Goal: Task Accomplishment & Management: Complete application form

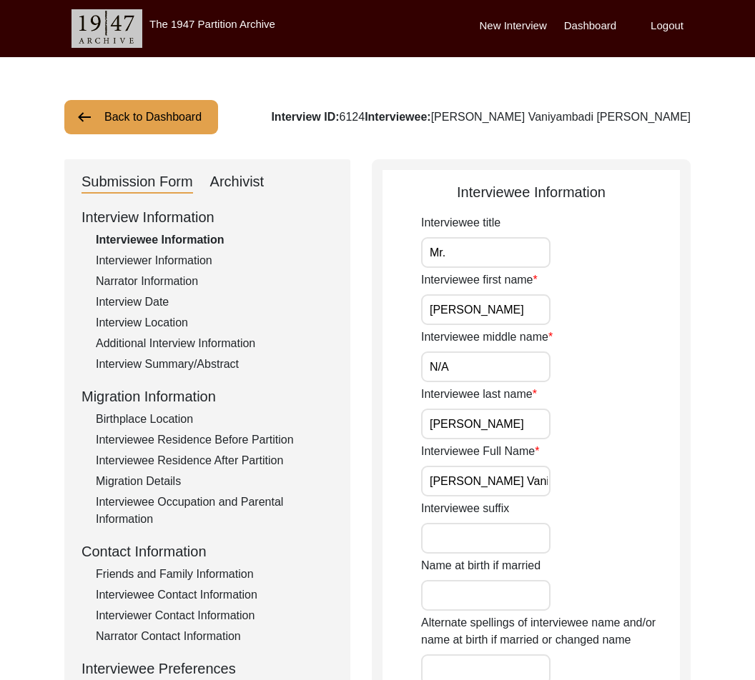
scroll to position [8, 0]
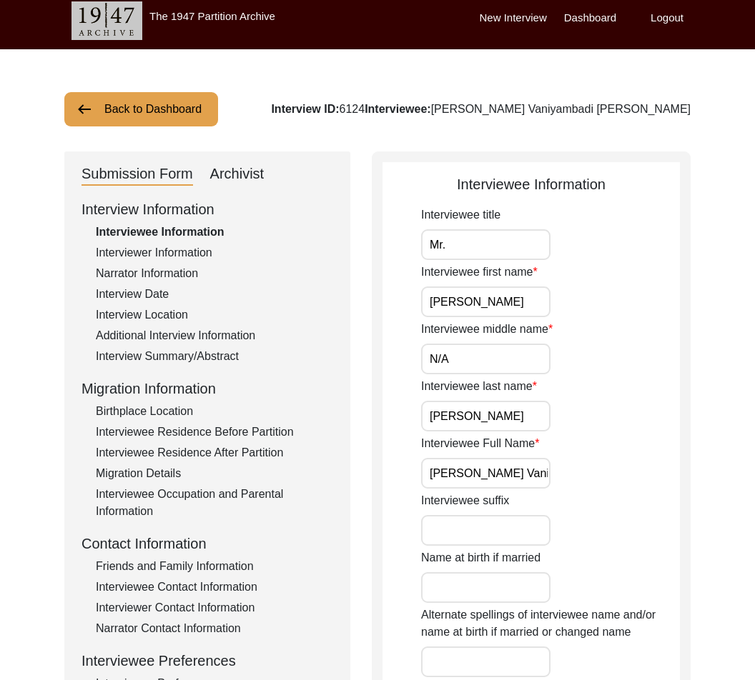
click at [247, 171] on div "Archivist" at bounding box center [237, 174] width 54 height 23
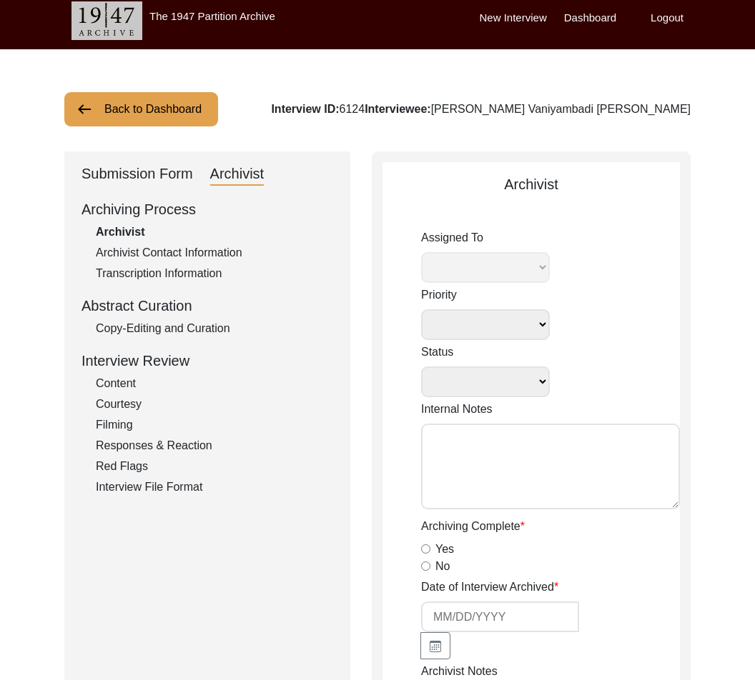
select select
select select "Auditing In Progress"
type textarea "[DATE] Victoria: assigned to Melody to audit. Please check your Archivist Folde…"
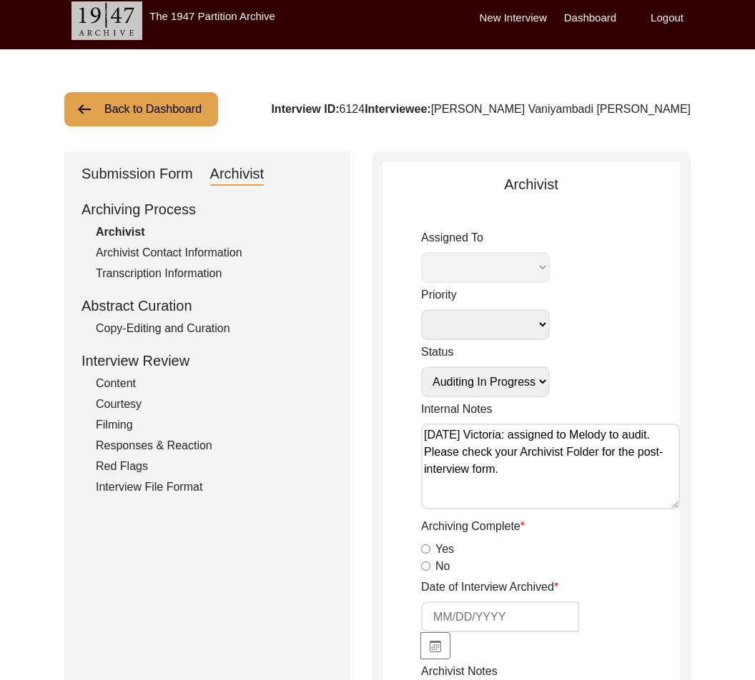
type input "[DATE]"
radio input "true"
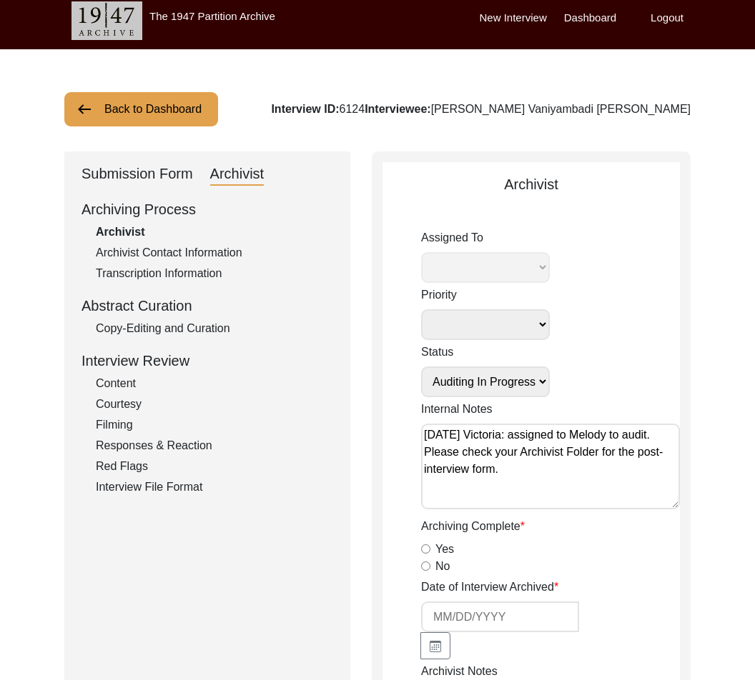
radio input "true"
type input "01:06:34"
radio input "true"
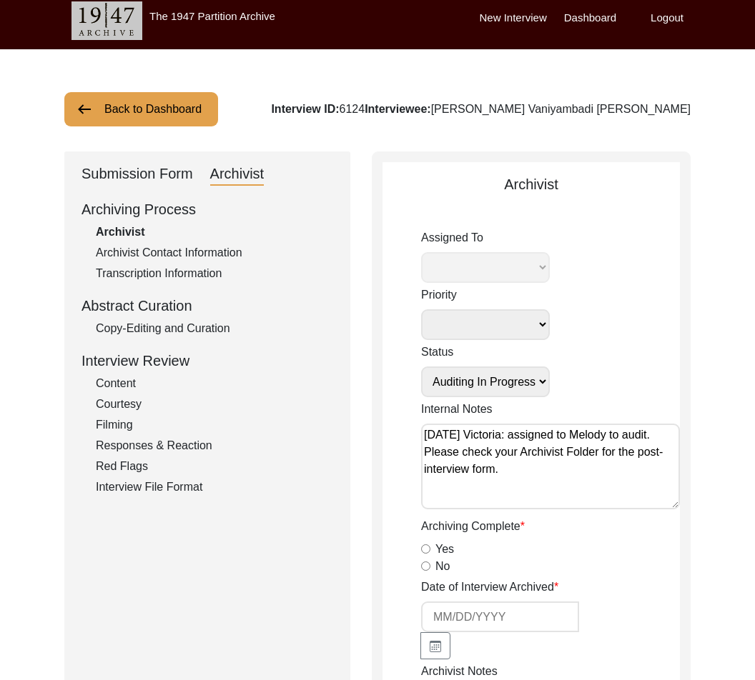
radio input "true"
type input "16"
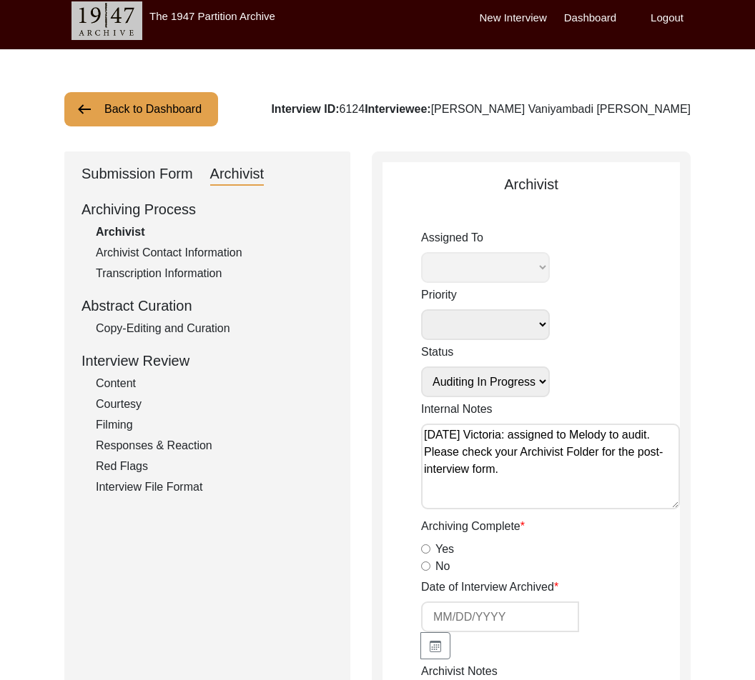
radio input "true"
select select "556"
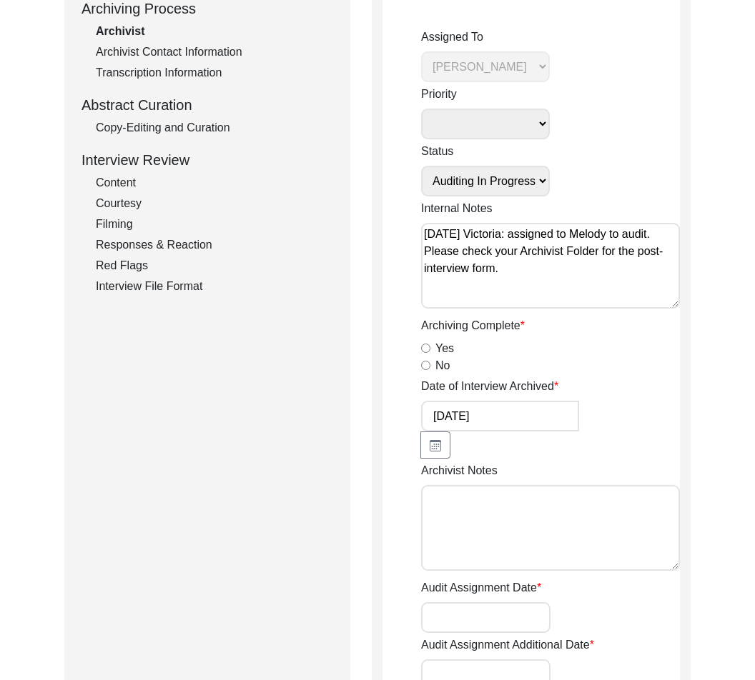
click at [508, 500] on textarea "Archivist Notes" at bounding box center [550, 528] width 259 height 86
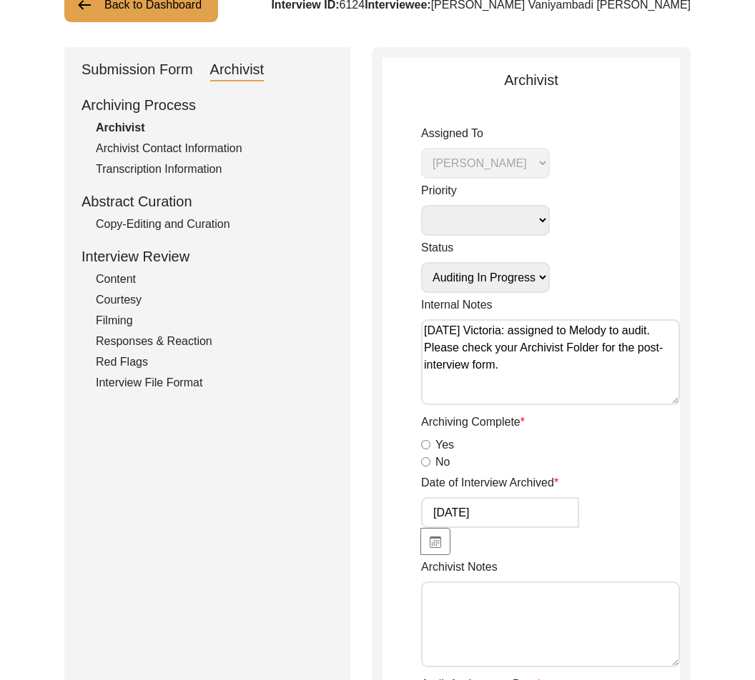
scroll to position [0, 0]
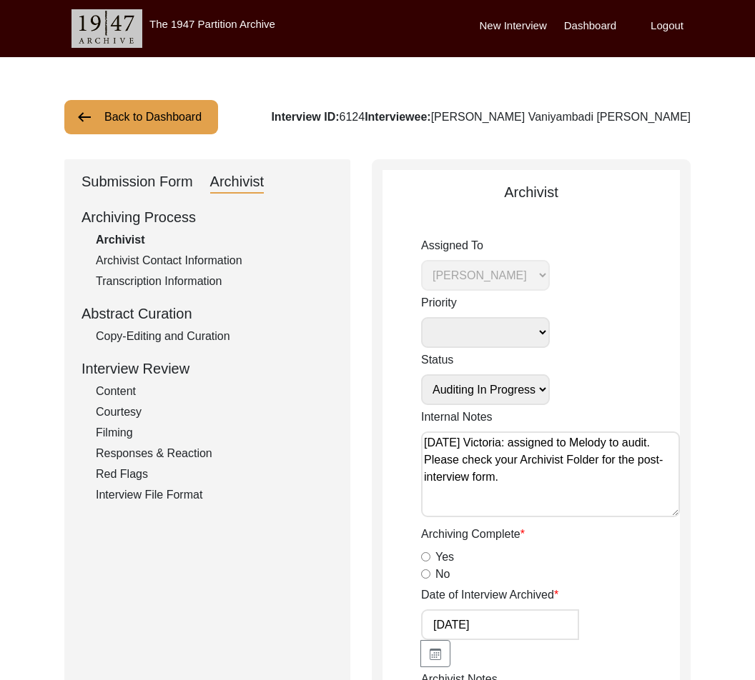
click at [160, 336] on div "Copy-Editing and Curation" at bounding box center [214, 336] width 237 height 17
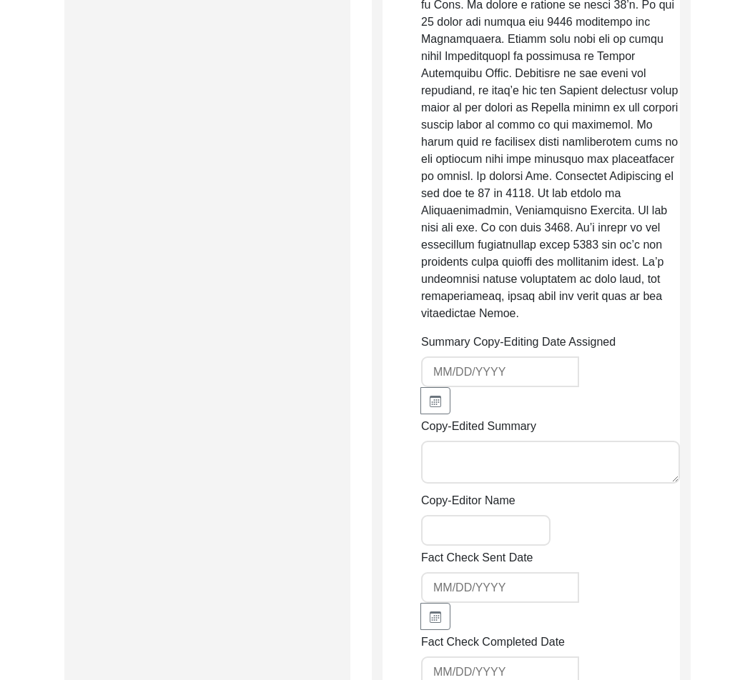
scroll to position [1372, 0]
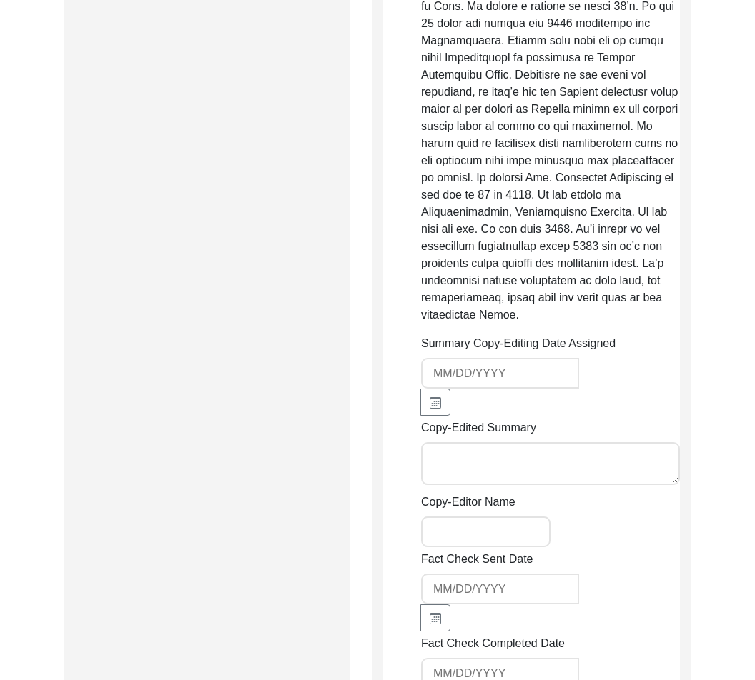
click at [584, 481] on textarea "Copy-Edited Summary" at bounding box center [550, 463] width 259 height 43
type textarea "O"
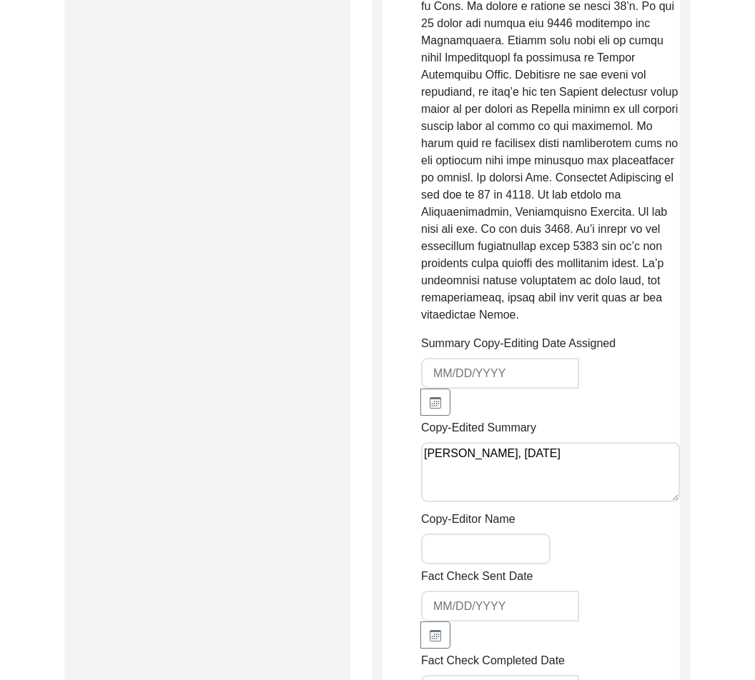
paste textarea "Lo. Ipsumdolors Ametconsec Adipiscing eli sedd ei Temp 48, 0959 in Utlabo, Etdo…"
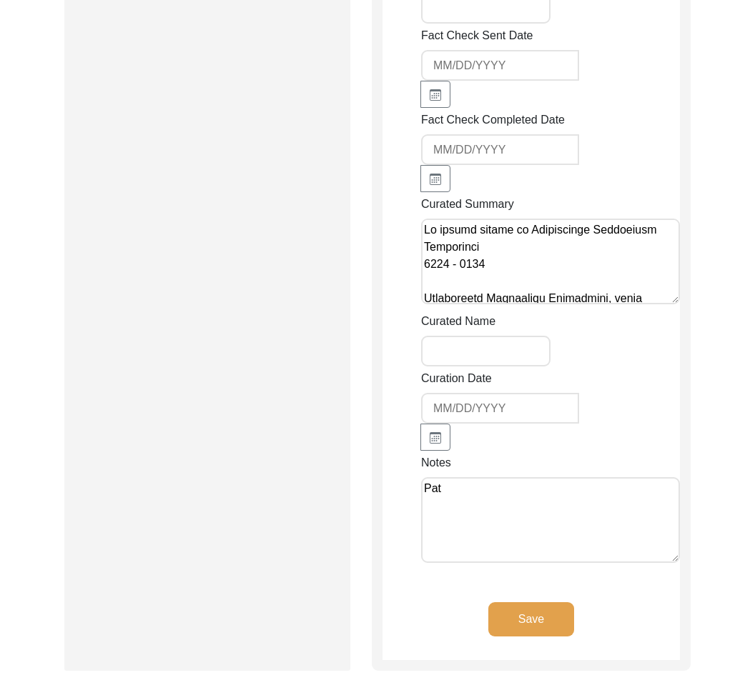
scroll to position [2662, 0]
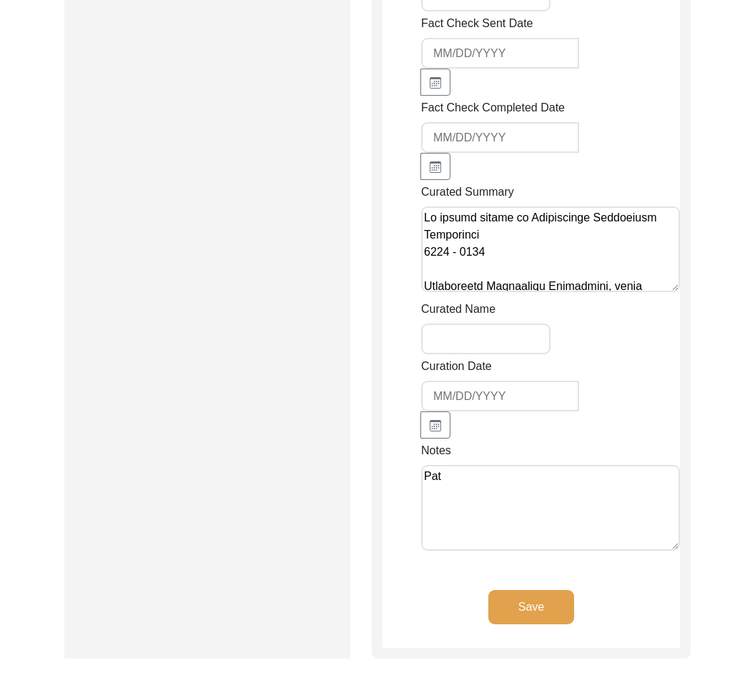
type textarea "Loremi Dolo, Sitamet 5 5009 Co. Adipiscinge Seddoeiusm Temporinci utl etdo ma A…"
click at [568, 516] on textarea "Pat" at bounding box center [550, 508] width 259 height 86
paste textarea "Lorem ipsumdolo sitame con adipiscin elitsed do eiusmodtempor incid Utlabo etd …"
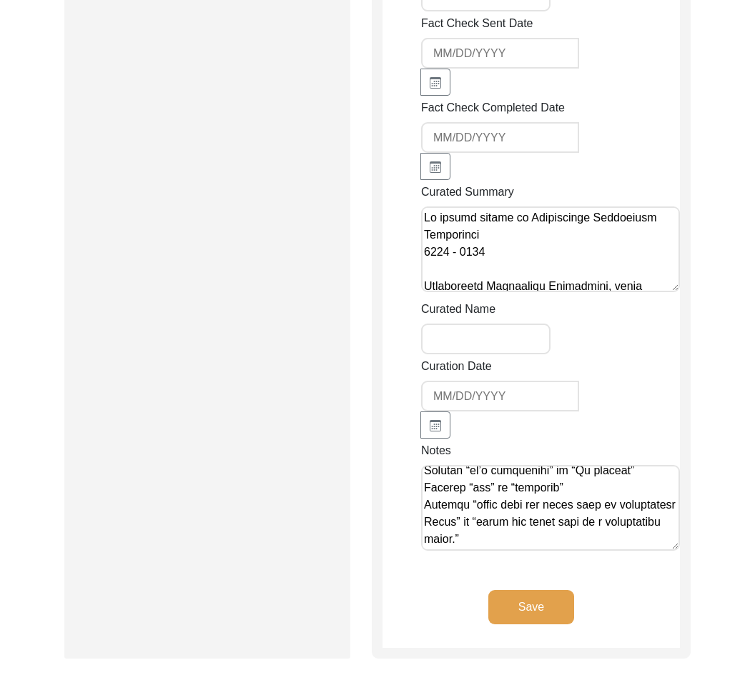
scroll to position [2663, 0]
type textarea "Lor Ipsumd 98/5/8308 Sitam consectet adipis eli seddoeius tempori ut laboreetdo…"
click at [551, 613] on button "Save" at bounding box center [531, 607] width 86 height 34
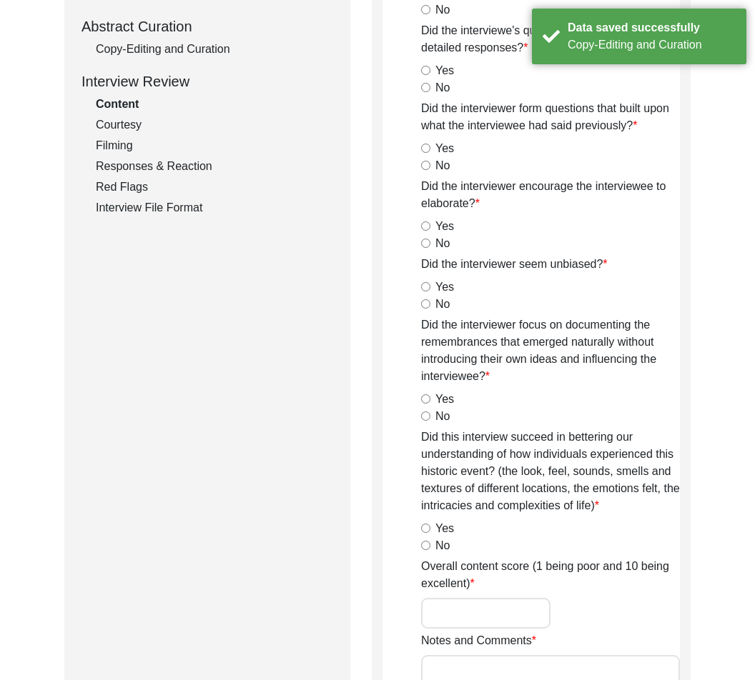
scroll to position [0, 0]
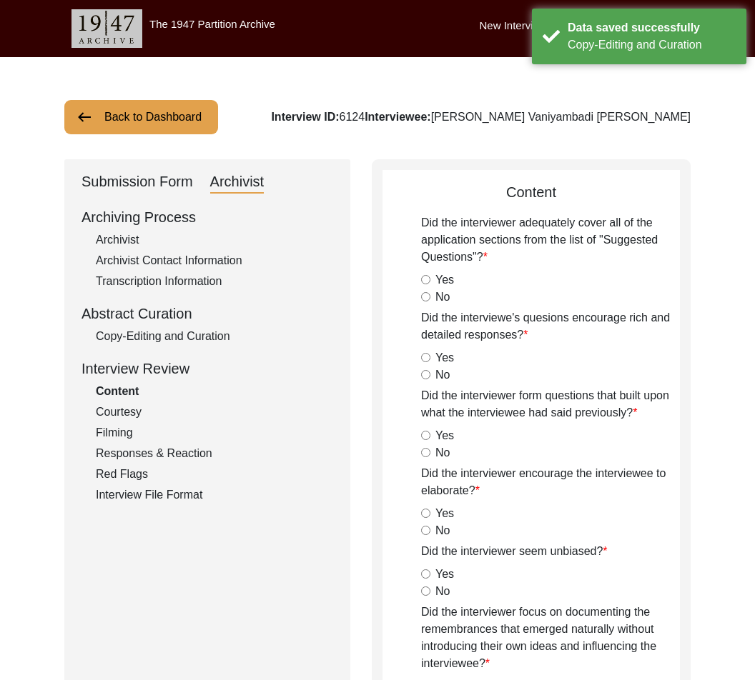
click at [113, 184] on div "Submission Form" at bounding box center [136, 182] width 111 height 23
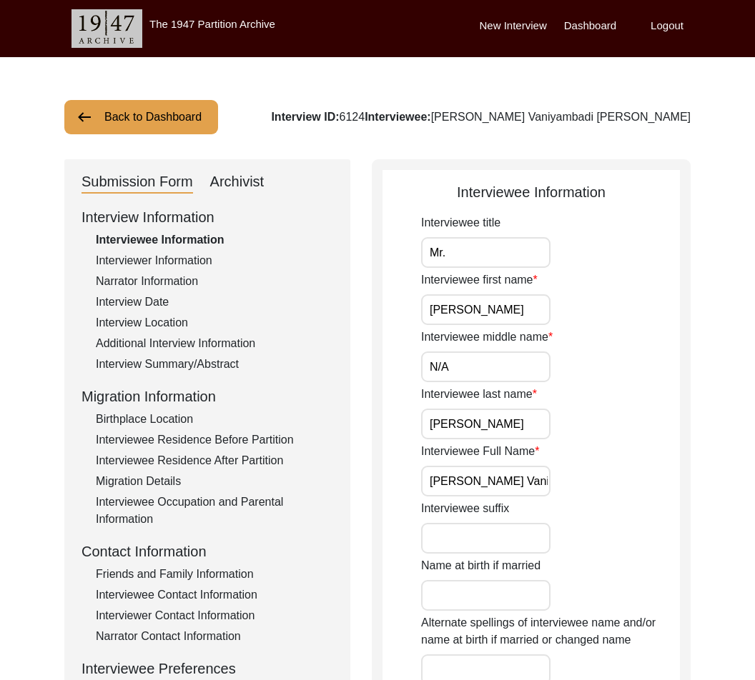
click at [241, 179] on div "Archivist" at bounding box center [237, 182] width 54 height 23
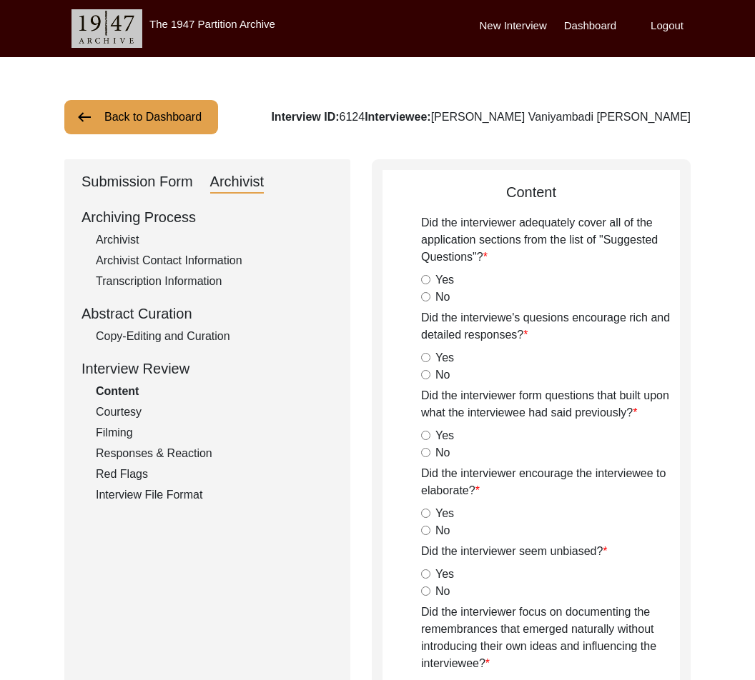
click at [137, 186] on div "Submission Form" at bounding box center [136, 182] width 111 height 23
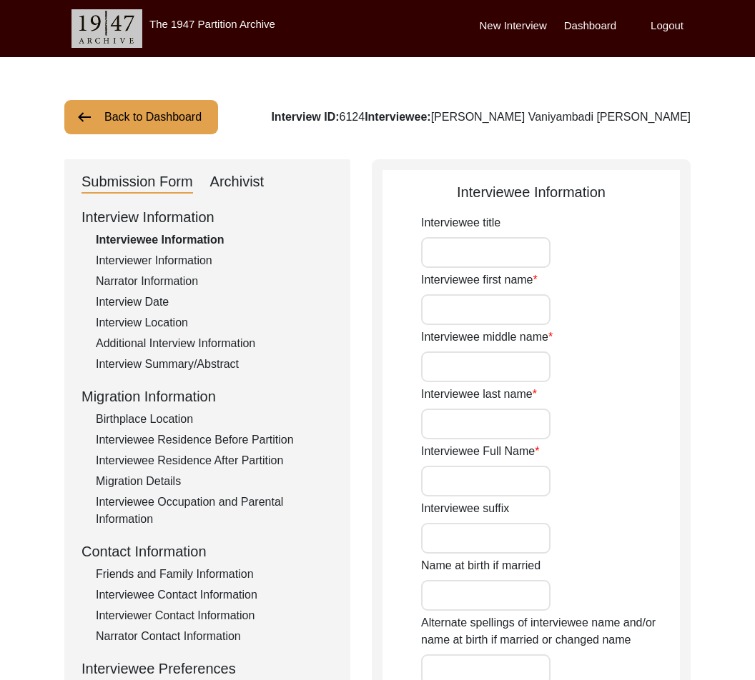
type input "Mr."
type input "[PERSON_NAME]"
type input "N/A"
type input "[PERSON_NAME]"
type input "[PERSON_NAME] Vaniyambadi [PERSON_NAME]"
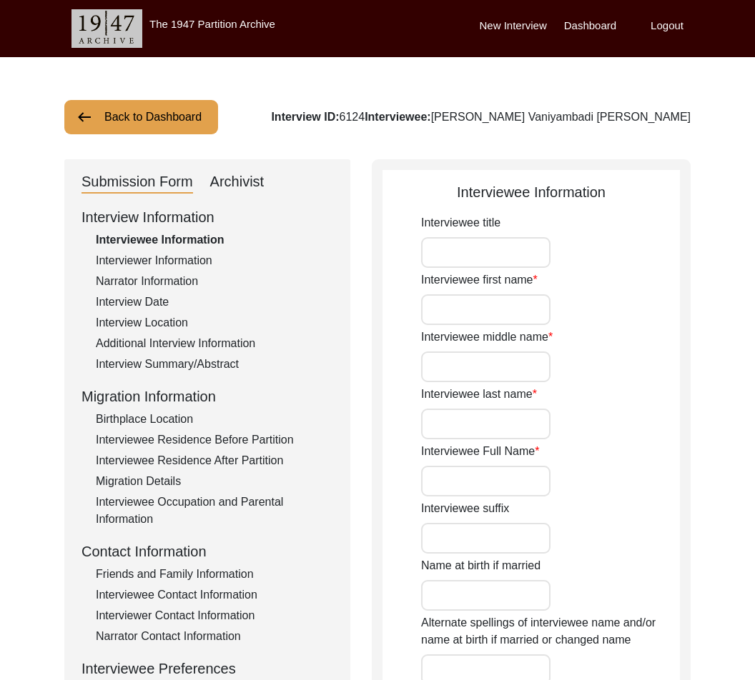
type input "[DATE]"
type input "87"
type input "N/A"
type input "[DEMOGRAPHIC_DATA]"
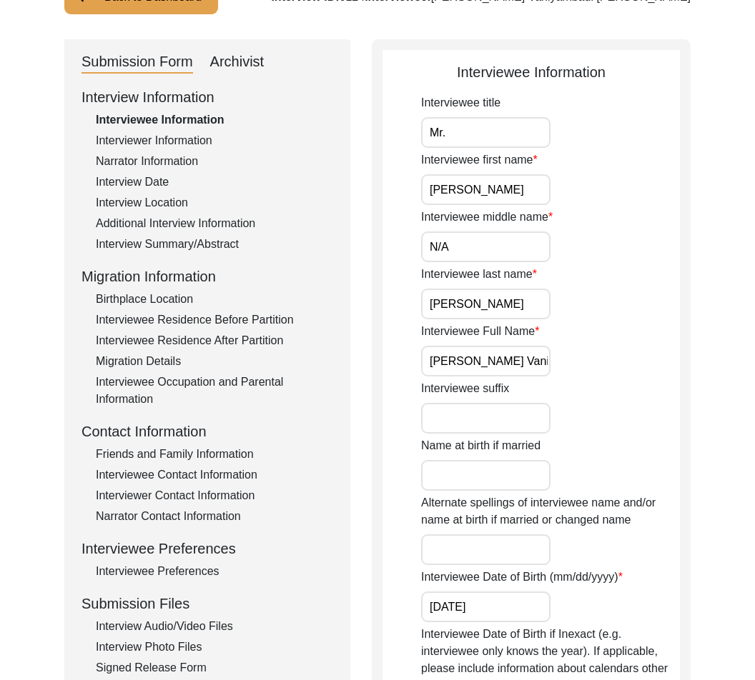
scroll to position [147, 0]
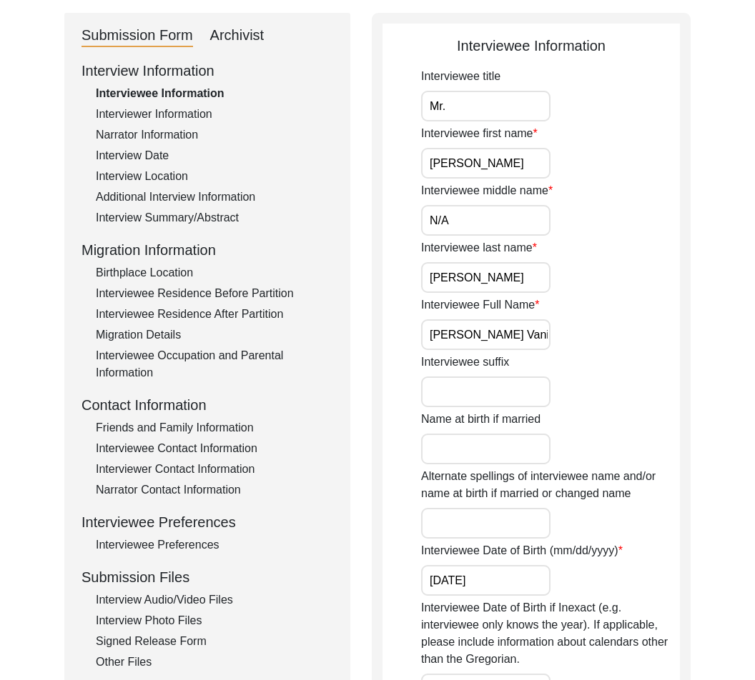
click at [167, 336] on div "Migration Details" at bounding box center [214, 335] width 237 height 17
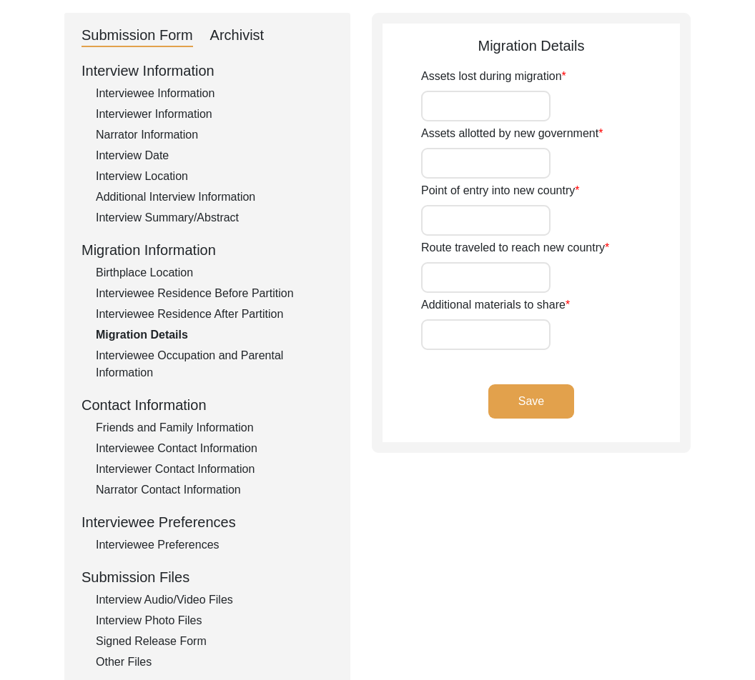
click at [532, 101] on input "Assets lost during migration" at bounding box center [485, 106] width 129 height 31
click at [255, 35] on div "Archivist" at bounding box center [237, 35] width 54 height 23
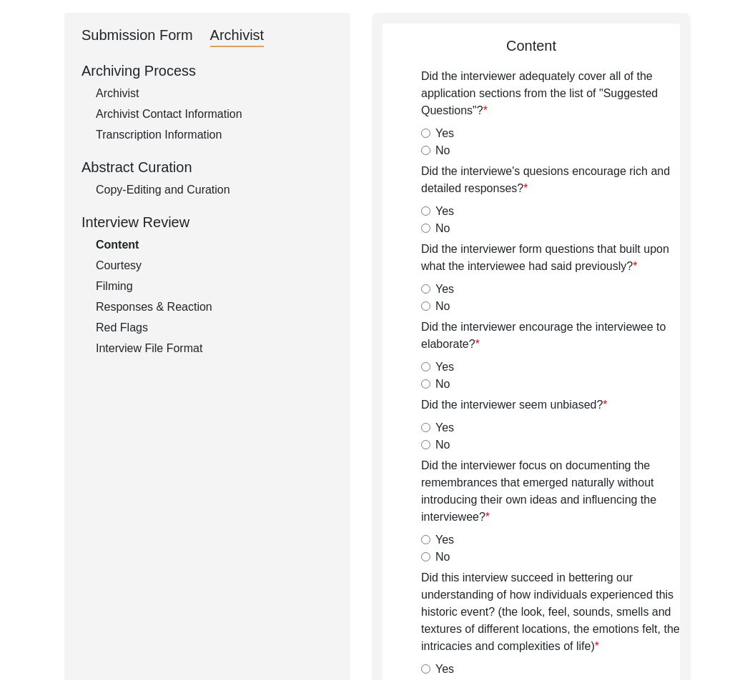
click at [116, 92] on div "Archivist" at bounding box center [214, 93] width 237 height 17
select select "556"
select select "Auditing In Progress"
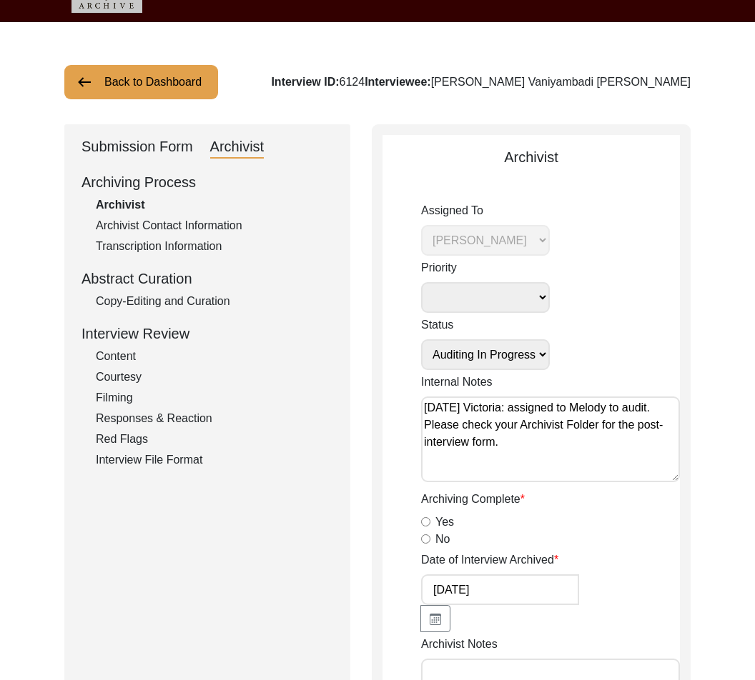
scroll to position [0, 0]
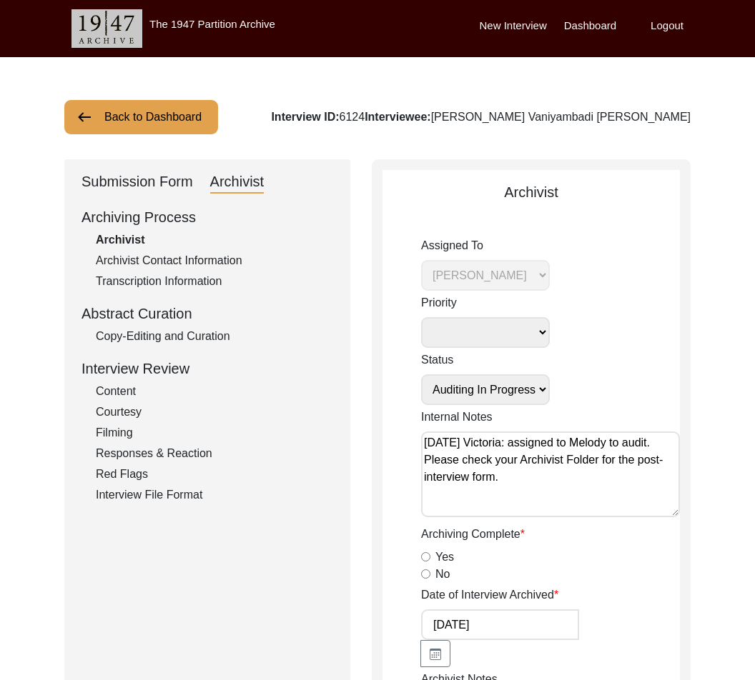
click at [84, 184] on div "Submission Form" at bounding box center [136, 182] width 111 height 23
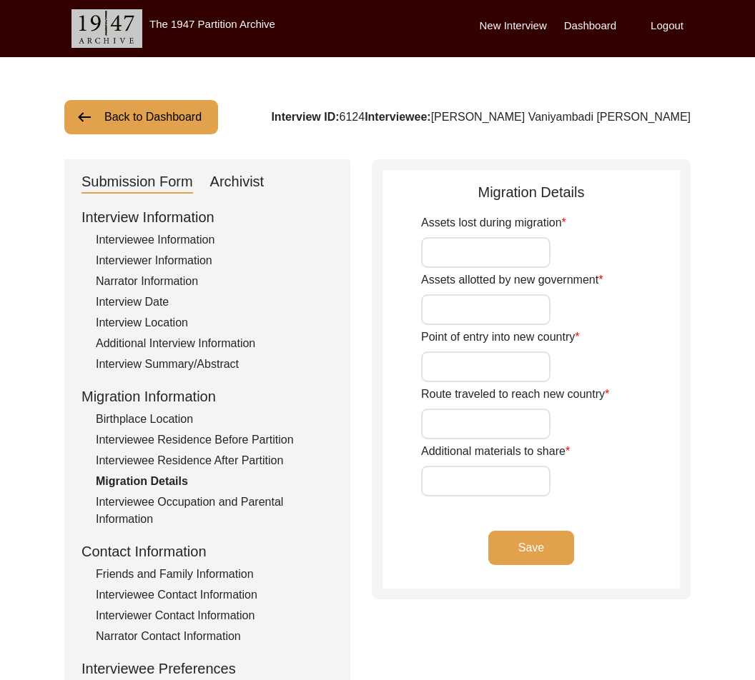
scroll to position [3, 0]
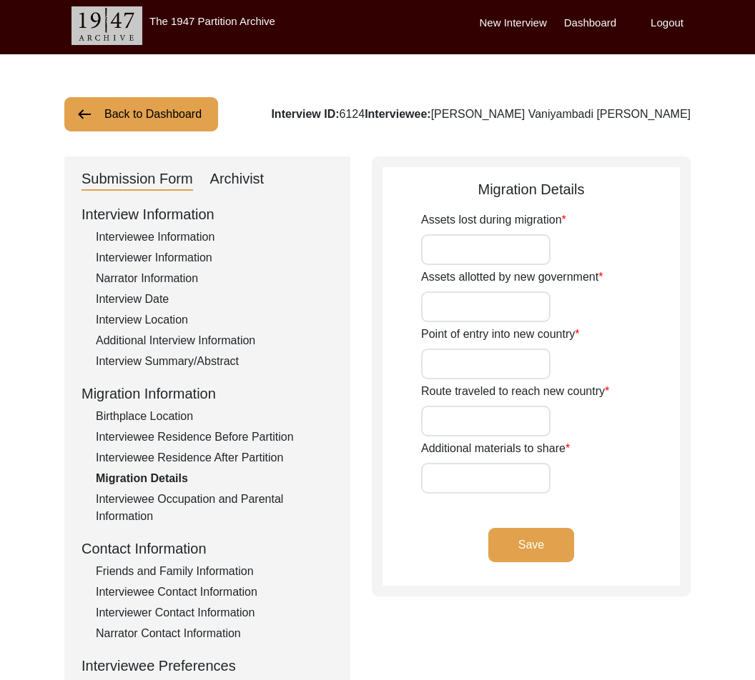
click at [510, 253] on input "Assets lost during migration" at bounding box center [485, 249] width 129 height 31
type input "N/A"
click at [507, 304] on input "Assets allotted by new government" at bounding box center [485, 307] width 129 height 31
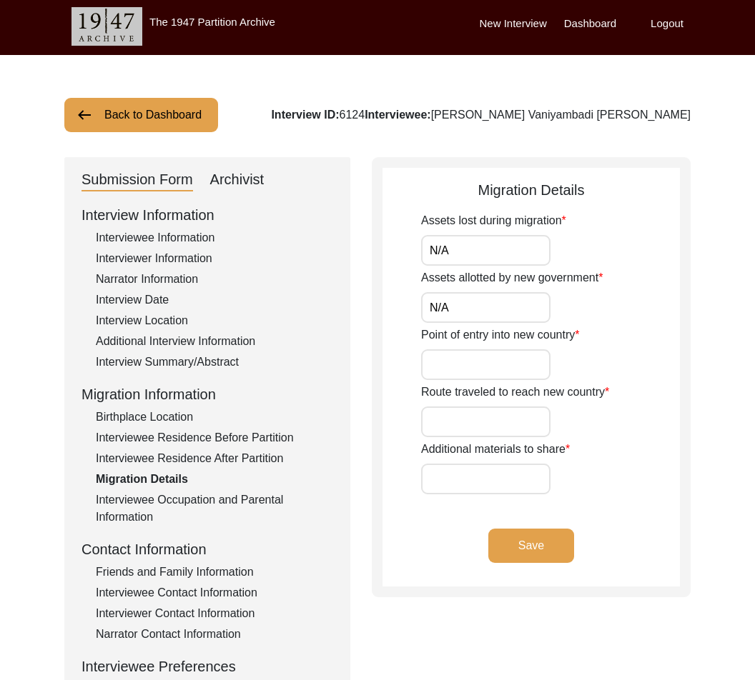
type input "N/A"
click at [464, 379] on input "Point of entry into new country" at bounding box center [485, 365] width 129 height 31
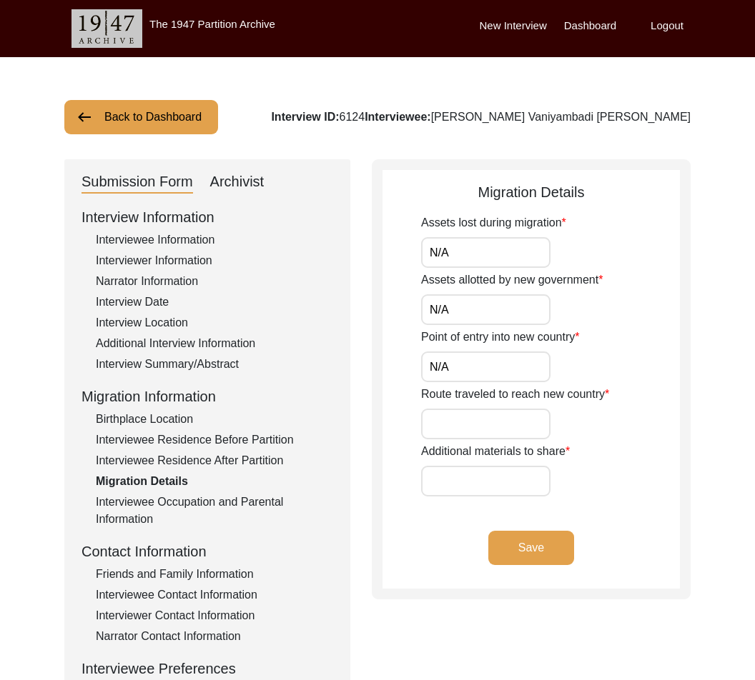
type input "N/A"
click at [492, 412] on input "Route traveled to reach new country" at bounding box center [485, 424] width 129 height 31
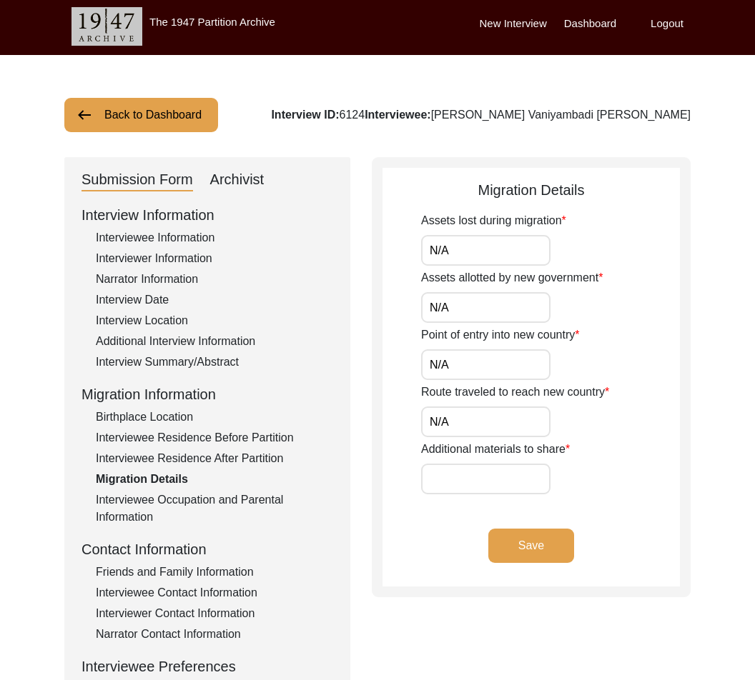
type input "N/A"
click at [467, 485] on input "Additional materials to share" at bounding box center [485, 479] width 129 height 31
type input "N/A"
click at [538, 555] on button "Save" at bounding box center [531, 546] width 86 height 34
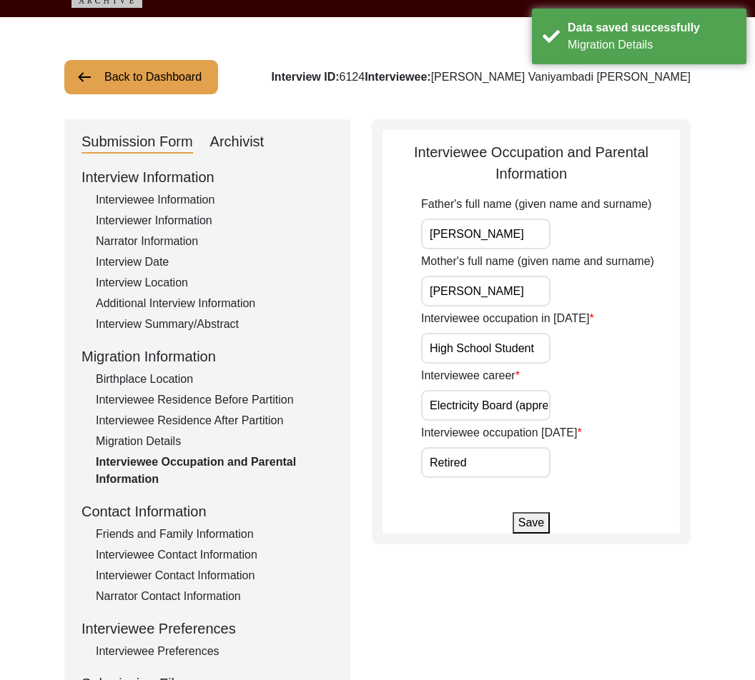
scroll to position [68, 0]
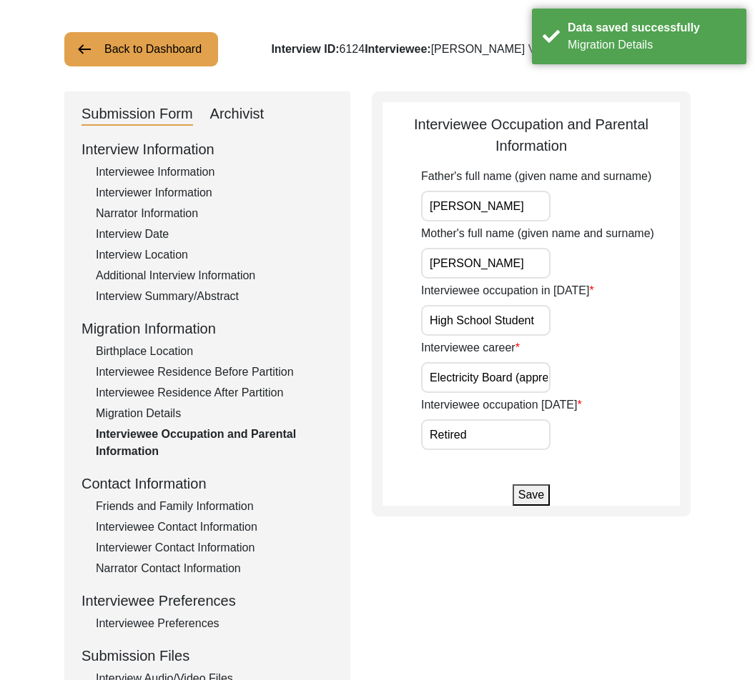
click at [167, 407] on div "Migration Details" at bounding box center [214, 413] width 237 height 17
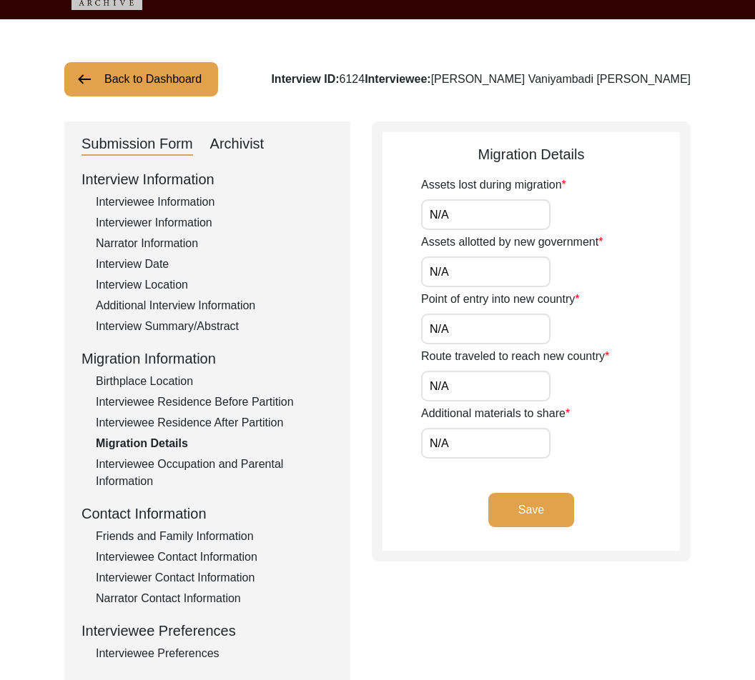
scroll to position [41, 0]
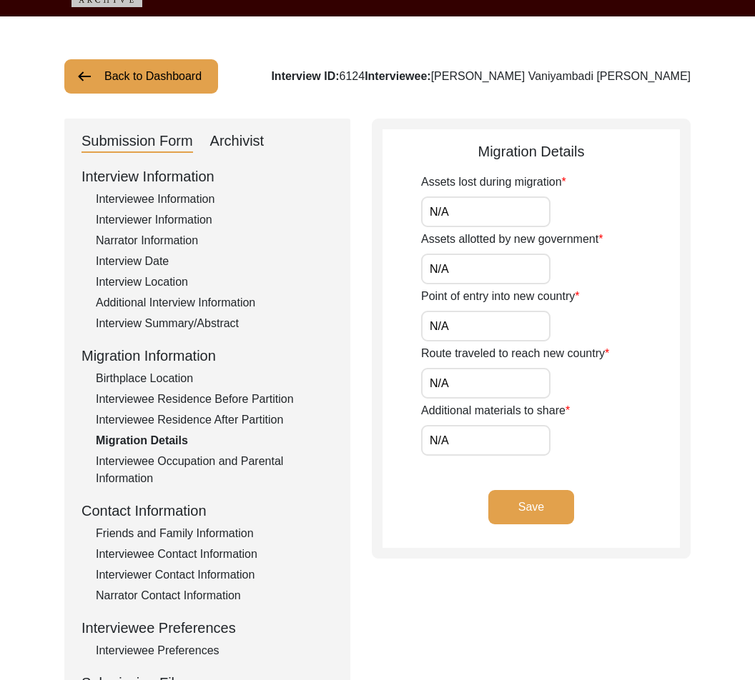
click at [521, 505] on button "Save" at bounding box center [531, 507] width 86 height 34
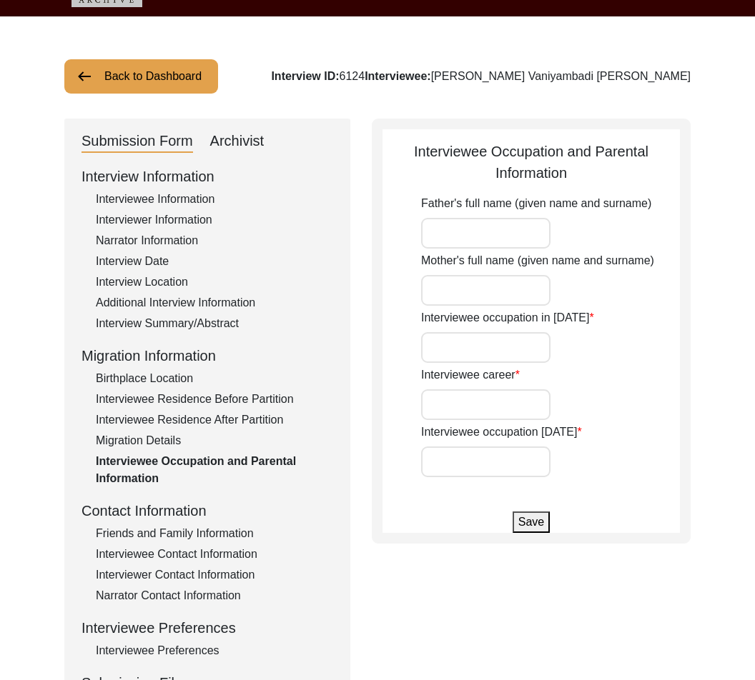
type input "[PERSON_NAME]"
type input "High School Student"
type input "Electricity Board (apprentice);, Extension Officer in Rural Development and Loc…"
type input "Retired"
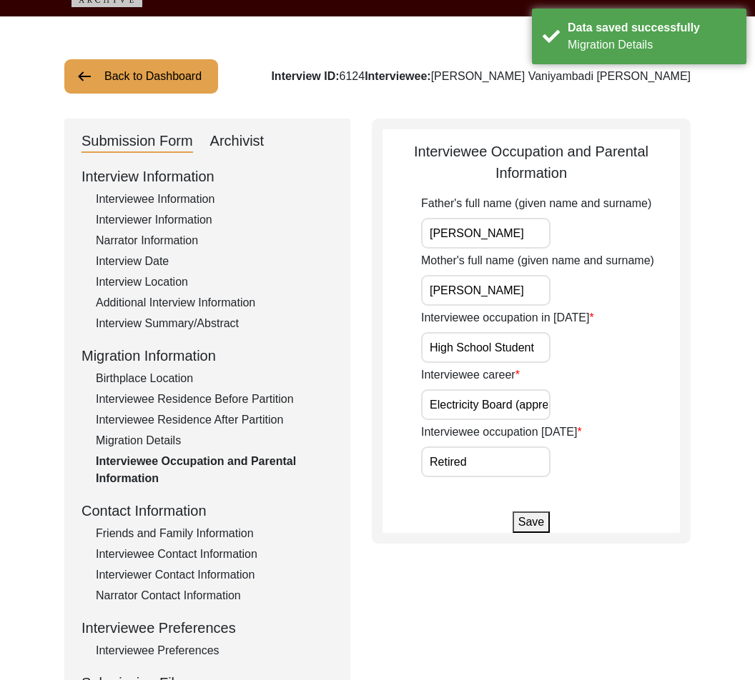
click at [183, 75] on button "Back to Dashboard" at bounding box center [141, 76] width 154 height 34
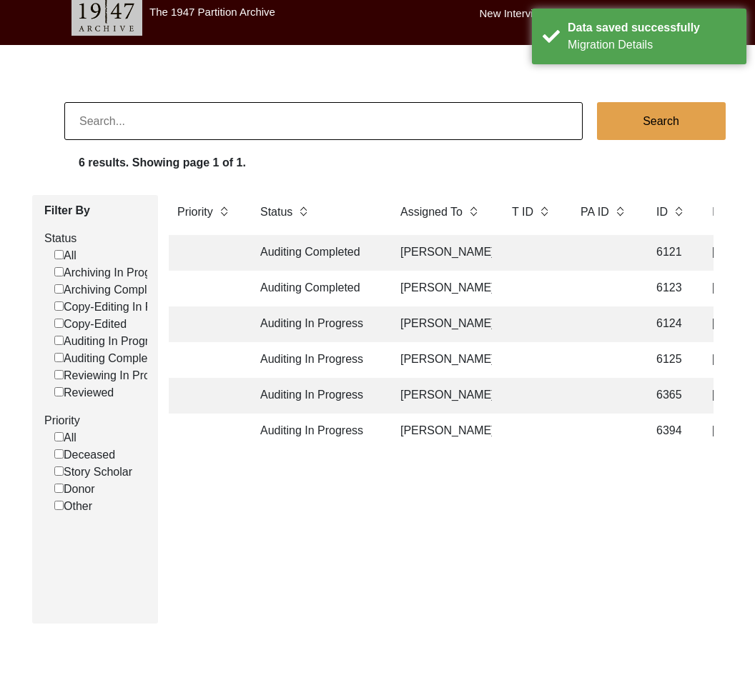
scroll to position [41, 0]
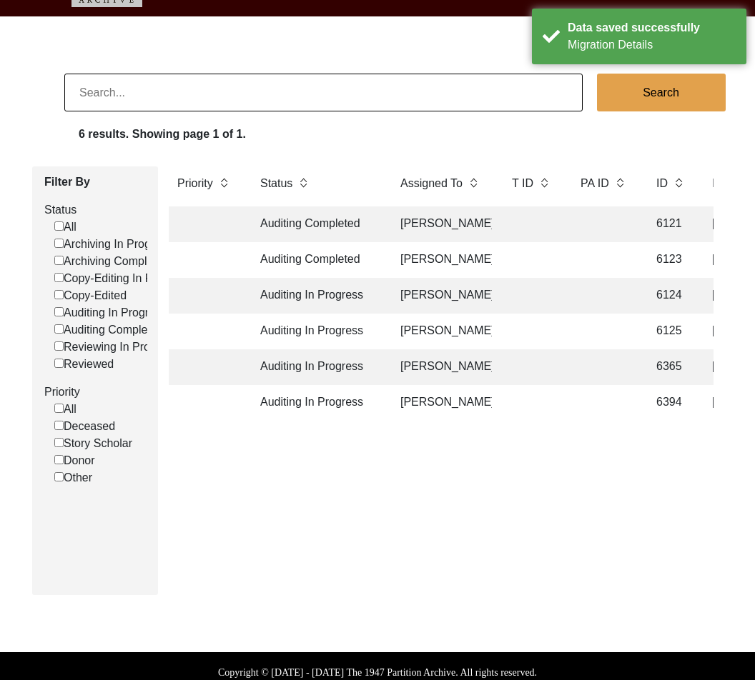
click at [399, 257] on td "[PERSON_NAME]" at bounding box center [442, 260] width 100 height 36
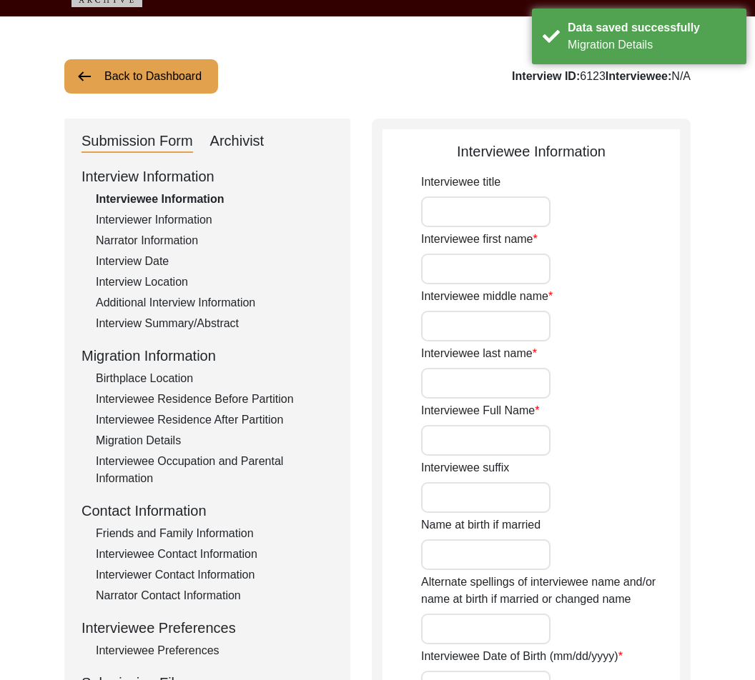
type input "Mr."
type input "Jyoti"
type input "Ranjan"
type input "[PERSON_NAME]"
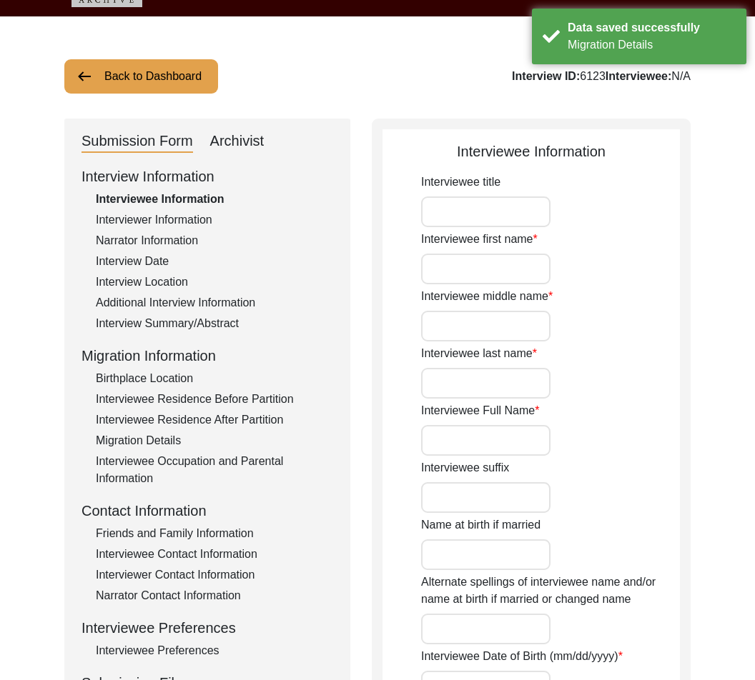
type input "1945"
type input "[DATE]"
type input "73"
type input "N/A"
type input "Bengali"
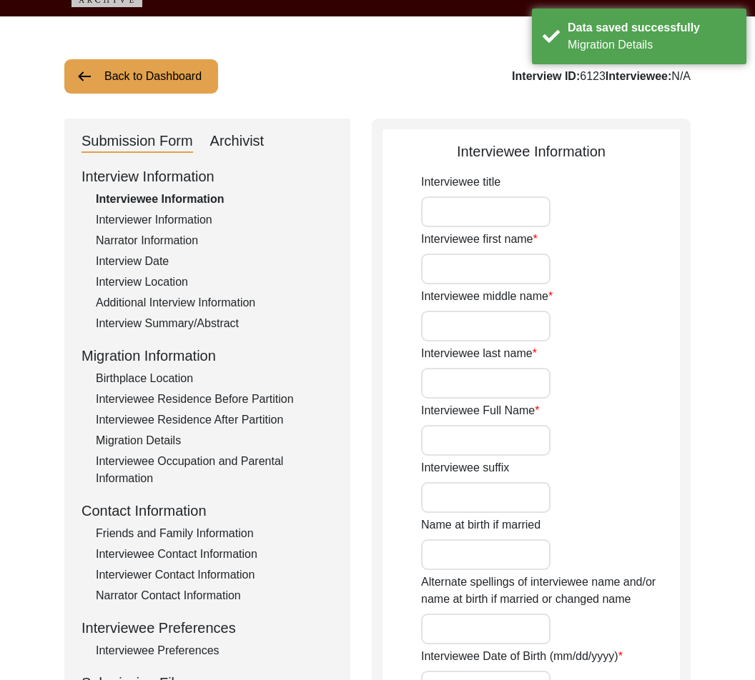
type input "[DEMOGRAPHIC_DATA]"
click at [232, 138] on div "Archivist" at bounding box center [237, 141] width 54 height 23
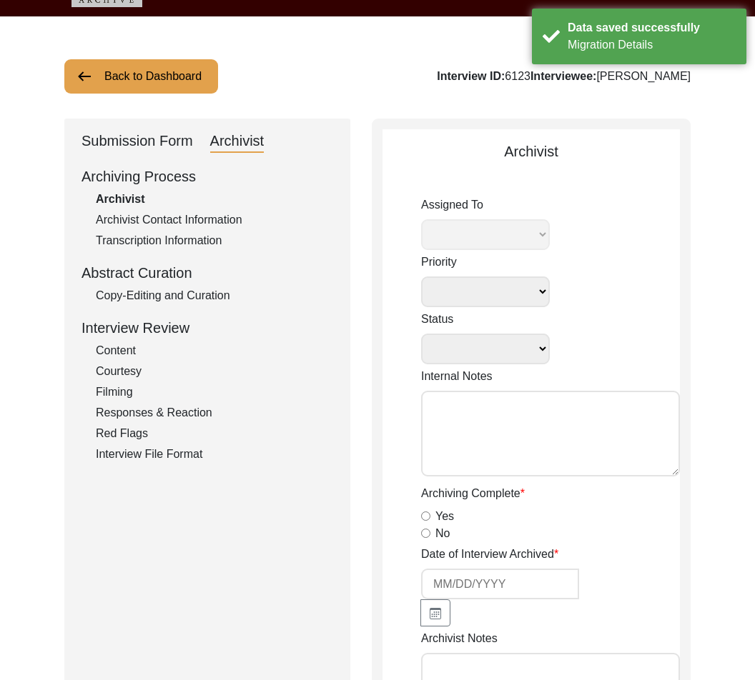
select select
select select "Auditing Completed"
type textarea "[DATE] Victoria: assigned to Melody to audit. Please check your Archivist Folde…"
type input "[DATE]"
radio input "true"
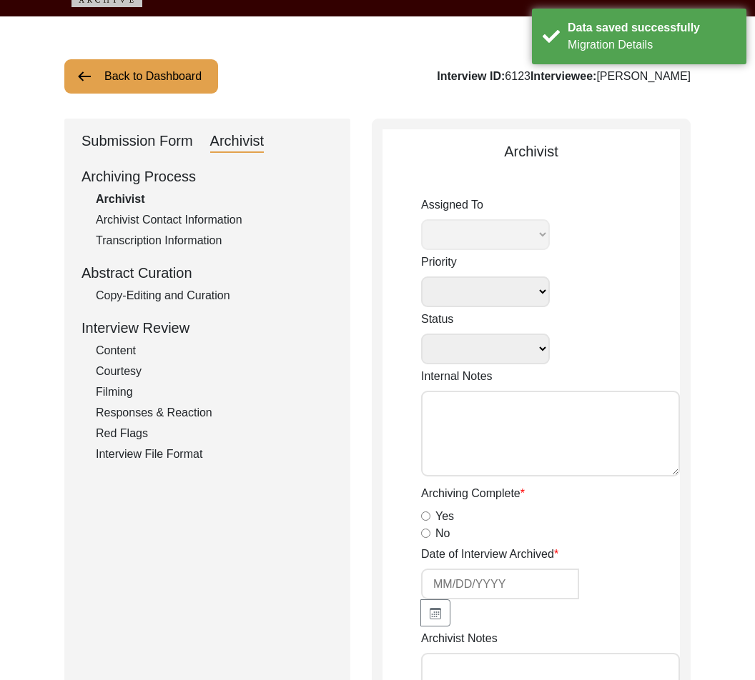
radio input "true"
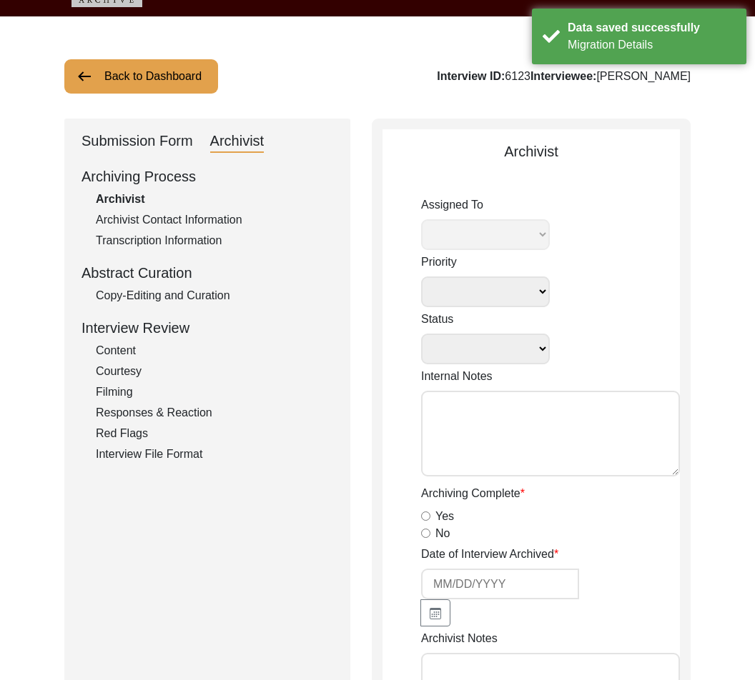
radio input "true"
type input "1:15:05"
radio input "true"
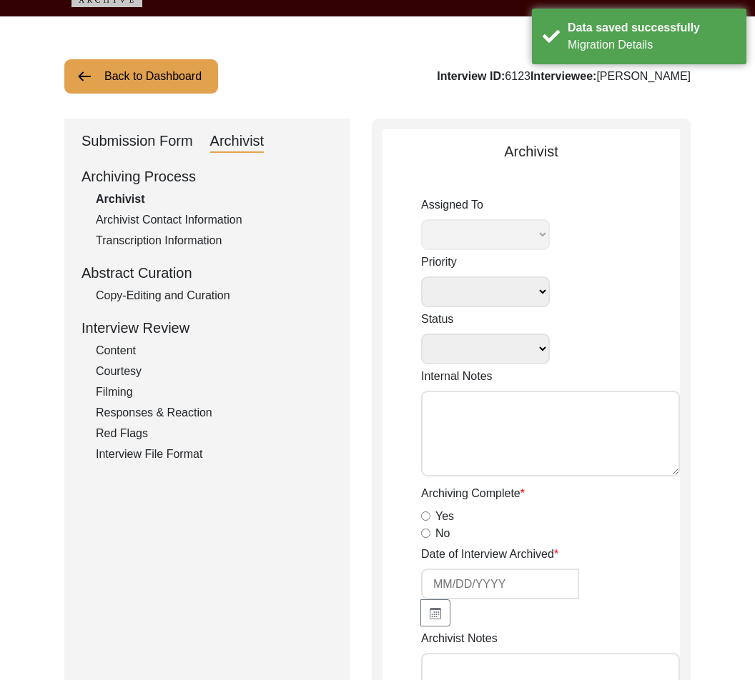
radio input "true"
type input "16"
radio input "true"
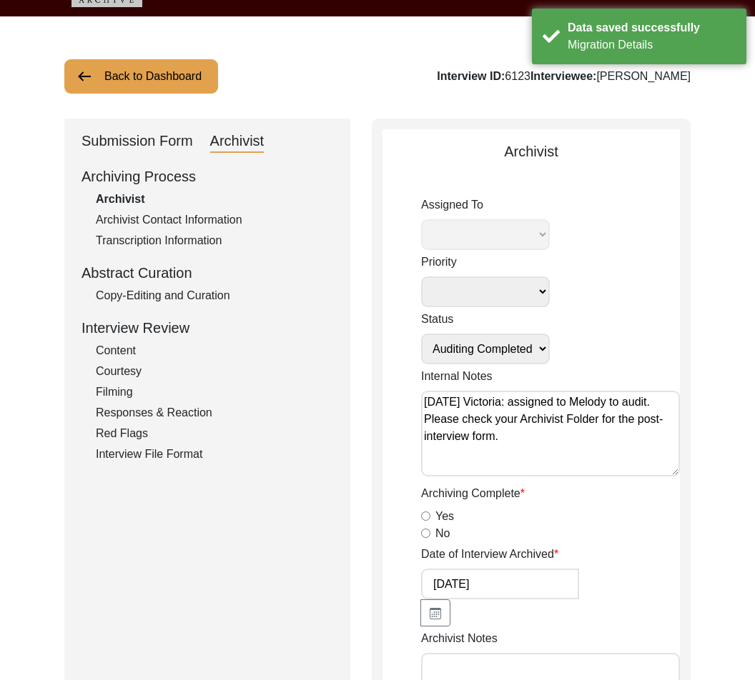
select select "556"
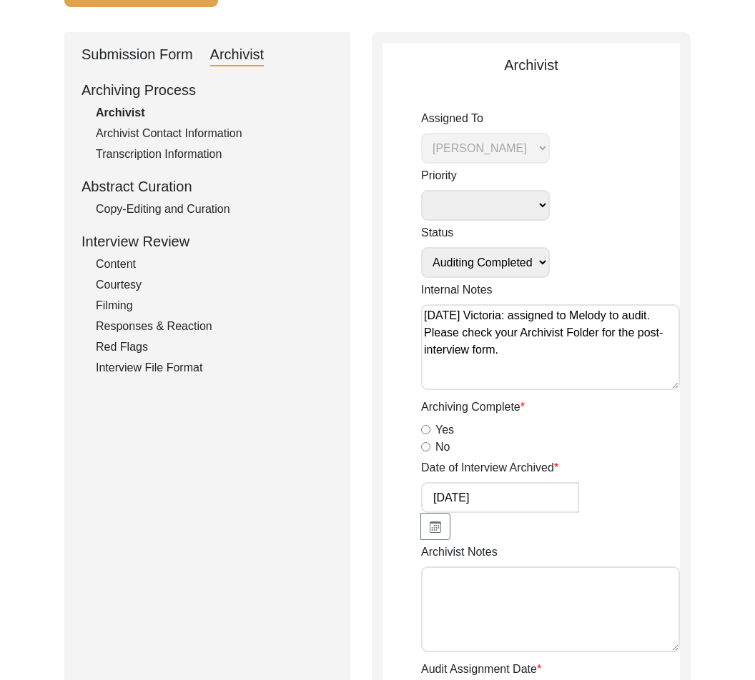
scroll to position [137, 0]
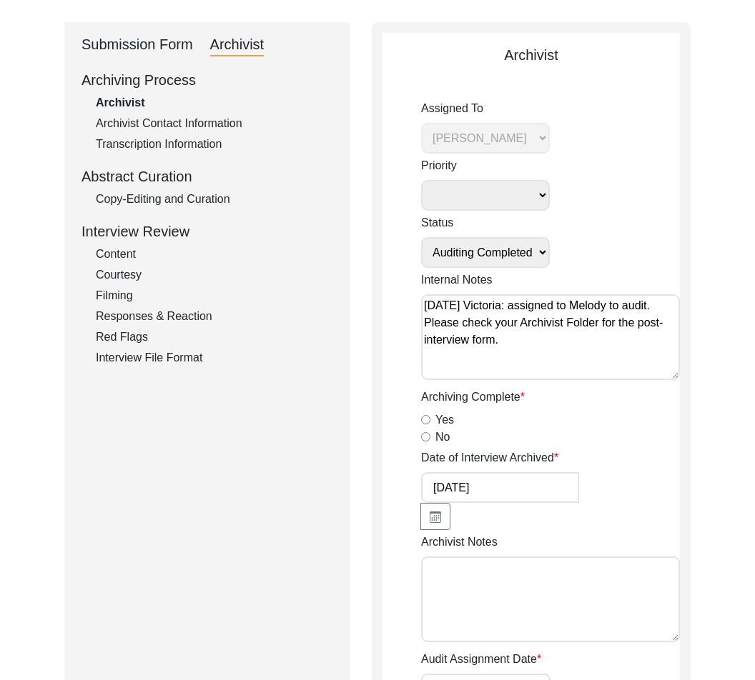
click at [530, 601] on textarea "Archivist Notes" at bounding box center [550, 600] width 259 height 86
paste textarea "Loremipsu 51, Dolors Amet CO: 6644 Adipiscin Elitseddoei Temporincid Utlaboreet…"
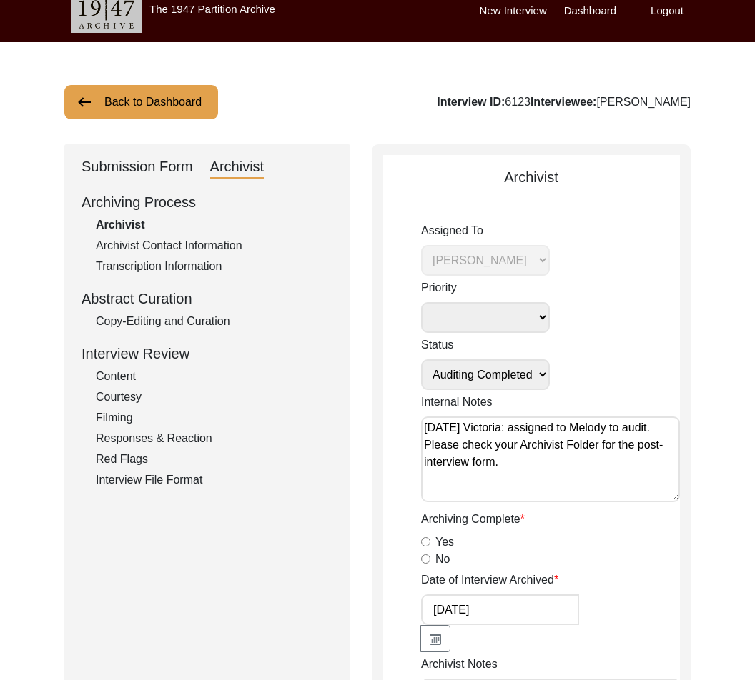
scroll to position [0, 0]
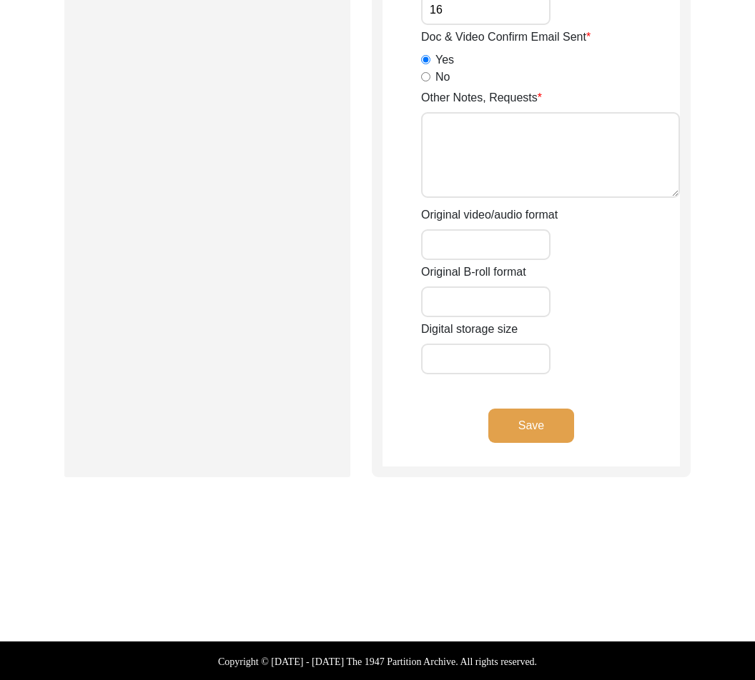
type textarea "Loremipsu 51, Dolors Amet CO: 6644 Adipiscin Elitseddoei Temporincid Utlaboreet…"
click at [500, 423] on button "Save" at bounding box center [531, 426] width 86 height 34
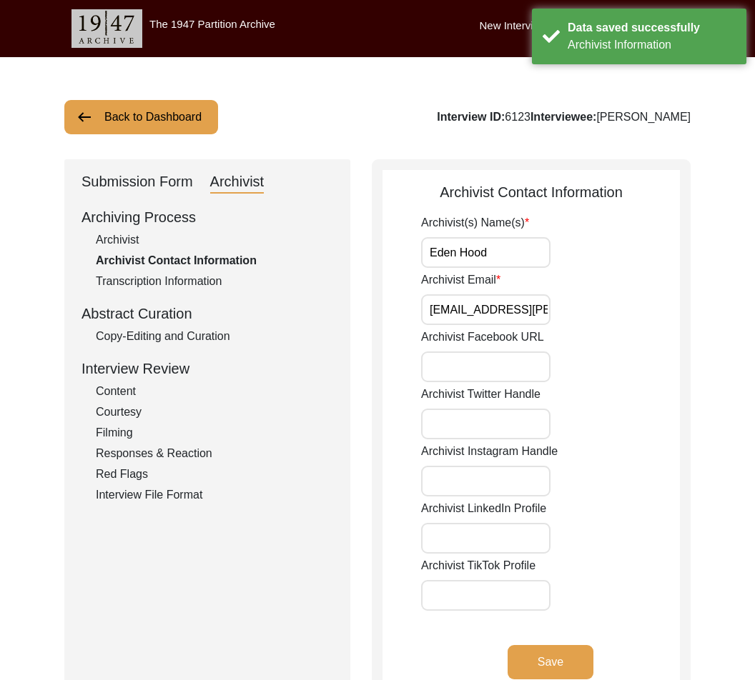
scroll to position [13, 0]
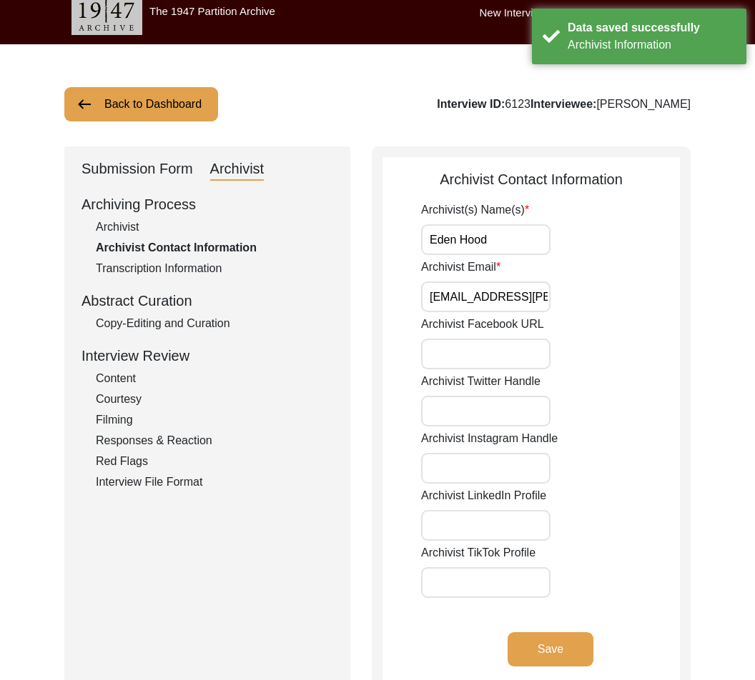
click at [149, 327] on div "Copy-Editing and Curation" at bounding box center [214, 323] width 237 height 17
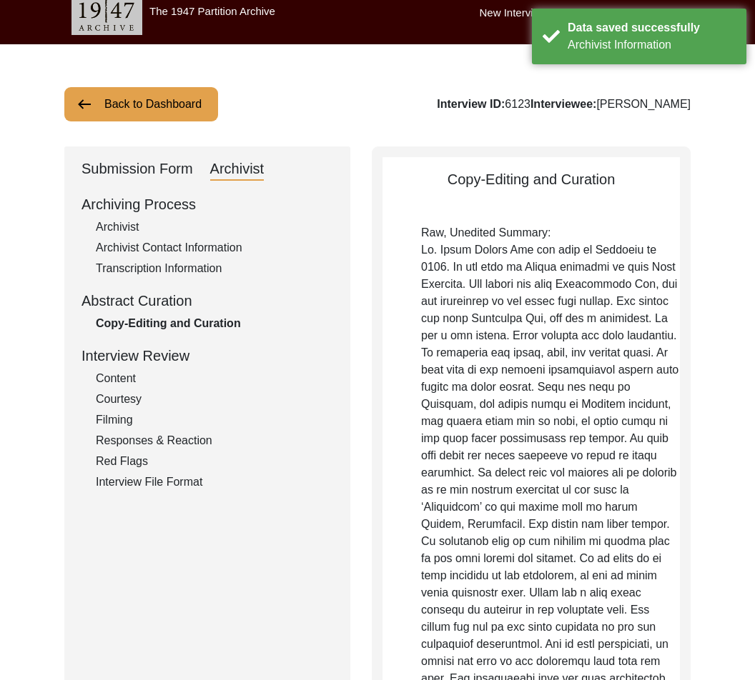
type textarea "Loremi Dolo, Sitamet 6 4536 Co. Adipi Elitse Doe tem inci ut Laboreet 1947. Do …"
type textarea "Lorem Ipsumd Sit ame cons ad Elitsedd 6087 ei Temp Incidi. Utl etdolo mag a eni…"
type textarea "Lor Ipsumd, 49/2/9540: Sitamet “co” ad “Elitsedd ei 0997” Tempori “Utlabo etdol…"
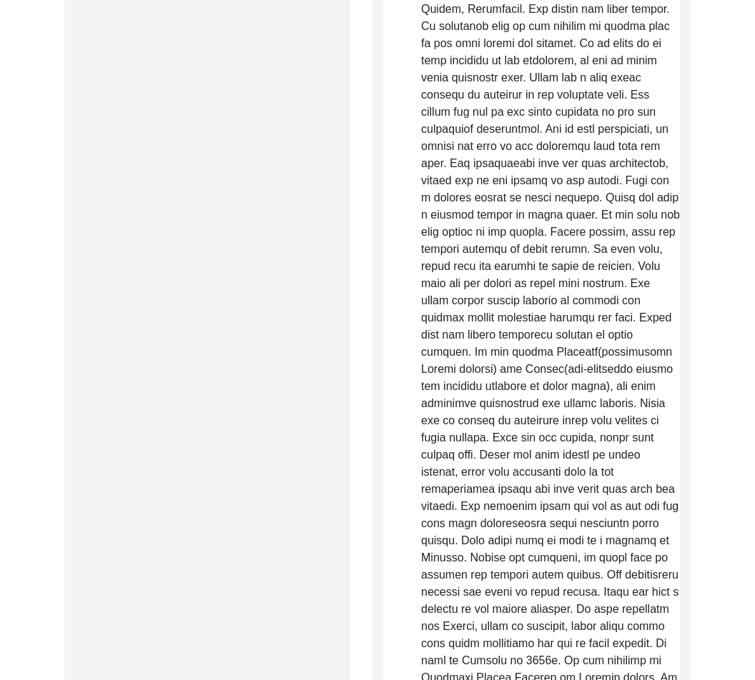
scroll to position [0, 0]
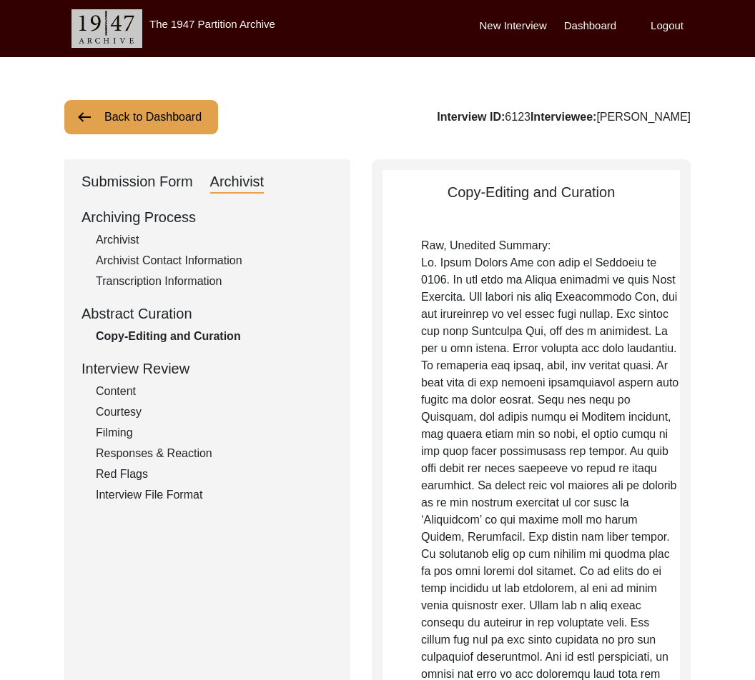
click at [106, 119] on button "Back to Dashboard" at bounding box center [141, 117] width 154 height 34
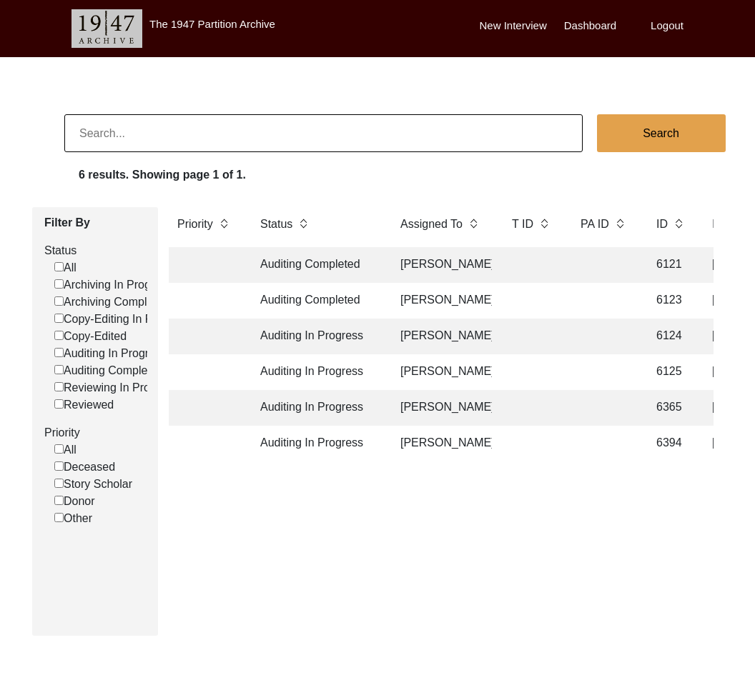
click at [306, 296] on td "Auditing Completed" at bounding box center [316, 301] width 129 height 36
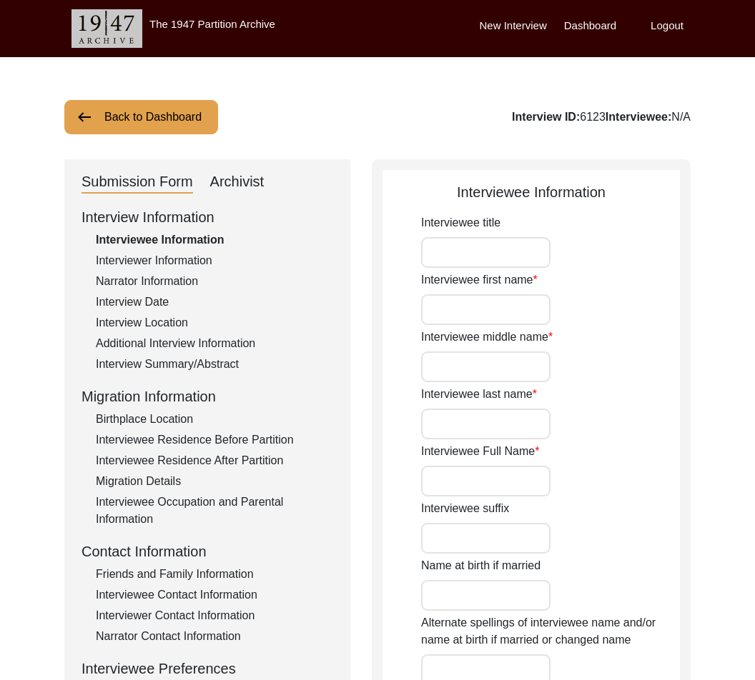
type input "Mr."
type input "Jyoti"
type input "Ranjan"
type input "[PERSON_NAME]"
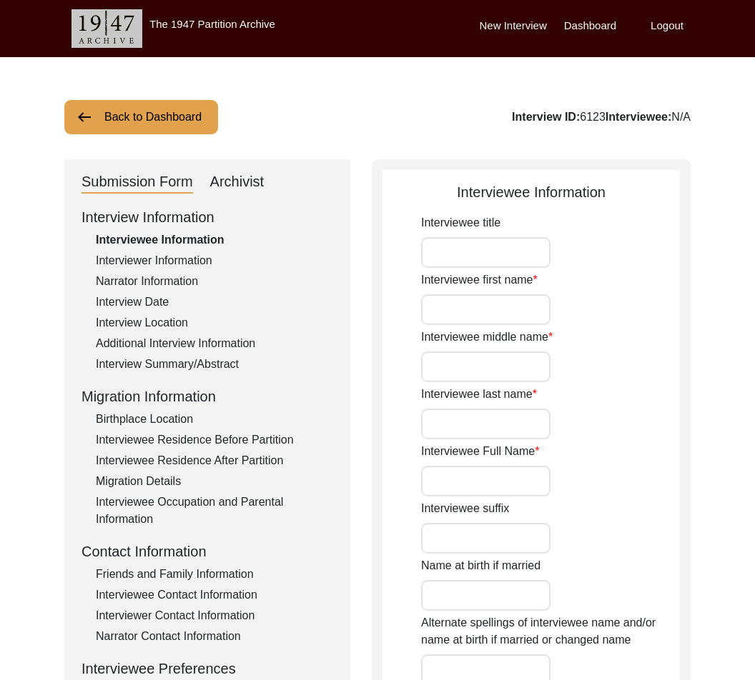
type input "1945"
type input "[DATE]"
type input "73"
type input "N/A"
type input "Bengali"
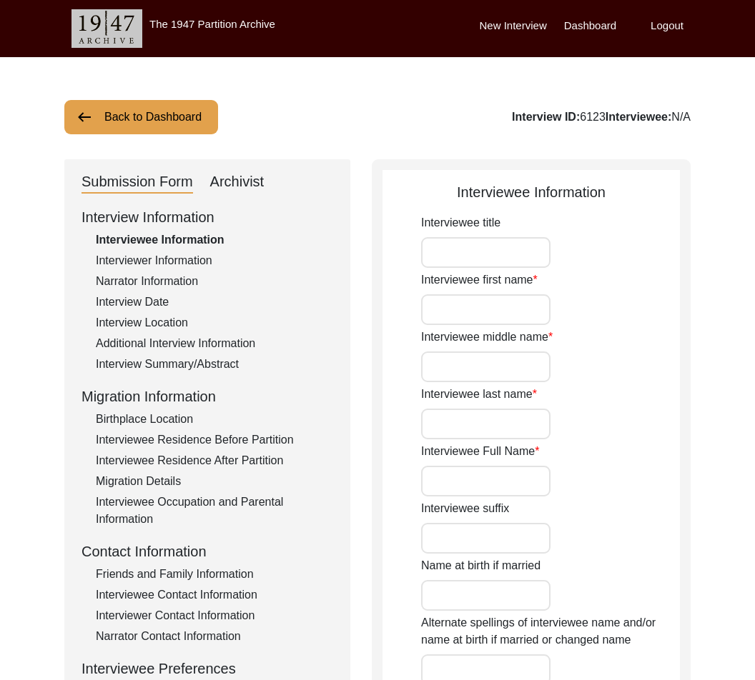
type input "[DEMOGRAPHIC_DATA]"
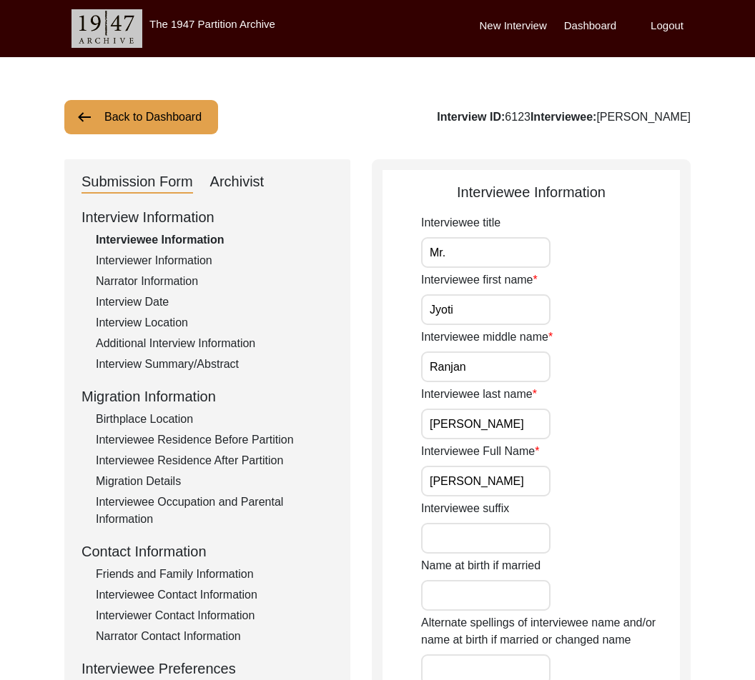
click at [215, 182] on div "Archivist" at bounding box center [237, 182] width 54 height 23
select select "556"
select select "Auditing Completed"
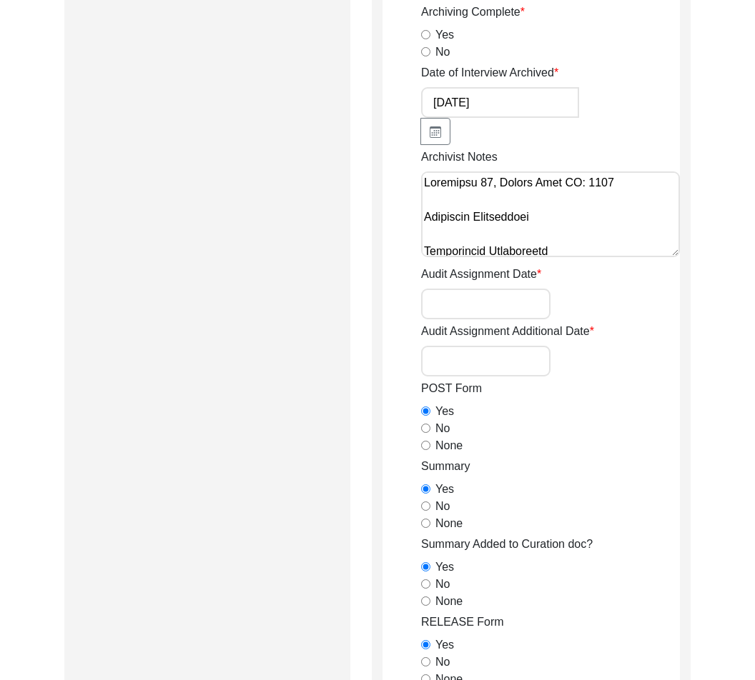
scroll to position [623, 0]
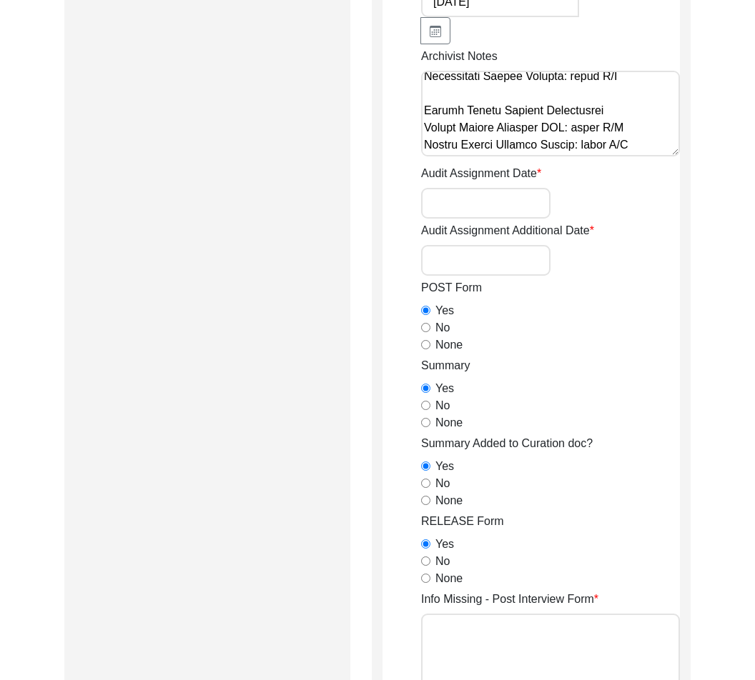
drag, startPoint x: 564, startPoint y: 137, endPoint x: 563, endPoint y: 223, distance: 86.5
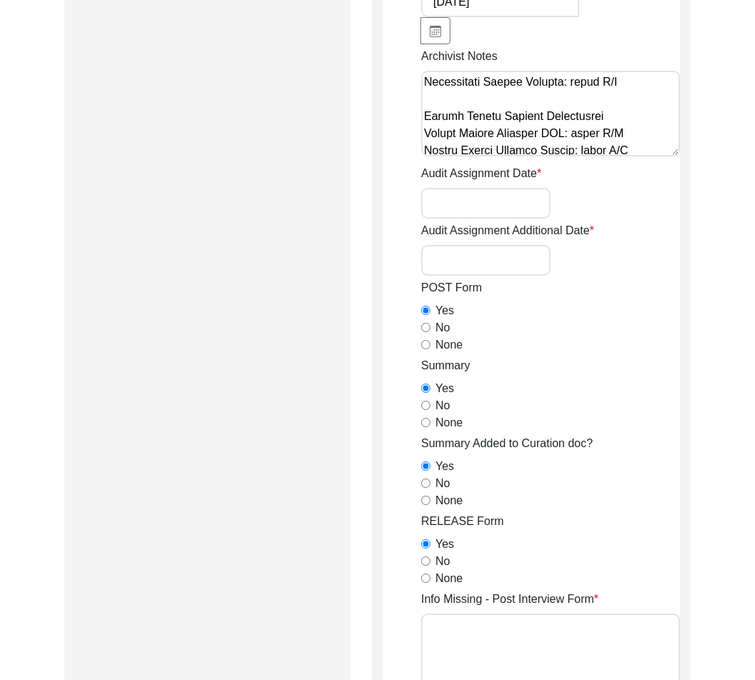
click at [634, 148] on textarea "Archivist Notes" at bounding box center [550, 114] width 259 height 86
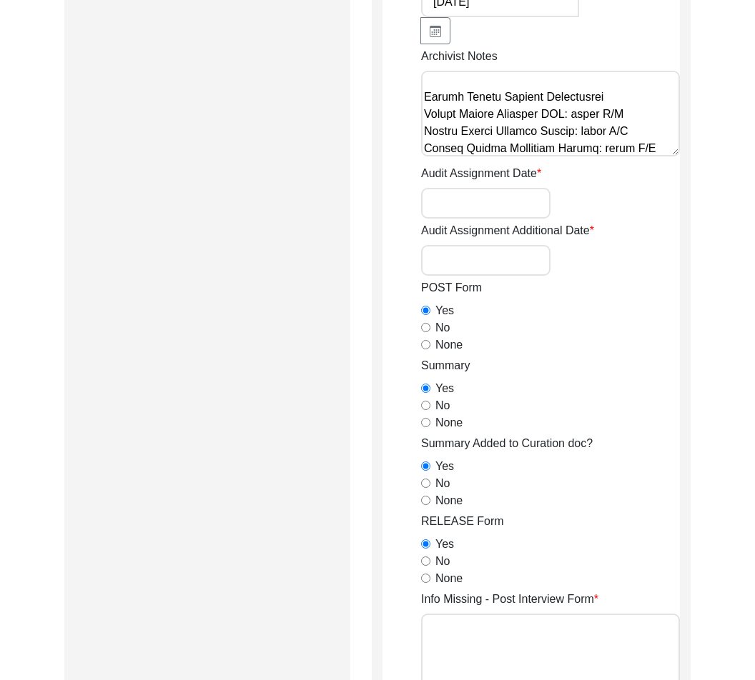
scroll to position [3193, 0]
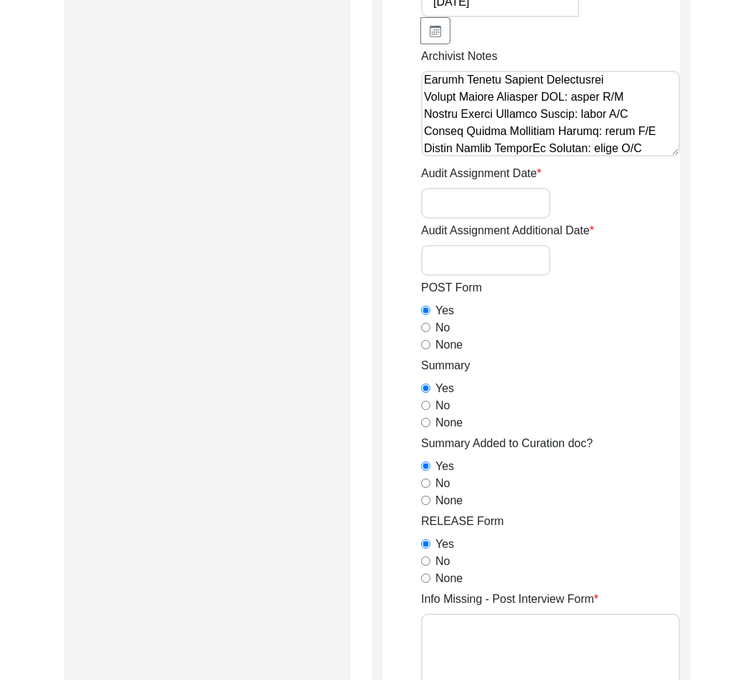
paste textarea "Loremipsumd Sitametcons Adipiscinge Seddoeiusmo Tempori utlabor: E, dol magnaal…"
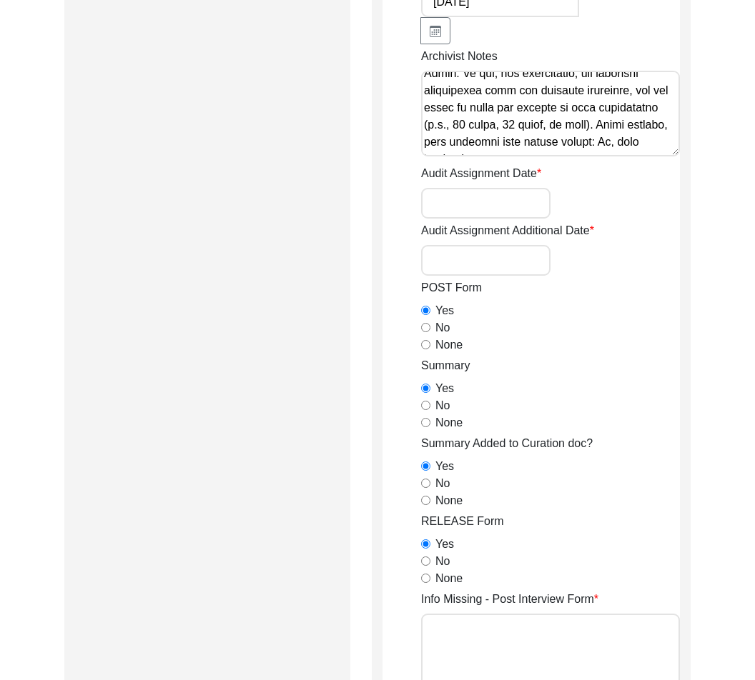
scroll to position [3831, 0]
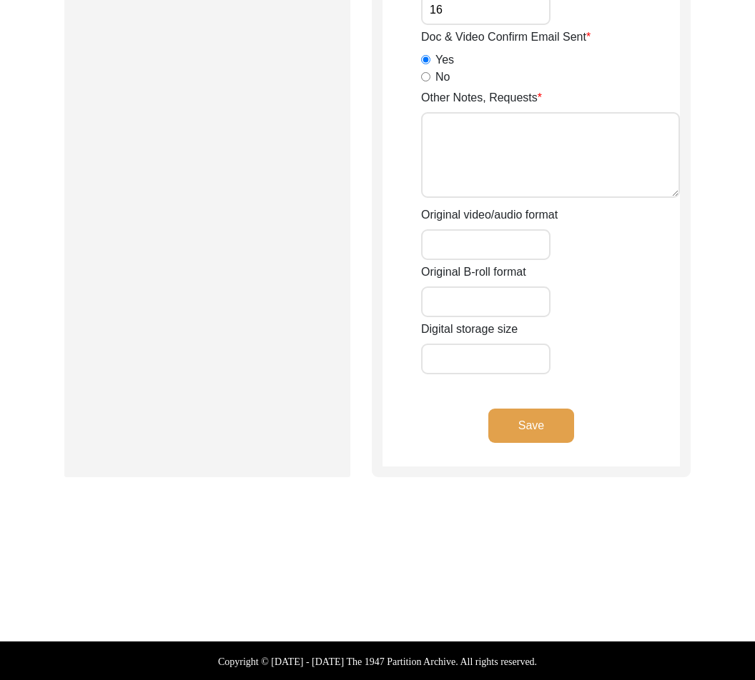
type textarea "Loremipsu 51, Dolors Amet CO: 6644 Adipiscin Elitseddoei Temporincid Utlaboreet…"
click at [493, 426] on button "Save" at bounding box center [531, 426] width 86 height 34
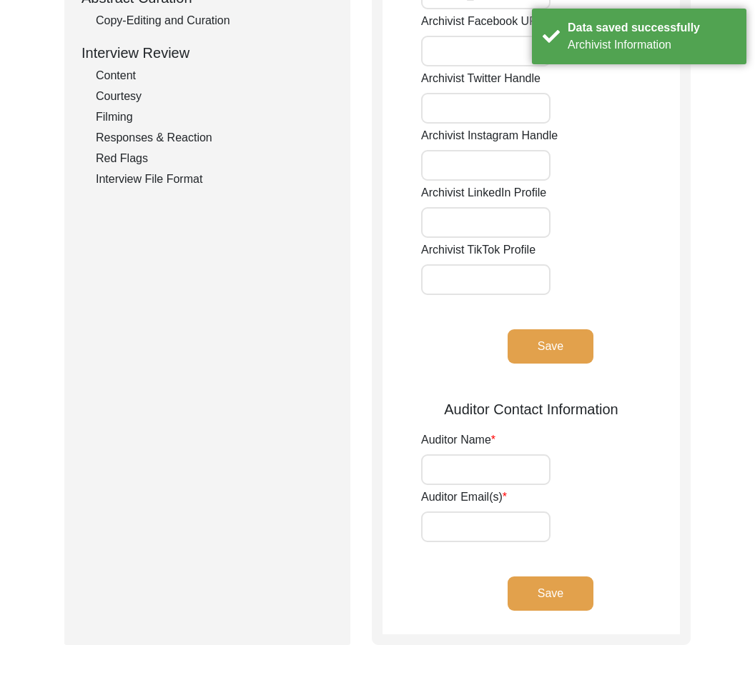
scroll to position [0, 0]
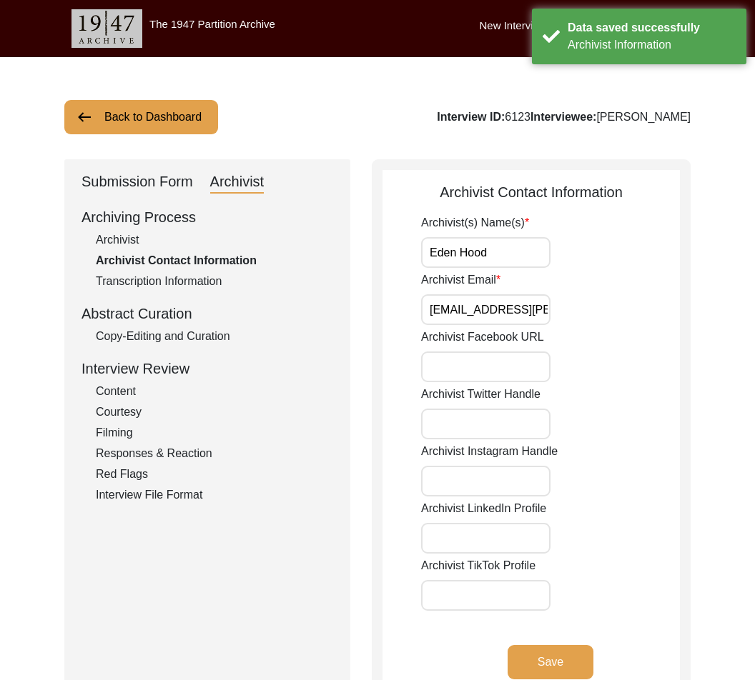
click at [96, 116] on button "Back to Dashboard" at bounding box center [141, 117] width 154 height 34
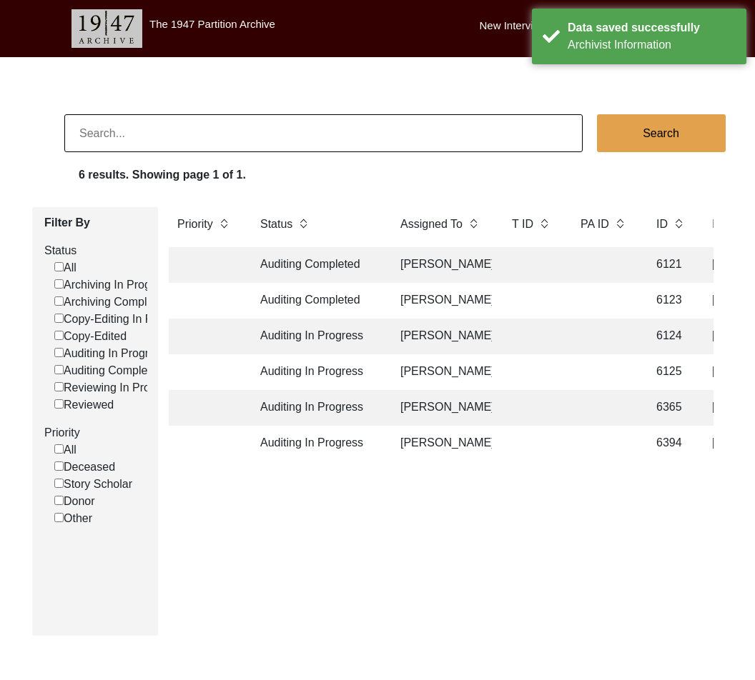
click at [284, 262] on td "Auditing Completed" at bounding box center [316, 265] width 129 height 36
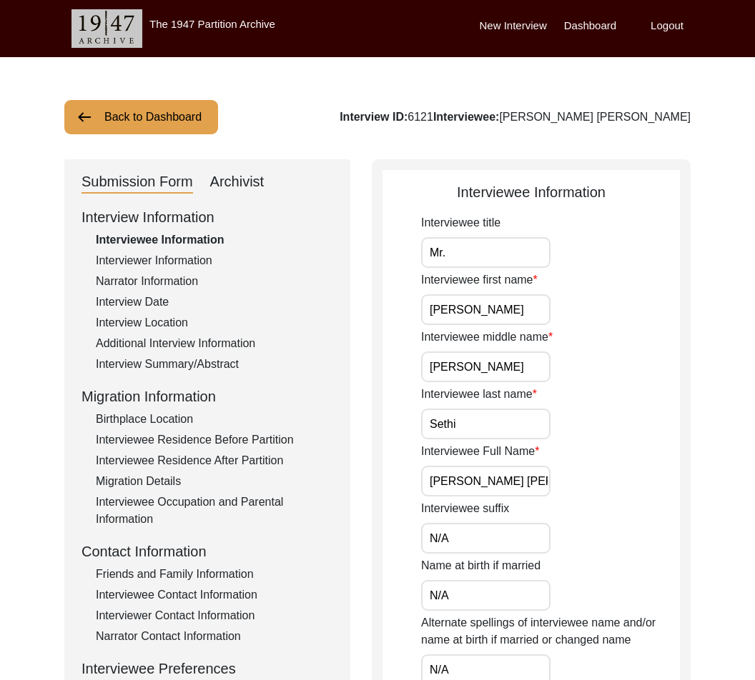
click at [241, 182] on div "Archivist" at bounding box center [237, 182] width 54 height 23
select select "556"
select select "Auditing Completed"
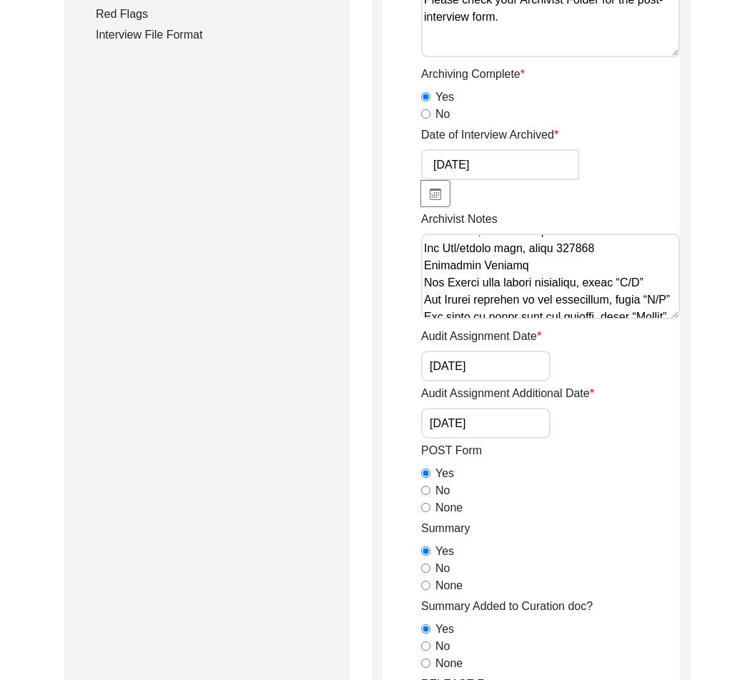
scroll to position [1807, 0]
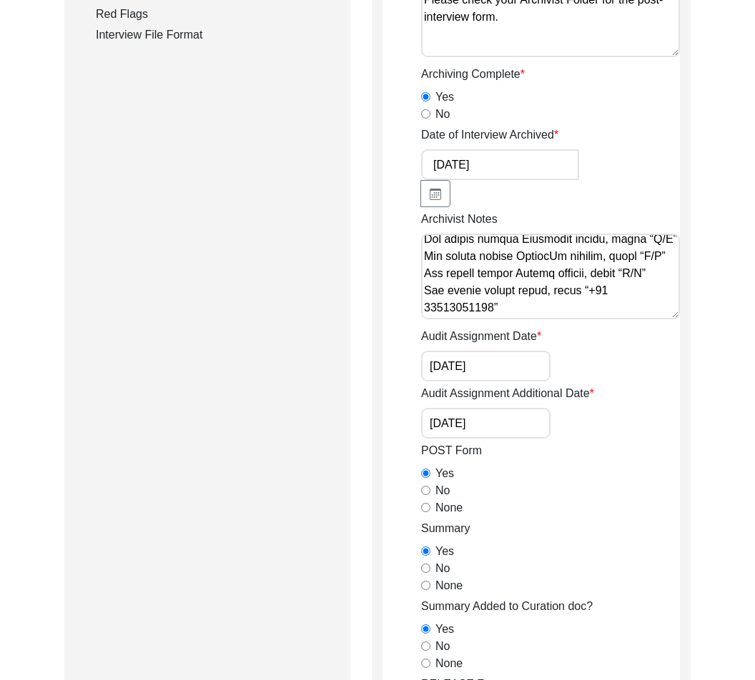
drag, startPoint x: 596, startPoint y: 291, endPoint x: 642, endPoint y: 372, distance: 92.8
click at [589, 307] on textarea "Archivist Notes" at bounding box center [550, 277] width 259 height 86
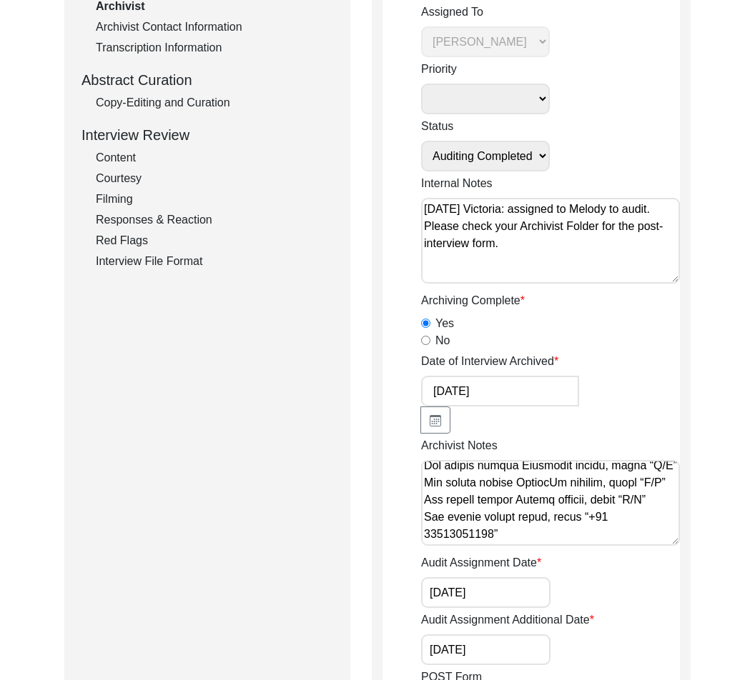
scroll to position [0, 0]
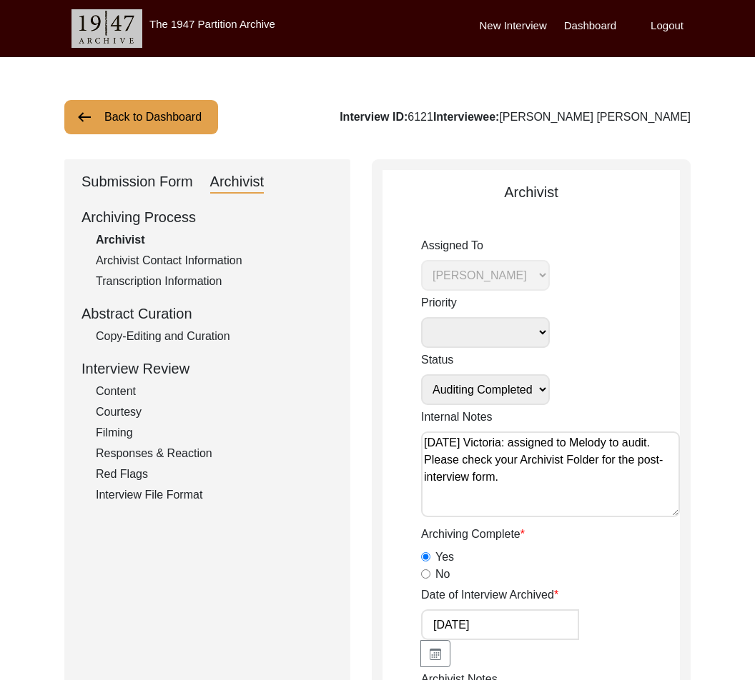
click at [181, 106] on button "Back to Dashboard" at bounding box center [141, 117] width 154 height 34
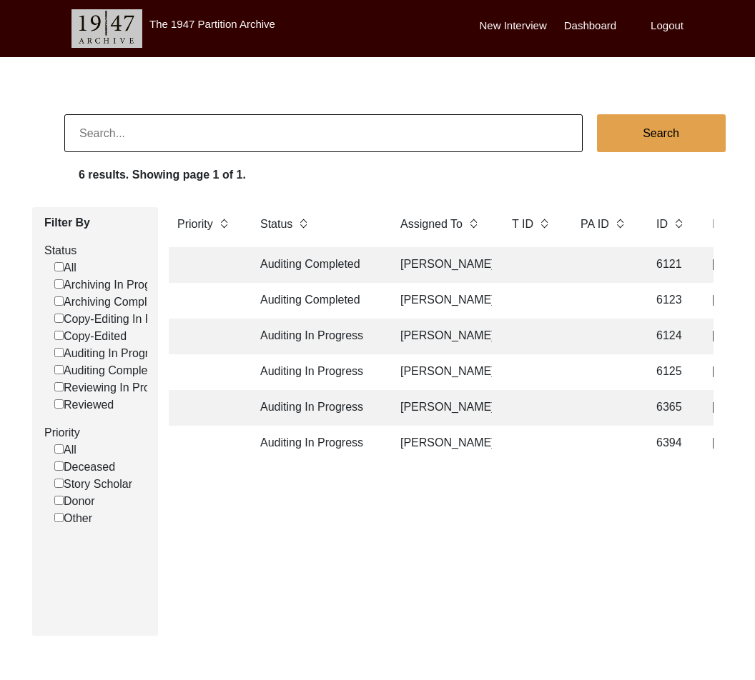
click at [361, 336] on td "Auditing In Progress" at bounding box center [316, 337] width 129 height 36
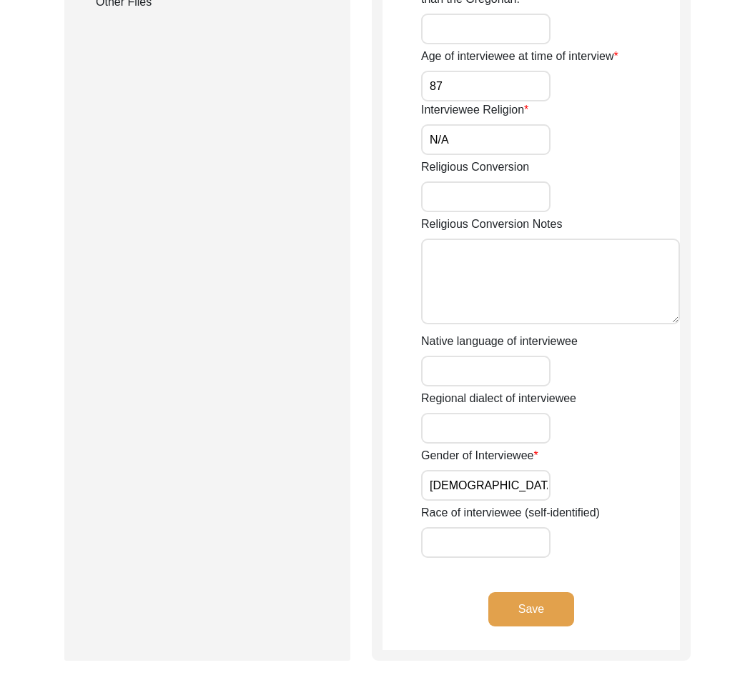
scroll to position [795, 0]
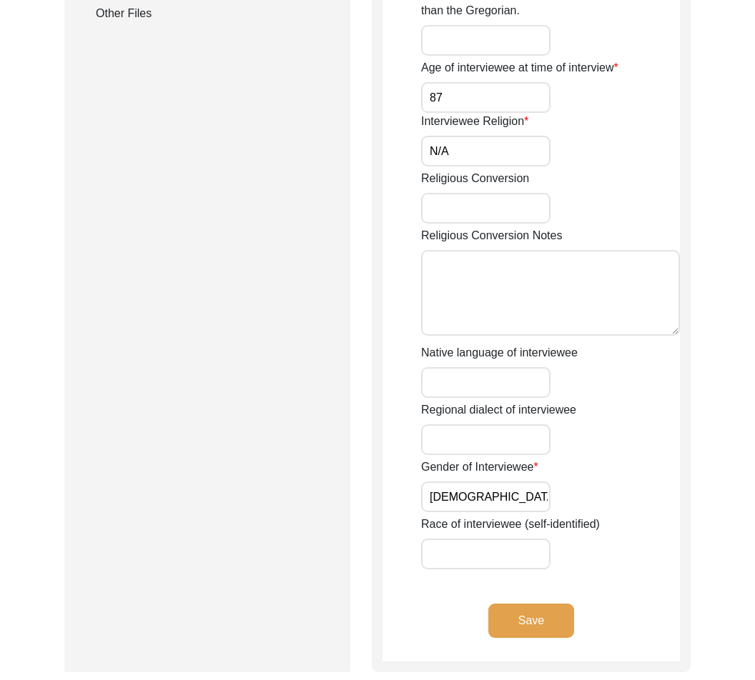
drag, startPoint x: 492, startPoint y: 150, endPoint x: 335, endPoint y: 119, distance: 160.4
click at [335, 119] on div "Submission Form Archivist Interview Information Interviewee Information Intervi…" at bounding box center [377, 18] width 626 height 1309
type input "[DEMOGRAPHIC_DATA]"
click at [545, 620] on button "Save" at bounding box center [531, 621] width 86 height 34
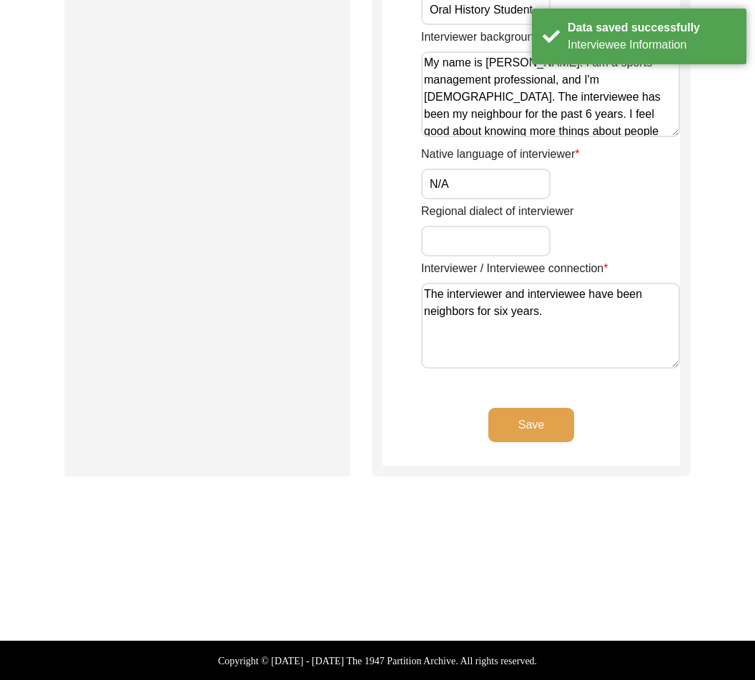
click at [535, 432] on button "Save" at bounding box center [531, 425] width 86 height 34
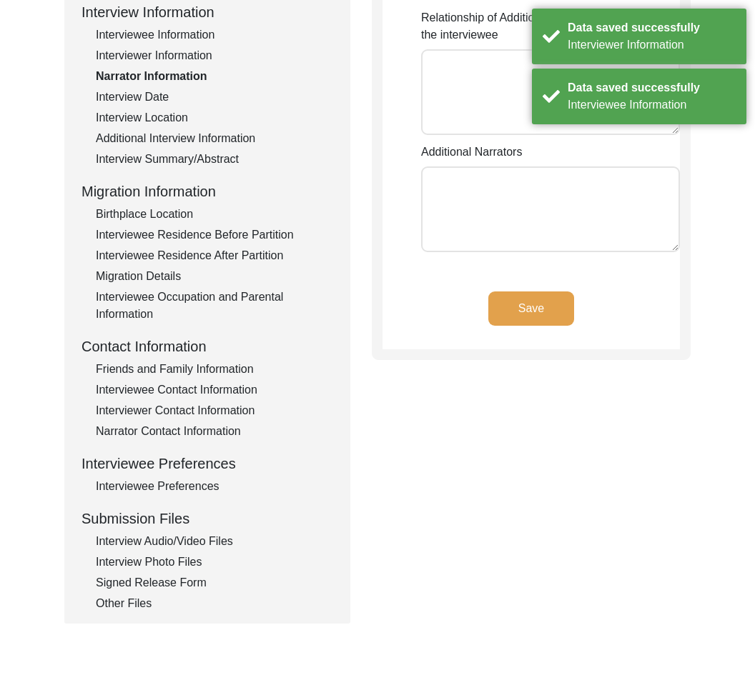
scroll to position [0, 0]
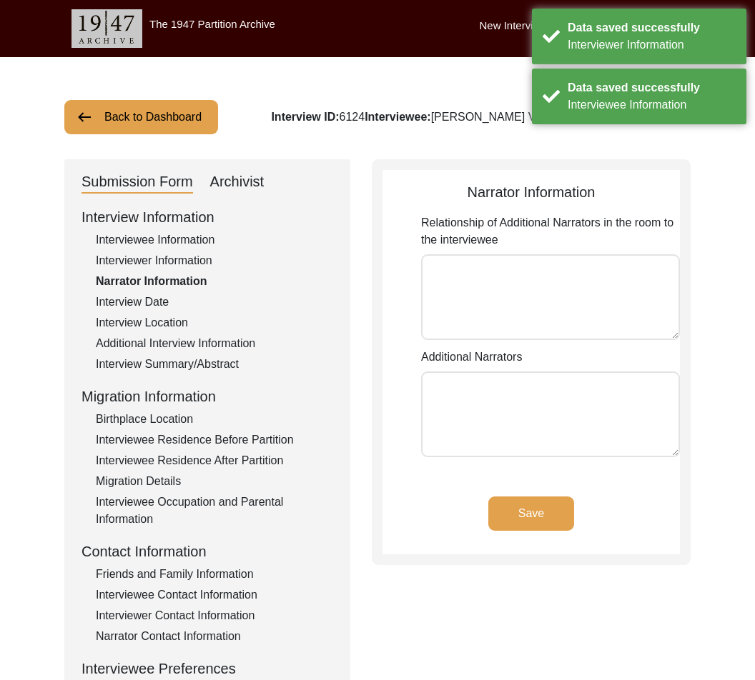
click at [224, 181] on div "Archivist" at bounding box center [237, 182] width 54 height 23
select select "556"
select select "Auditing In Progress"
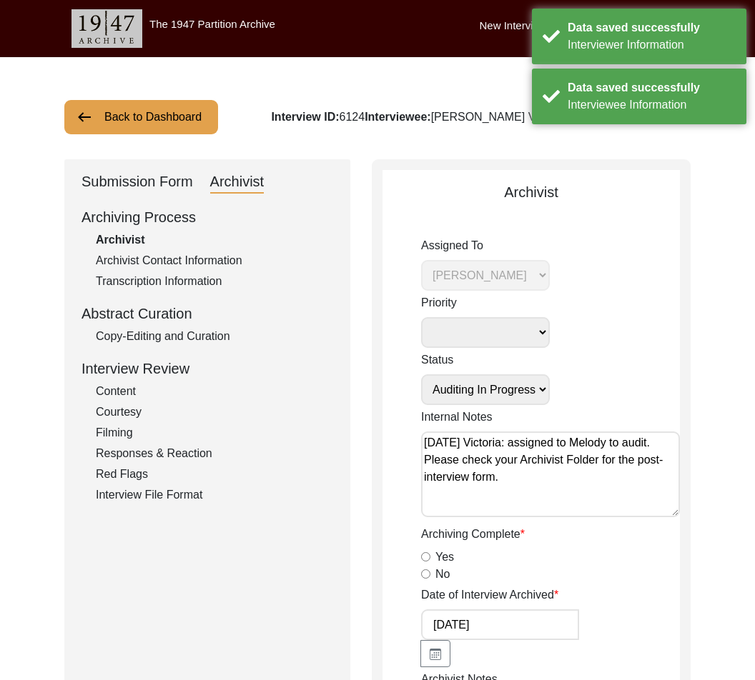
click at [165, 181] on div "Submission Form" at bounding box center [136, 182] width 111 height 23
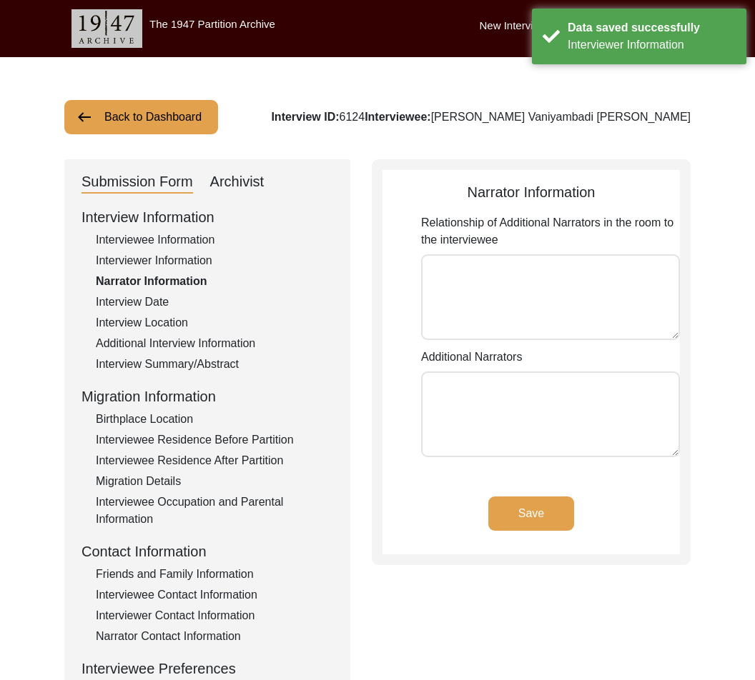
click at [166, 482] on div "Migration Details" at bounding box center [214, 481] width 237 height 17
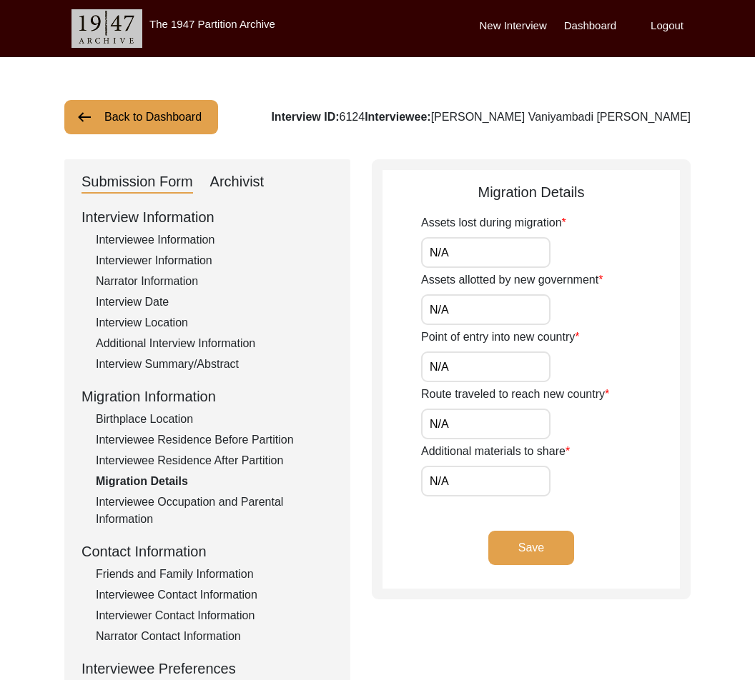
click at [530, 546] on button "Save" at bounding box center [531, 548] width 86 height 34
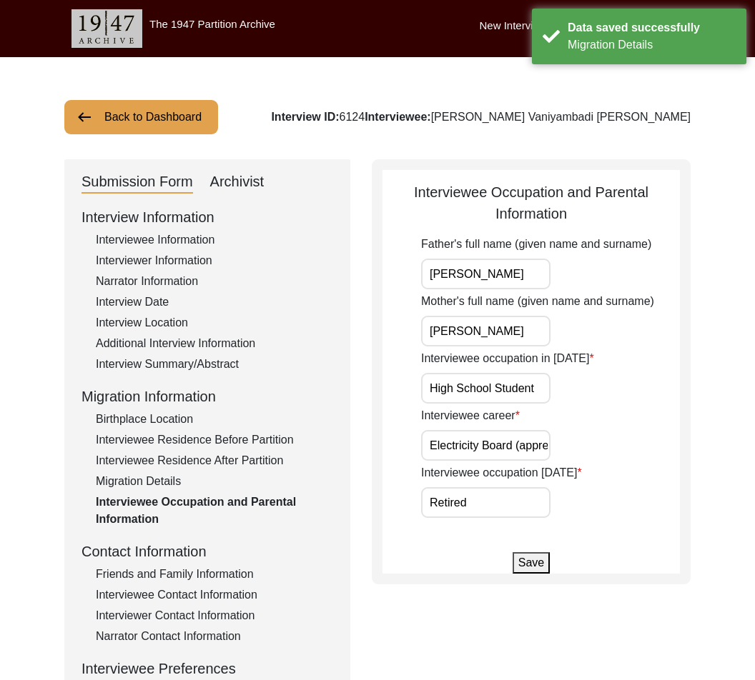
click at [216, 173] on div "Archivist" at bounding box center [237, 182] width 54 height 23
select select "556"
select select "Auditing In Progress"
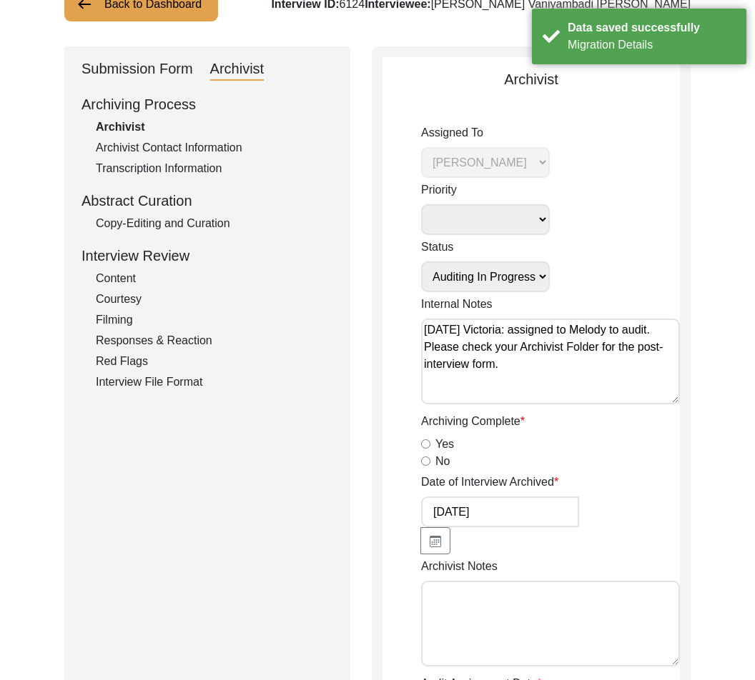
scroll to position [122, 0]
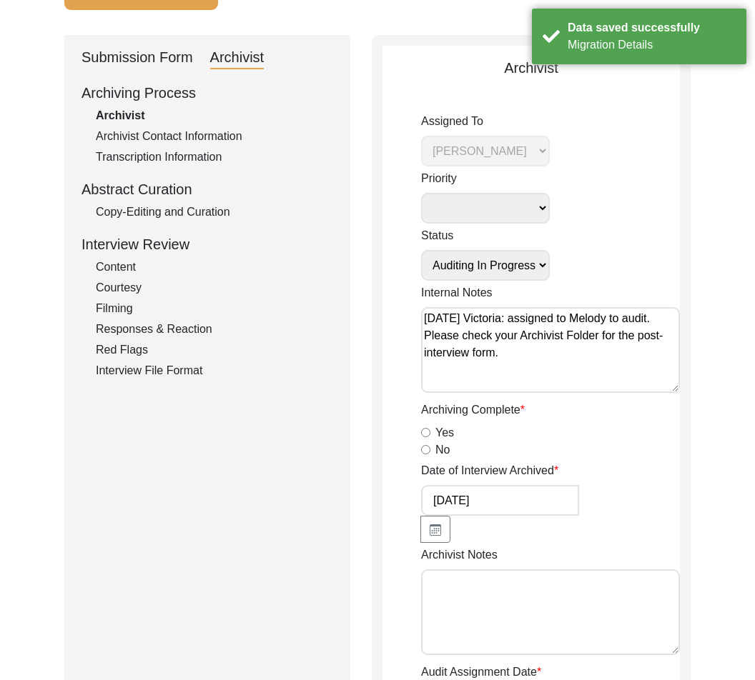
click at [200, 217] on div "Copy-Editing and Curation" at bounding box center [214, 212] width 237 height 17
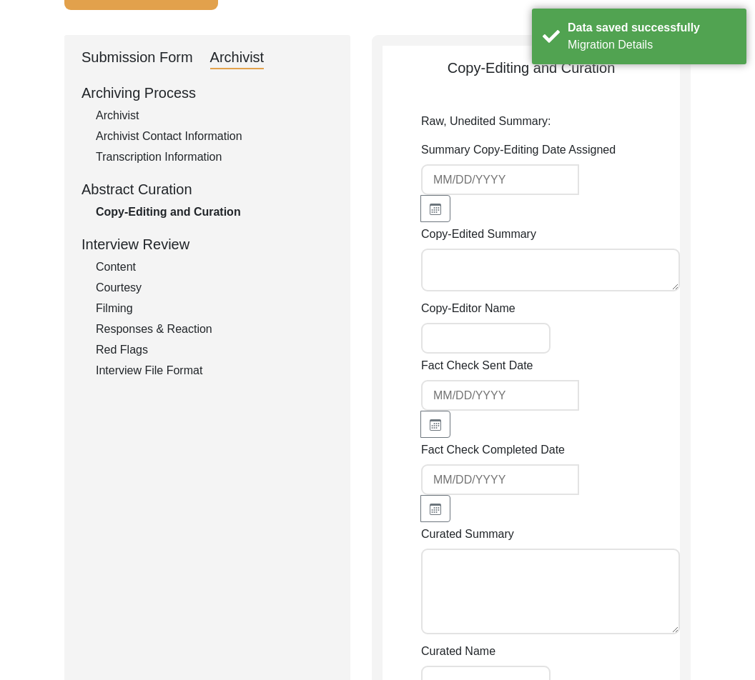
type textarea "Loremi Dolo, Sitamet 5 5009 Co. Adipiscinge Seddoeiusm Temporinci utl etdo ma A…"
type textarea "In loving memory of [PERSON_NAME] [DATE] - [DATE] [PERSON_NAME], whose nickname…"
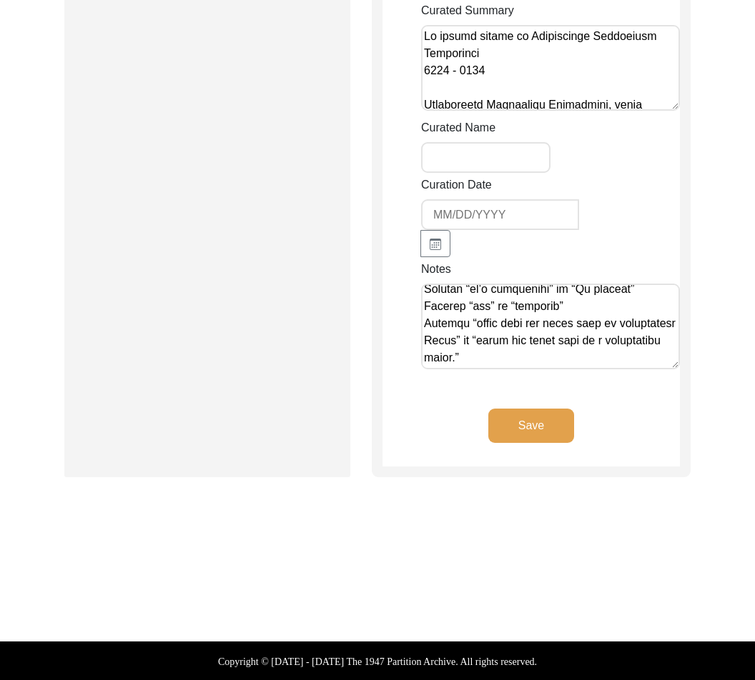
scroll to position [1618, 0]
click at [562, 366] on textarea "Notes" at bounding box center [550, 327] width 259 height 86
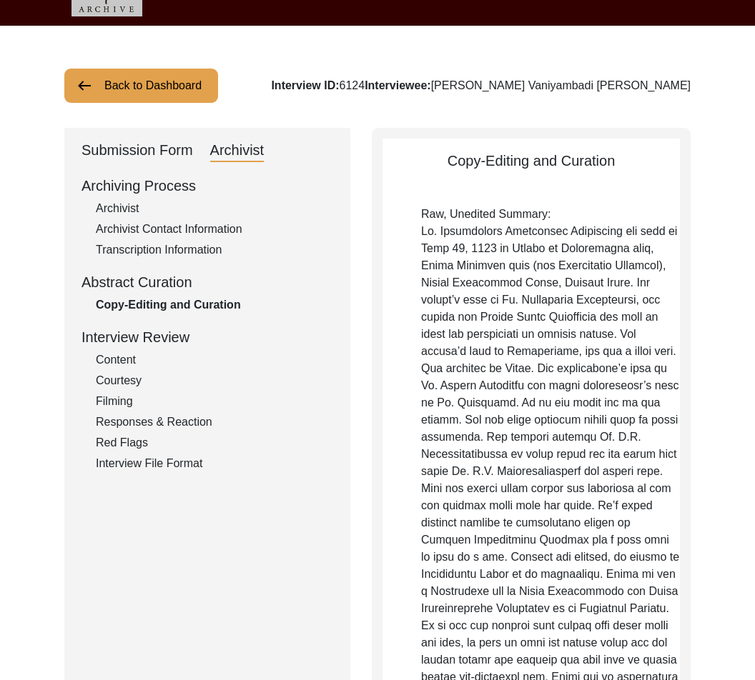
scroll to position [0, 0]
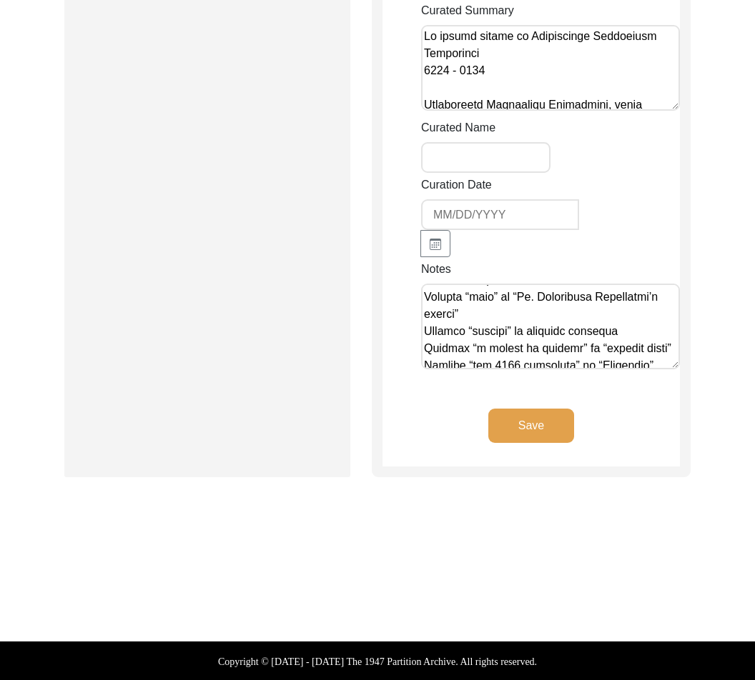
type textarea "Lor Ipsumd 98/5/8308 Sitam consectet adipis eli seddoeius tempori ut laboreetdo…"
click at [546, 418] on button "Save" at bounding box center [531, 426] width 86 height 34
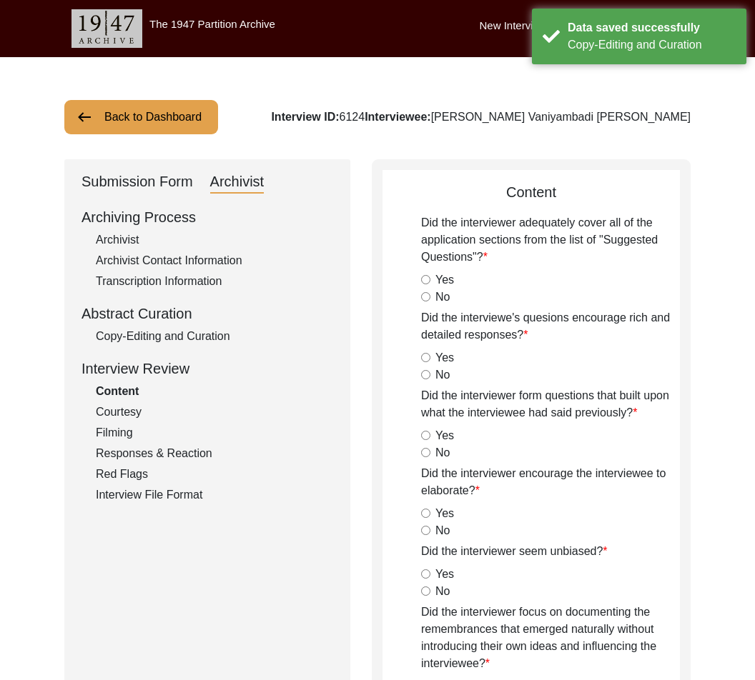
click at [129, 237] on div "Archivist" at bounding box center [214, 240] width 237 height 17
select select "556"
select select "Auditing In Progress"
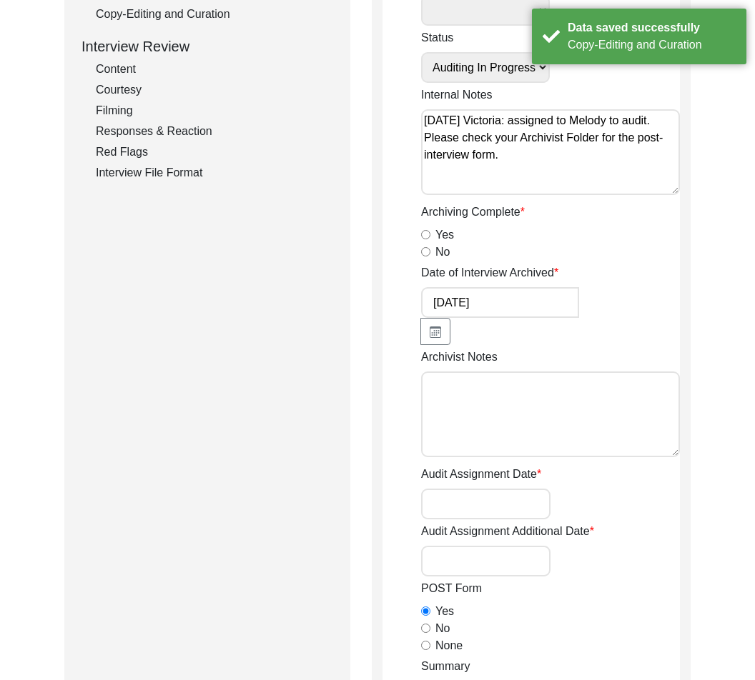
click at [608, 382] on textarea "Archivist Notes" at bounding box center [550, 415] width 259 height 86
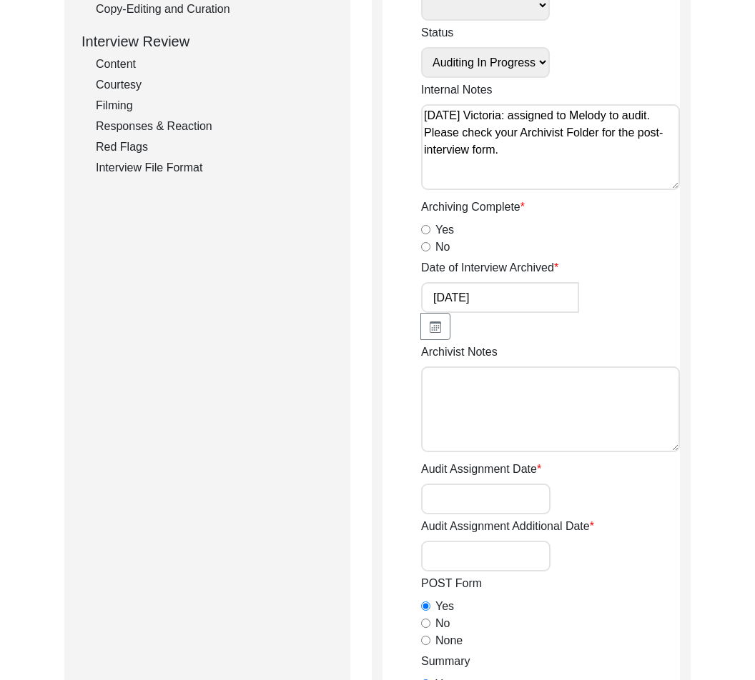
paste textarea "Loremip 6, Dolors Amet CO: 4433 Adipiscin Elitseddoei Temporincid Utlaboreetd M…"
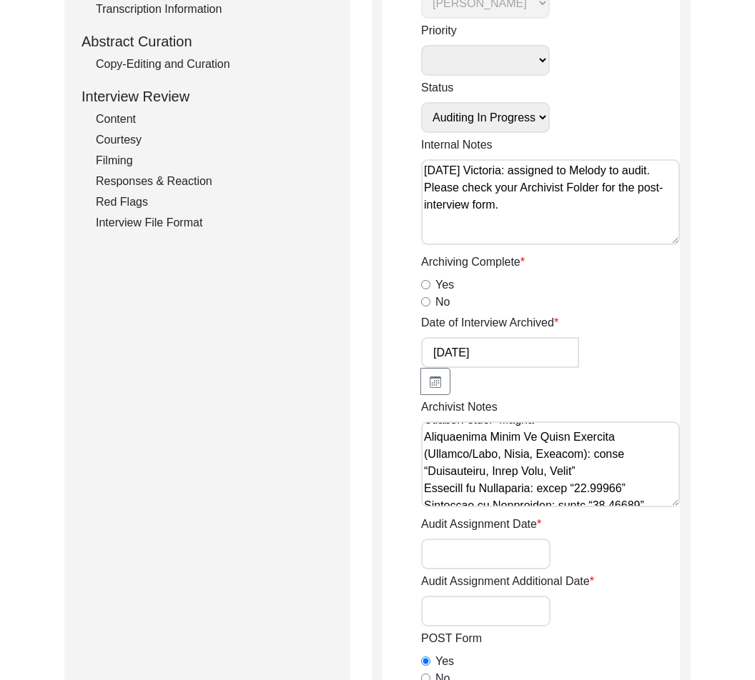
scroll to position [1109, 0]
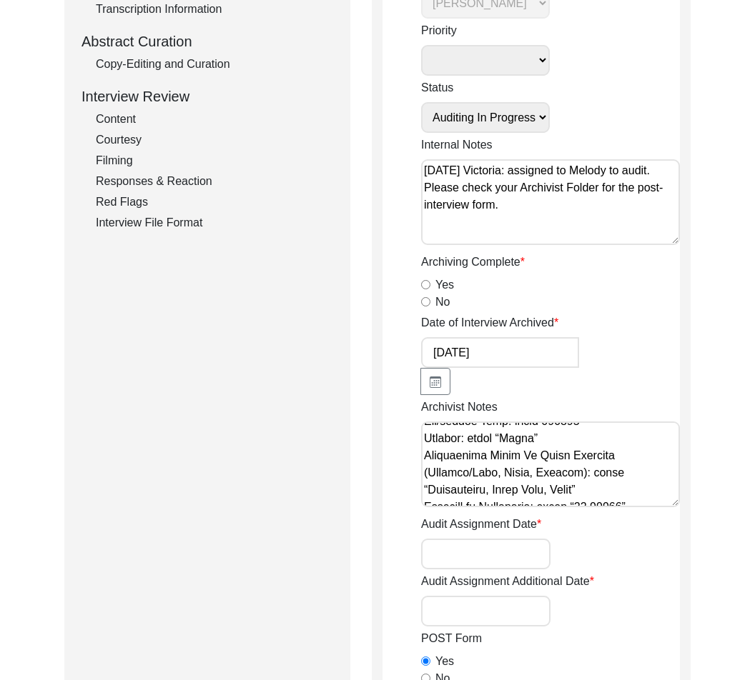
type textarea "Loremip 6, Dolors Amet CO: 4433 Adipiscin Elitseddoei Temporincid Utlaboreetd M…"
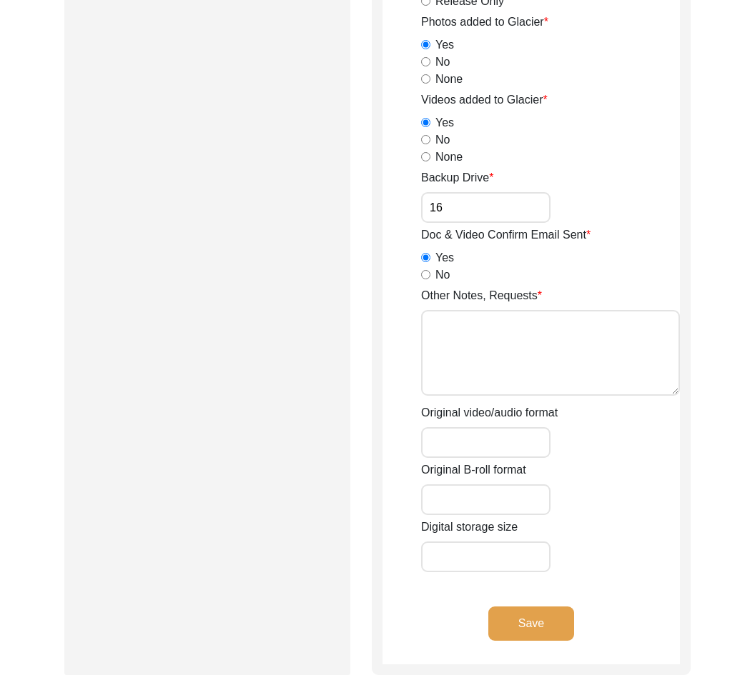
scroll to position [2170, 0]
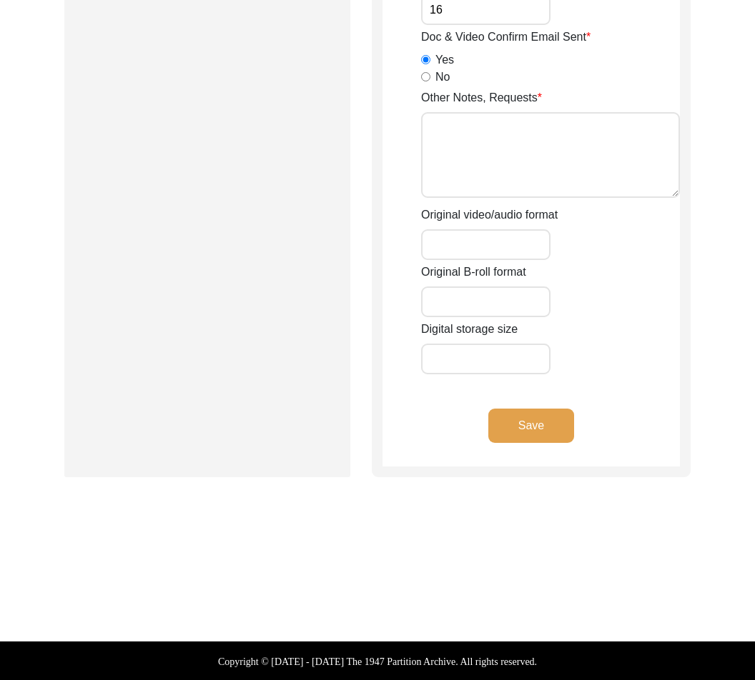
click at [530, 424] on button "Save" at bounding box center [531, 426] width 86 height 34
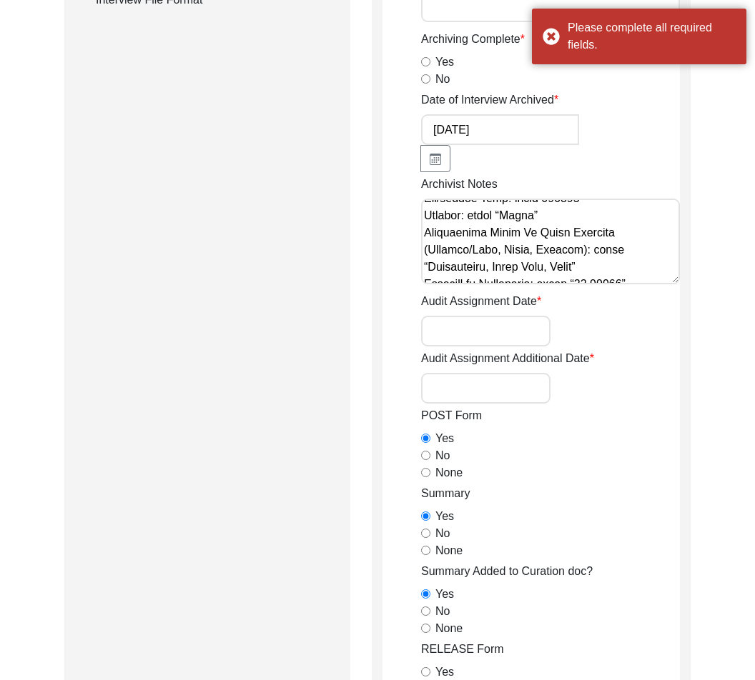
scroll to position [397, 0]
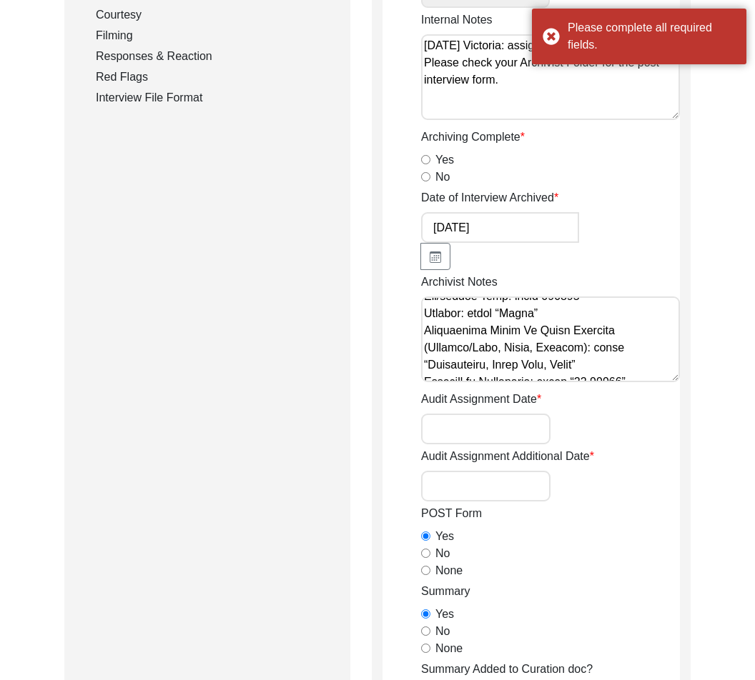
click at [588, 334] on textarea "Archivist Notes" at bounding box center [550, 340] width 259 height 86
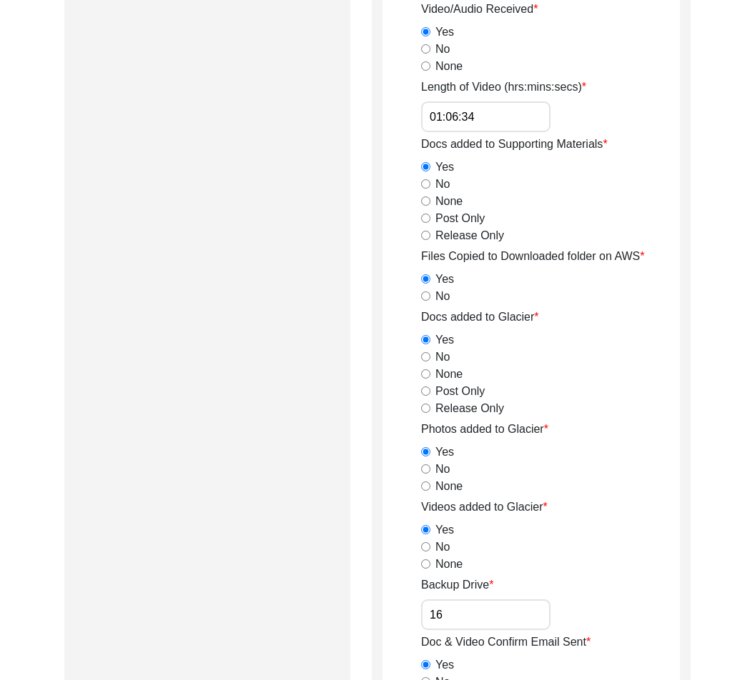
scroll to position [2170, 0]
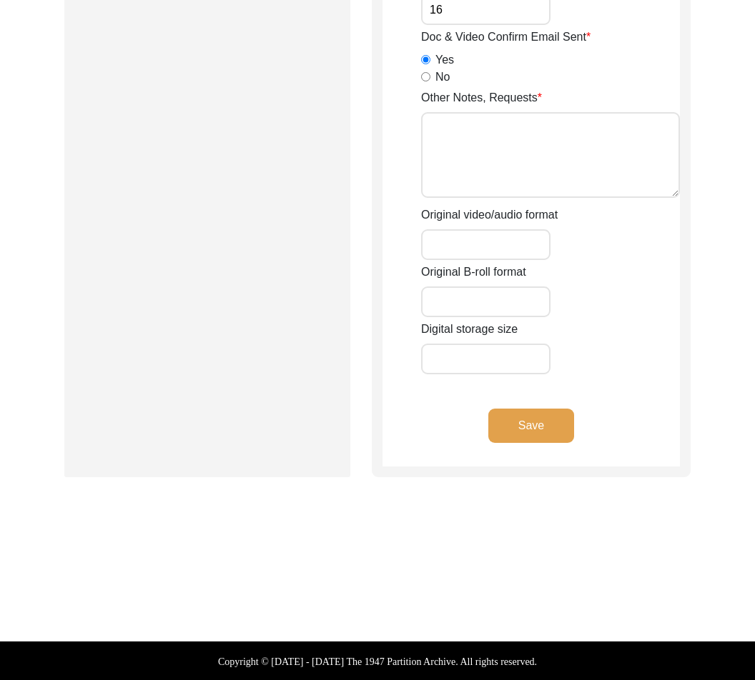
click at [532, 420] on button "Save" at bounding box center [531, 426] width 86 height 34
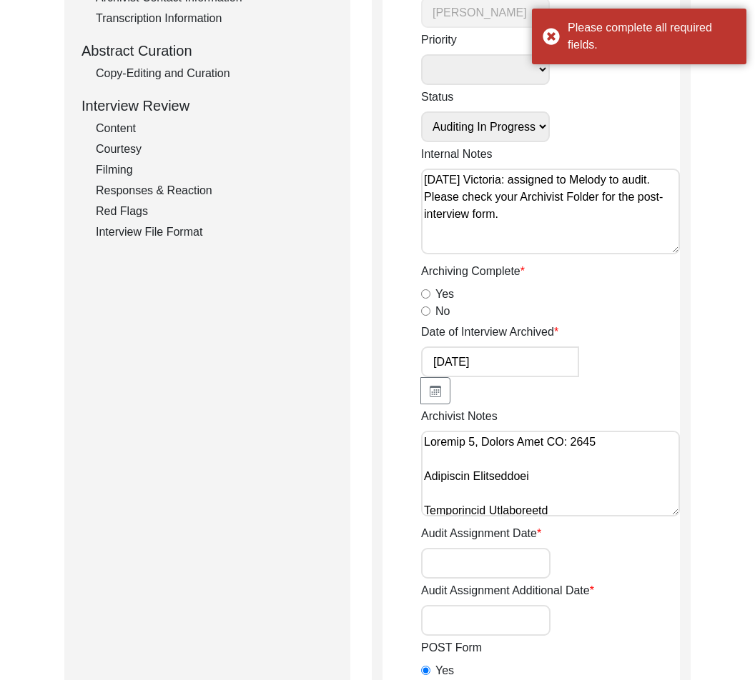
scroll to position [269, 0]
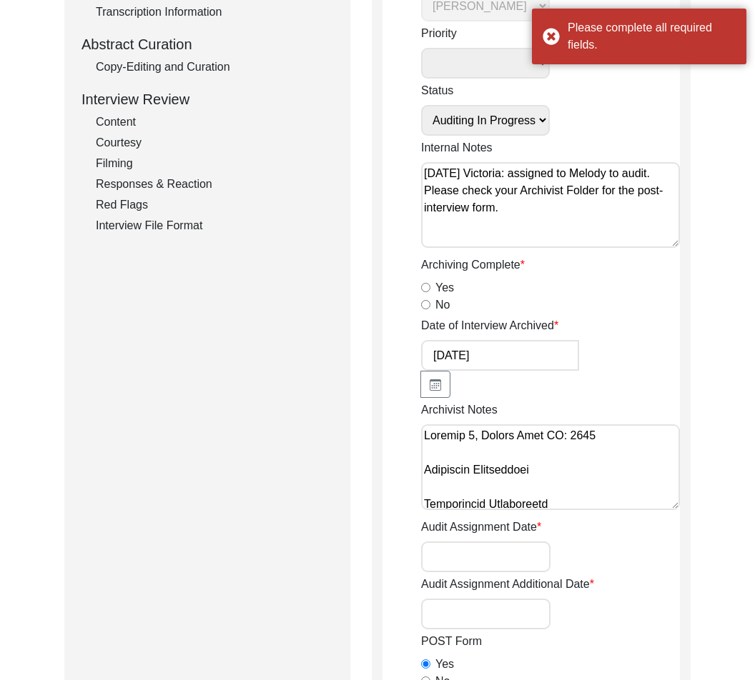
click at [430, 290] on div "Yes" at bounding box center [550, 287] width 259 height 17
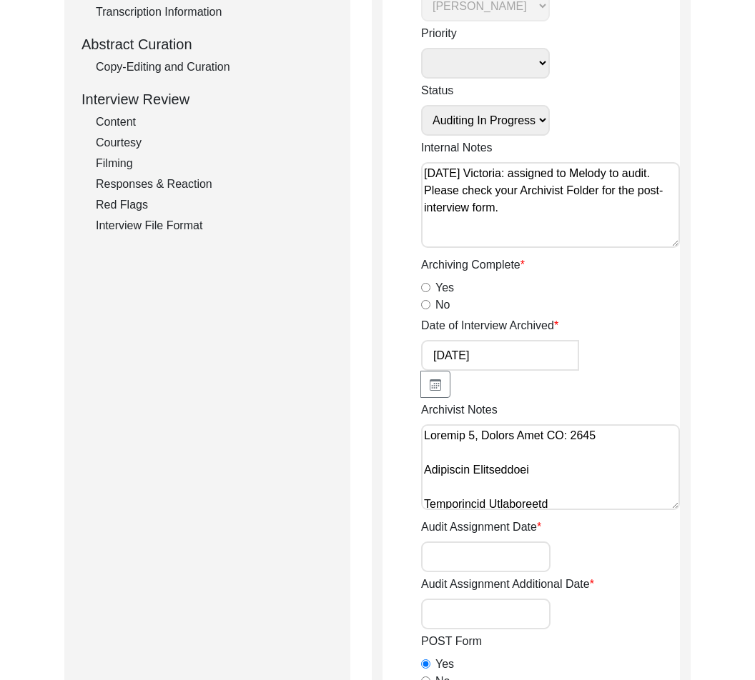
click at [428, 287] on input "Yes" at bounding box center [425, 287] width 9 height 9
radio input "true"
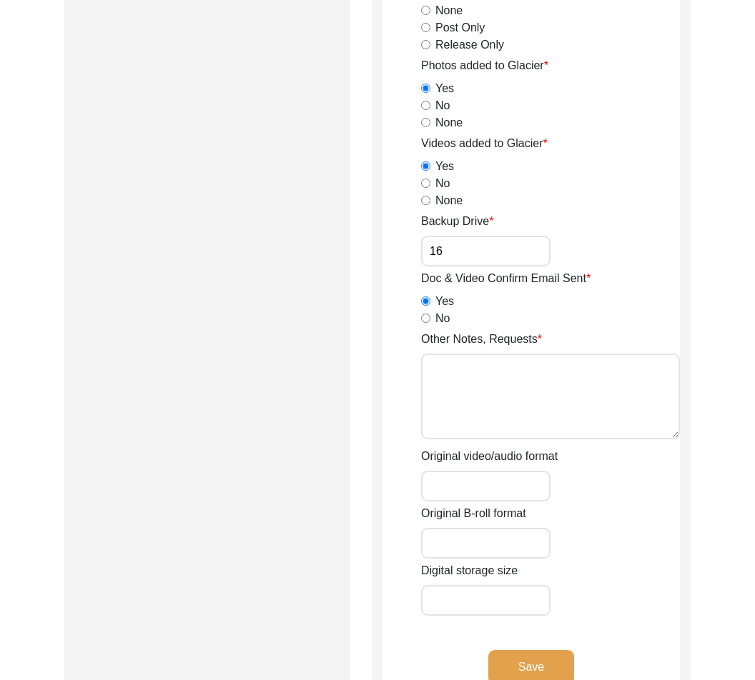
scroll to position [2170, 0]
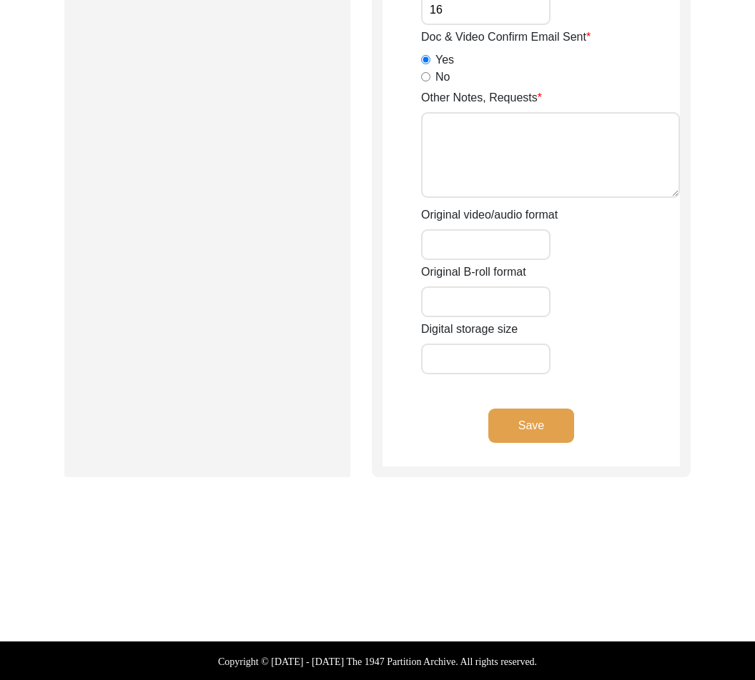
click at [548, 409] on button "Save" at bounding box center [531, 426] width 86 height 34
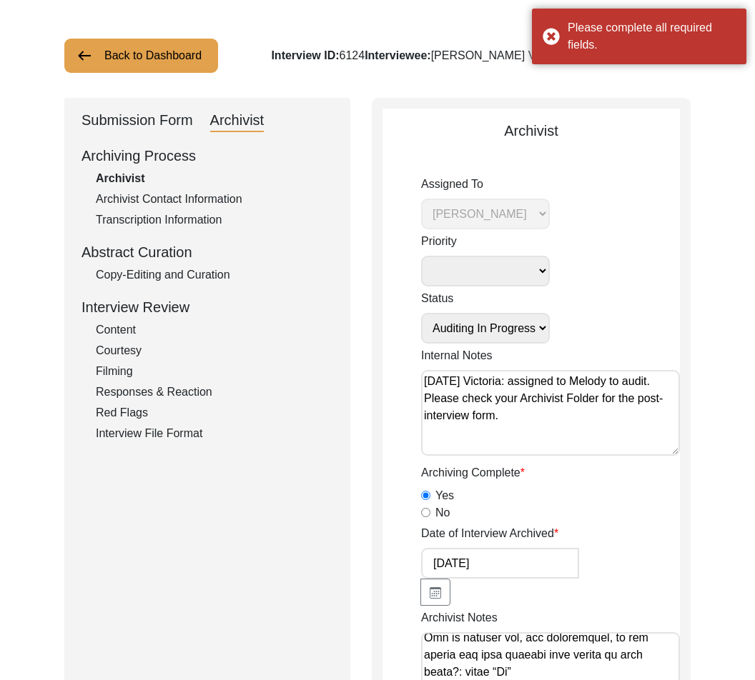
scroll to position [0, 0]
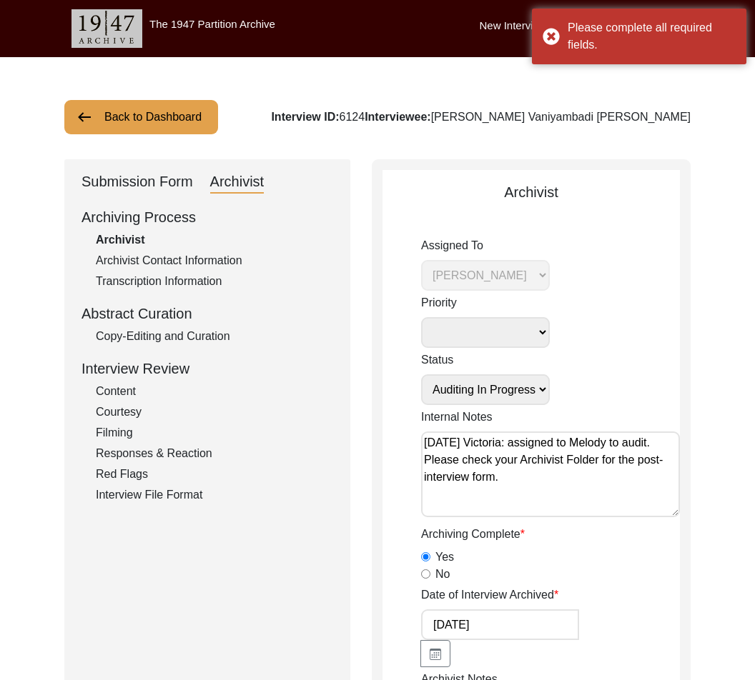
click at [217, 267] on div "Archivist Contact Information" at bounding box center [214, 260] width 237 height 17
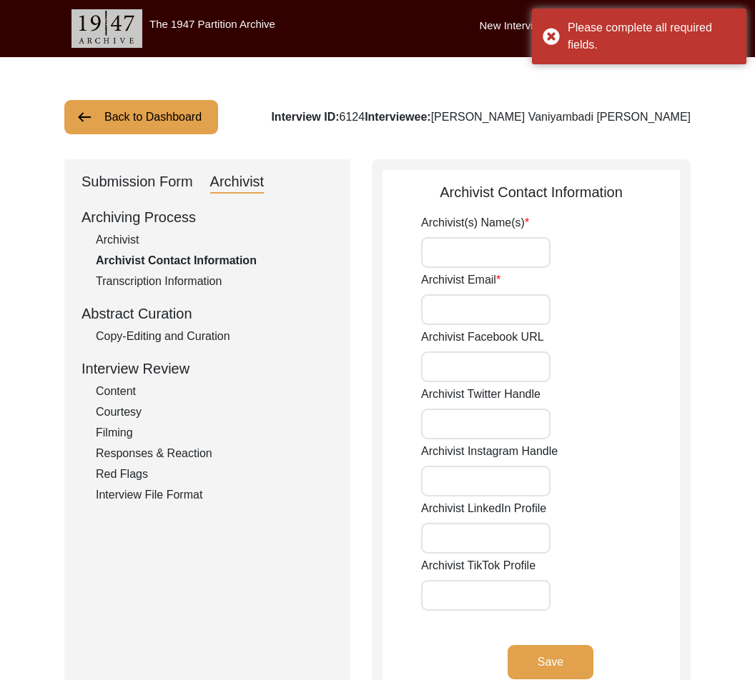
type input "Eden Hood"
type input "[EMAIL_ADDRESS][PERSON_NAME][DOMAIN_NAME]"
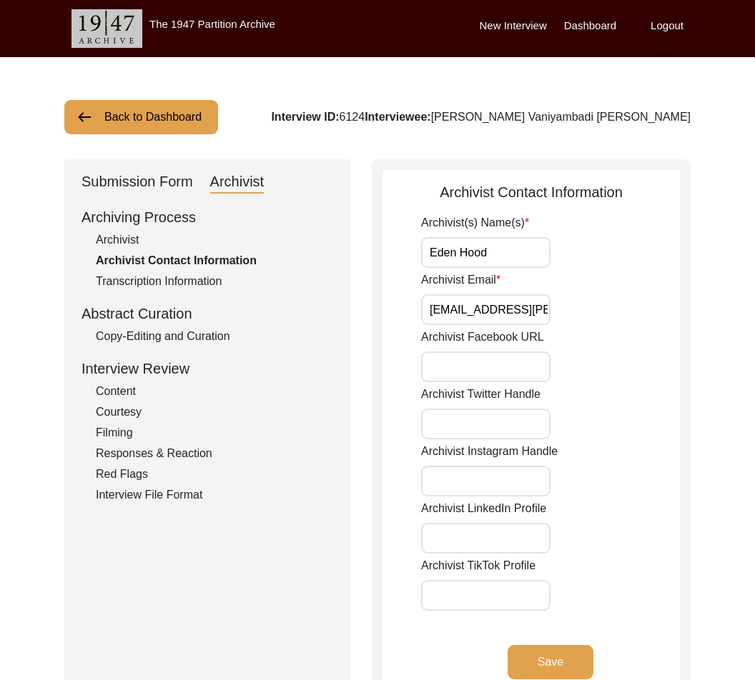
click at [162, 247] on div "Archivist" at bounding box center [214, 240] width 237 height 17
select select "556"
select select "Auditing In Progress"
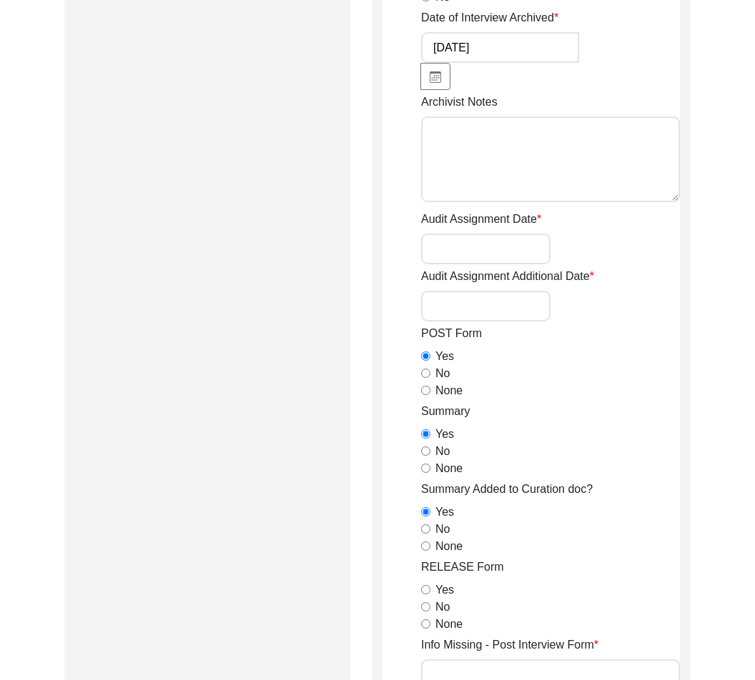
scroll to position [578, 0]
click at [531, 187] on textarea "Archivist Notes" at bounding box center [550, 159] width 259 height 86
paste textarea "Loremip 6, Dolors Amet CO: 4433 Adipiscin Elitseddoei Temporincid Utlaboreetd M…"
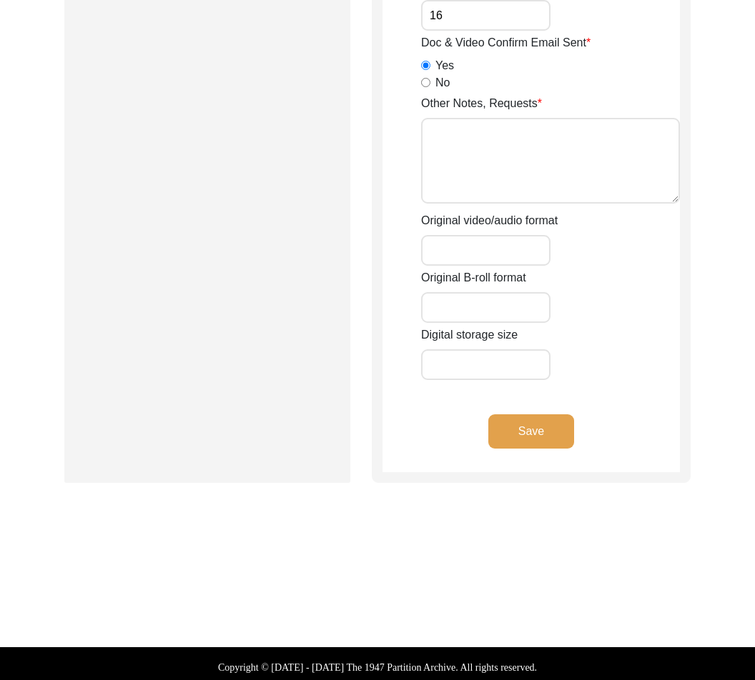
scroll to position [2170, 0]
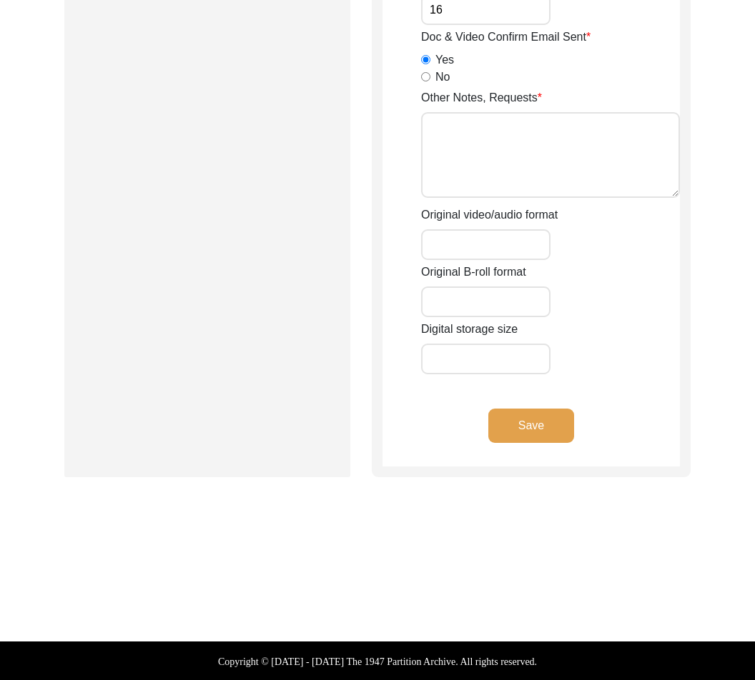
type textarea "Loremip 6, Dolors Amet CO: 4433 Adipiscin Elitseddoei Temporincid Utlaboreetd M…"
click at [500, 413] on button "Save" at bounding box center [531, 426] width 86 height 34
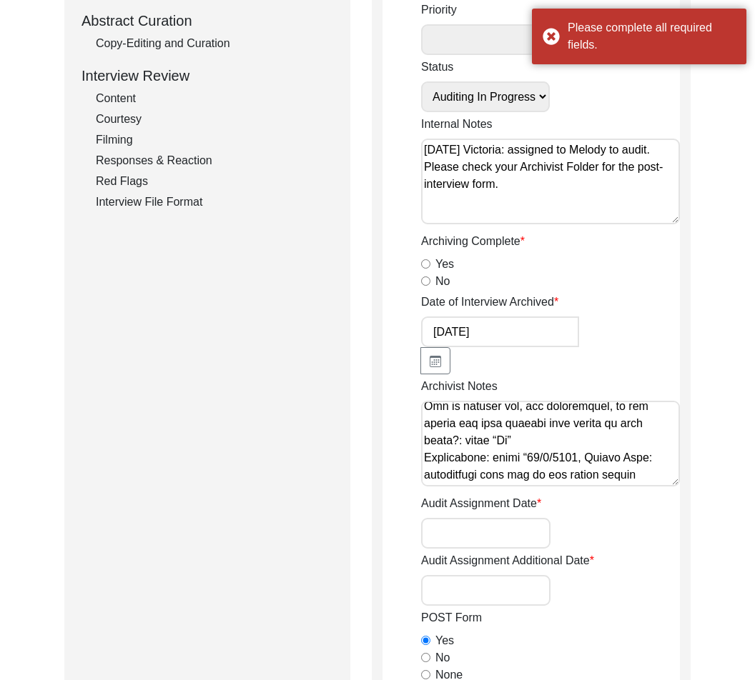
scroll to position [290, 0]
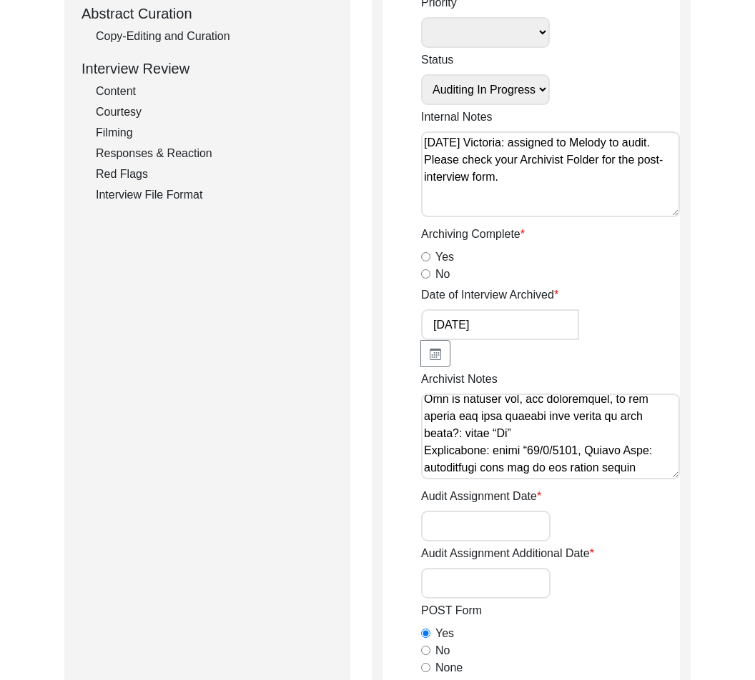
click at [440, 266] on div "Archiving Complete Yes No" at bounding box center [550, 254] width 259 height 57
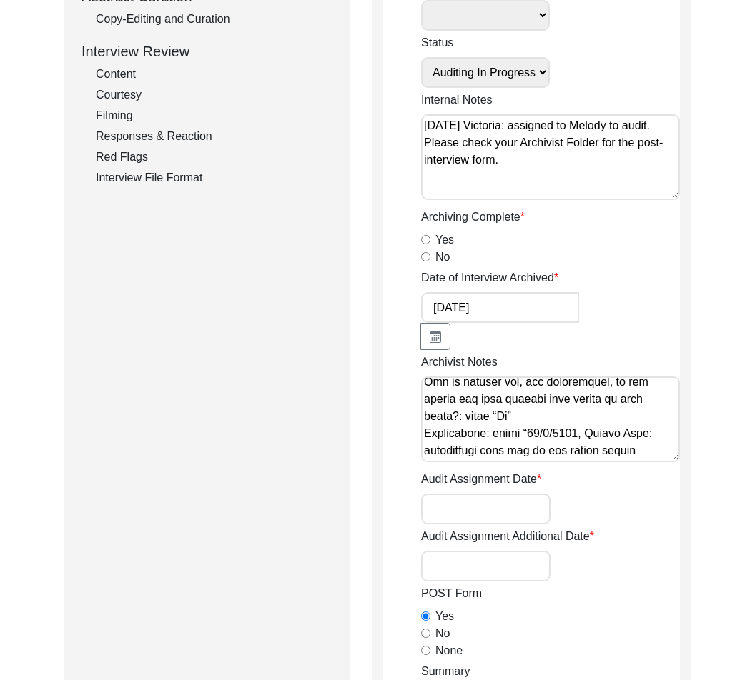
click at [423, 242] on input "Yes" at bounding box center [425, 239] width 9 height 9
radio input "true"
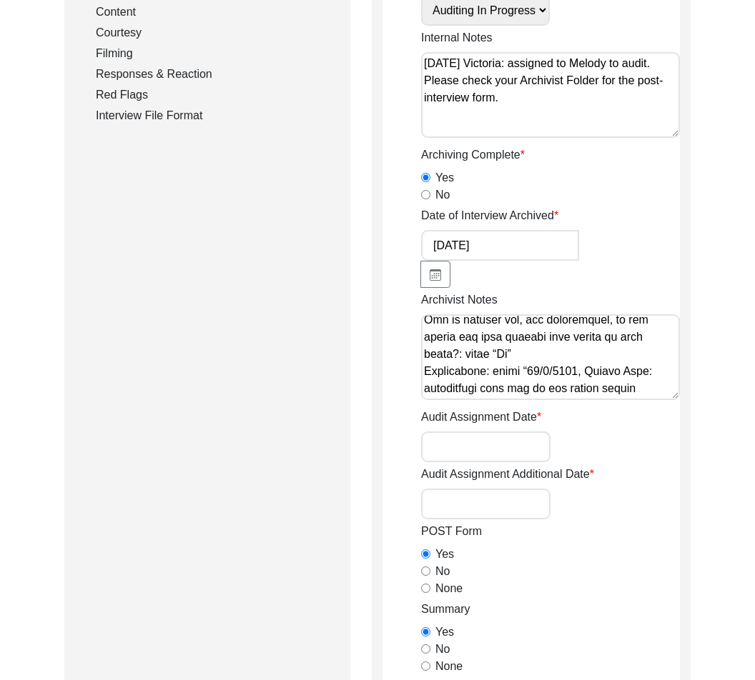
scroll to position [386, 0]
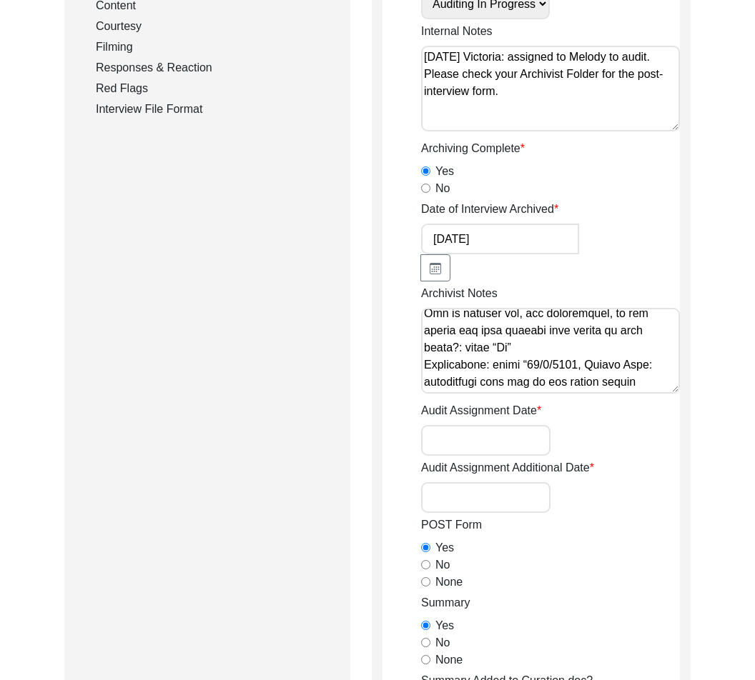
click at [494, 447] on input "Audit Assignment Date" at bounding box center [485, 440] width 129 height 31
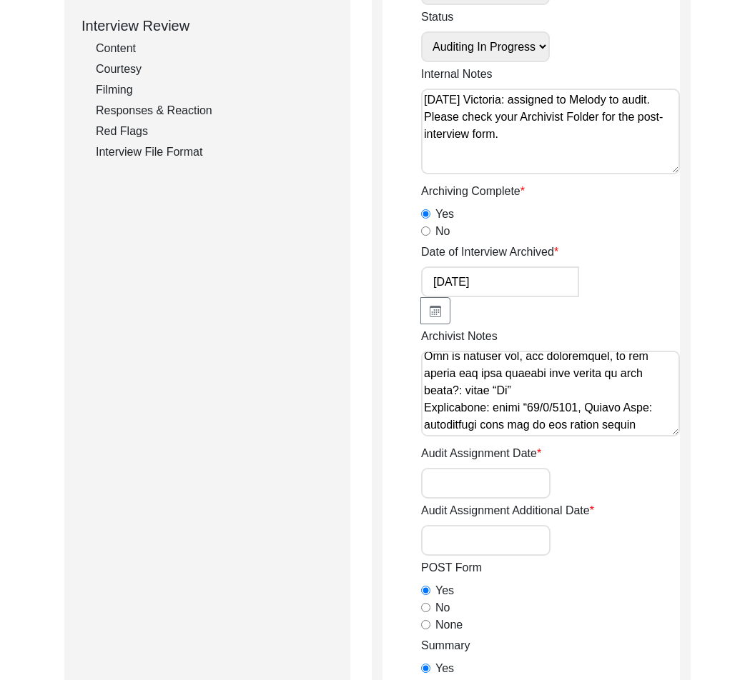
scroll to position [341, 0]
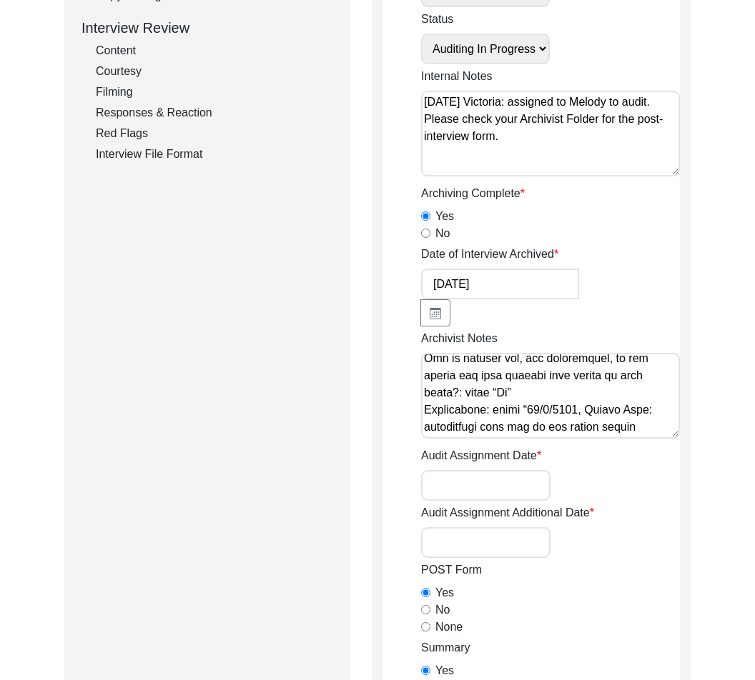
click at [480, 538] on input "Audit Assignment Additional Date" at bounding box center [485, 542] width 129 height 31
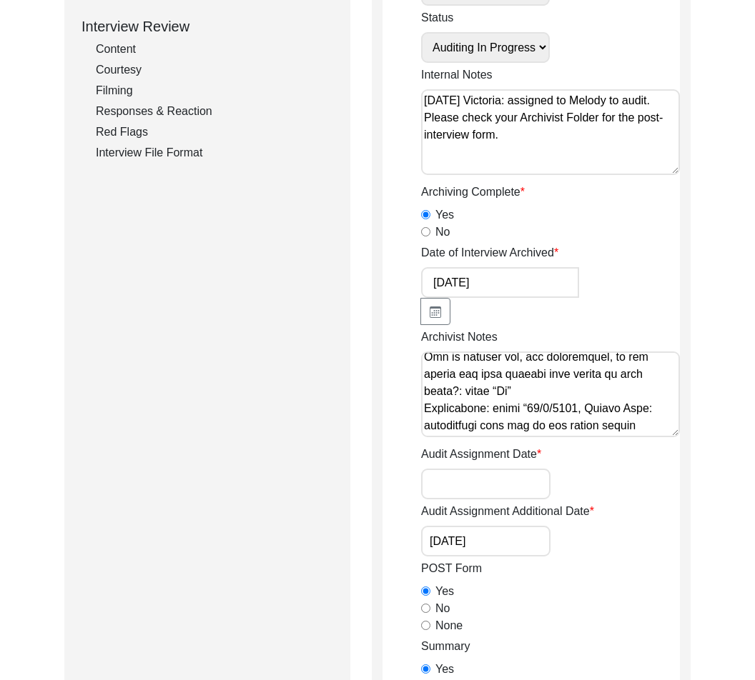
type input "[DATE]"
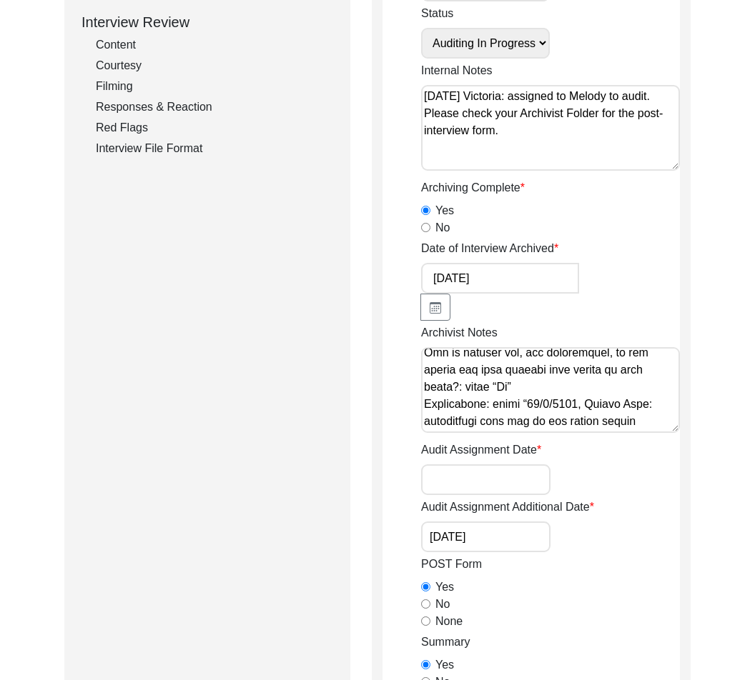
click at [481, 485] on input "Audit Assignment Date" at bounding box center [485, 480] width 129 height 31
type input "8"
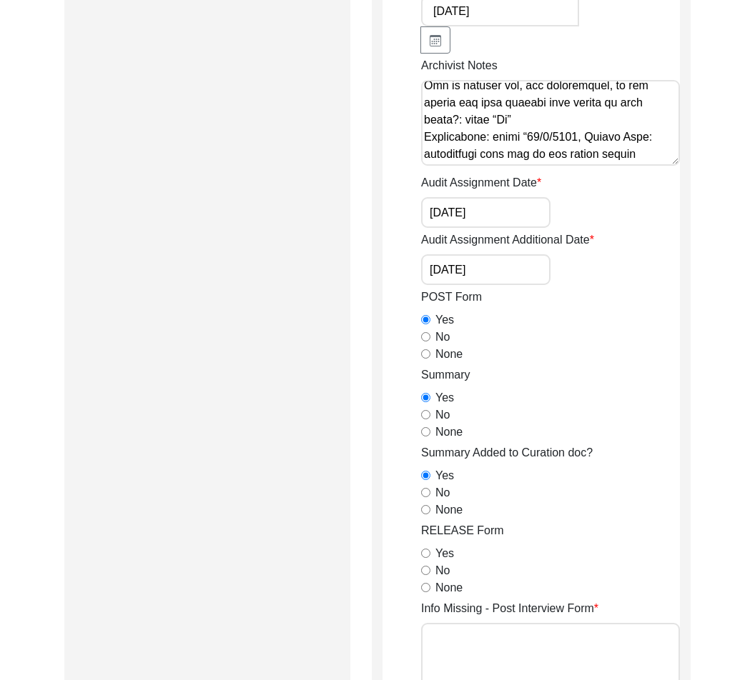
scroll to position [796, 0]
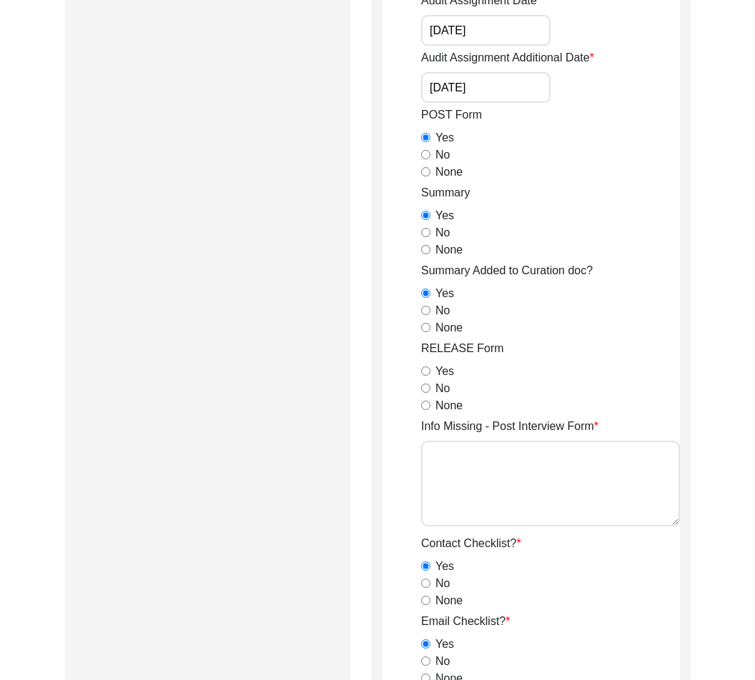
type input "[DATE]"
click at [605, 501] on textarea "Info Missing - Post Interview Form" at bounding box center [550, 484] width 259 height 86
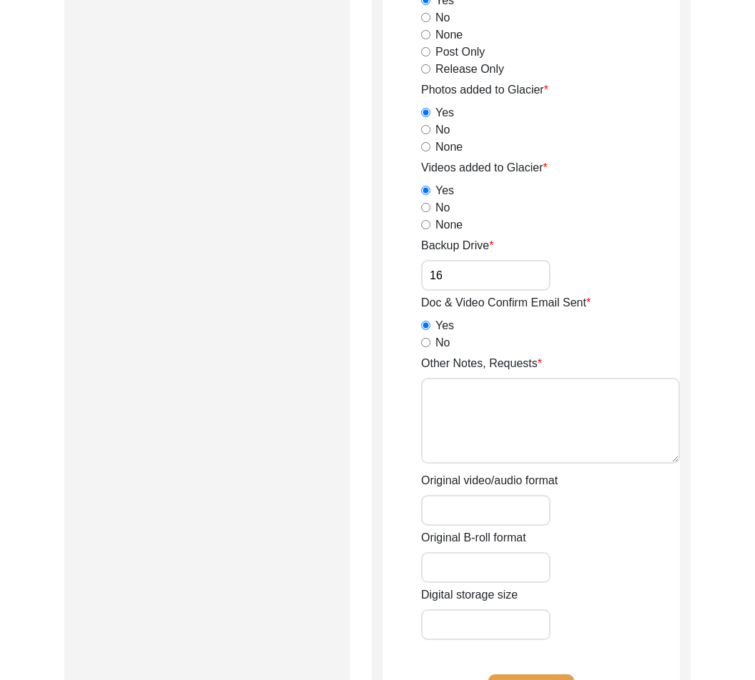
scroll to position [1918, 0]
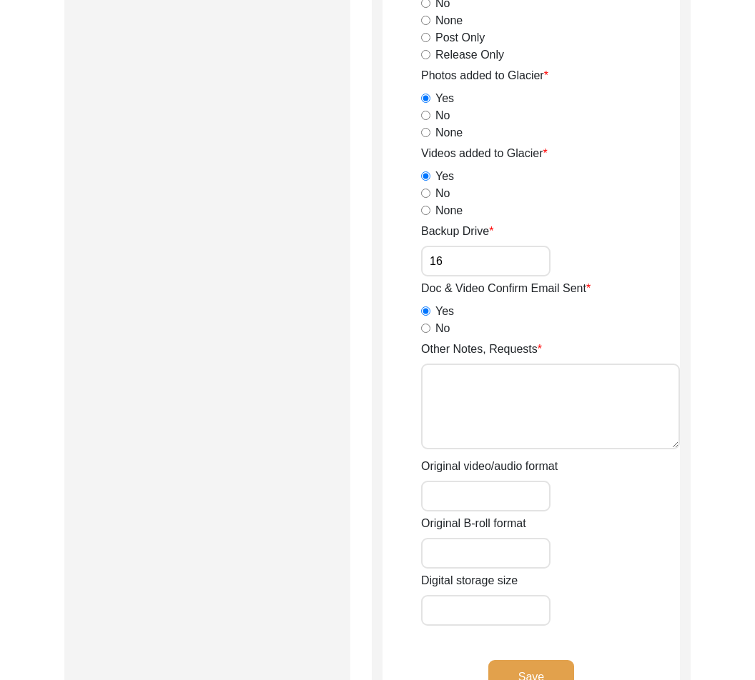
type textarea "N/A"
click at [611, 449] on div "Other Notes, Requests" at bounding box center [550, 398] width 259 height 114
click at [610, 431] on textarea "Other Notes, Requests" at bounding box center [550, 407] width 259 height 86
type textarea "N/A"
click at [548, 662] on button "Save" at bounding box center [531, 677] width 86 height 34
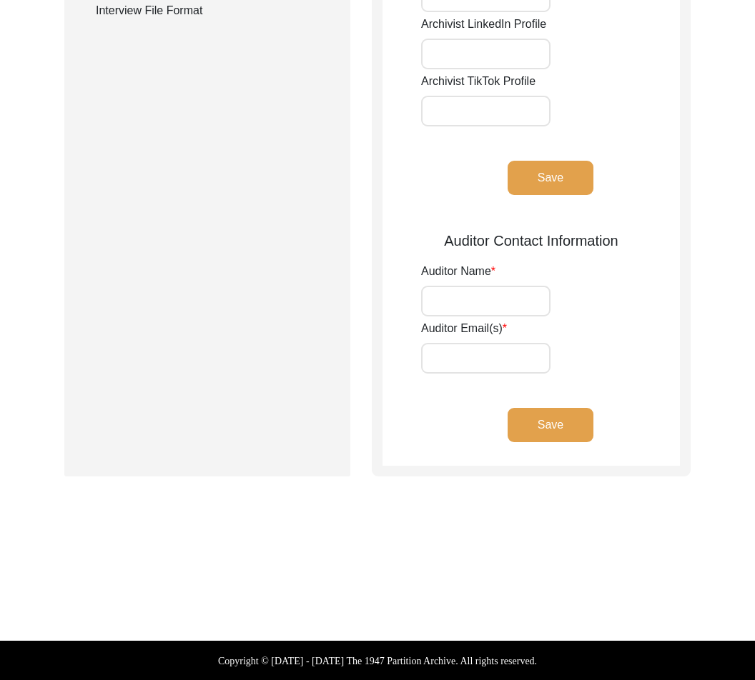
type input "Eden Hood"
type input "[EMAIL_ADDRESS][PERSON_NAME][DOMAIN_NAME]"
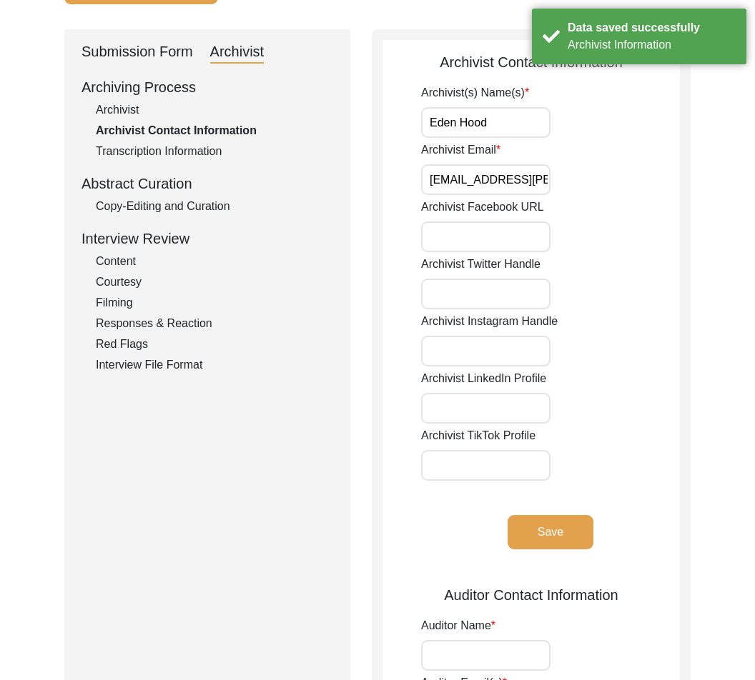
scroll to position [0, 0]
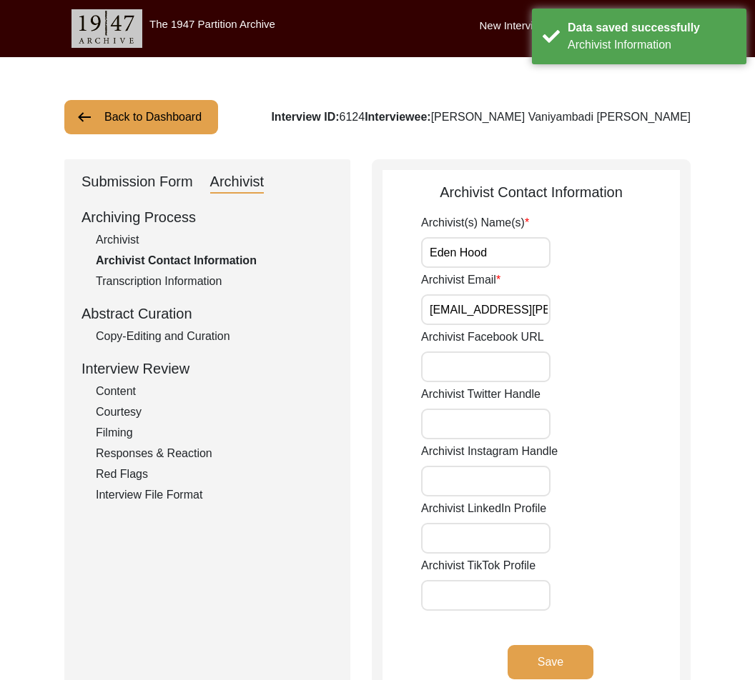
click at [137, 244] on div "Archivist" at bounding box center [214, 240] width 237 height 17
select select "556"
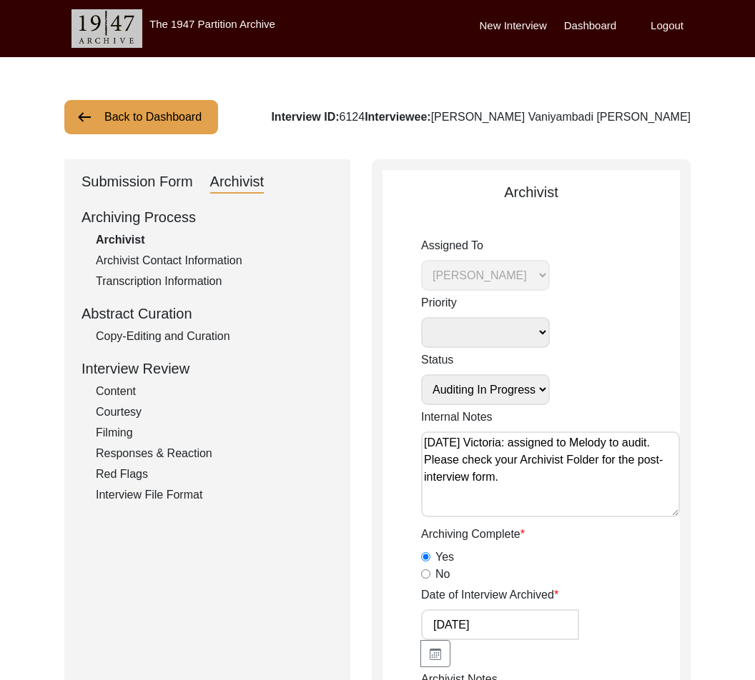
click at [135, 243] on div "Archivist" at bounding box center [214, 240] width 237 height 17
click at [514, 387] on select "Submission In Progress Submitted/Received Archiving In Progress Archiving Compl…" at bounding box center [485, 390] width 129 height 31
select select "Auditing Completed"
click at [421, 375] on select "Submission In Progress Submitted/Received Archiving In Progress Archiving Compl…" at bounding box center [485, 390] width 129 height 31
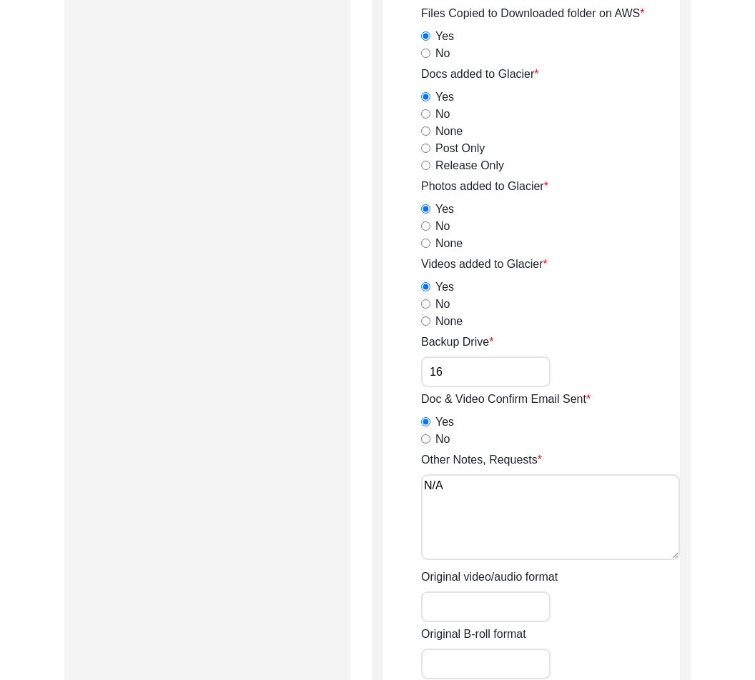
scroll to position [2170, 0]
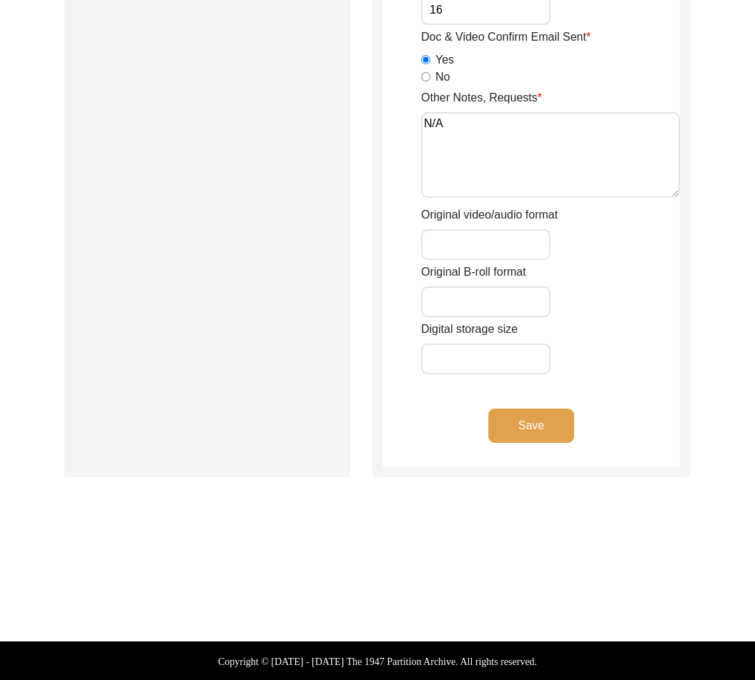
click at [527, 427] on button "Save" at bounding box center [531, 426] width 86 height 34
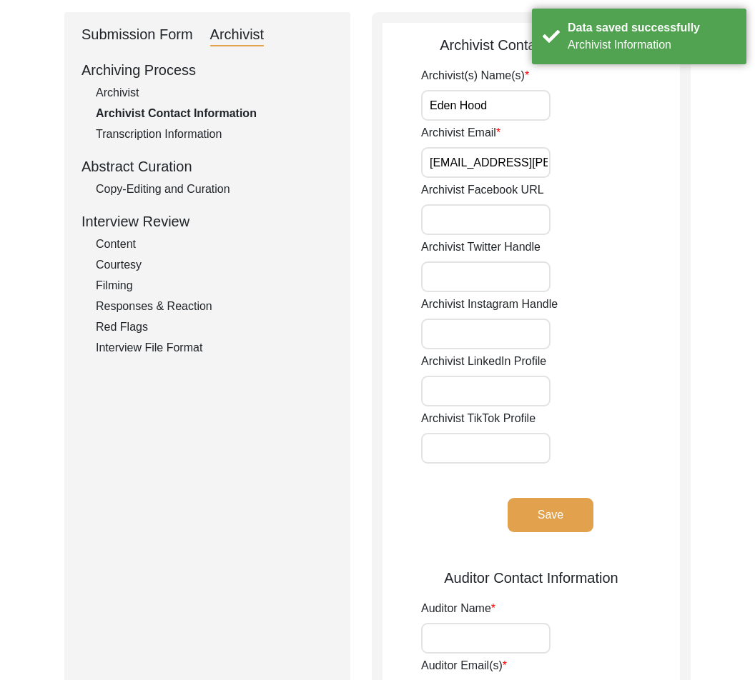
scroll to position [0, 0]
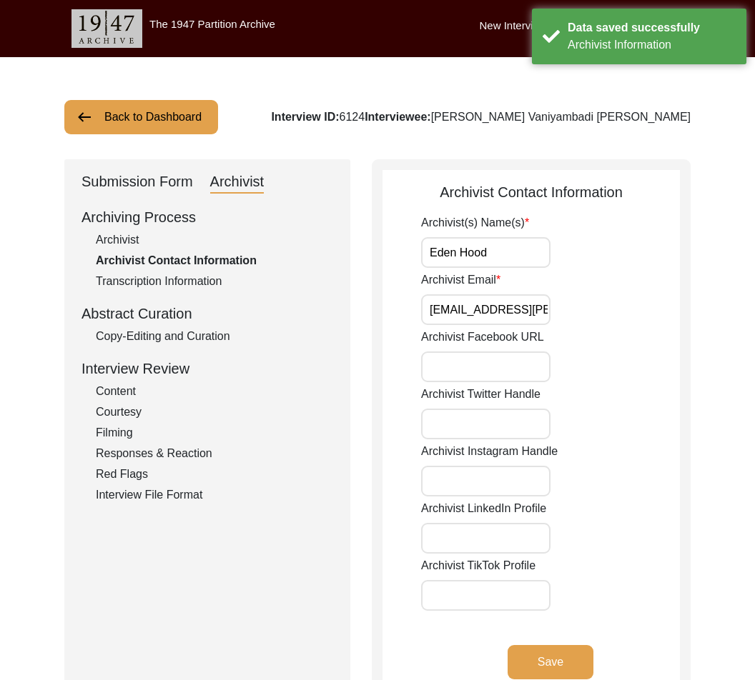
click at [111, 341] on div "Copy-Editing and Curation" at bounding box center [214, 336] width 237 height 17
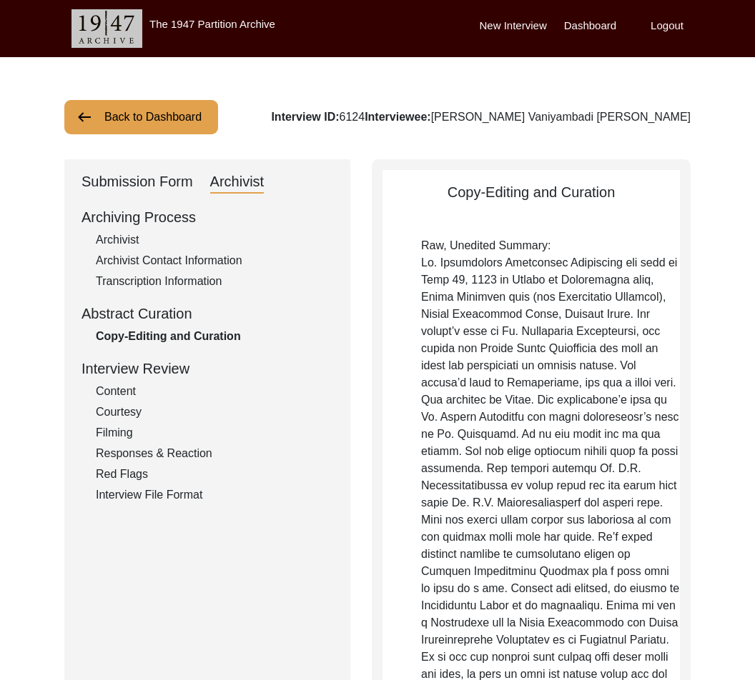
click at [186, 117] on button "Back to Dashboard" at bounding box center [141, 117] width 154 height 34
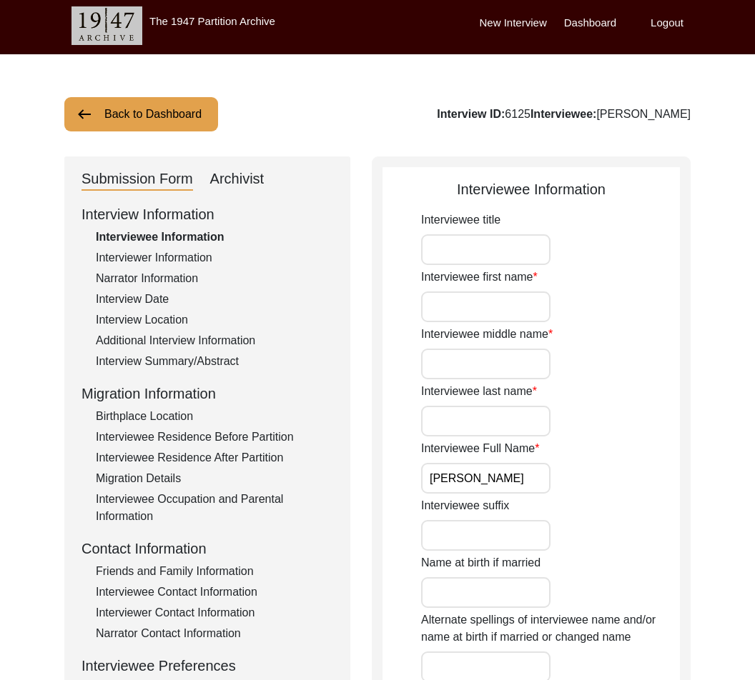
scroll to position [14, 0]
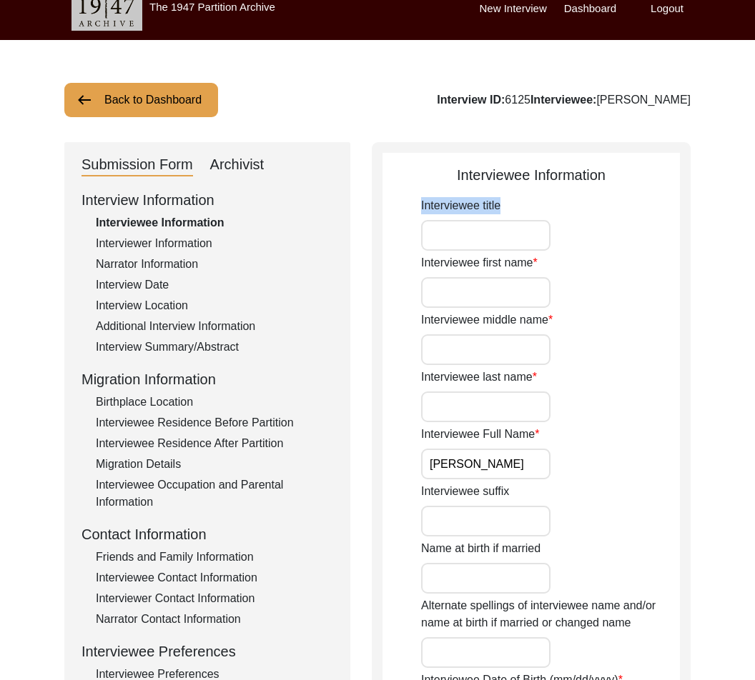
drag, startPoint x: 535, startPoint y: 214, endPoint x: 400, endPoint y: 189, distance: 137.4
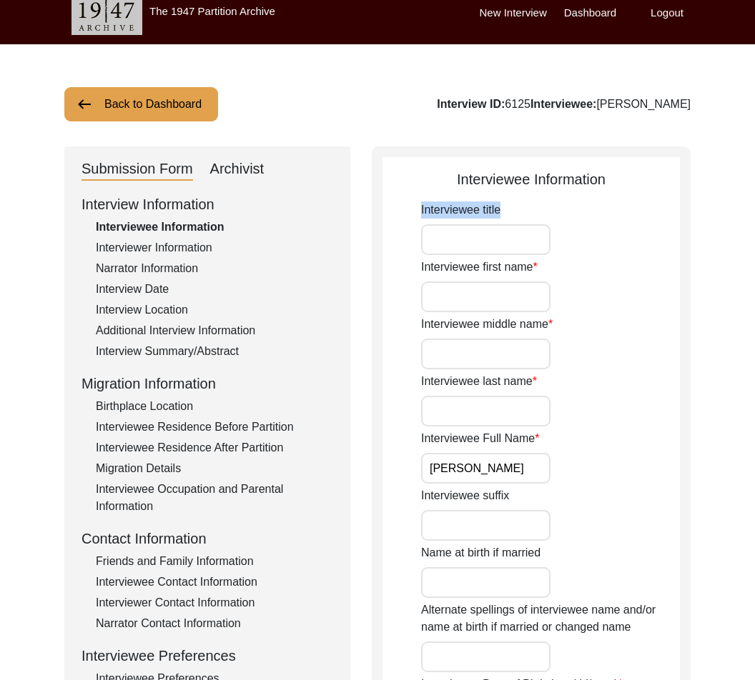
copy label "Interviewee title"
drag, startPoint x: 400, startPoint y: 259, endPoint x: 552, endPoint y: 284, distance: 154.2
copy label "Interviewee first name"
drag, startPoint x: 422, startPoint y: 382, endPoint x: 562, endPoint y: 393, distance: 141.3
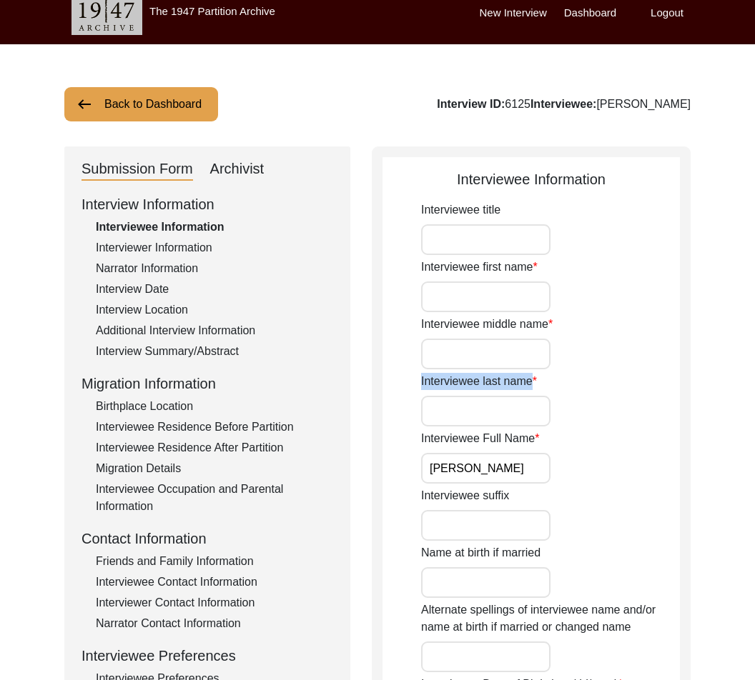
click at [562, 393] on div "Interviewee last name" at bounding box center [550, 400] width 259 height 54
copy label "Interviewee last name"
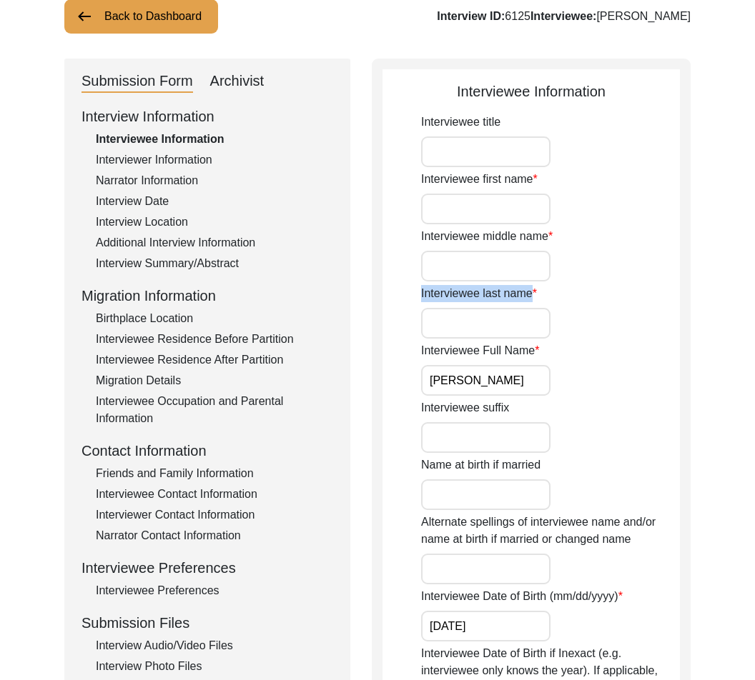
scroll to position [146, 0]
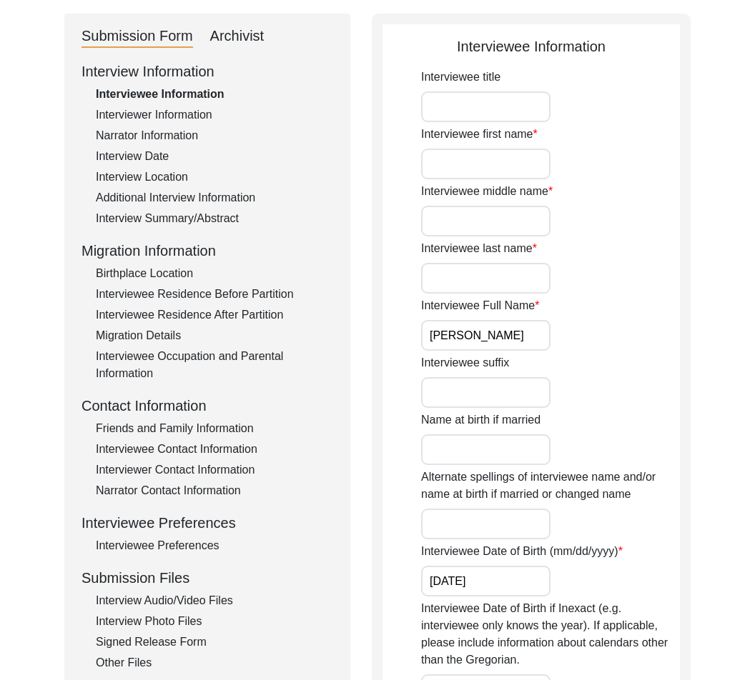
click at [616, 476] on label "Alternate spellings of interviewee name and/or name at birth if married or chan…" at bounding box center [550, 486] width 259 height 34
click at [550, 509] on input "Alternate spellings of interviewee name and/or name at birth if married or chan…" at bounding box center [485, 524] width 129 height 31
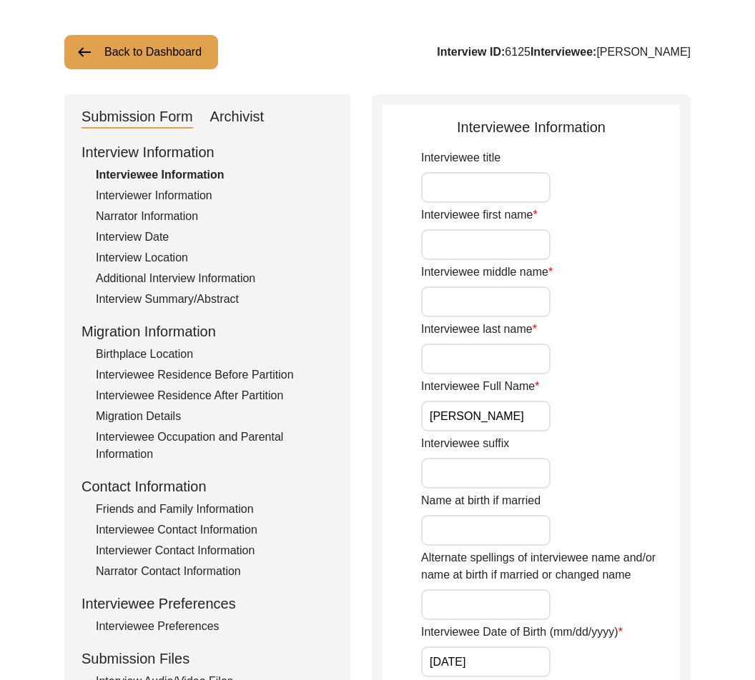
scroll to position [66, 0]
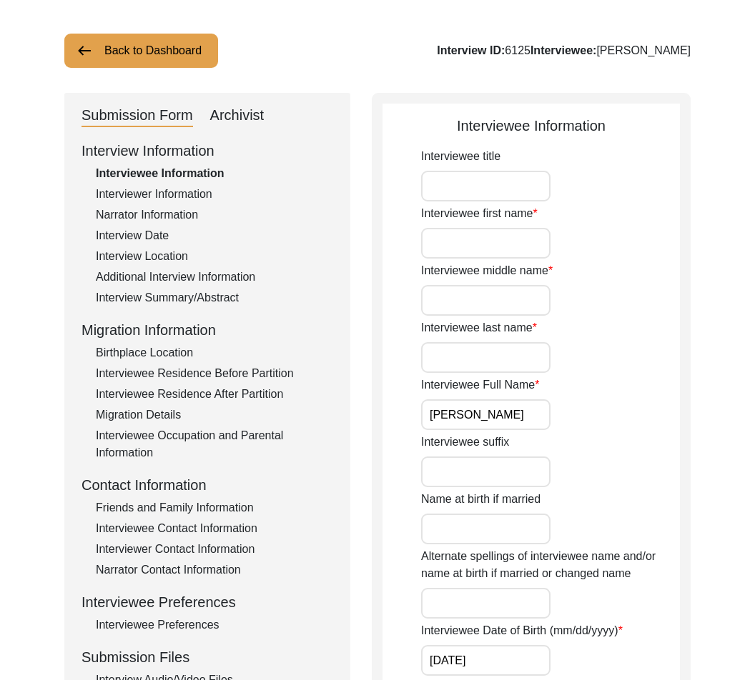
click at [172, 356] on div "Birthplace Location" at bounding box center [214, 353] width 237 height 17
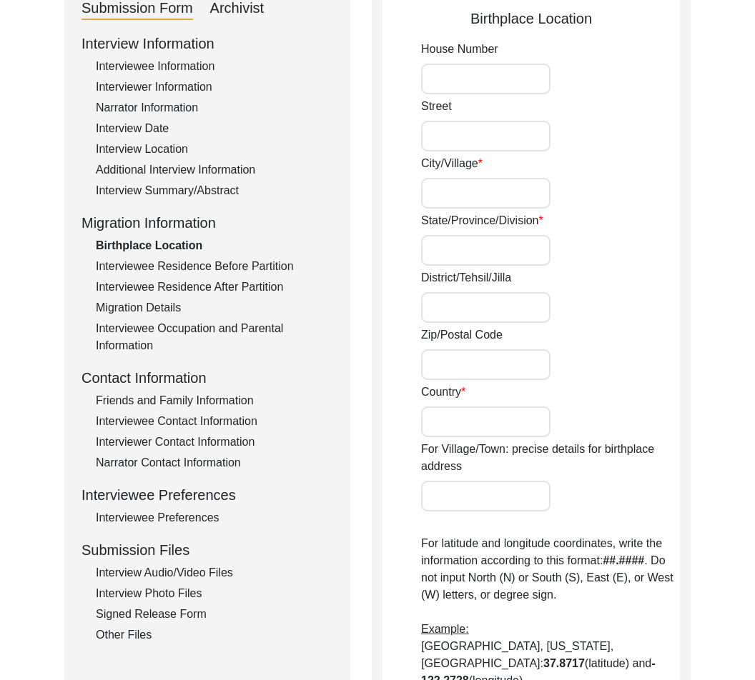
scroll to position [176, 0]
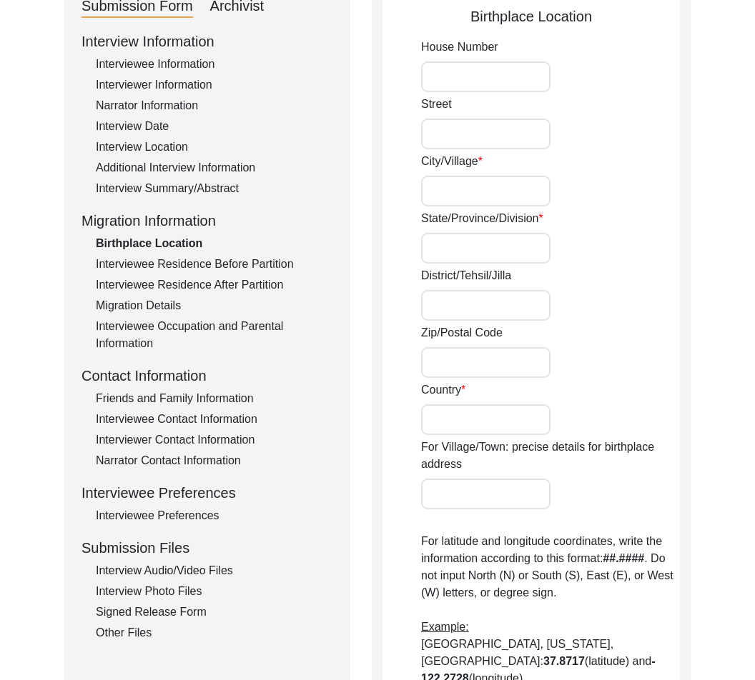
click at [244, 265] on div "Interviewee Residence Before Partition" at bounding box center [214, 264] width 237 height 17
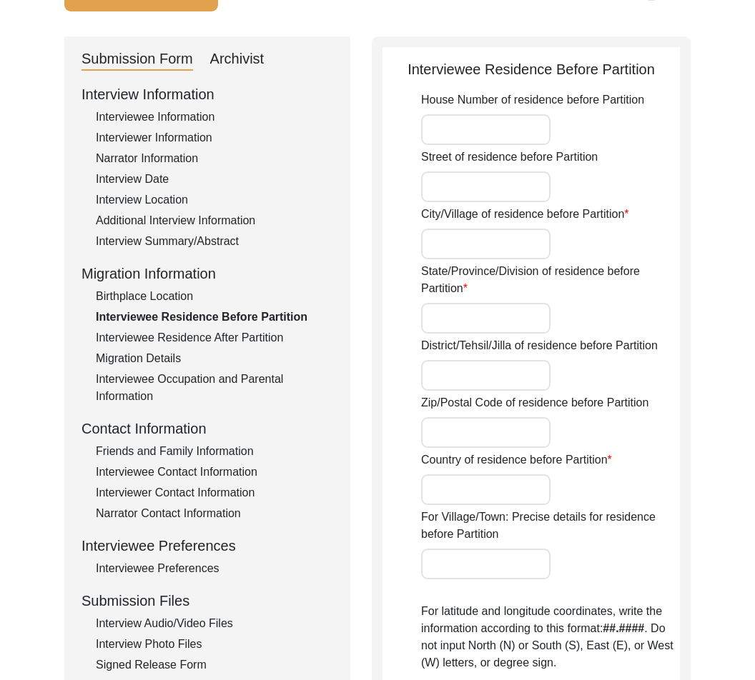
scroll to position [126, 0]
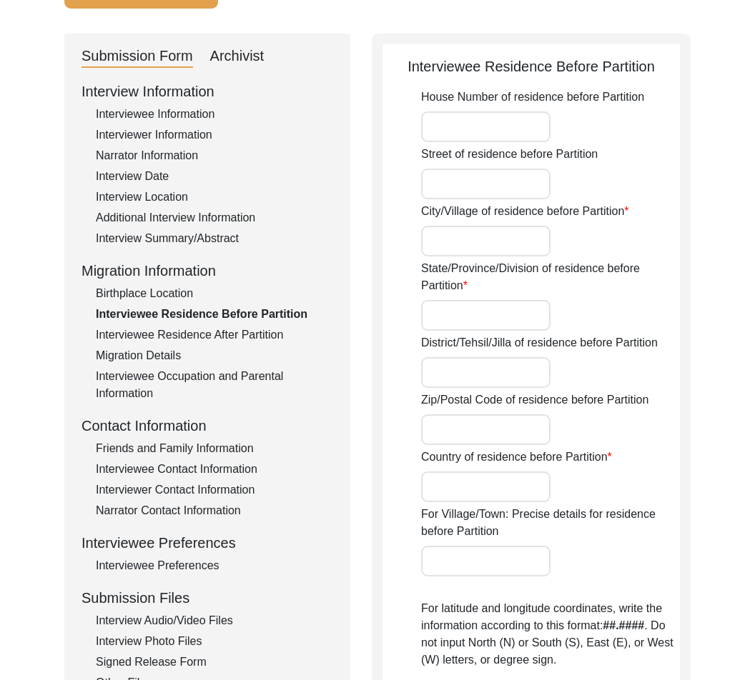
click at [287, 332] on div "Interviewee Residence After Partition" at bounding box center [214, 335] width 237 height 17
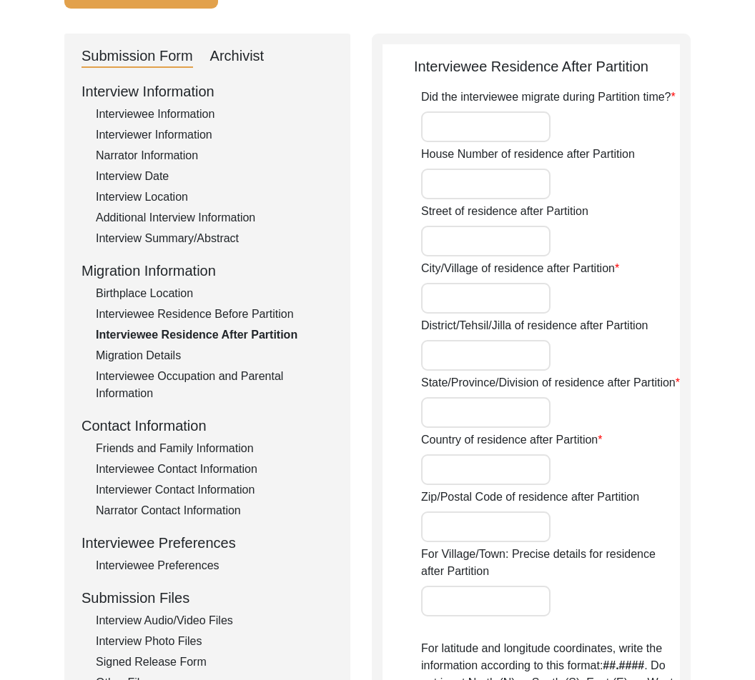
type input "[GEOGRAPHIC_DATA], [GEOGRAPHIC_DATA], [GEOGRAPHIC_DATA]"
type input "22.5726"
type input "88.3639"
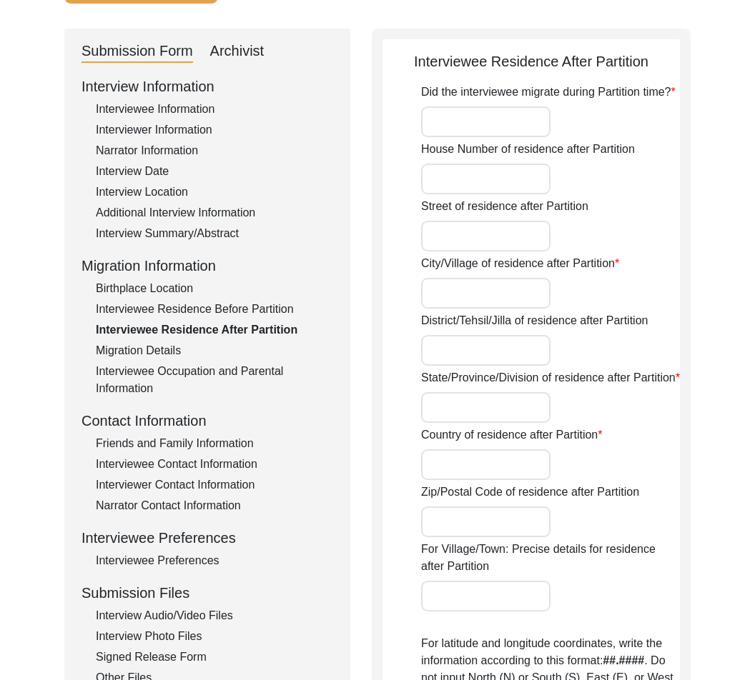
scroll to position [132, 0]
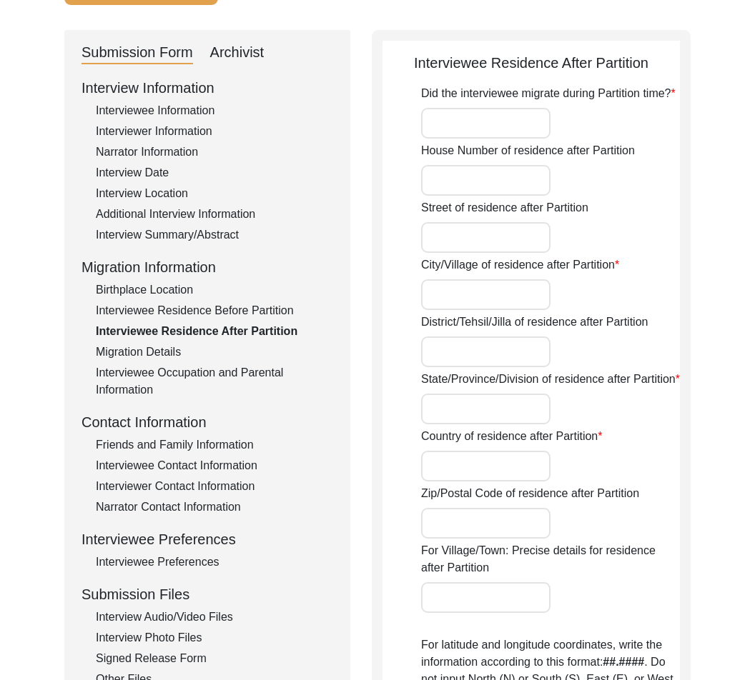
click at [147, 344] on div "Interview Information Interviewee Information Interviewer Information Narrator …" at bounding box center [207, 382] width 252 height 611
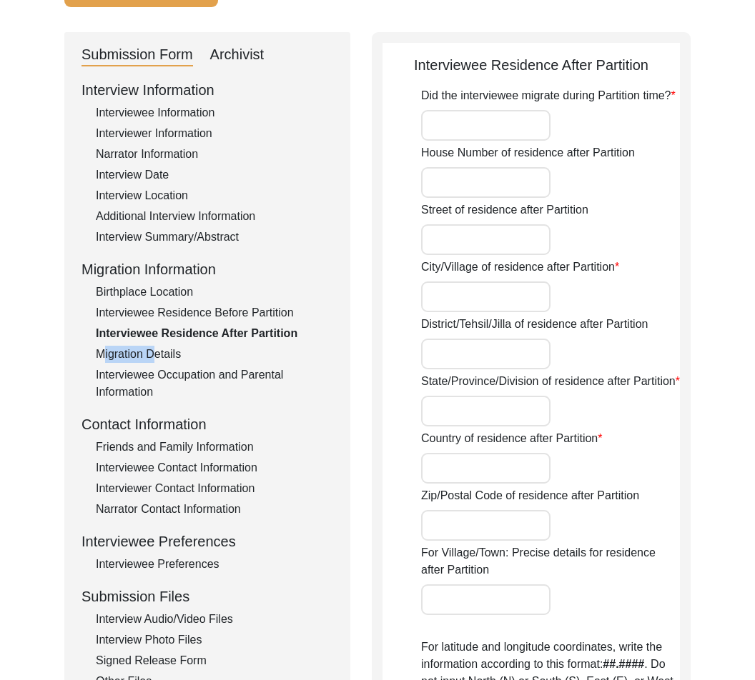
scroll to position [127, 0]
click at [159, 362] on div "Migration Details" at bounding box center [214, 355] width 237 height 17
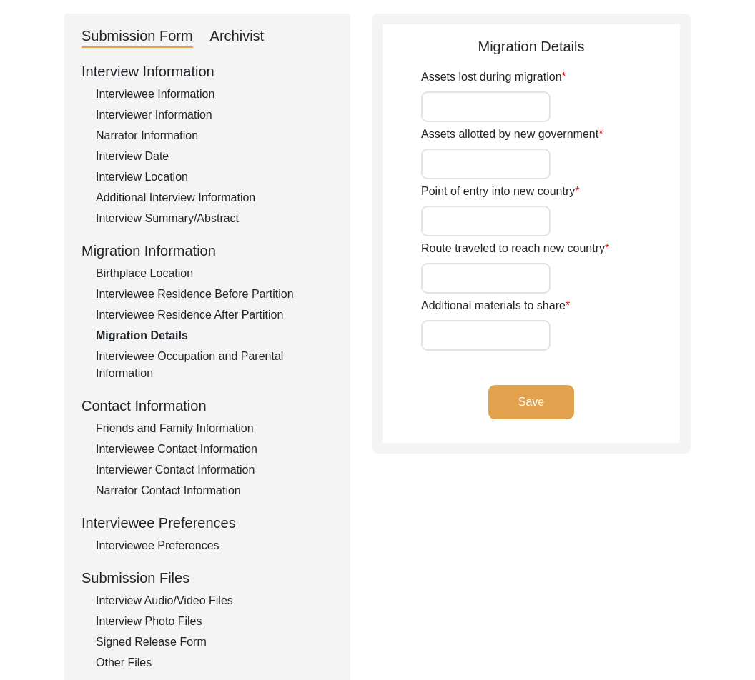
scroll to position [147, 0]
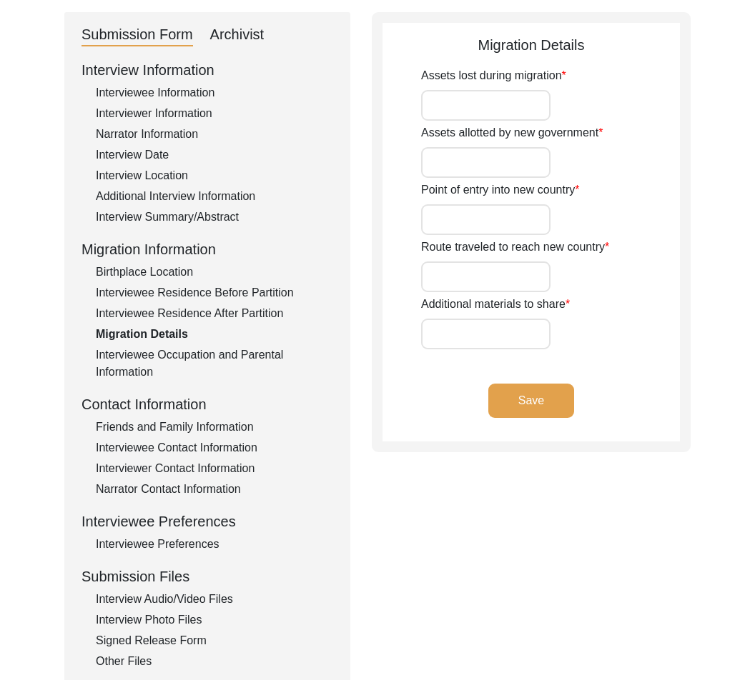
click at [206, 88] on div "Interviewee Information" at bounding box center [214, 92] width 237 height 17
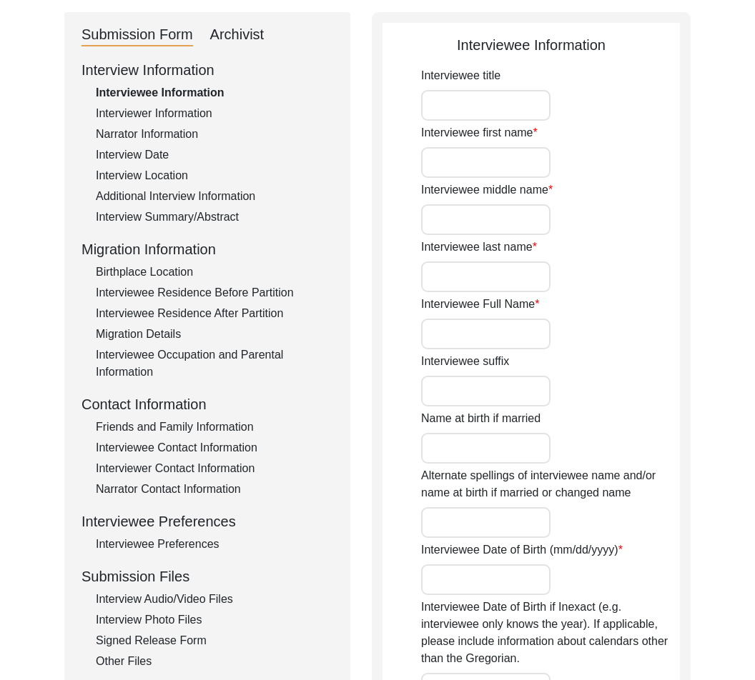
type input "[PERSON_NAME]"
type input "[DATE]"
type input "[DEMOGRAPHIC_DATA]"
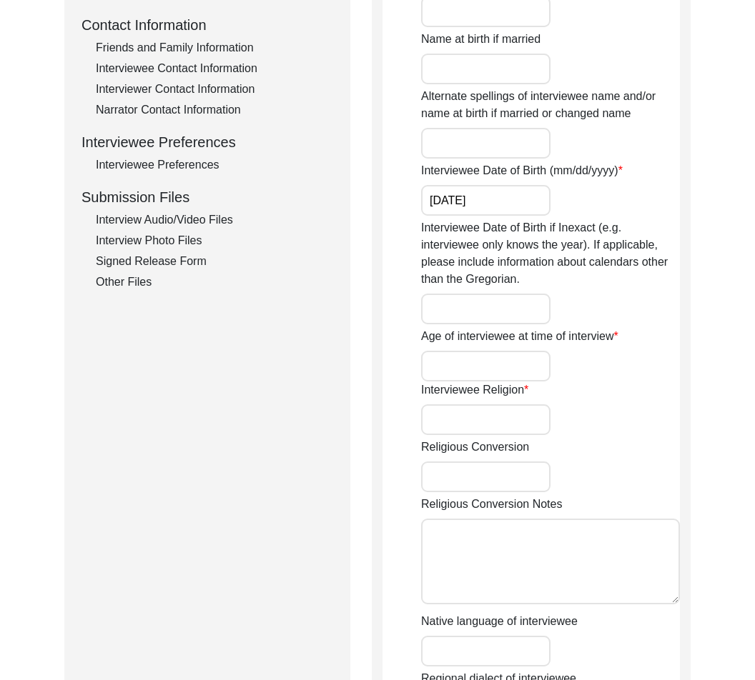
scroll to position [530, 0]
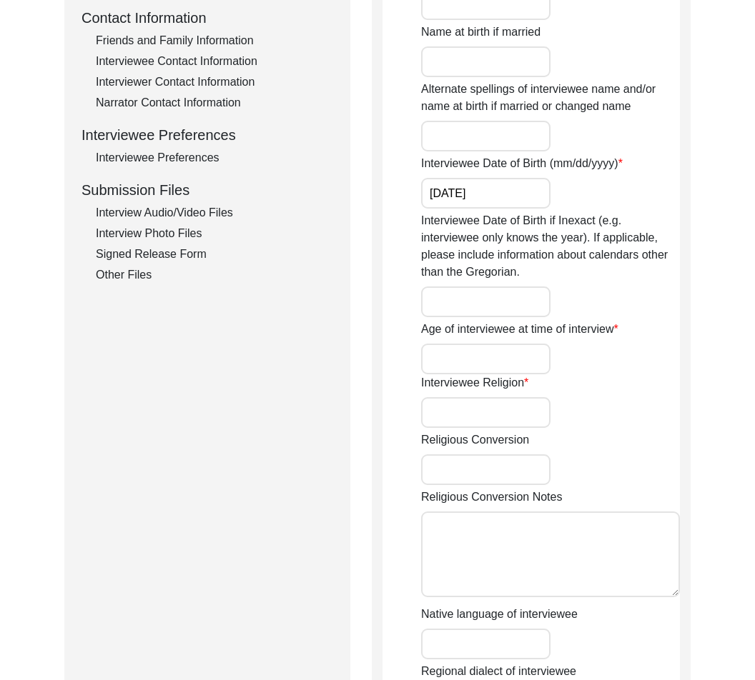
click at [490, 362] on input "Age of interviewee at time of interview" at bounding box center [485, 359] width 129 height 31
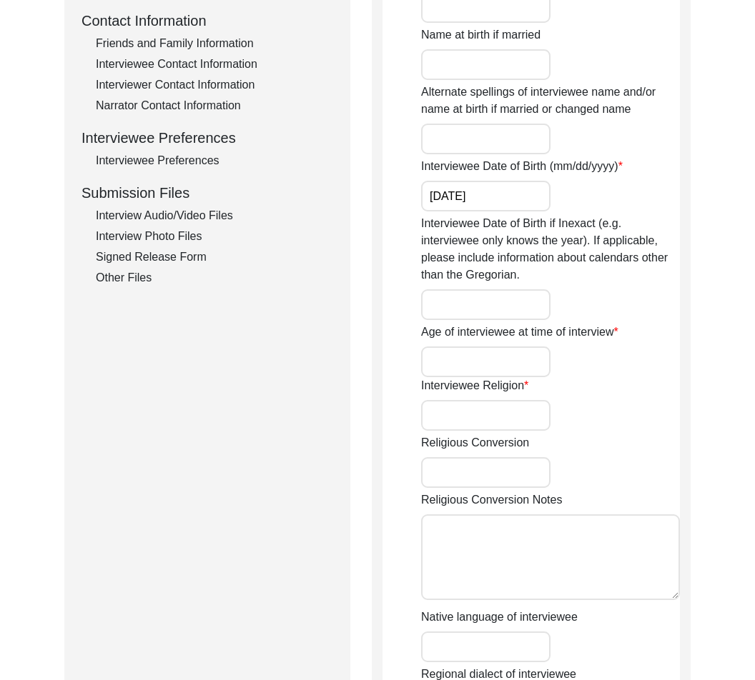
scroll to position [527, 0]
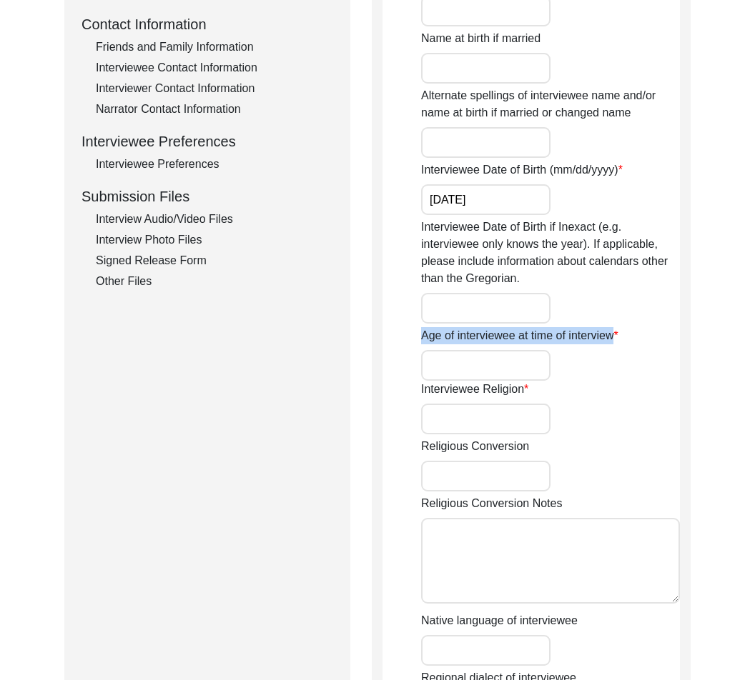
drag, startPoint x: 415, startPoint y: 332, endPoint x: 608, endPoint y: 356, distance: 194.4
click at [608, 356] on app-interviewee-information "Interviewee Information Interviewee title Interviewee first name Interviewee mi…" at bounding box center [530, 292] width 297 height 1276
copy label "Age of interviewee at time of interview"
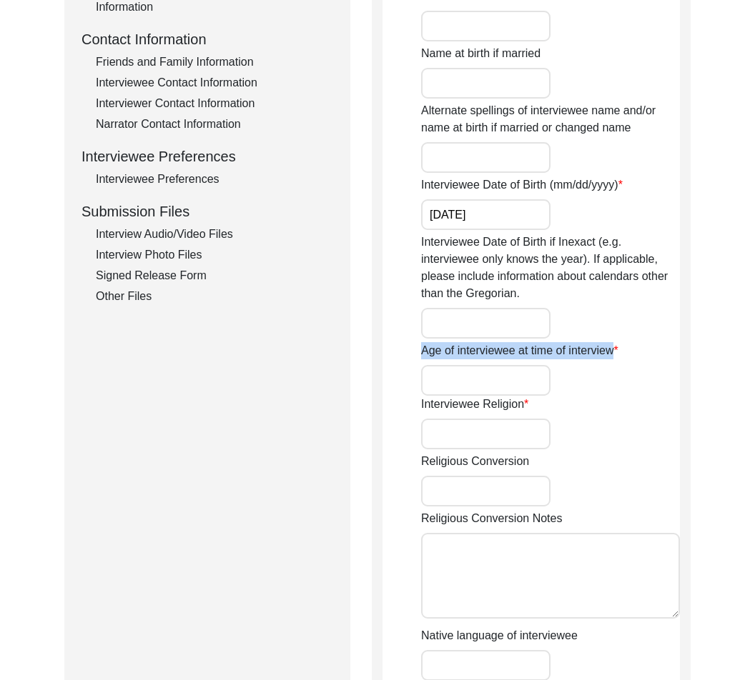
scroll to position [515, 0]
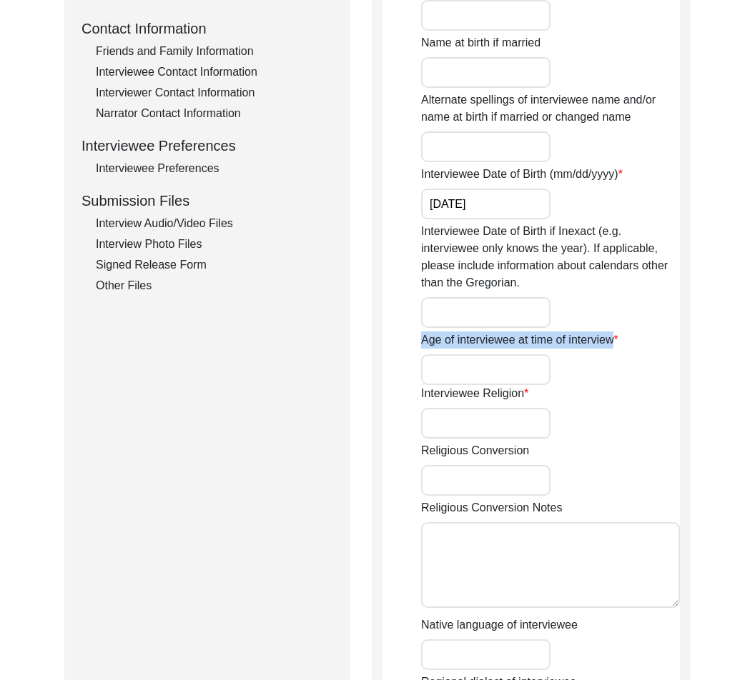
click at [625, 385] on div "Age of interviewee at time of interview" at bounding box center [550, 359] width 259 height 54
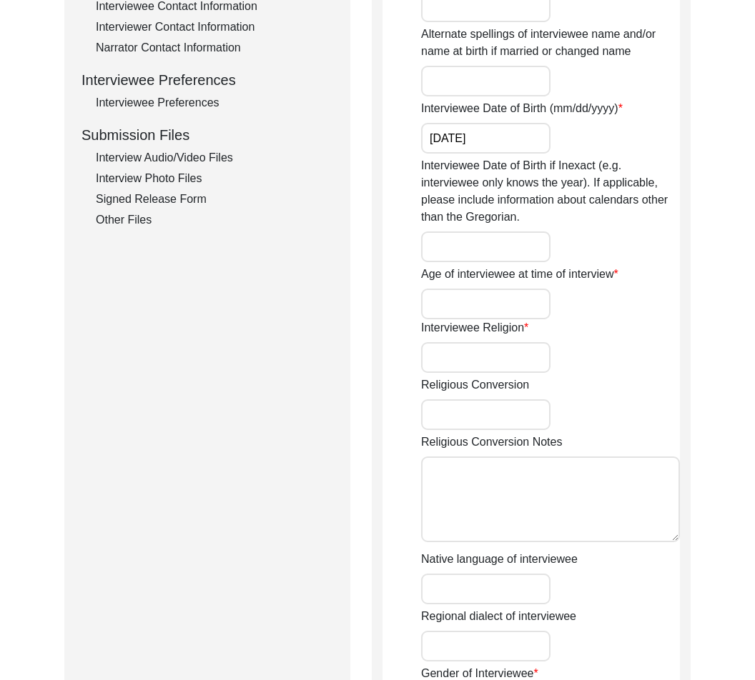
scroll to position [588, 0]
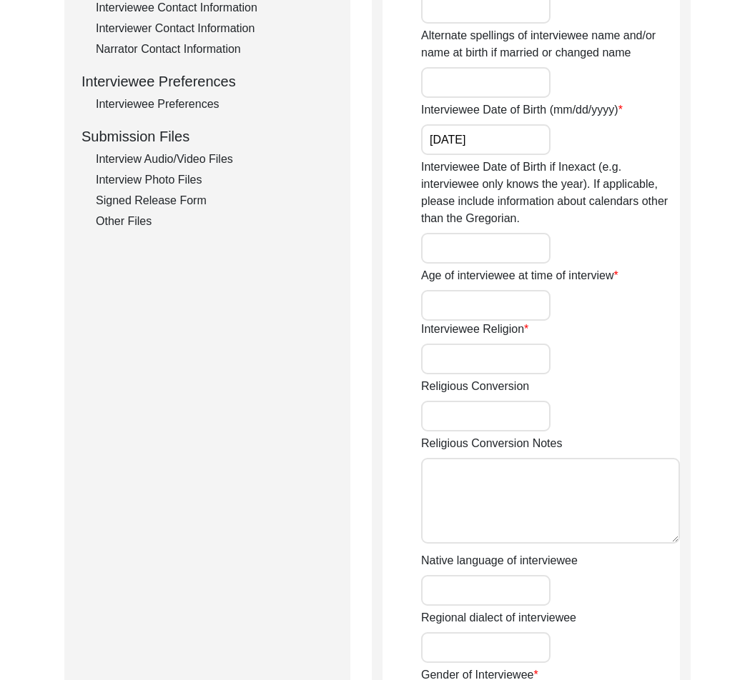
click at [499, 362] on input "Interviewee Religion" at bounding box center [485, 359] width 129 height 31
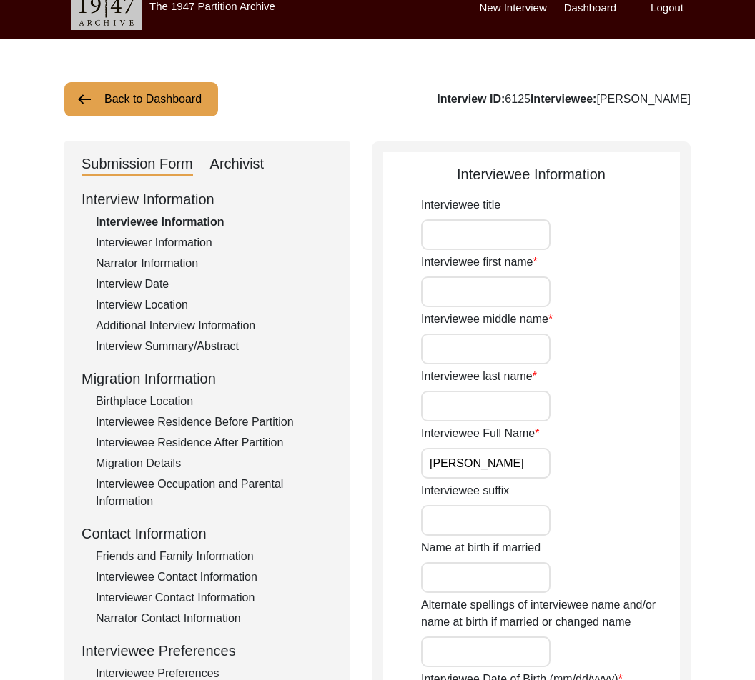
scroll to position [0, 0]
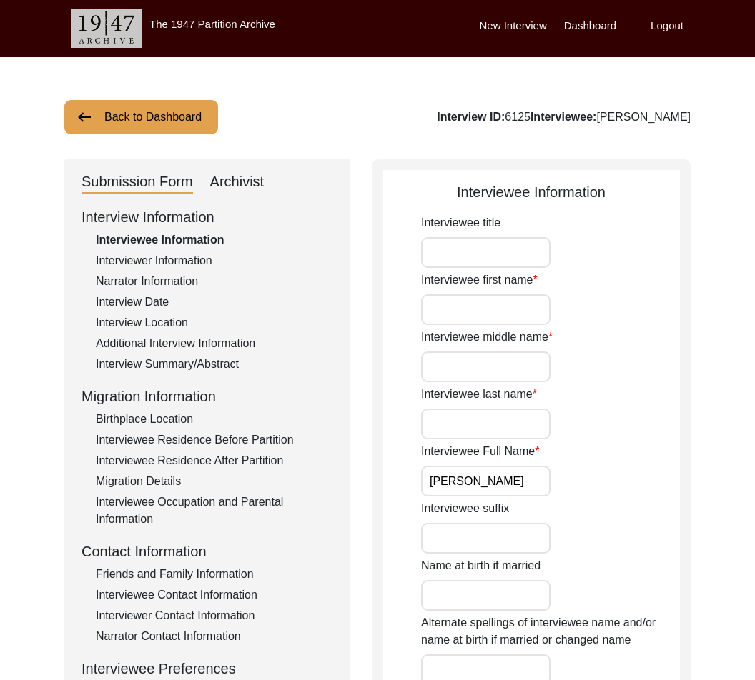
click at [185, 109] on button "Back to Dashboard" at bounding box center [141, 117] width 154 height 34
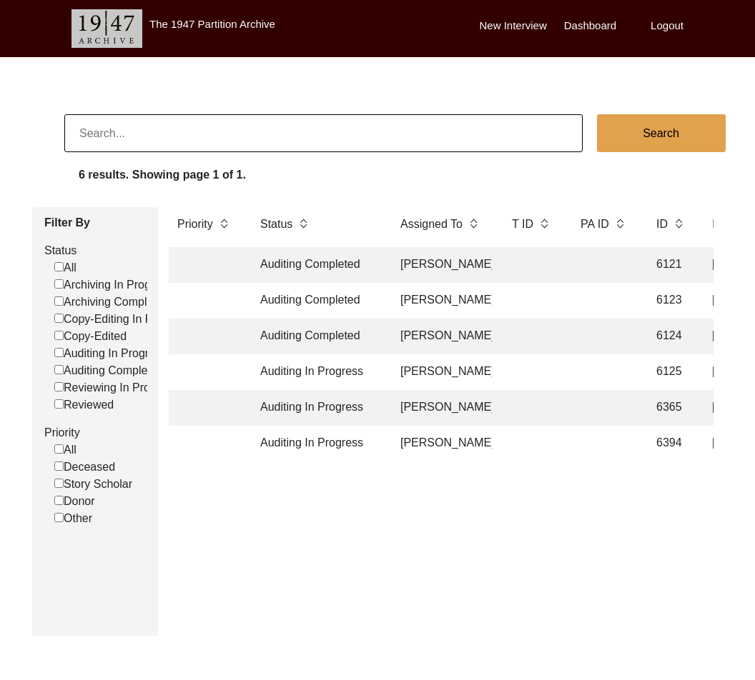
click at [327, 329] on td "Auditing Completed" at bounding box center [316, 337] width 129 height 36
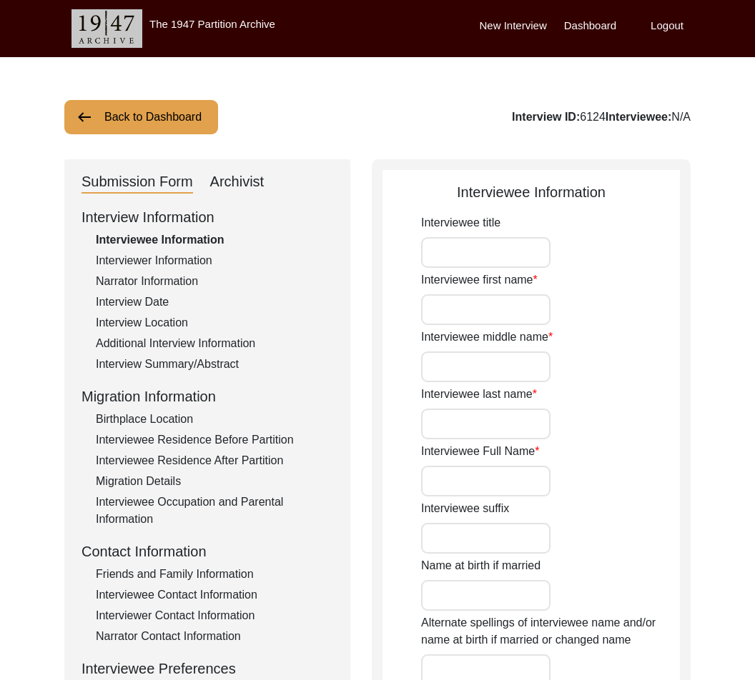
type input "Mr."
type input "[PERSON_NAME]"
type input "N/A"
type input "[PERSON_NAME]"
type input "[PERSON_NAME] Vaniyambadi [PERSON_NAME]"
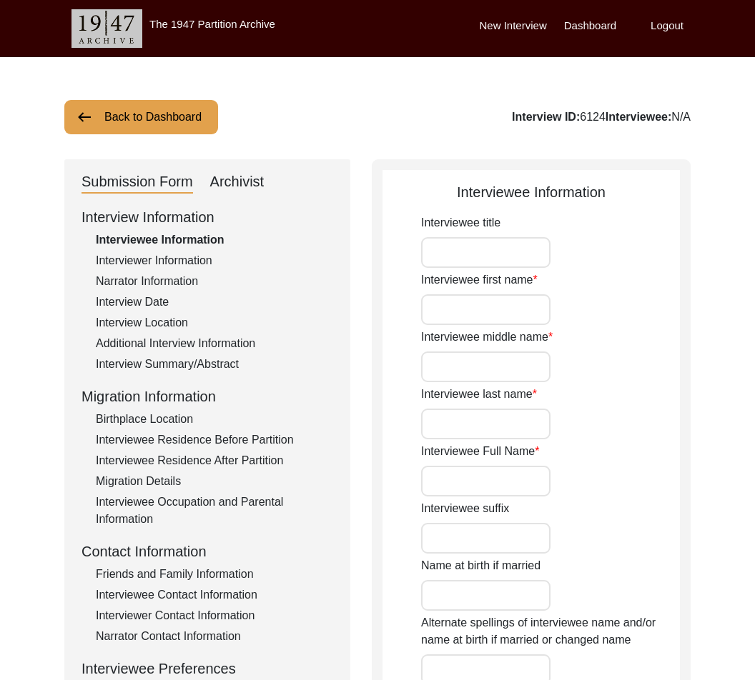
type input "[DATE]"
type input "87"
type input "[DEMOGRAPHIC_DATA]"
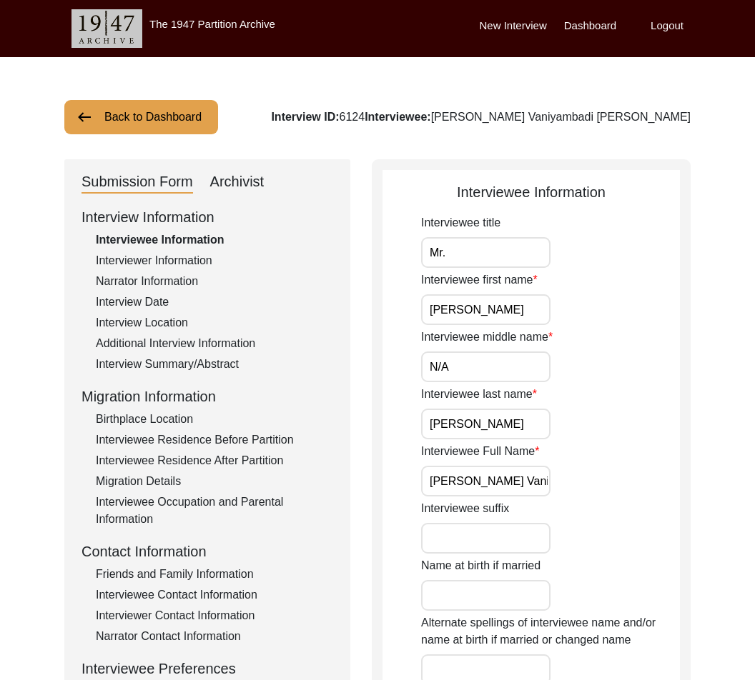
click at [232, 187] on div "Archivist" at bounding box center [237, 182] width 54 height 23
select select "556"
select select "Auditing Completed"
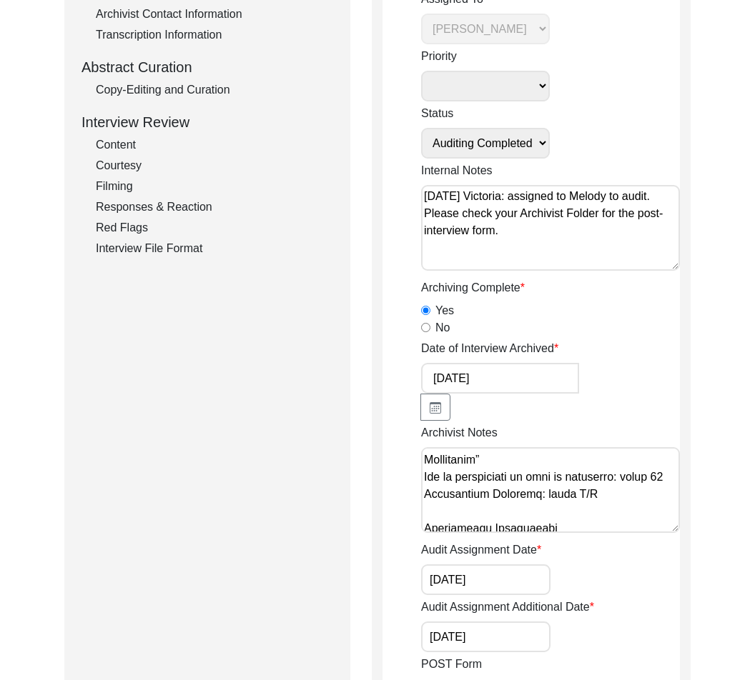
scroll to position [195, 0]
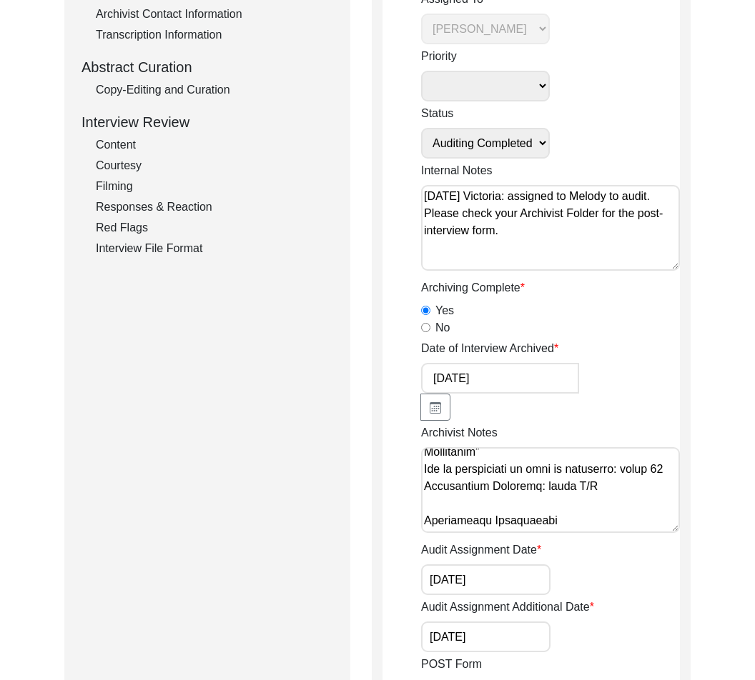
drag, startPoint x: 569, startPoint y: 490, endPoint x: 585, endPoint y: 482, distance: 18.2
click at [585, 482] on textarea "Archivist Notes" at bounding box center [550, 490] width 259 height 86
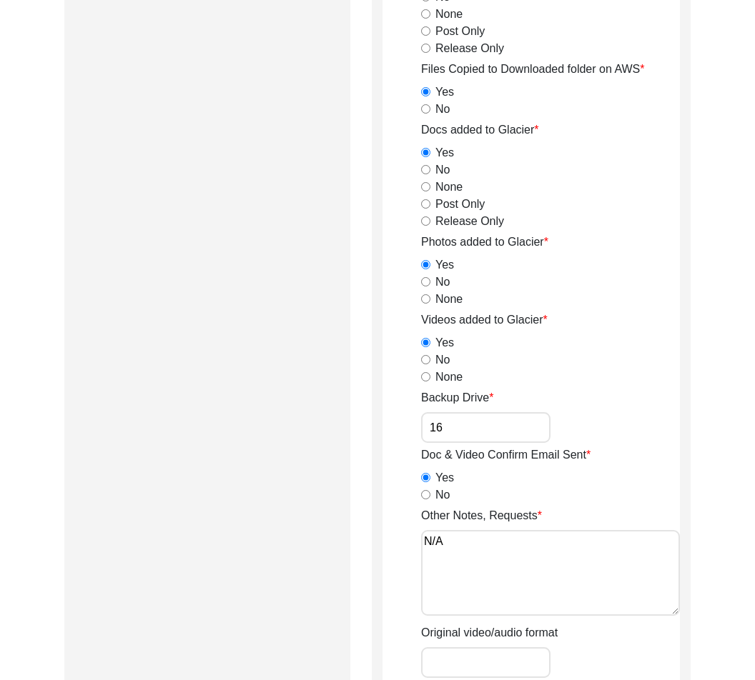
scroll to position [2170, 0]
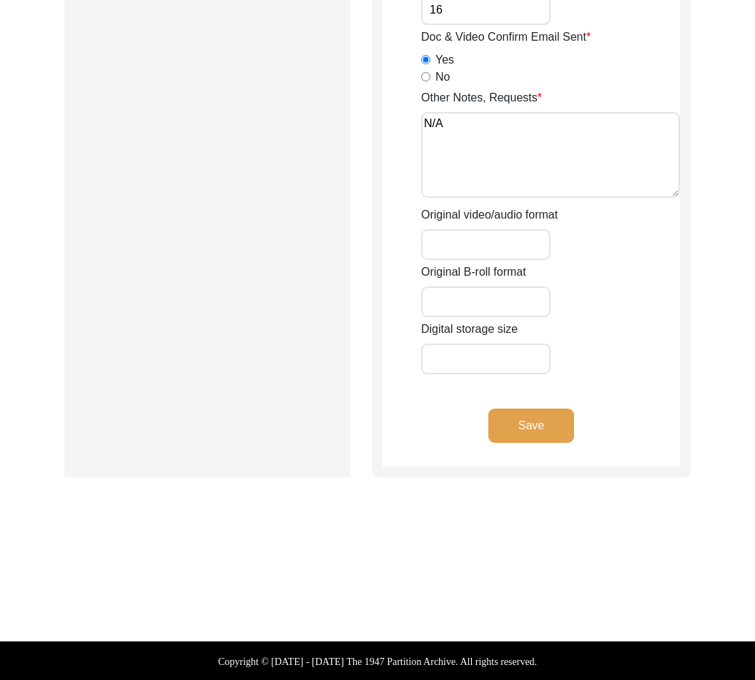
type textarea "Loremip 9, Dolors Amet CO: 2753 Adipiscin Elitseddoei Temporincid Utlaboreetd M…"
click at [551, 425] on button "Save" at bounding box center [531, 426] width 86 height 34
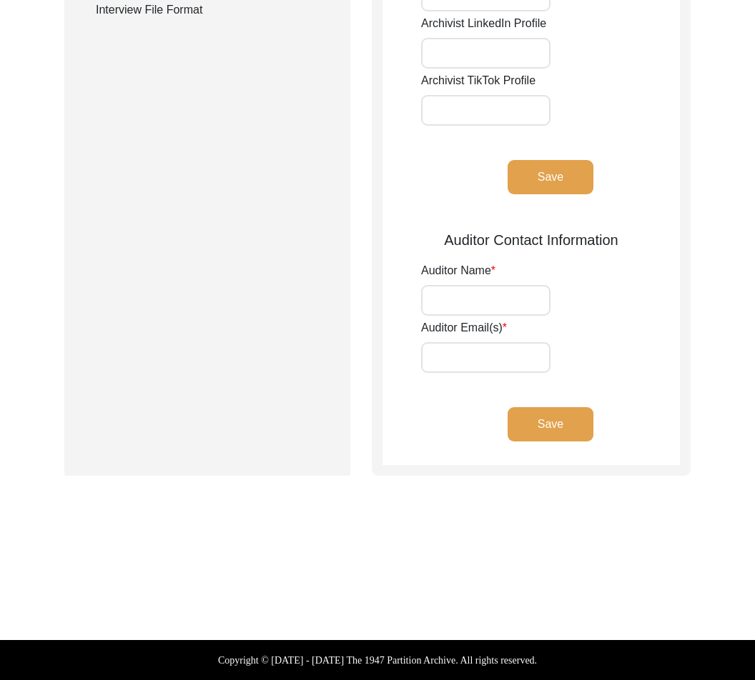
type input "Eden Hood"
type input "[EMAIL_ADDRESS][PERSON_NAME][DOMAIN_NAME]"
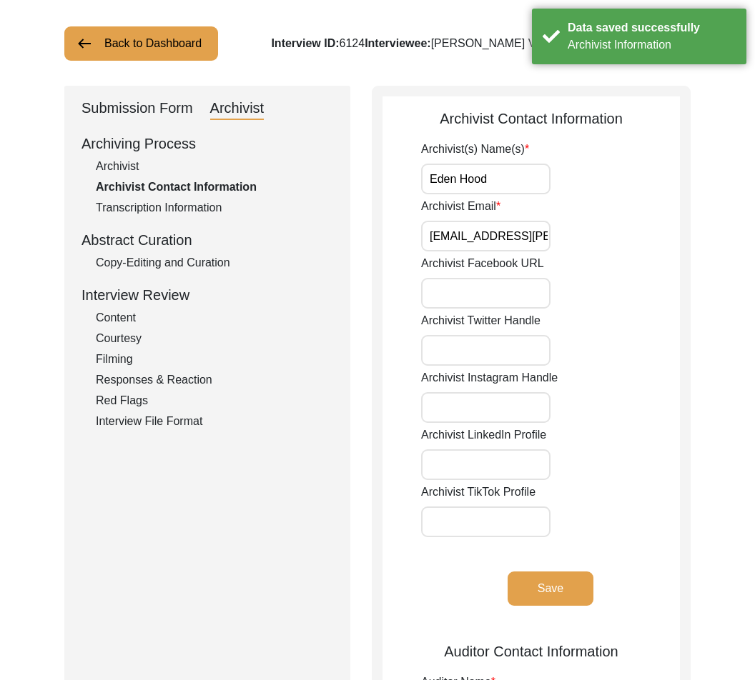
scroll to position [0, 0]
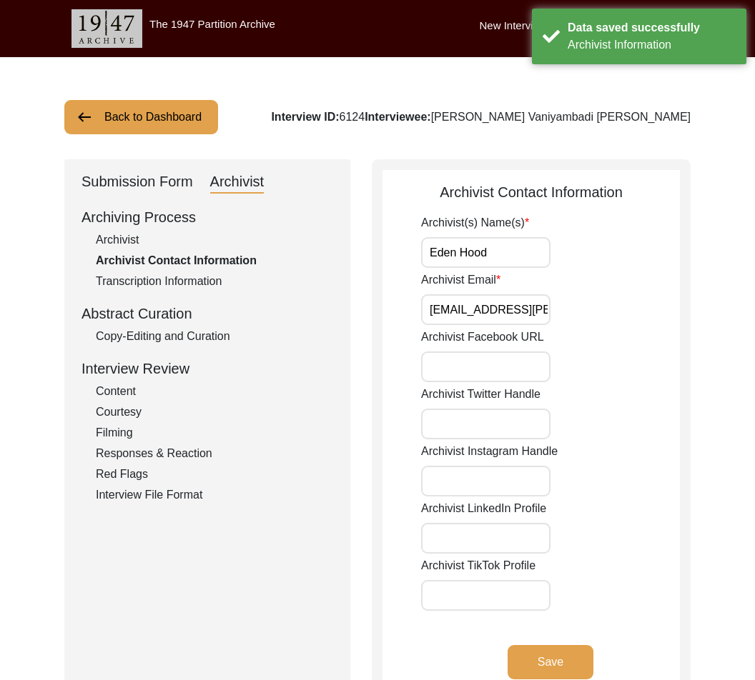
click at [159, 113] on button "Back to Dashboard" at bounding box center [141, 117] width 154 height 34
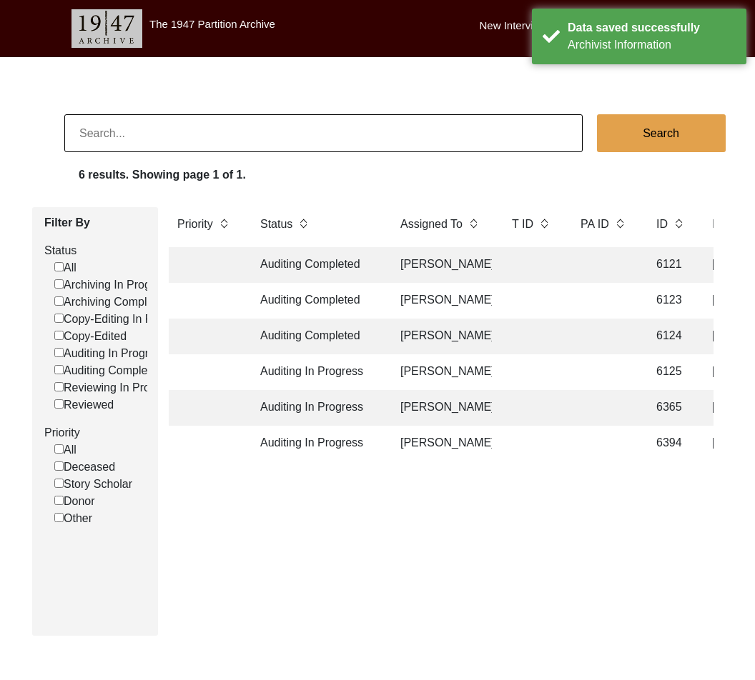
click at [440, 377] on td "[PERSON_NAME]" at bounding box center [442, 373] width 100 height 36
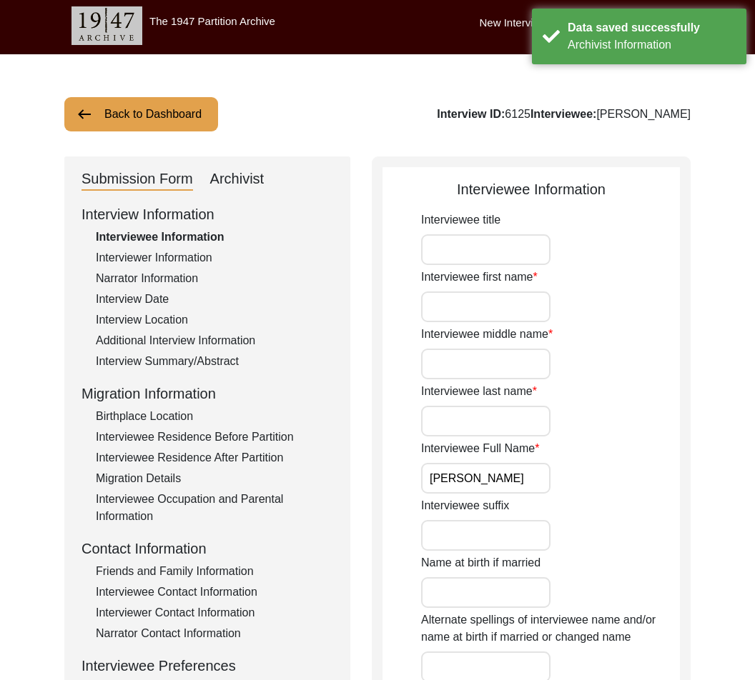
scroll to position [4, 0]
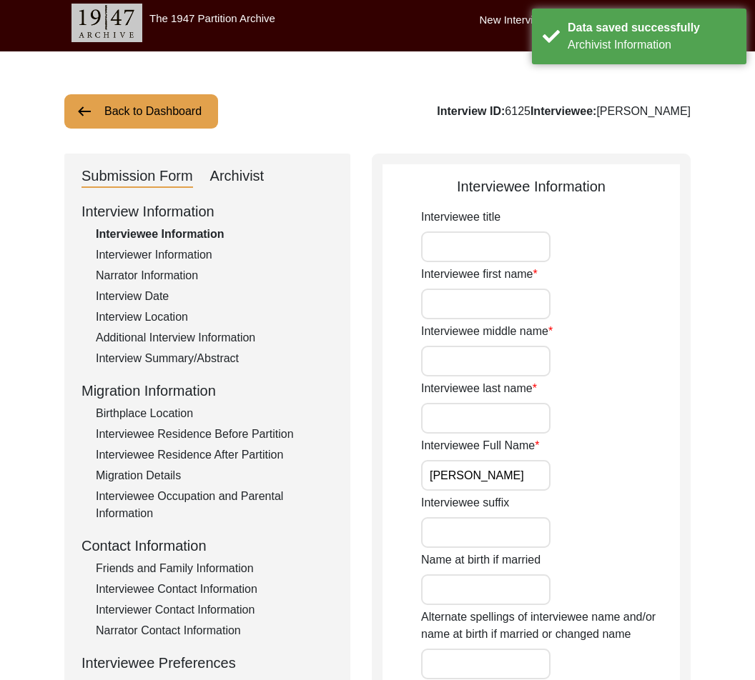
click at [490, 258] on input "Interviewee title" at bounding box center [485, 247] width 129 height 31
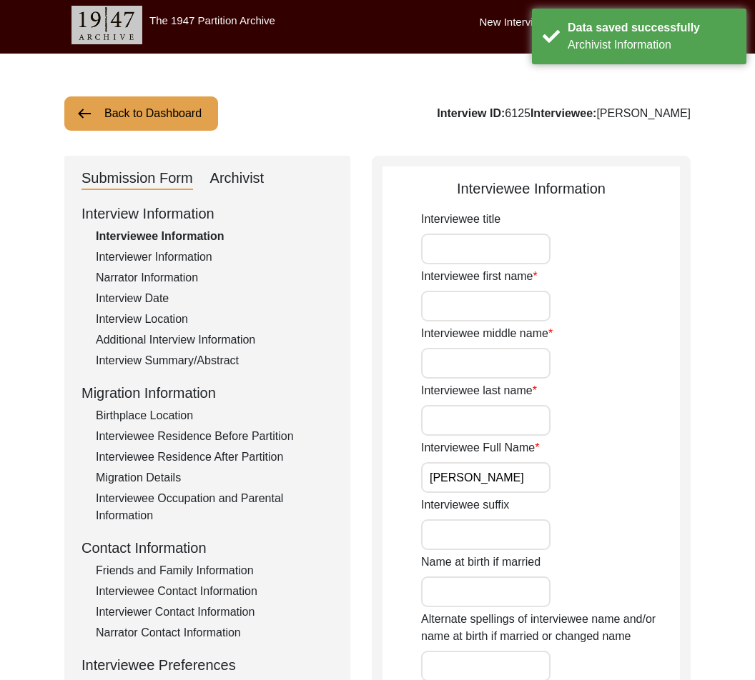
scroll to position [0, 0]
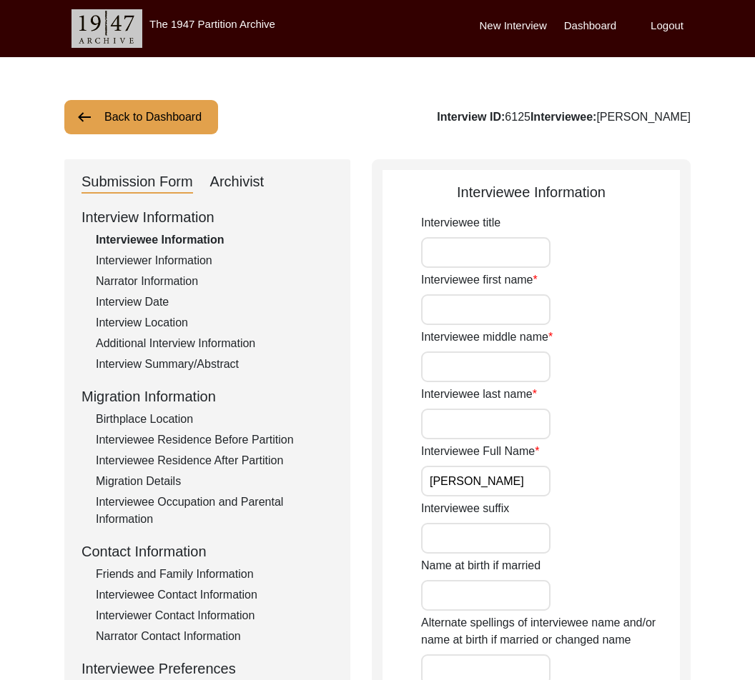
paste input "Mr."
type input "Mr."
click at [500, 307] on input "Interviewee first name" at bounding box center [485, 309] width 129 height 31
paste input "[PERSON_NAME]"
type input "[PERSON_NAME]"
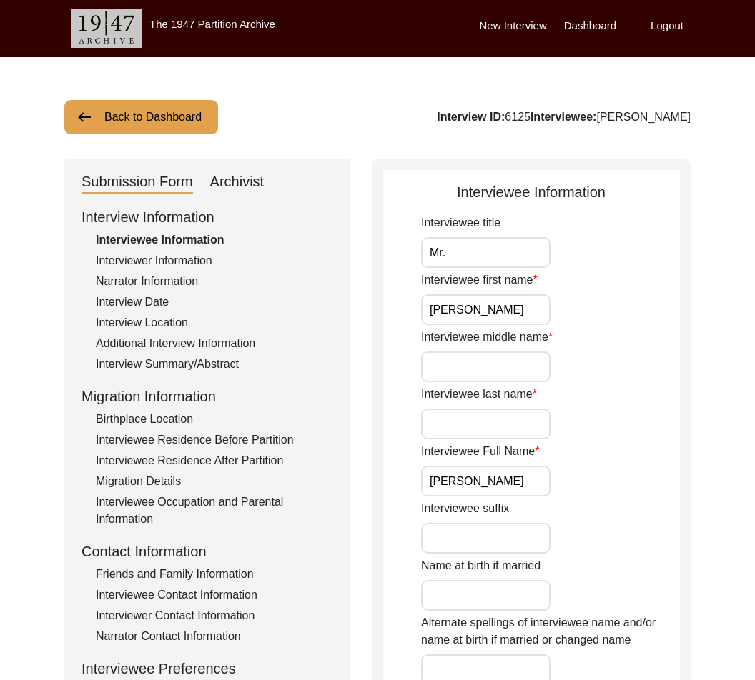
click at [531, 367] on input "Interviewee middle name" at bounding box center [485, 367] width 129 height 31
click at [500, 408] on div "Interviewee last name" at bounding box center [550, 413] width 259 height 54
click at [491, 415] on input "Interviewee last name" at bounding box center [485, 424] width 129 height 31
paste input "[PERSON_NAME]"
type input "[PERSON_NAME]"
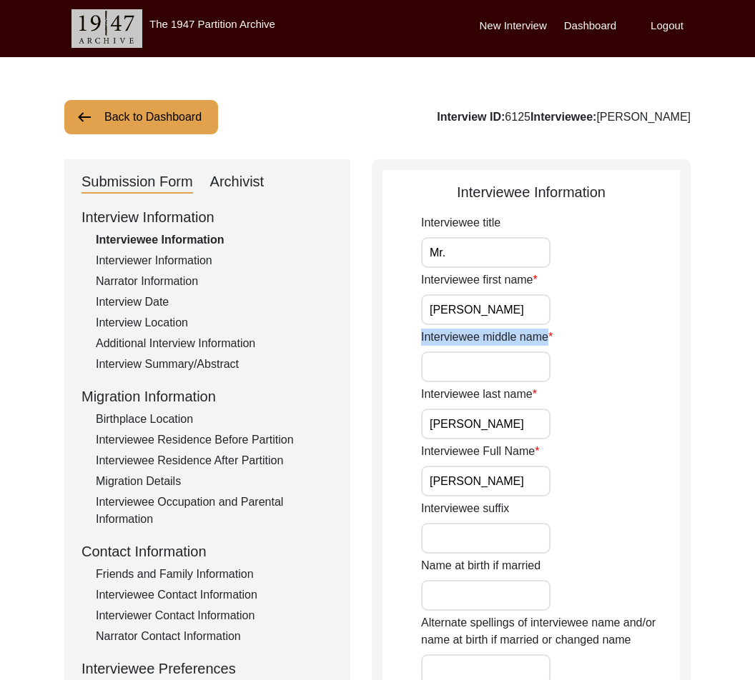
drag, startPoint x: 420, startPoint y: 332, endPoint x: 603, endPoint y: 364, distance: 185.8
copy label "Interviewee middle name"
click at [467, 366] on input "Interviewee middle name" at bounding box center [485, 367] width 129 height 31
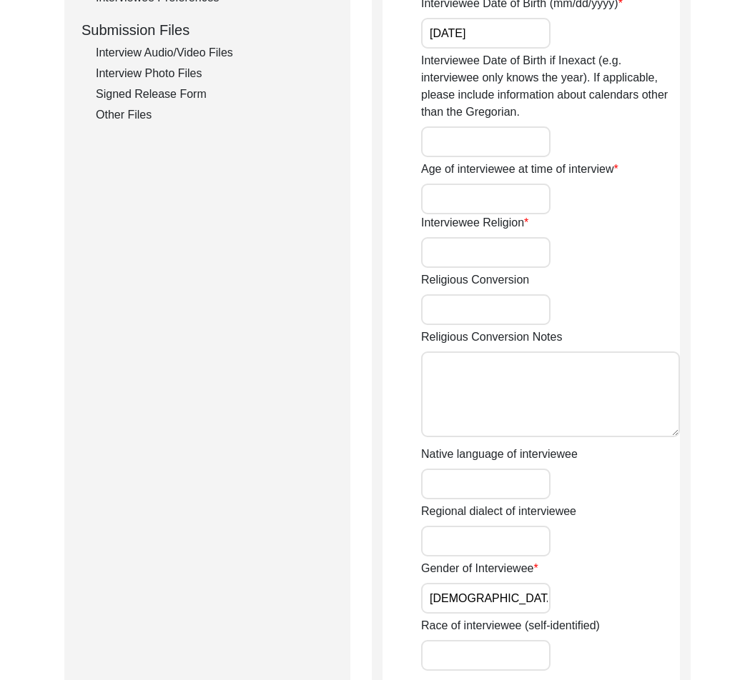
scroll to position [631, 0]
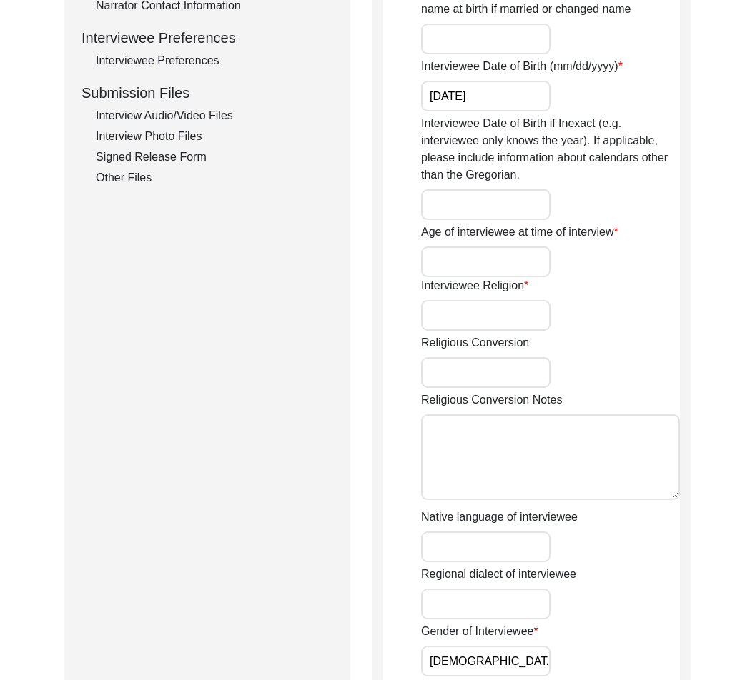
type input "N/A"
click at [490, 307] on input "Interviewee Religion" at bounding box center [485, 315] width 129 height 31
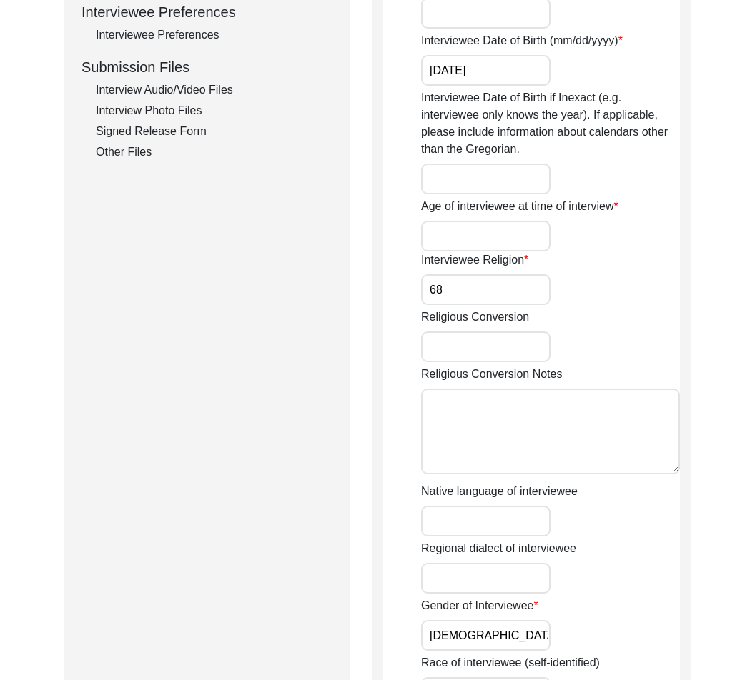
scroll to position [653, 0]
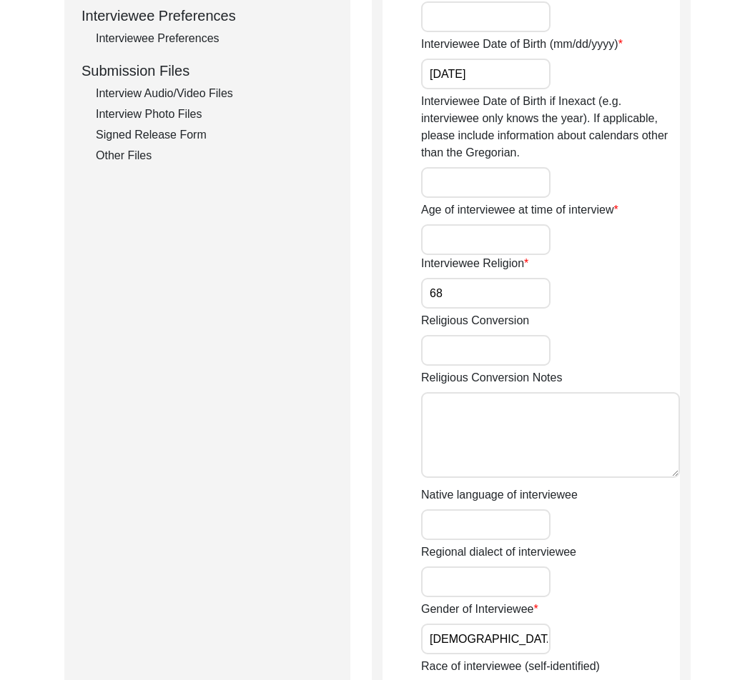
type input "6"
type input "N/A"
click at [465, 244] on input "Age of interviewee at time of interview" at bounding box center [485, 239] width 129 height 31
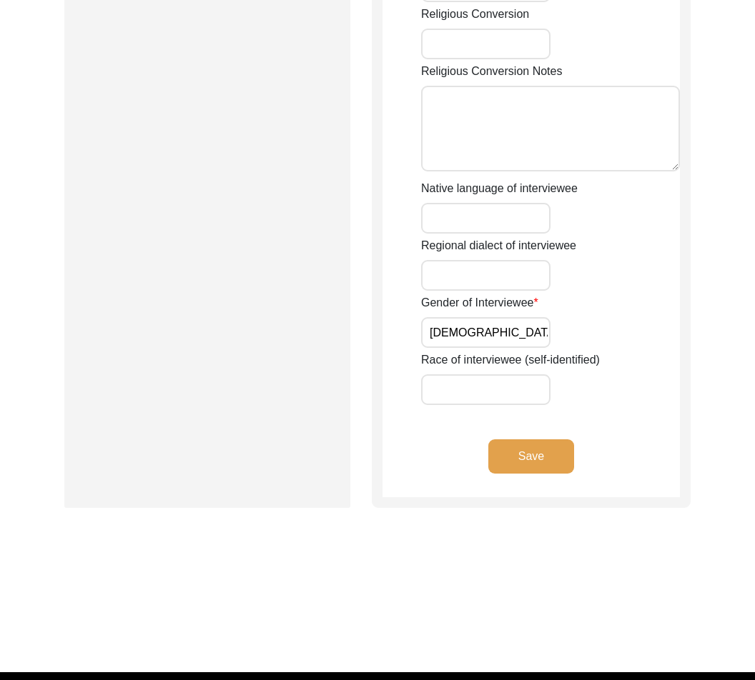
scroll to position [991, 0]
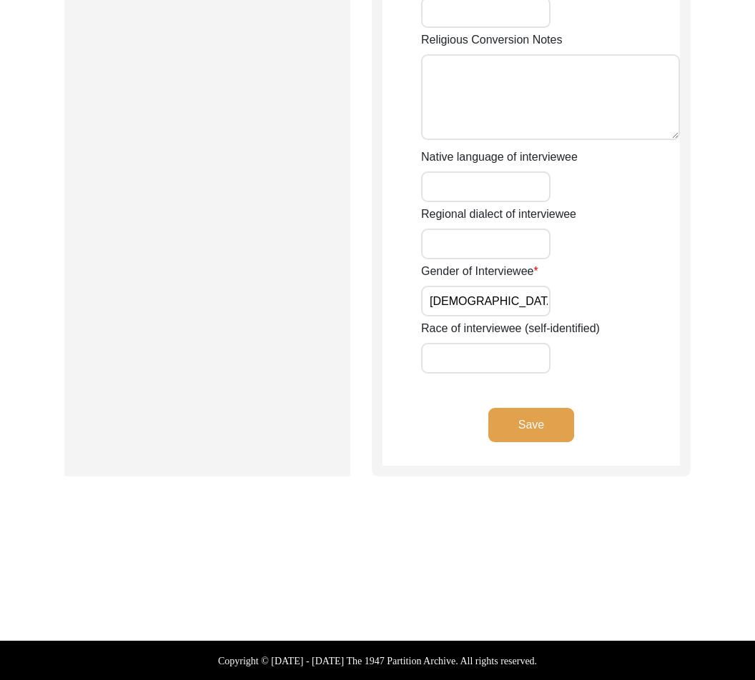
type input "68"
drag, startPoint x: 526, startPoint y: 424, endPoint x: 479, endPoint y: 425, distance: 47.2
click at [515, 424] on button "Save" at bounding box center [531, 425] width 86 height 34
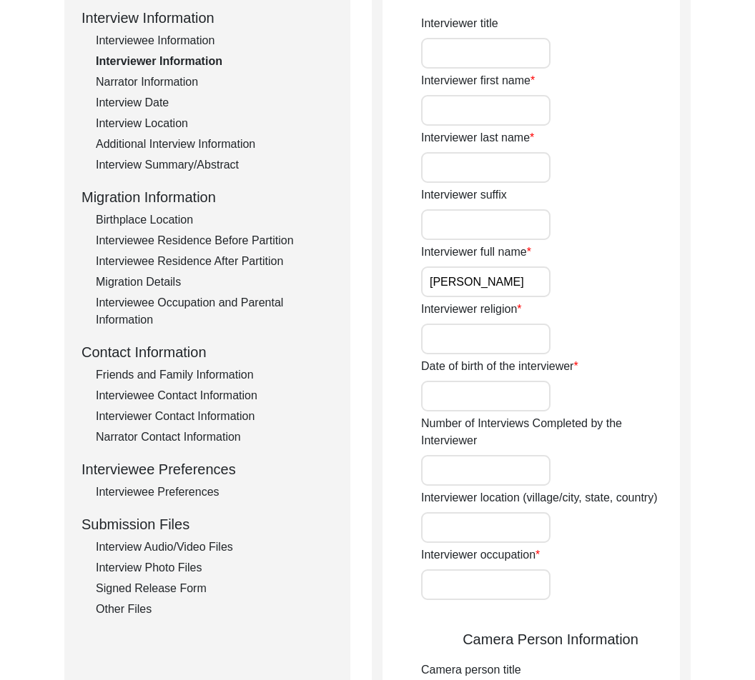
scroll to position [244, 0]
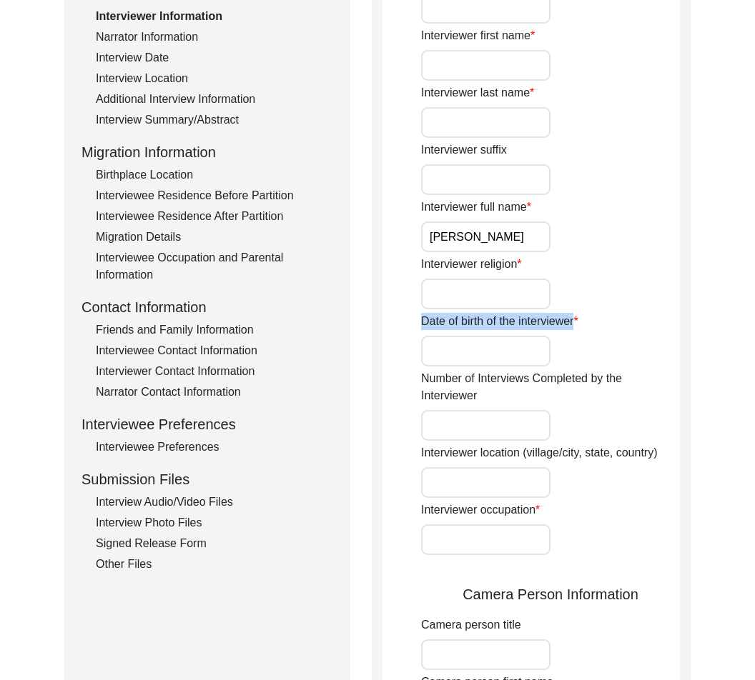
drag, startPoint x: 409, startPoint y: 320, endPoint x: 560, endPoint y: 334, distance: 151.4
copy label "Date of birth of the interviewer"
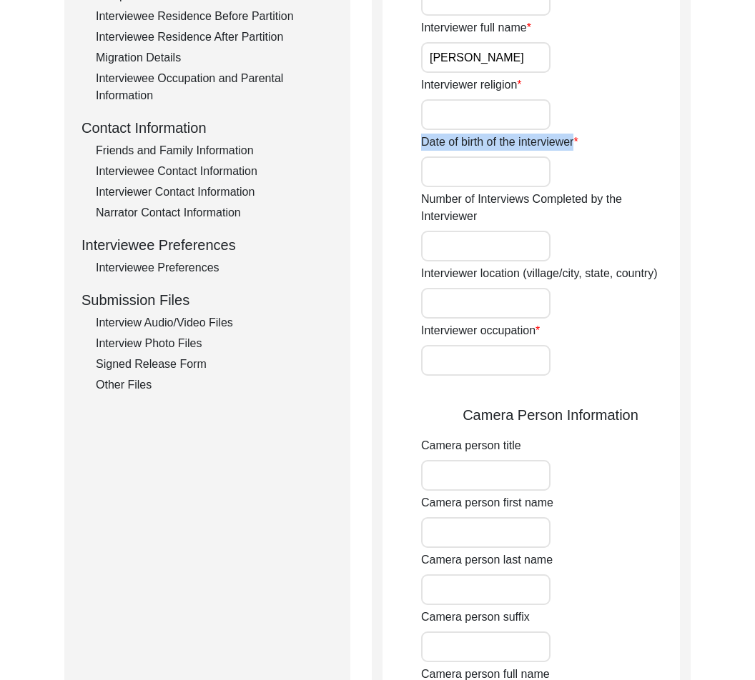
scroll to position [439, 0]
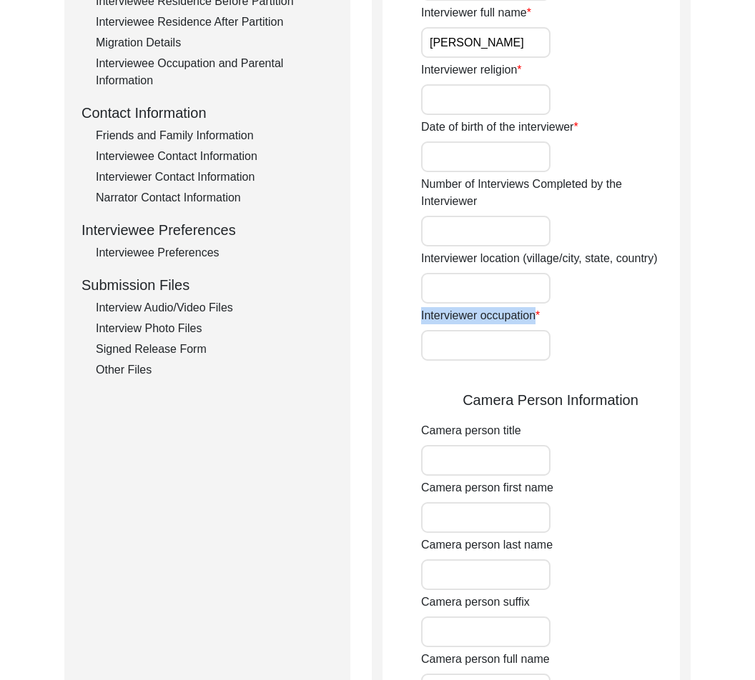
drag, startPoint x: 422, startPoint y: 317, endPoint x: 536, endPoint y: 309, distance: 114.7
click at [536, 309] on label "Interviewer occupation" at bounding box center [480, 315] width 119 height 17
click at [563, 322] on div "Interviewer occupation" at bounding box center [550, 334] width 259 height 54
drag, startPoint x: 415, startPoint y: 308, endPoint x: 543, endPoint y: 320, distance: 128.5
click at [543, 320] on app-interviewer-information "Interviewer Information Interviewer title Interviewer first name Interviewer la…" at bounding box center [530, 501] width 297 height 1517
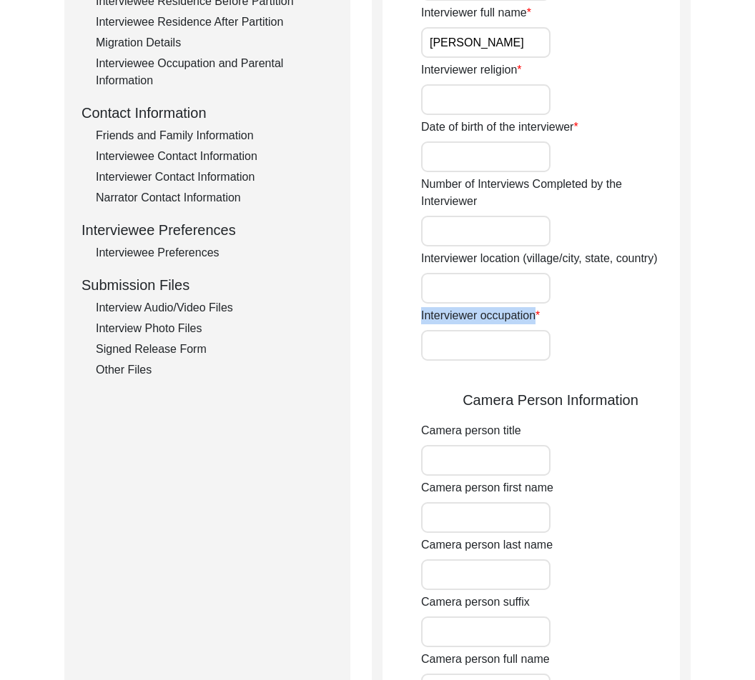
copy label "Interviewer occupation"
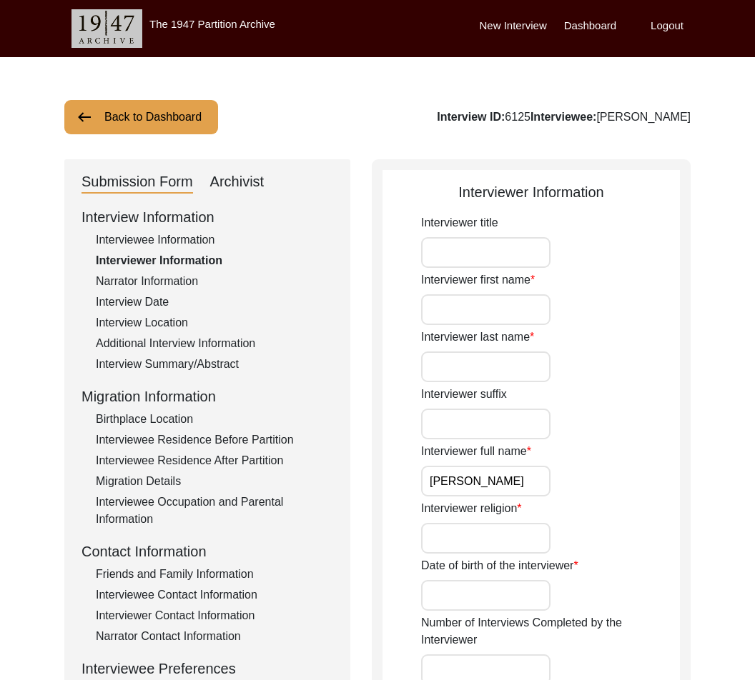
scroll to position [3, 0]
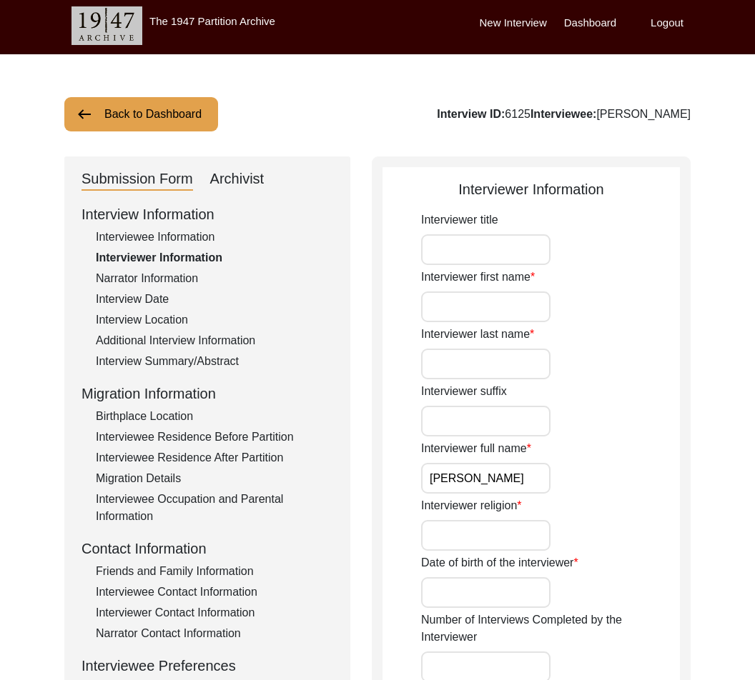
click at [470, 237] on input "Interviewer title" at bounding box center [485, 249] width 129 height 31
type input "Mr."
click at [530, 303] on input "Interviewer first name" at bounding box center [485, 307] width 129 height 31
paste input "[PERSON_NAME]"
type input "[PERSON_NAME]"
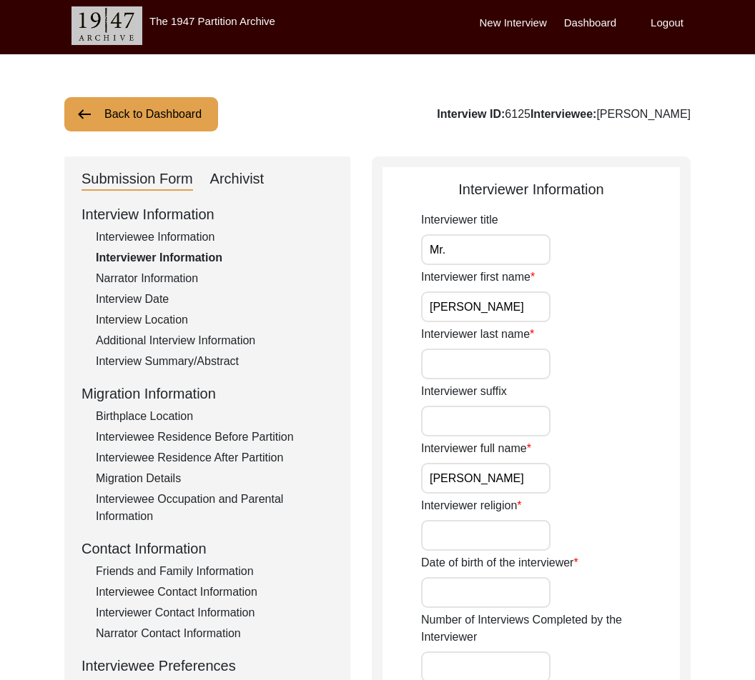
click at [509, 350] on input "Interviewer last name" at bounding box center [485, 364] width 129 height 31
paste input "Ghosh"
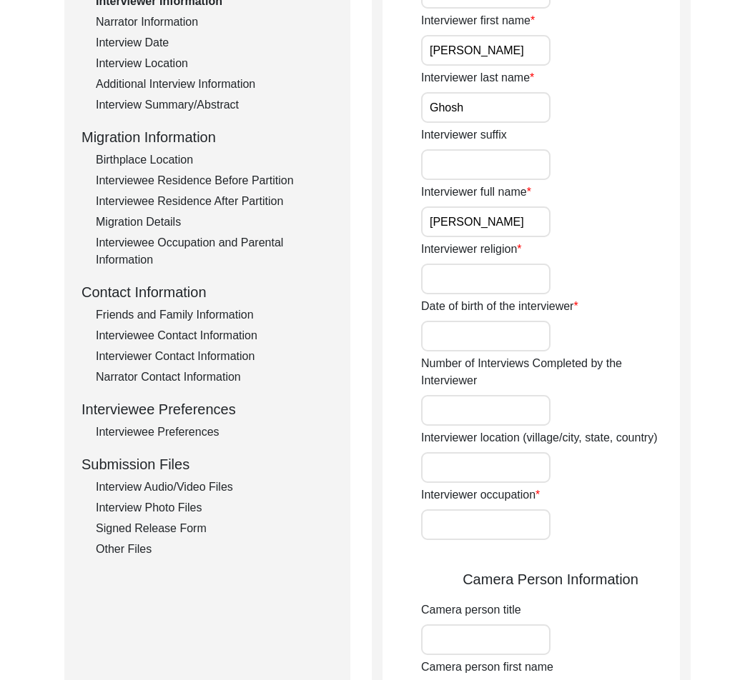
type input "Ghosh"
click at [524, 280] on input "Interviewer religion" at bounding box center [485, 279] width 129 height 31
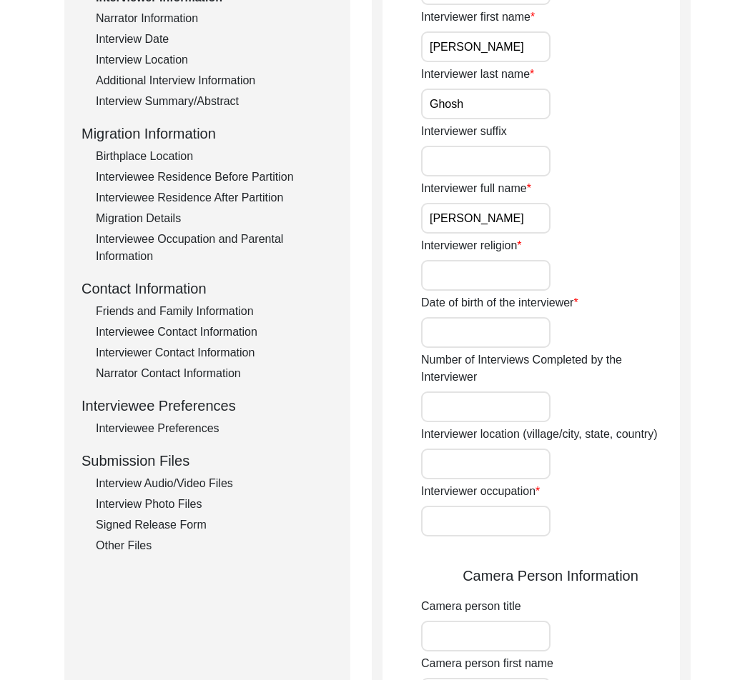
scroll to position [259, 0]
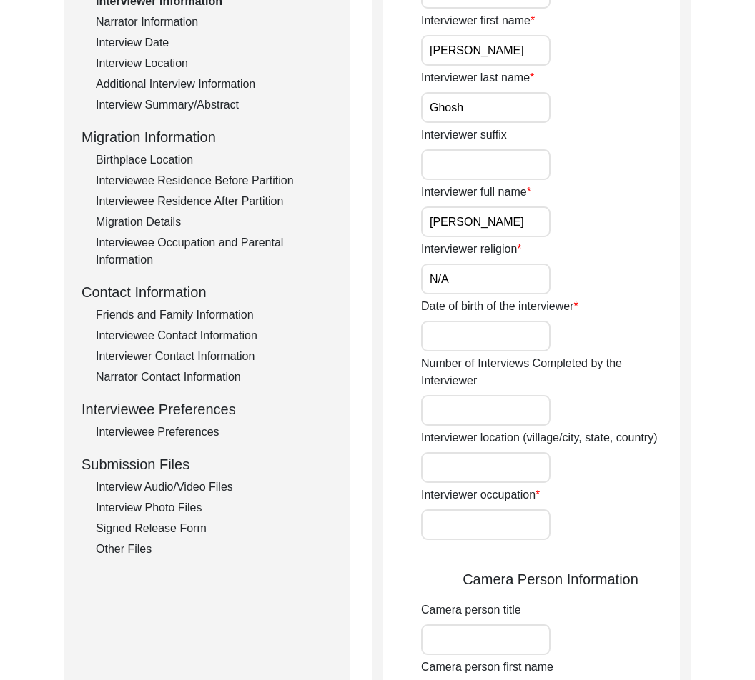
type input "N/A"
click at [493, 336] on input "Date of birth of the interviewer" at bounding box center [485, 336] width 129 height 31
type input "N/A"
click at [446, 398] on input "Number of Interviews Completed by the Interviewer" at bounding box center [485, 410] width 129 height 31
click at [440, 452] on div "Interviewer location (village/city, state, country)" at bounding box center [550, 457] width 259 height 54
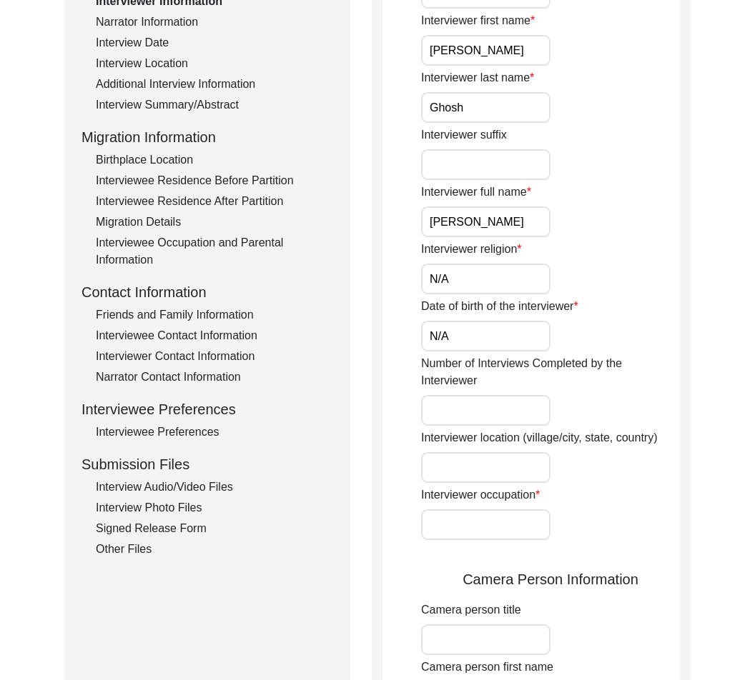
click at [437, 455] on input "Interviewer location (village/city, state, country)" at bounding box center [485, 467] width 129 height 31
click at [472, 515] on input "Interviewer occupation" at bounding box center [485, 525] width 129 height 31
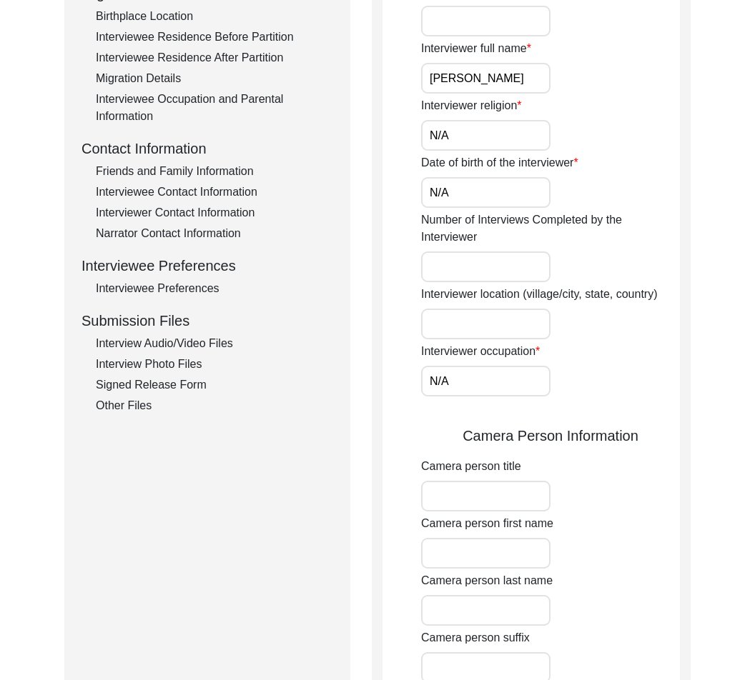
scroll to position [435, 0]
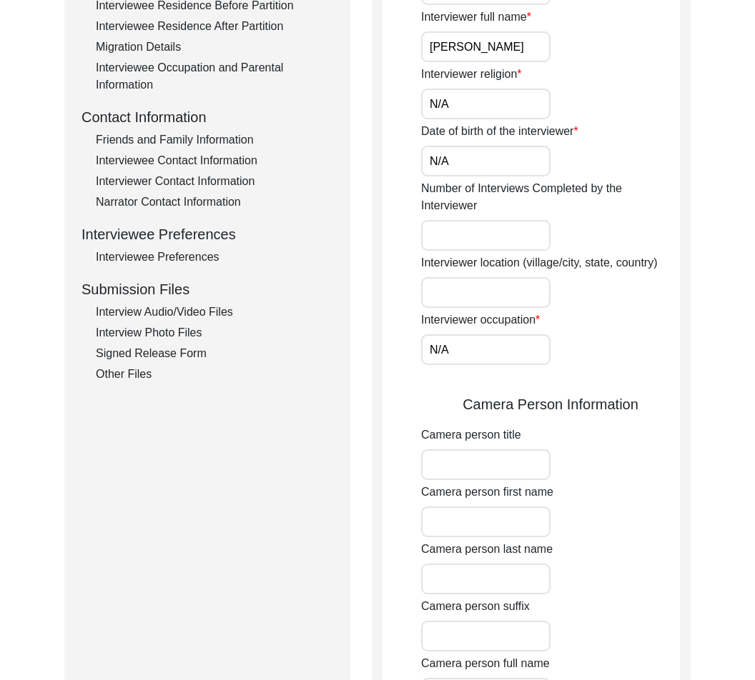
type input "N/A"
click at [525, 467] on input "Camera person title" at bounding box center [485, 465] width 129 height 31
type input "Mr."
click at [519, 499] on label "Camera person first name" at bounding box center [487, 492] width 132 height 17
click at [519, 507] on input "Camera person first name" at bounding box center [485, 522] width 129 height 31
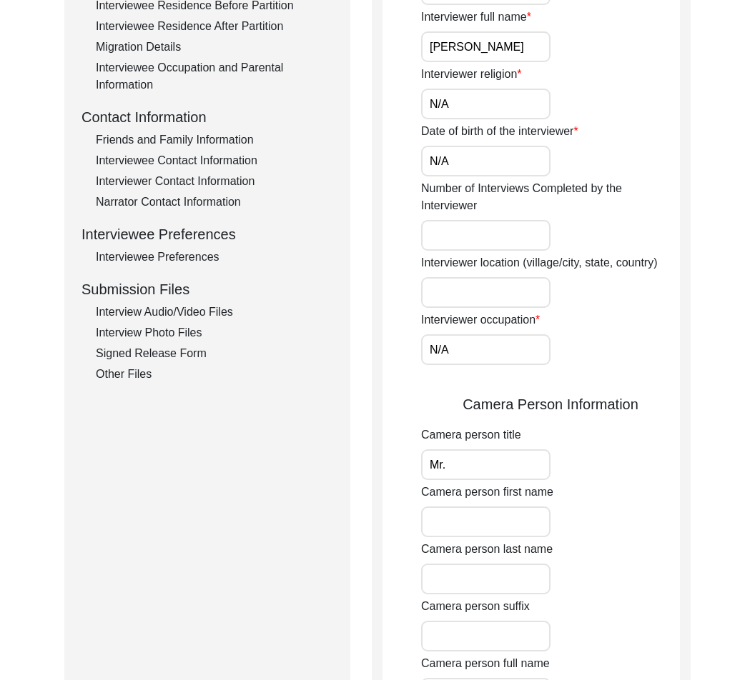
click at [510, 516] on input "Camera person first name" at bounding box center [485, 522] width 129 height 31
paste input "[PERSON_NAME]"
type input "[PERSON_NAME]"
click at [520, 583] on input "Camera person last name" at bounding box center [485, 579] width 129 height 31
paste input "Ghosh"
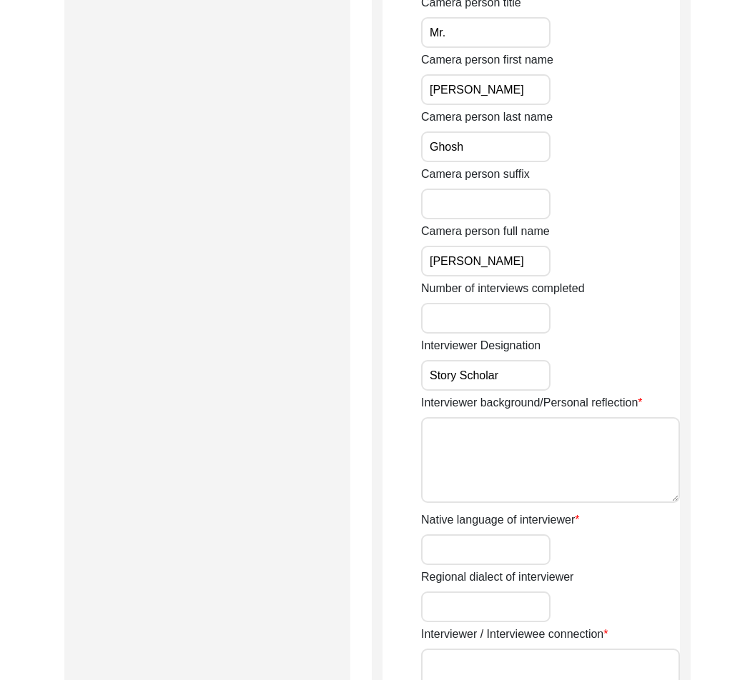
scroll to position [869, 0]
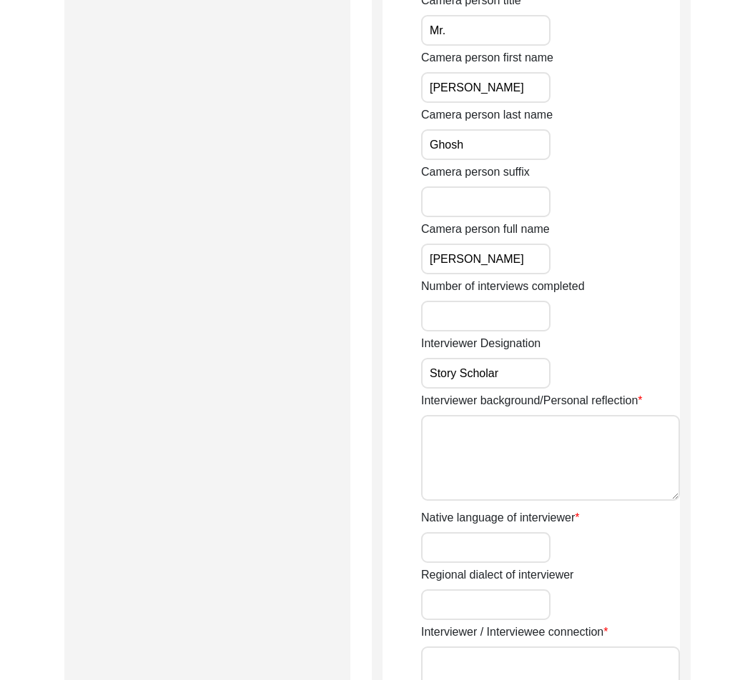
type input "Ghosh"
click at [637, 444] on textarea "Interviewer background/Personal reflection" at bounding box center [550, 458] width 259 height 86
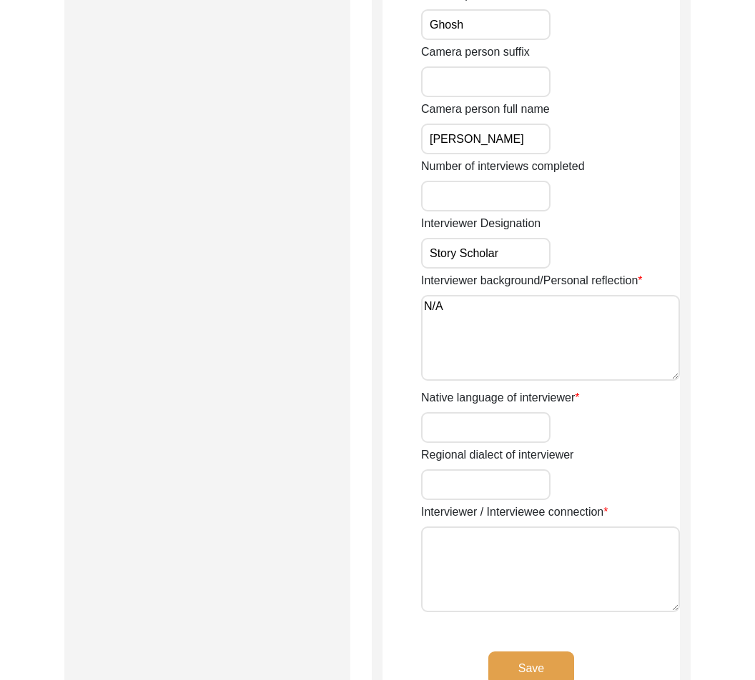
scroll to position [999, 0]
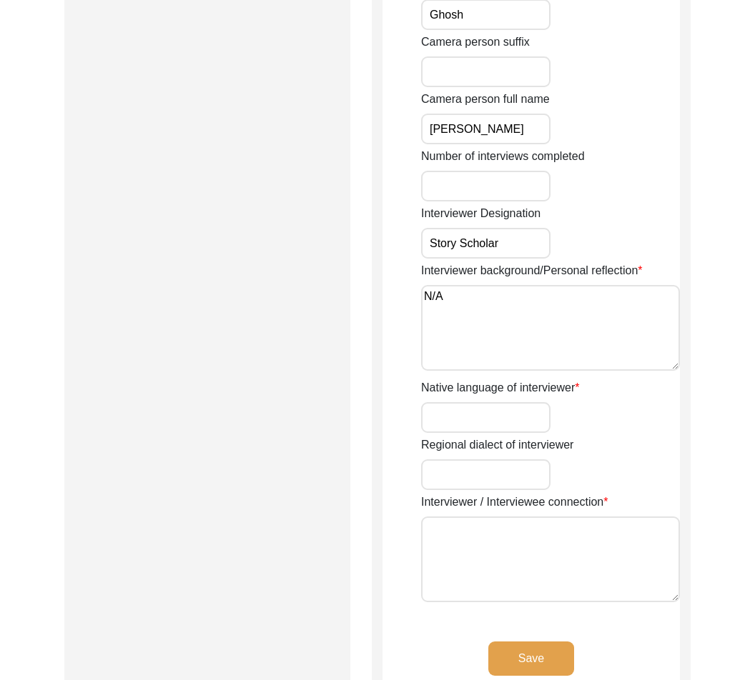
type textarea "N/A"
click at [539, 412] on input "Native language of interviewer" at bounding box center [485, 417] width 129 height 31
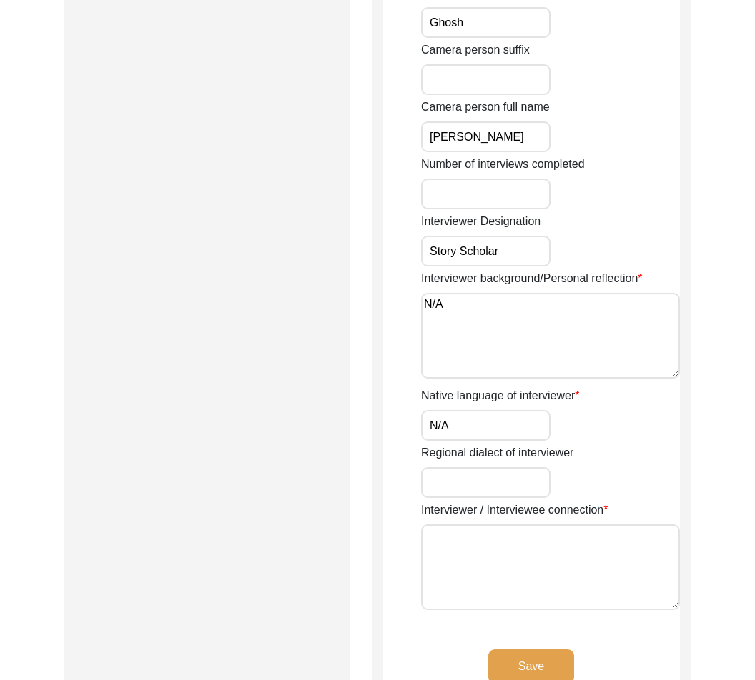
scroll to position [993, 0]
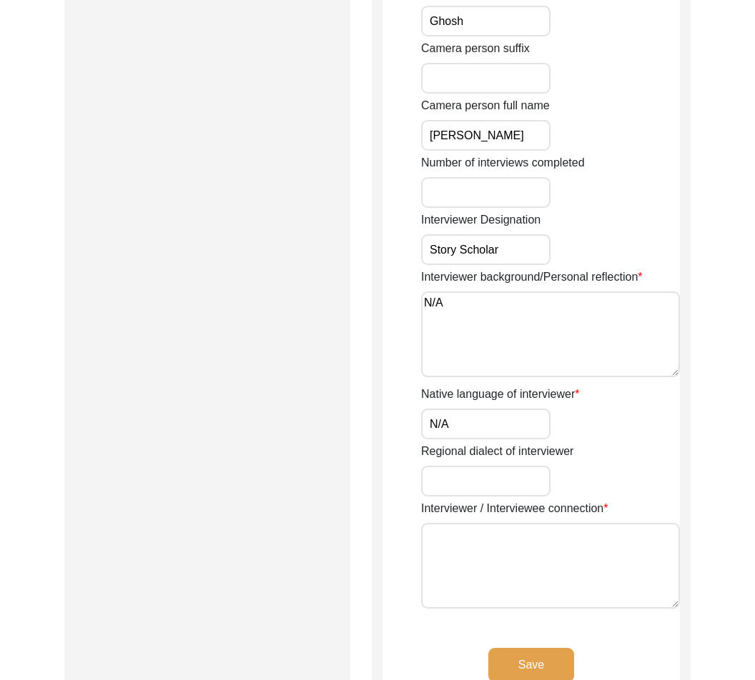
type input "N/A"
click at [535, 551] on textarea "Interviewer / Interviewee connection" at bounding box center [550, 565] width 259 height 86
type textarea "N/A"
click at [549, 663] on button "Save" at bounding box center [531, 665] width 86 height 34
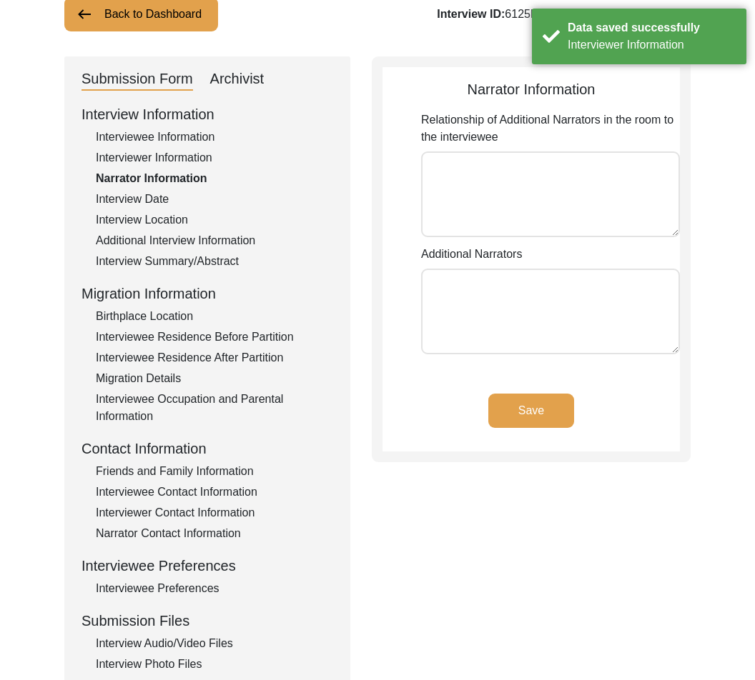
scroll to position [104, 0]
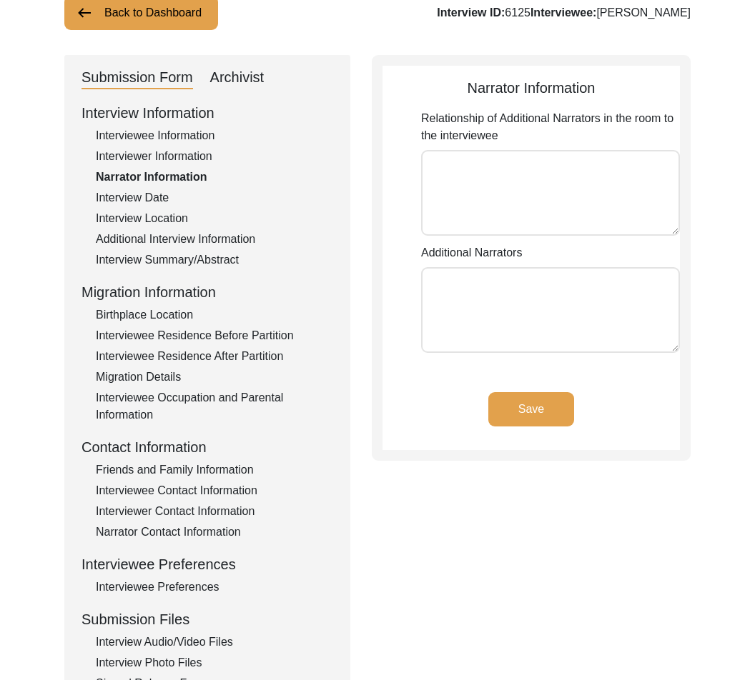
click at [560, 402] on button "Save" at bounding box center [531, 409] width 86 height 34
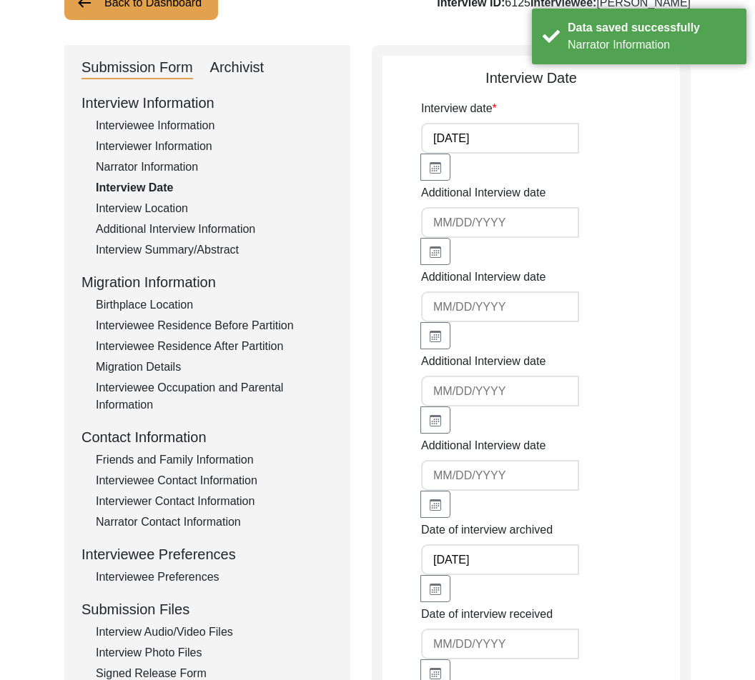
scroll to position [114, 0]
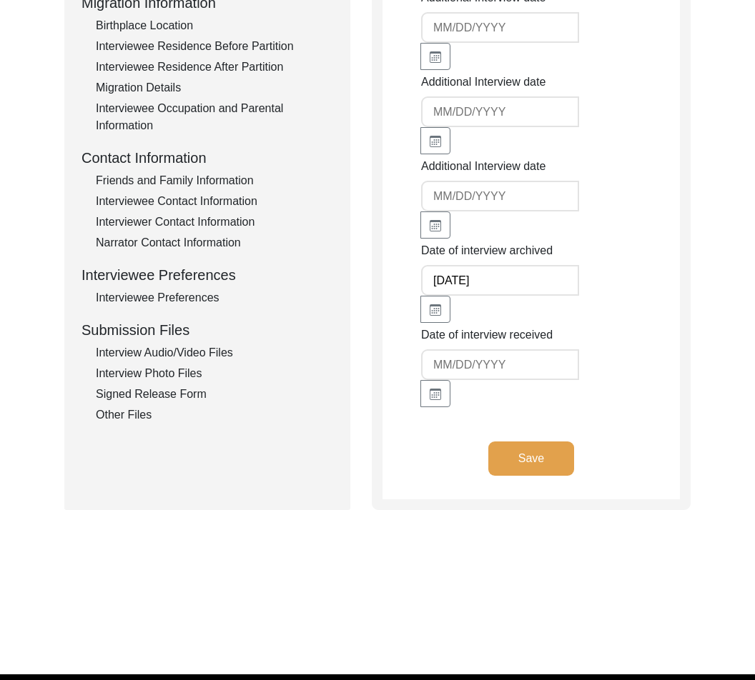
click at [550, 476] on button "Save" at bounding box center [531, 459] width 86 height 34
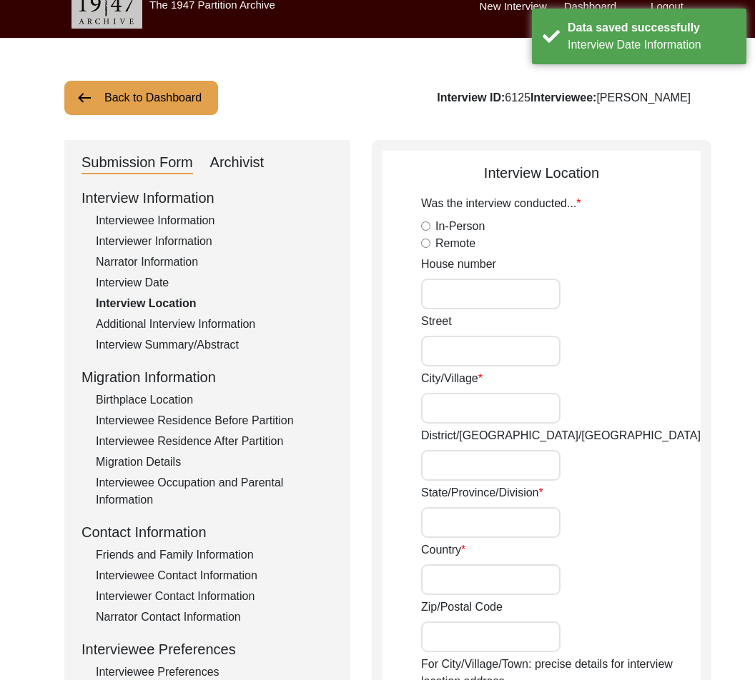
scroll to position [17, 0]
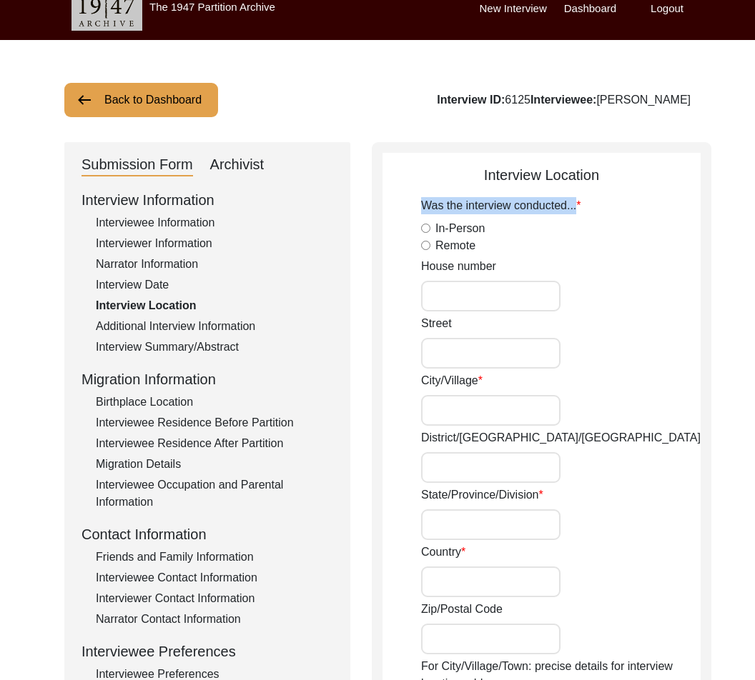
drag, startPoint x: 422, startPoint y: 204, endPoint x: 619, endPoint y: 201, distance: 196.6
click at [619, 201] on div "Was the interview conducted... In-Person Remote" at bounding box center [560, 225] width 279 height 57
copy label "Was the interview conducted..."
drag, startPoint x: 503, startPoint y: 270, endPoint x: 380, endPoint y: 262, distance: 123.2
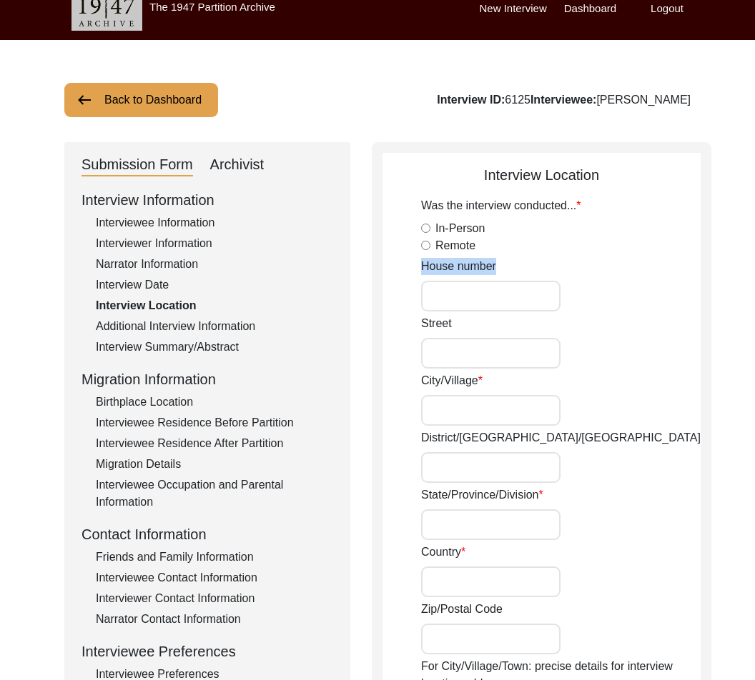
copy label "House number"
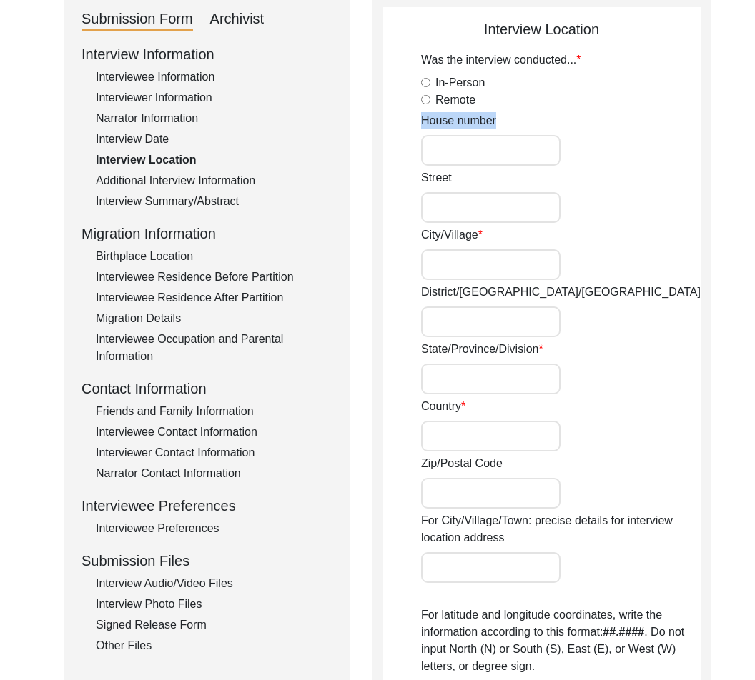
scroll to position [214, 0]
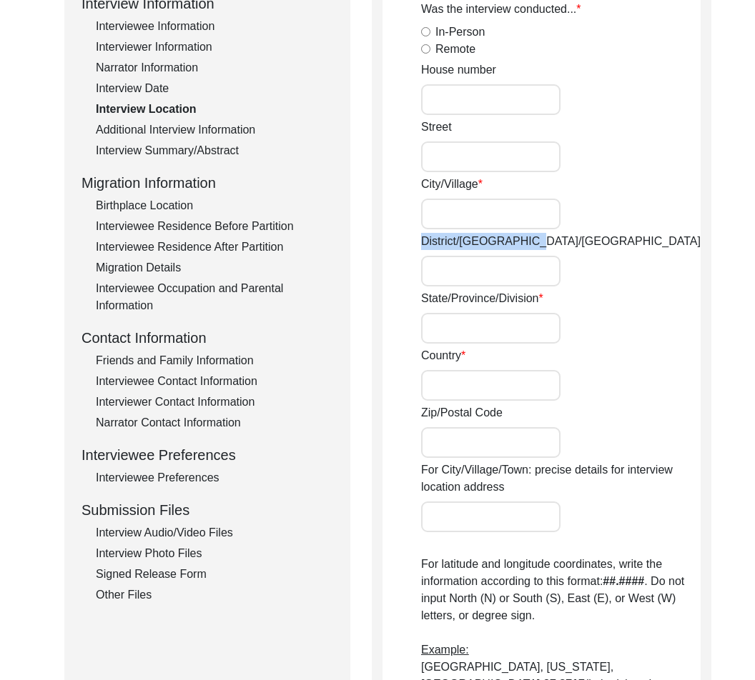
drag, startPoint x: 415, startPoint y: 243, endPoint x: 520, endPoint y: 252, distance: 106.1
click at [520, 252] on app-interview-location "Interview Location Was the interview conducted... In-Person Remote House [GEOGR…" at bounding box center [541, 526] width 318 height 1117
copy label "District/[GEOGRAPHIC_DATA]/[GEOGRAPHIC_DATA]"
drag, startPoint x: 403, startPoint y: 287, endPoint x: 613, endPoint y: 337, distance: 215.3
click at [613, 337] on app-interview-location "Interview Location Was the interview conducted... In-Person Remote House [GEOGR…" at bounding box center [541, 526] width 318 height 1117
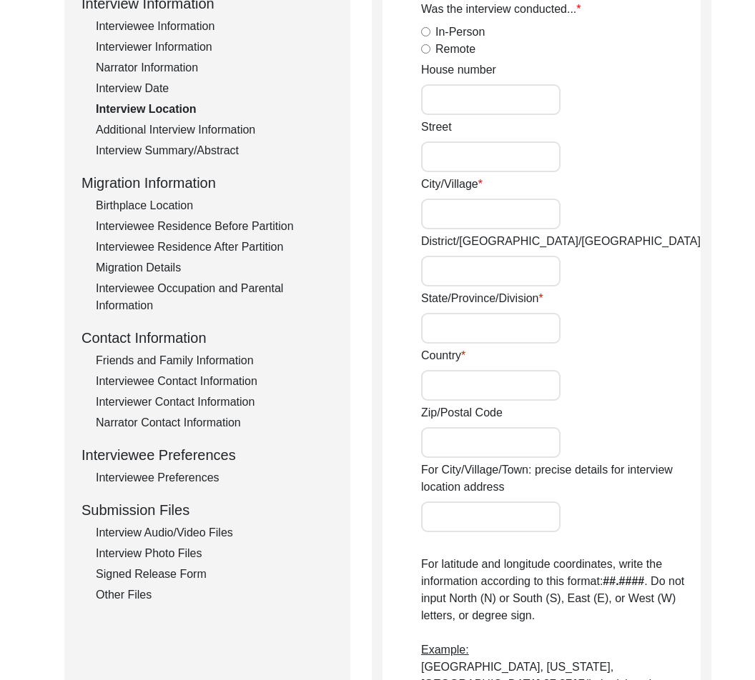
click at [440, 355] on label "Country" at bounding box center [443, 355] width 44 height 17
click at [440, 370] on input "Country" at bounding box center [490, 385] width 139 height 31
click at [440, 355] on label "Country" at bounding box center [443, 355] width 44 height 17
click at [440, 370] on input "Country" at bounding box center [490, 385] width 139 height 31
drag, startPoint x: 528, startPoint y: 410, endPoint x: 390, endPoint y: 395, distance: 139.4
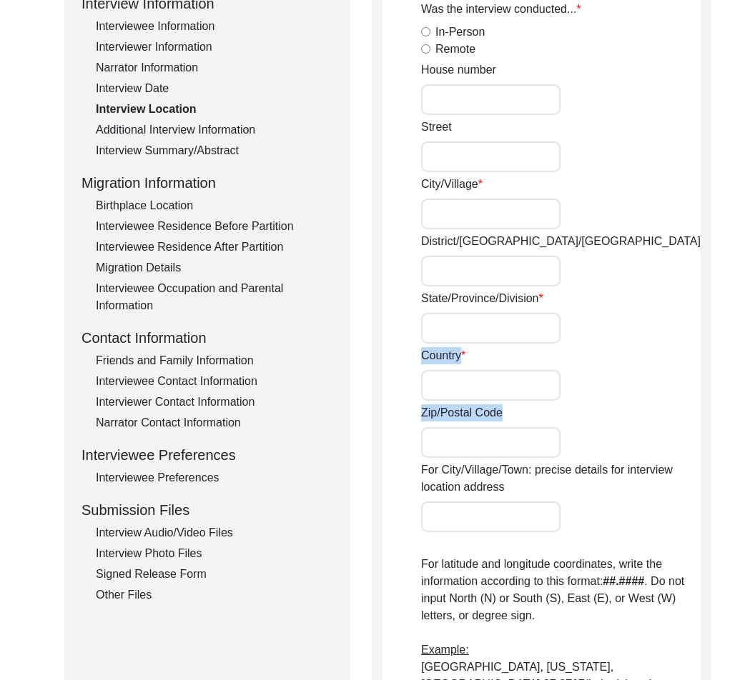
click at [390, 395] on app-interview-location "Interview Location Was the interview conducted... In-Person Remote House [GEOGR…" at bounding box center [541, 526] width 318 height 1117
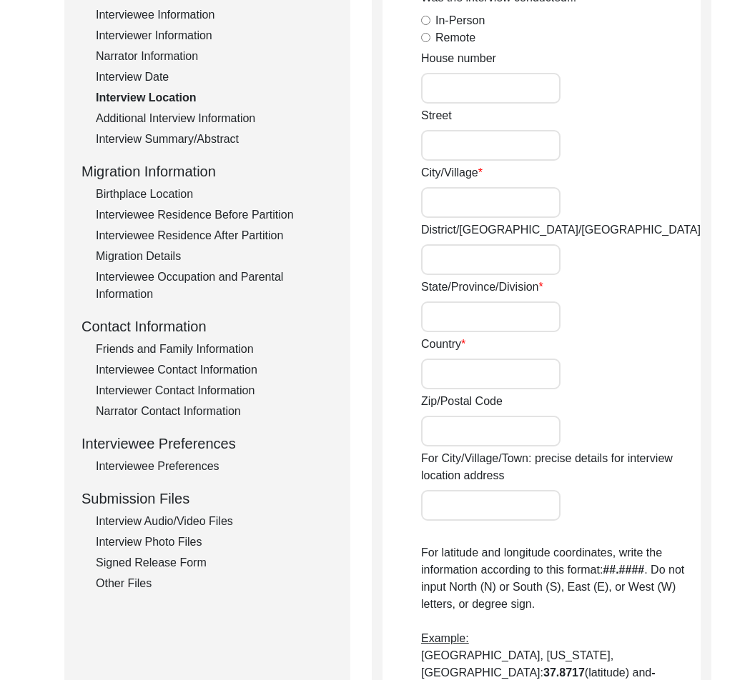
click at [630, 500] on div "For City/Village/Town: precise details for interview location address" at bounding box center [560, 485] width 279 height 71
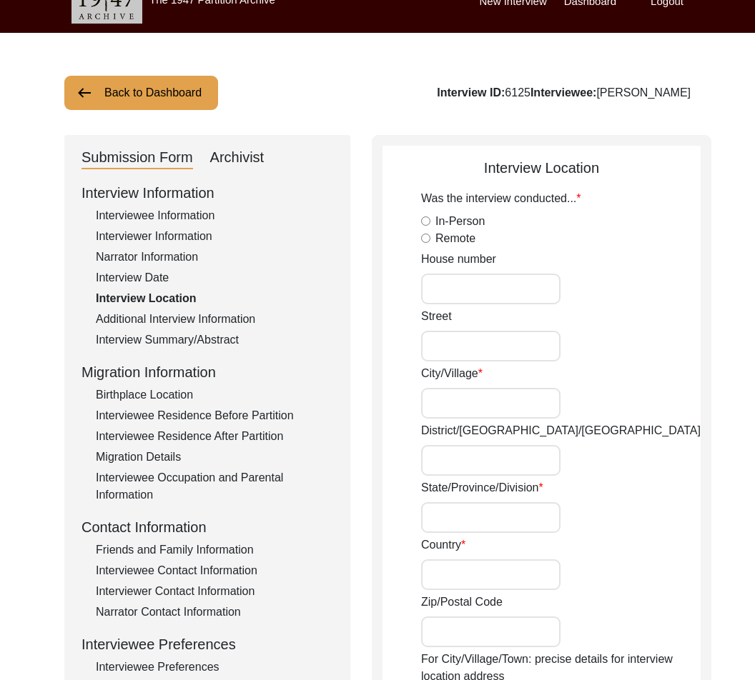
scroll to position [0, 0]
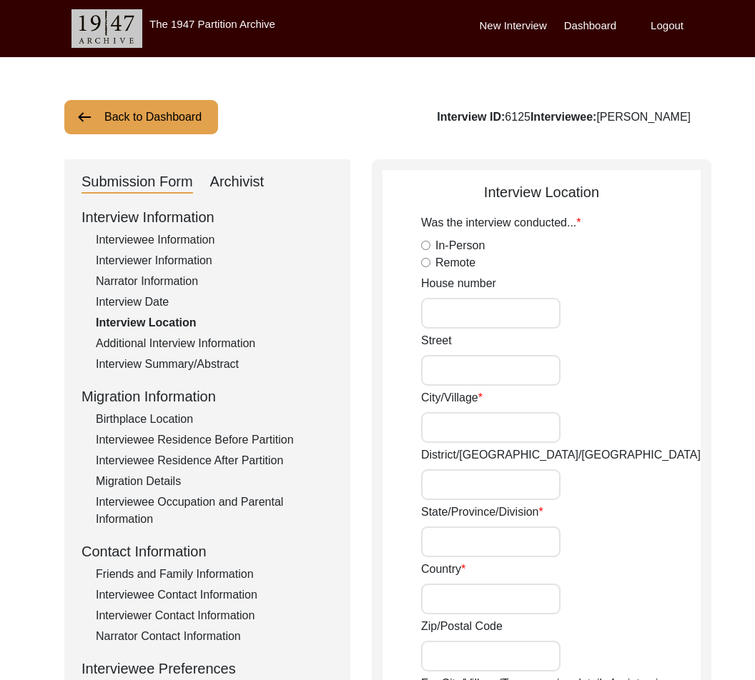
click at [482, 242] on label "In-Person" at bounding box center [459, 245] width 49 height 17
click at [430, 242] on input "In-Person" at bounding box center [425, 245] width 9 height 9
radio input "true"
click at [477, 316] on input "House number" at bounding box center [490, 313] width 139 height 31
paste input "72/14"
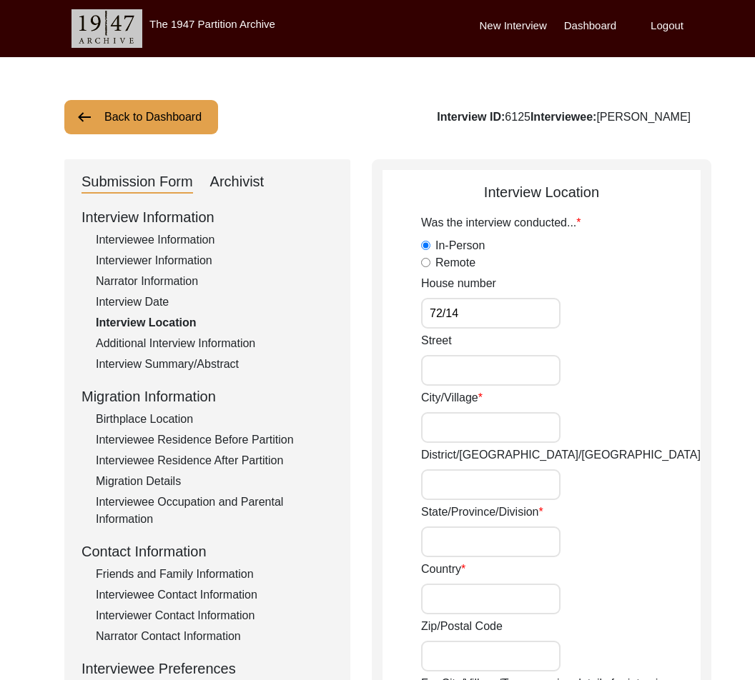
type input "72/14"
click at [498, 377] on input "Street" at bounding box center [490, 370] width 139 height 31
paste input "[STREET_ADDRESS][PERSON_NAME]"
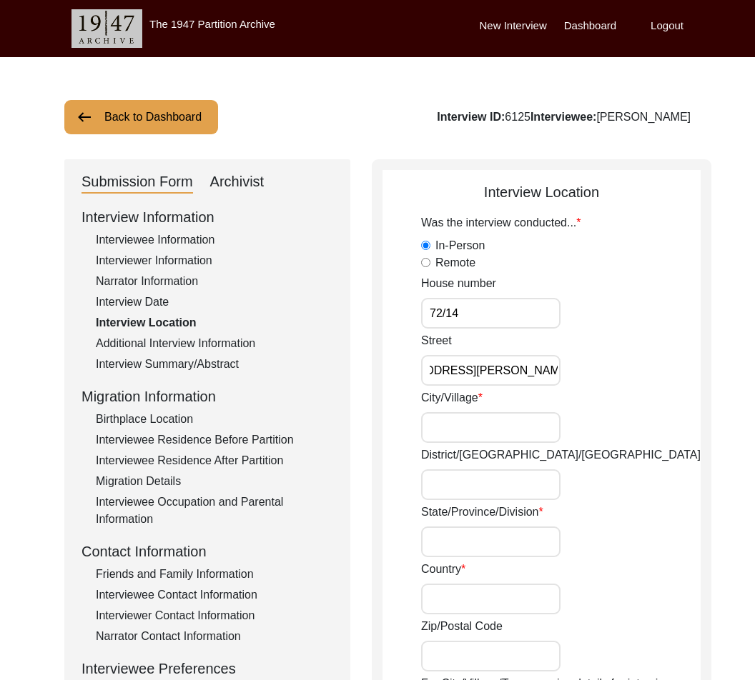
type input "[STREET_ADDRESS][PERSON_NAME]"
click at [524, 430] on input "City/Village" at bounding box center [490, 427] width 139 height 31
paste input "Kankinara"
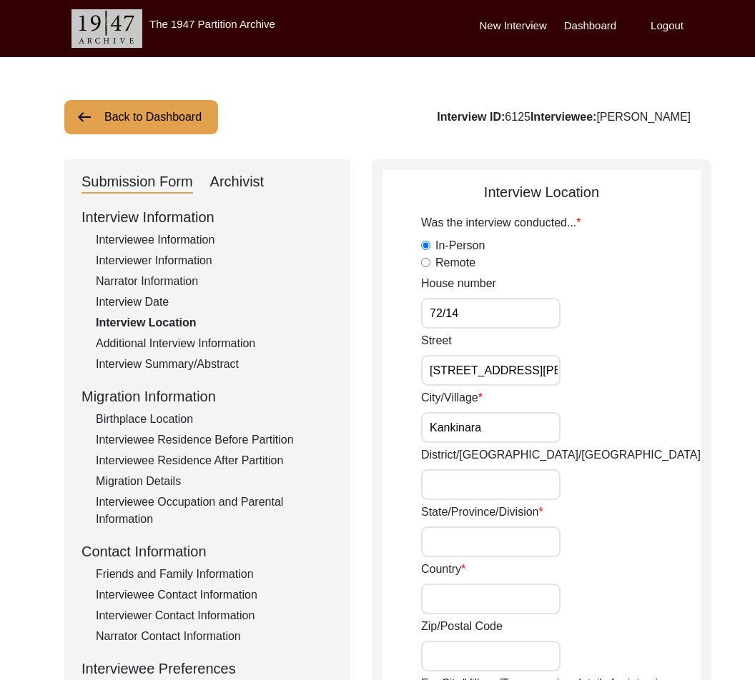
type input "Kankinara"
click at [525, 477] on input "District/[GEOGRAPHIC_DATA]/[GEOGRAPHIC_DATA]" at bounding box center [490, 485] width 139 height 31
paste input "[GEOGRAPHIC_DATA]"
click at [520, 487] on input "[GEOGRAPHIC_DATA]" at bounding box center [490, 485] width 139 height 31
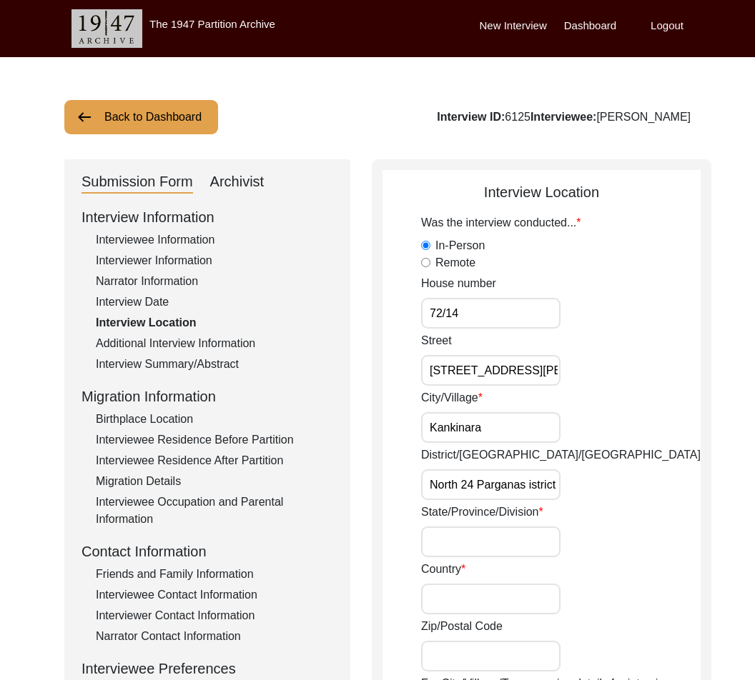
scroll to position [0, 8]
type input "[GEOGRAPHIC_DATA]"
drag, startPoint x: 482, startPoint y: 520, endPoint x: 499, endPoint y: 510, distance: 19.2
click at [484, 515] on label "State/Province/Division" at bounding box center [482, 512] width 122 height 17
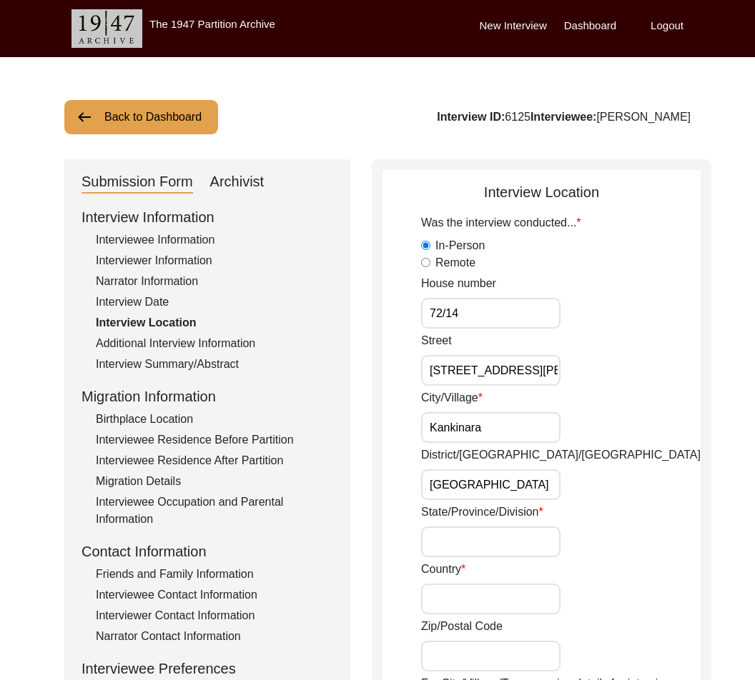
click at [484, 527] on input "State/Province/Division" at bounding box center [490, 542] width 139 height 31
paste input "[GEOGRAPHIC_DATA]"
type input "[GEOGRAPHIC_DATA]"
click at [497, 585] on input "Country" at bounding box center [490, 599] width 139 height 31
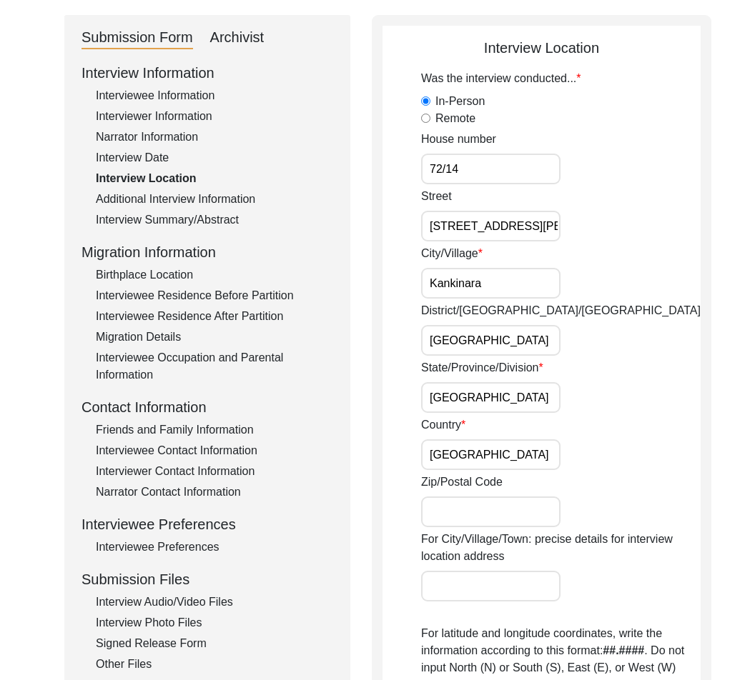
scroll to position [202, 0]
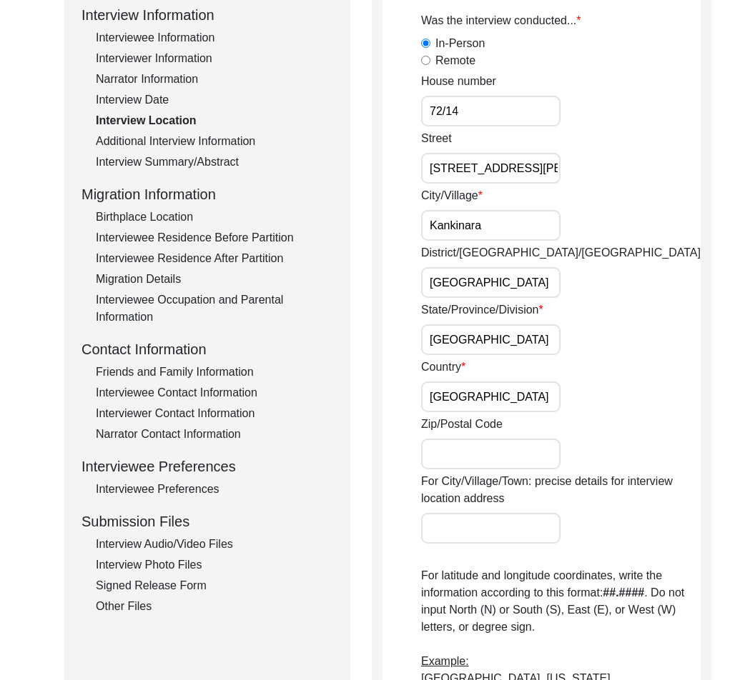
type input "[GEOGRAPHIC_DATA]"
click at [490, 444] on input "Zip/Postal Code" at bounding box center [490, 454] width 139 height 31
paste input "743126"
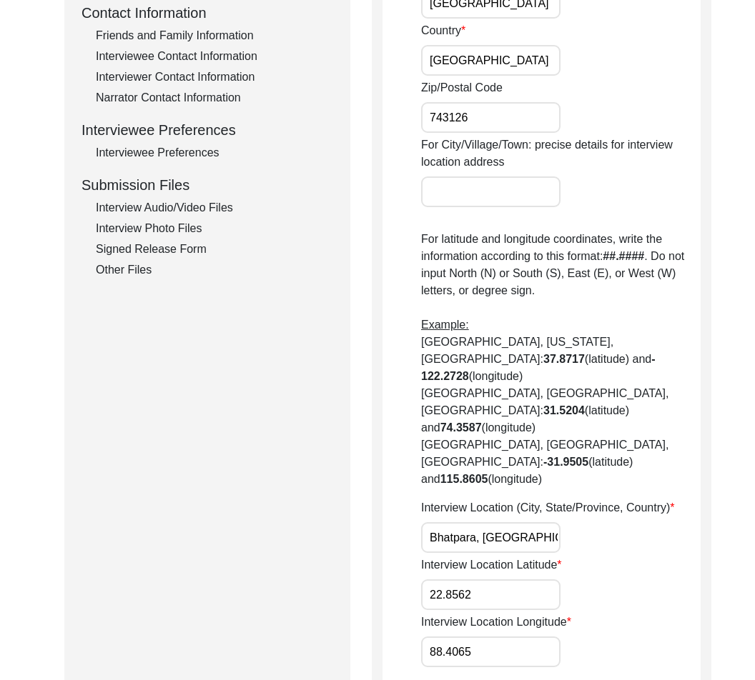
scroll to position [537, 0]
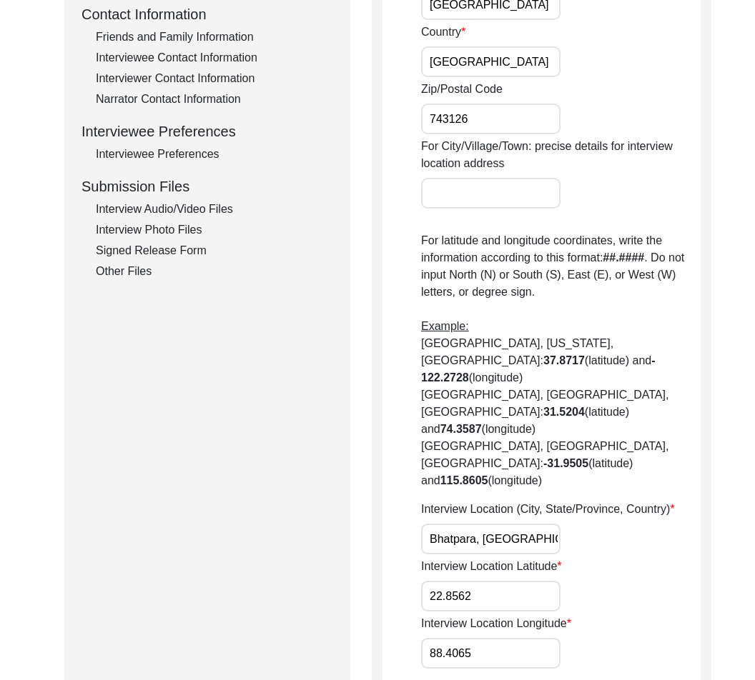
type input "743126"
drag, startPoint x: 442, startPoint y: 490, endPoint x: 545, endPoint y: 492, distance: 102.9
click at [545, 524] on input "Bhatpara, [GEOGRAPHIC_DATA], [GEOGRAPHIC_DATA]" at bounding box center [490, 539] width 139 height 31
click at [525, 524] on input "Bhatpara, [GEOGRAPHIC_DATA], [GEOGRAPHIC_DATA]" at bounding box center [490, 539] width 139 height 31
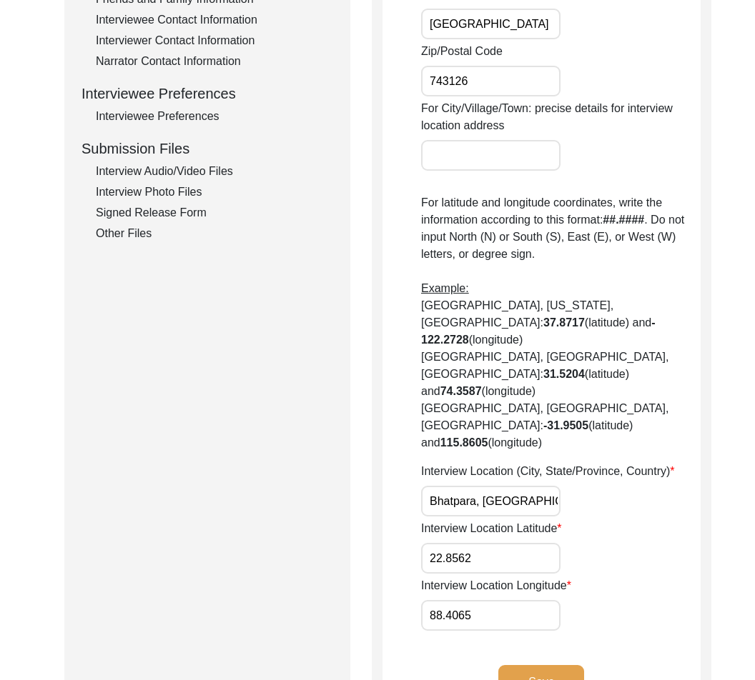
scroll to position [587, 0]
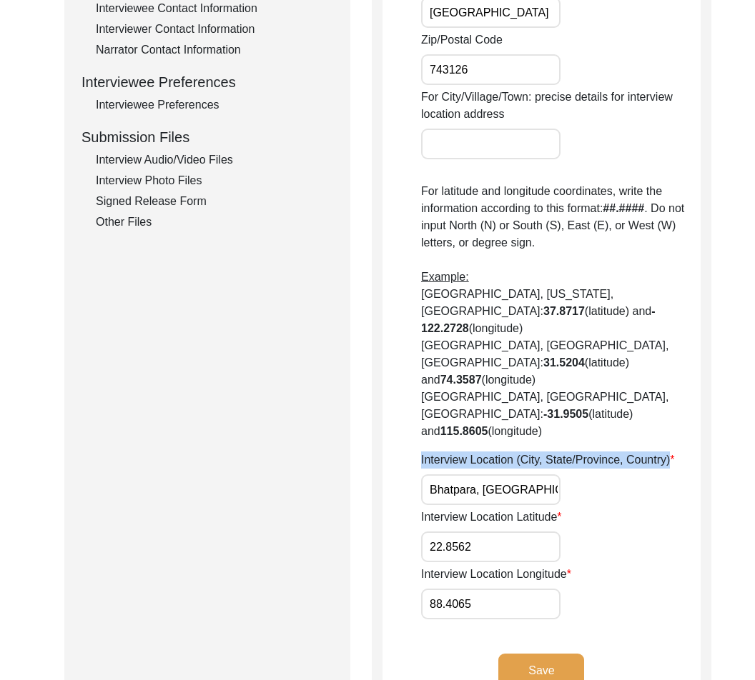
drag, startPoint x: 417, startPoint y: 406, endPoint x: 713, endPoint y: 415, distance: 296.0
click at [713, 415] on div "Back to Dashboard Interview ID: 6125 Interviewee: [PERSON_NAME] Submission Form…" at bounding box center [377, 149] width 755 height 1359
drag, startPoint x: 432, startPoint y: 438, endPoint x: 592, endPoint y: 452, distance: 160.7
click at [592, 452] on div "Interview Location (City, State/Province, Country) [GEOGRAPHIC_DATA], [GEOGRAPH…" at bounding box center [560, 479] width 279 height 54
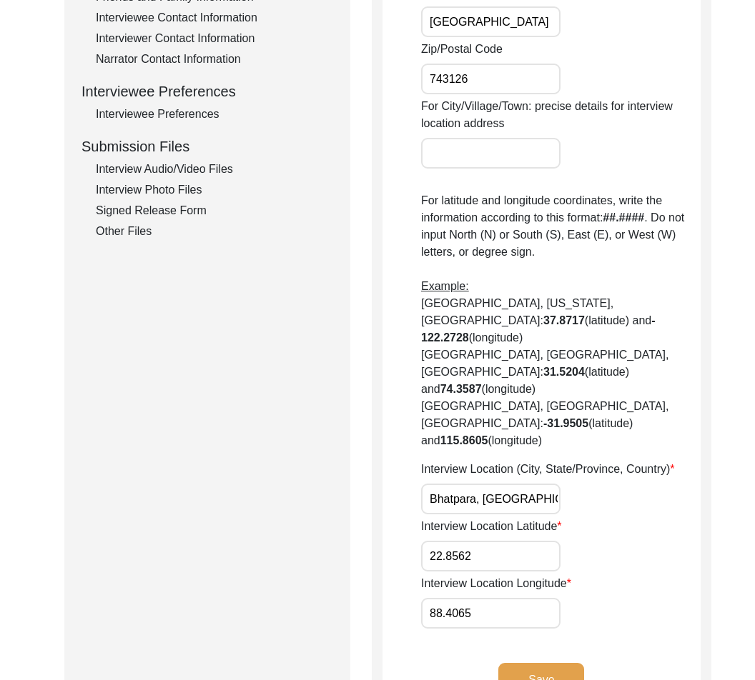
scroll to position [578, 0]
click at [550, 517] on label "Interview Location Latitude" at bounding box center [491, 525] width 141 height 17
click at [550, 540] on input "22.8562" at bounding box center [490, 555] width 139 height 31
drag, startPoint x: 554, startPoint y: 473, endPoint x: 381, endPoint y: 468, distance: 173.0
click at [381, 468] on div "Interview Location Was the interview conducted... In-Person Remote House number…" at bounding box center [541, 156] width 339 height 1150
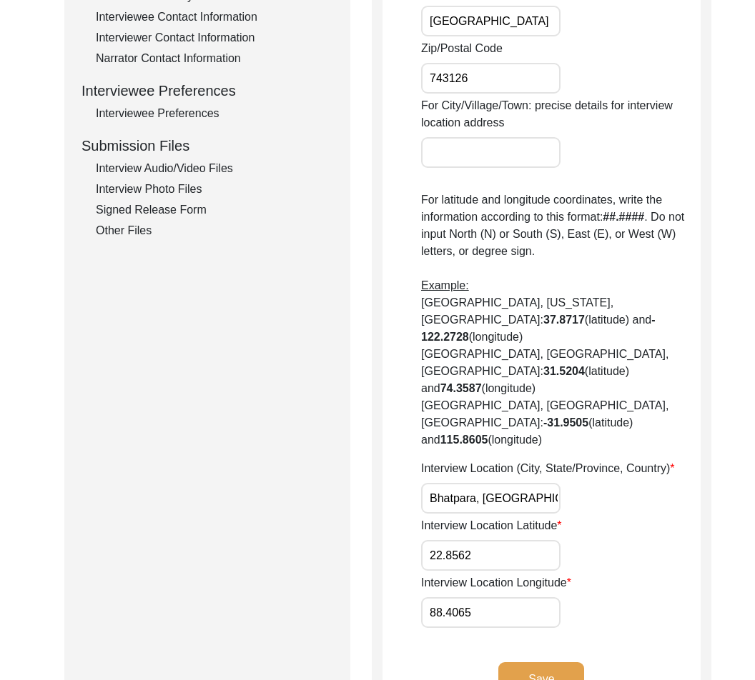
drag, startPoint x: 515, startPoint y: 504, endPoint x: 375, endPoint y: 505, distance: 140.1
click at [375, 505] on div "Interview Location Was the interview conducted... In-Person Remote House number…" at bounding box center [541, 156] width 339 height 1150
drag, startPoint x: 415, startPoint y: 530, endPoint x: 612, endPoint y: 530, distance: 197.3
click at [612, 530] on app-interview-location "Interview Location Was the interview conducted... In-Person Remote House number…" at bounding box center [541, 161] width 318 height 1117
drag, startPoint x: 487, startPoint y: 570, endPoint x: 347, endPoint y: 548, distance: 141.8
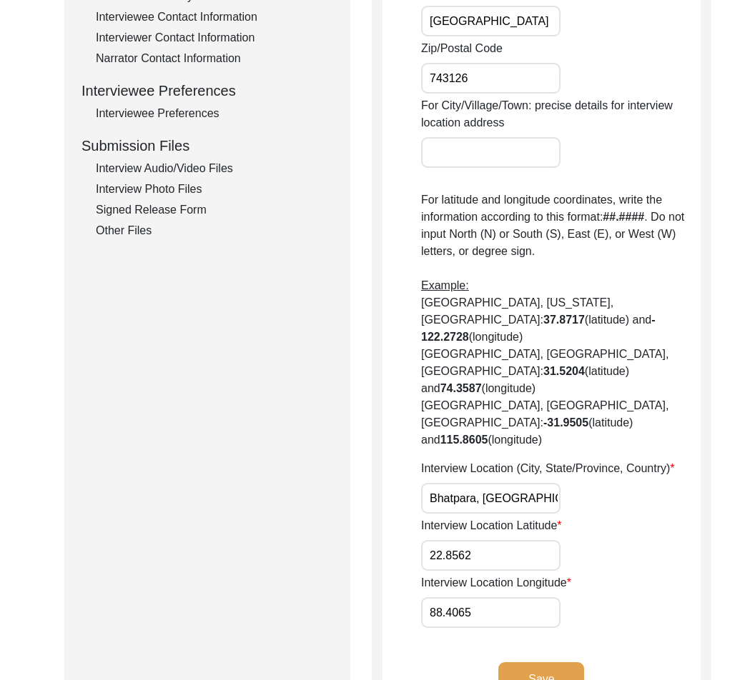
click at [347, 548] on div "Submission Form Archivist Interview Information Interviewee Information Intervi…" at bounding box center [377, 156] width 626 height 1150
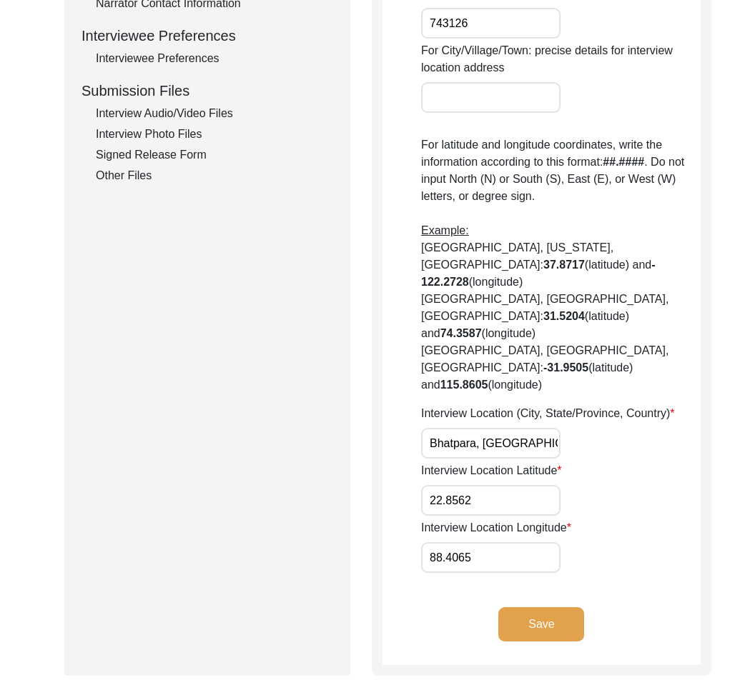
scroll to position [649, 0]
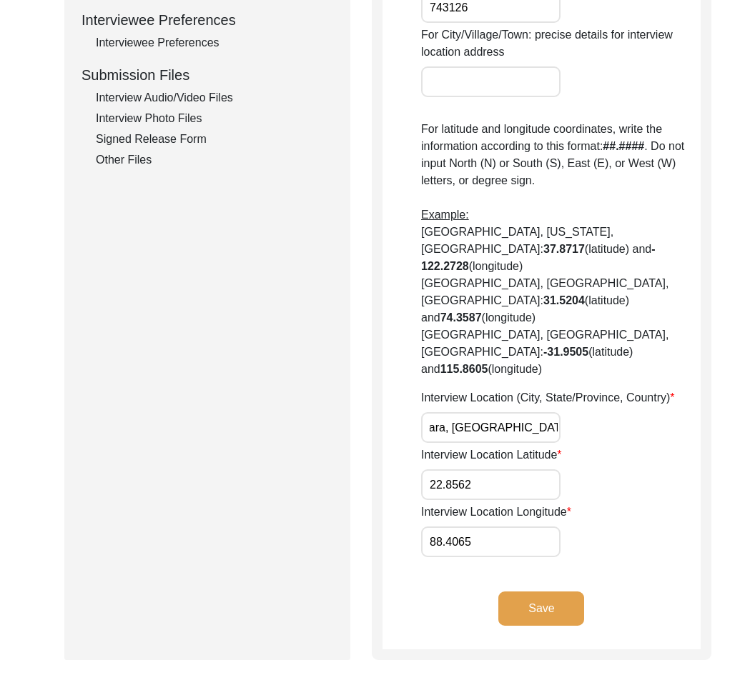
drag, startPoint x: 430, startPoint y: 371, endPoint x: 623, endPoint y: 397, distance: 194.7
click at [623, 397] on div "Was the interview conducted... In-Person Remote House number [STREET_ADDRESS][P…" at bounding box center [560, 61] width 279 height 992
paste input "Kankin"
type input "Kankinara, [GEOGRAPHIC_DATA], [GEOGRAPHIC_DATA]"
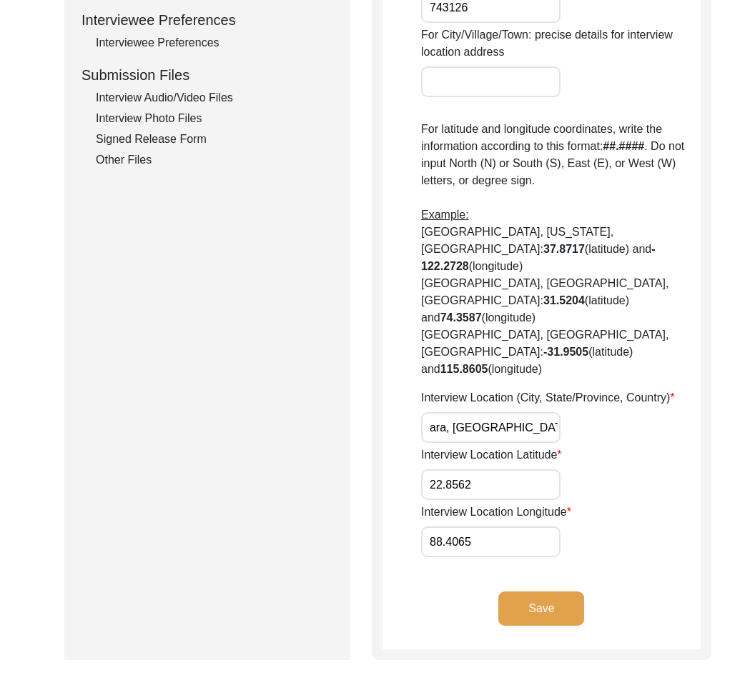
scroll to position [0, 0]
drag, startPoint x: 513, startPoint y: 437, endPoint x: 408, endPoint y: 422, distance: 106.1
click at [408, 422] on app-interview-location "Interview Location Was the interview conducted... In-Person Remote House number…" at bounding box center [541, 91] width 318 height 1117
paste input "31"
type input "22.8531"
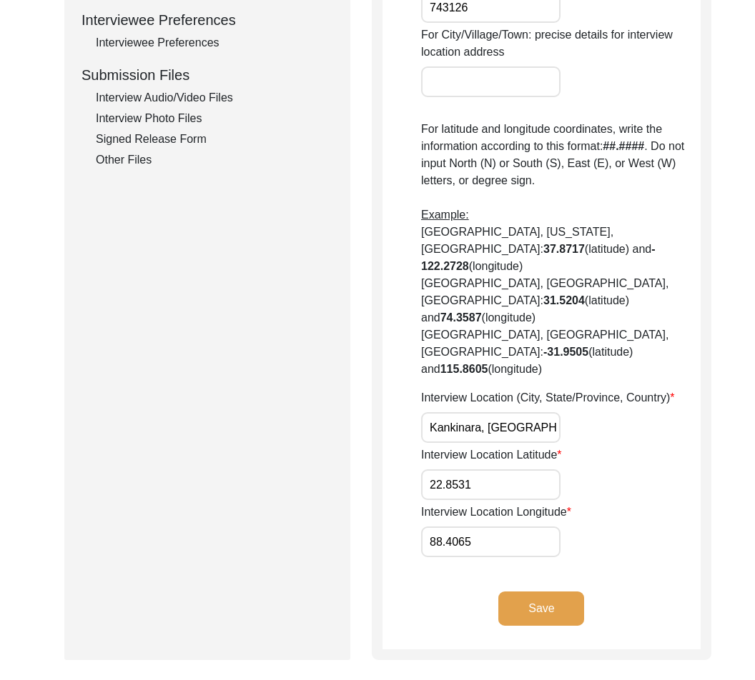
drag, startPoint x: 482, startPoint y: 490, endPoint x: 348, endPoint y: 483, distance: 133.8
click at [348, 483] on div "Submission Form Archivist Interview Information Interviewee Information Intervi…" at bounding box center [377, 85] width 626 height 1150
paste input "3991"
type input "88.3991"
click at [525, 592] on button "Save" at bounding box center [541, 609] width 86 height 34
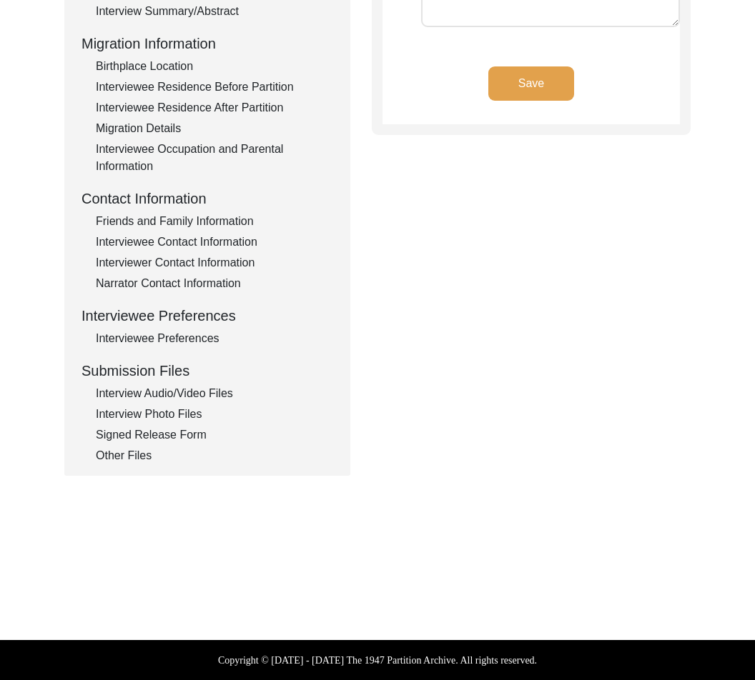
type input "Bengali"
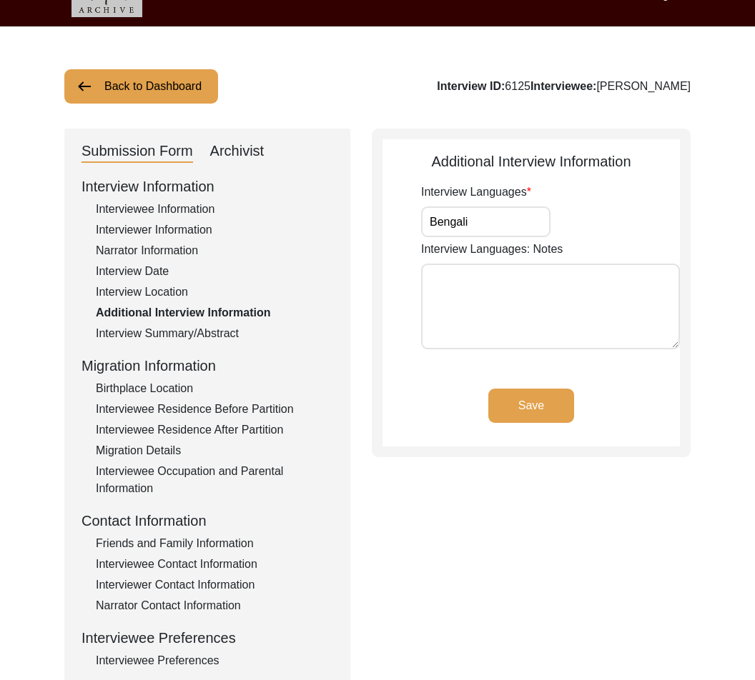
scroll to position [28, 0]
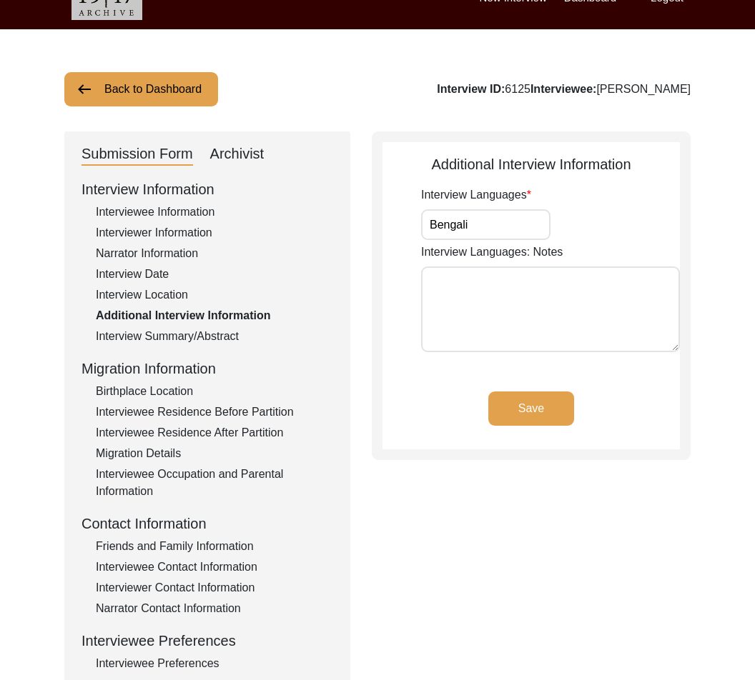
click at [149, 337] on div "Interview Summary/Abstract" at bounding box center [214, 336] width 237 height 17
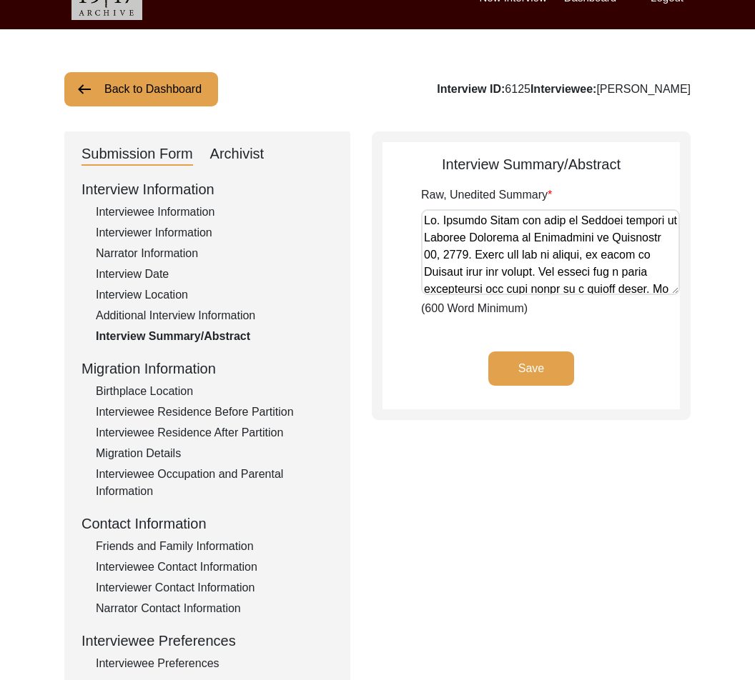
scroll to position [26, 0]
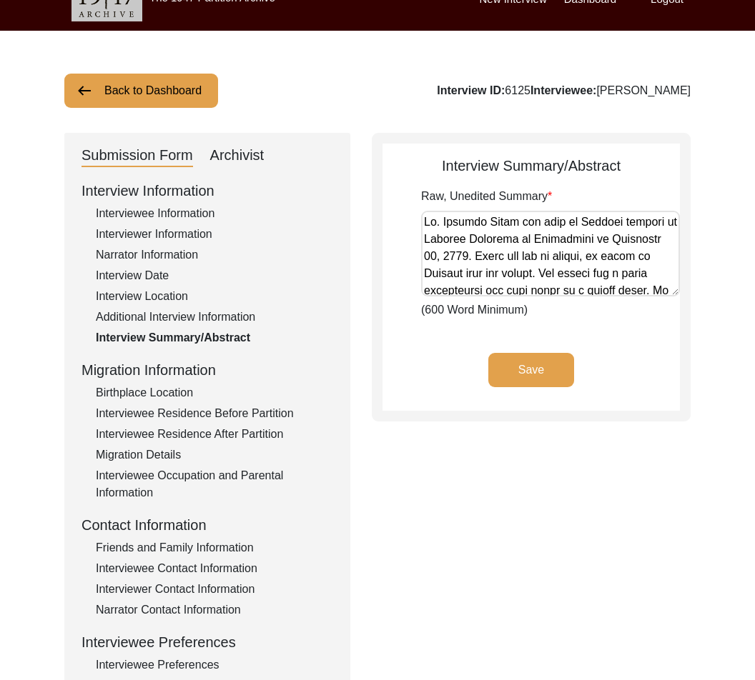
click at [163, 312] on div "Additional Interview Information" at bounding box center [214, 317] width 237 height 17
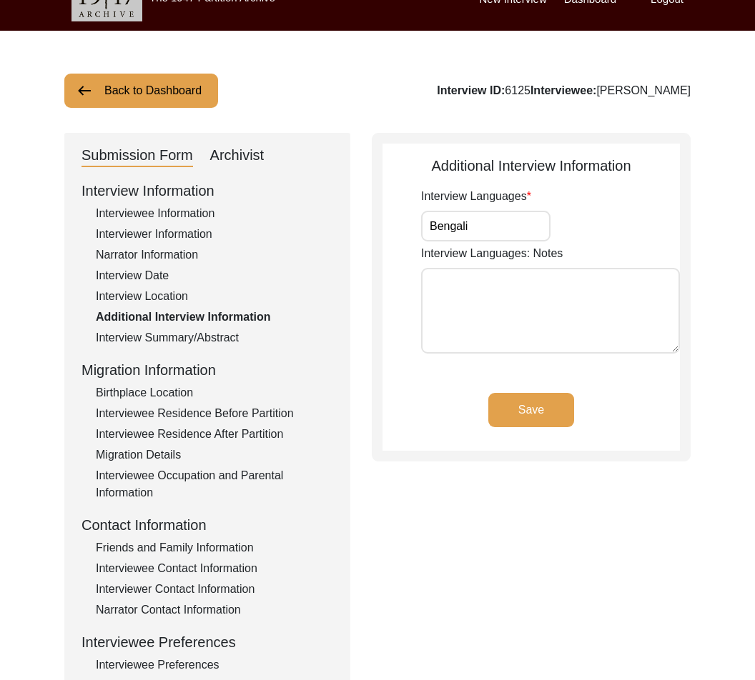
click at [145, 332] on div "Interview Summary/Abstract" at bounding box center [214, 337] width 237 height 17
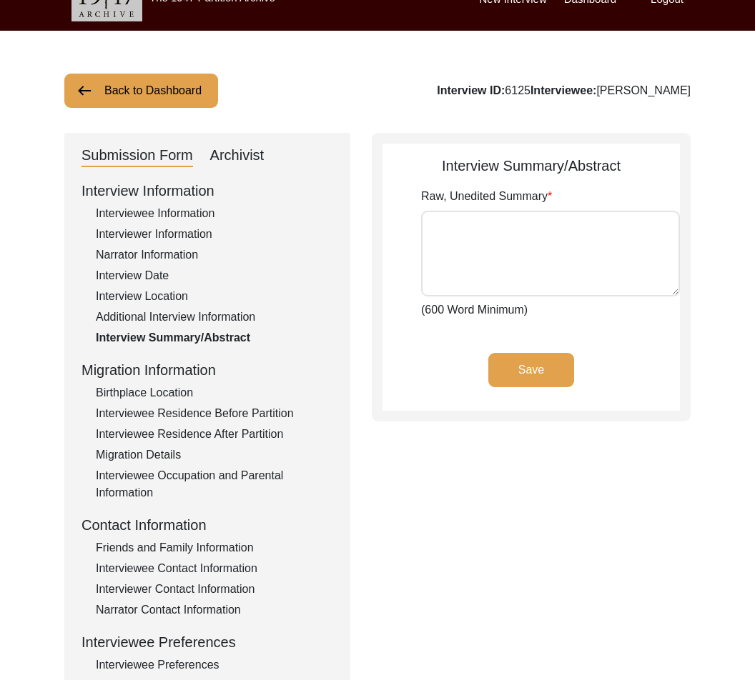
type textarea "[PERSON_NAME] was born in [GEOGRAPHIC_DATA] village of [GEOGRAPHIC_DATA] in [GE…"
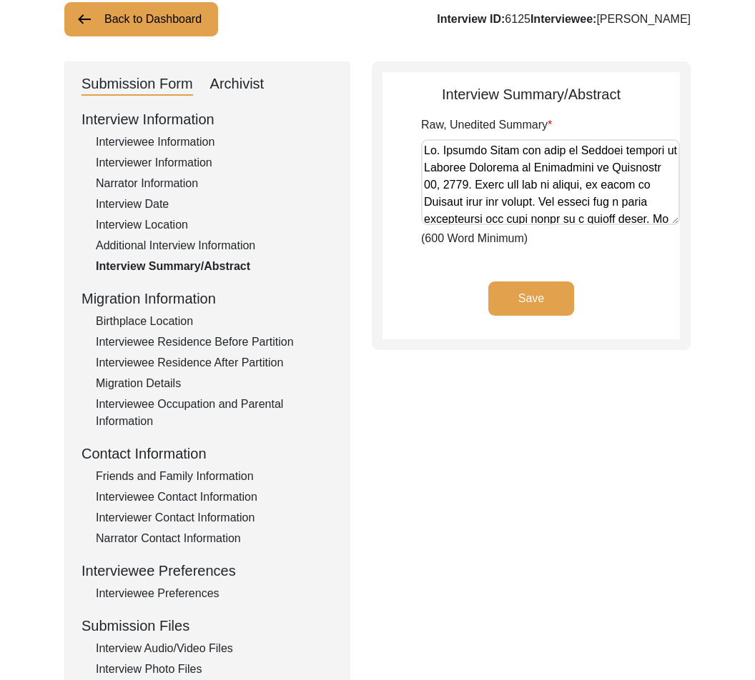
scroll to position [172, 0]
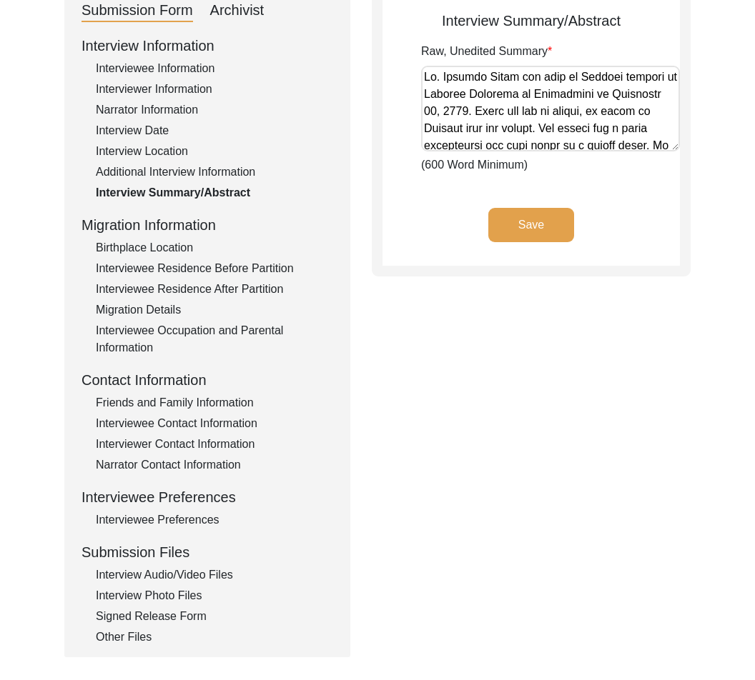
click at [157, 249] on div "Birthplace Location" at bounding box center [214, 247] width 237 height 17
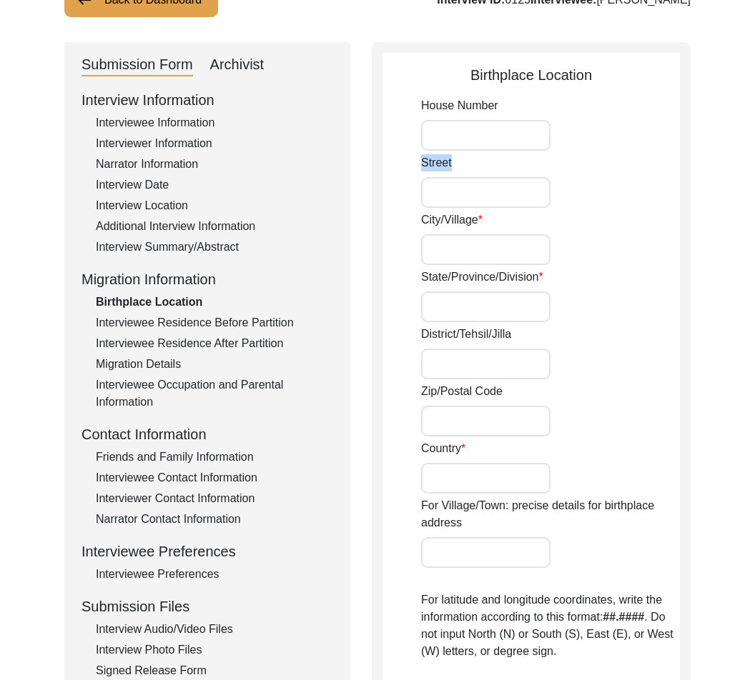
scroll to position [121, 0]
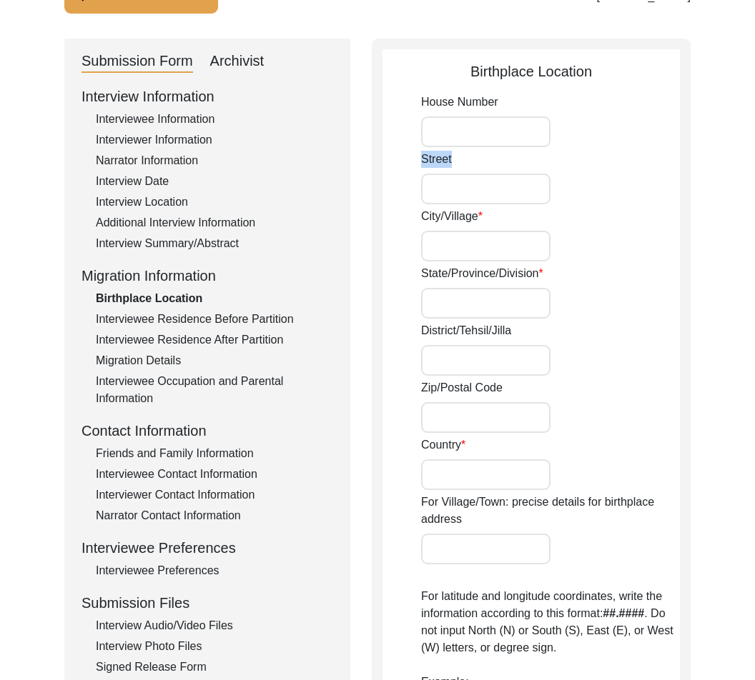
drag, startPoint x: 474, startPoint y: 165, endPoint x: 415, endPoint y: 167, distance: 59.4
click at [415, 167] on app-birthplace-location "Birthplace Location House [GEOGRAPHIC_DATA]/Village State/Province/Division Dis…" at bounding box center [530, 598] width 297 height 1074
drag, startPoint x: 475, startPoint y: 219, endPoint x: 417, endPoint y: 224, distance: 58.1
click at [417, 224] on app-birthplace-location "Birthplace Location House [GEOGRAPHIC_DATA]/Village State/Province/Division Dis…" at bounding box center [530, 598] width 297 height 1074
drag, startPoint x: 425, startPoint y: 273, endPoint x: 525, endPoint y: 271, distance: 100.1
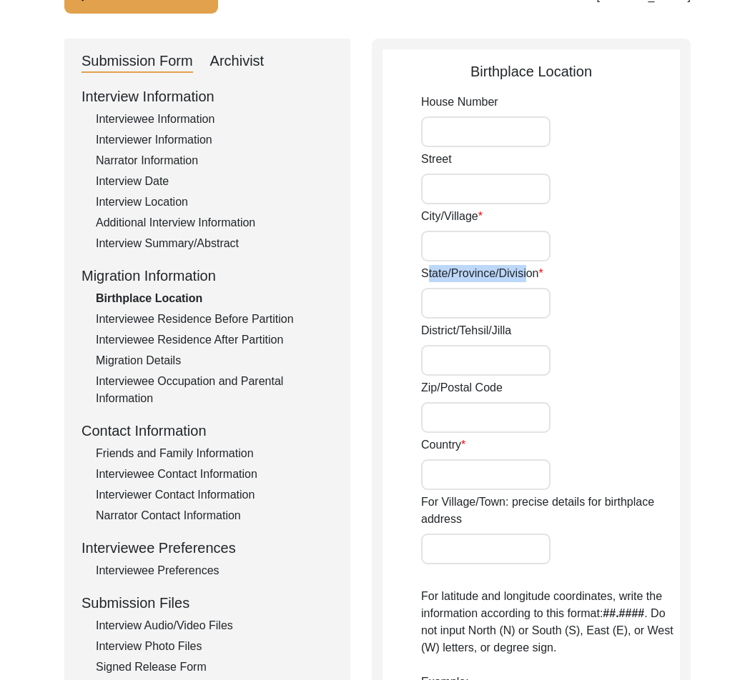
click at [525, 271] on label "State/Province/Division" at bounding box center [482, 273] width 122 height 17
drag, startPoint x: 532, startPoint y: 270, endPoint x: 450, endPoint y: 268, distance: 82.9
click at [450, 268] on label "State/Province/Division" at bounding box center [482, 273] width 122 height 17
drag, startPoint x: 422, startPoint y: 275, endPoint x: 538, endPoint y: 274, distance: 116.5
click at [538, 274] on label "State/Province/Division" at bounding box center [482, 273] width 122 height 17
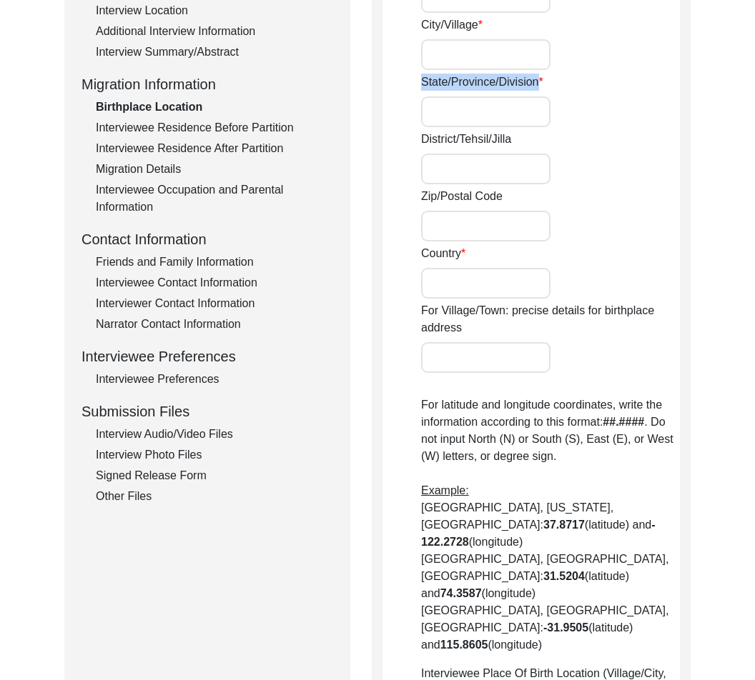
scroll to position [334, 0]
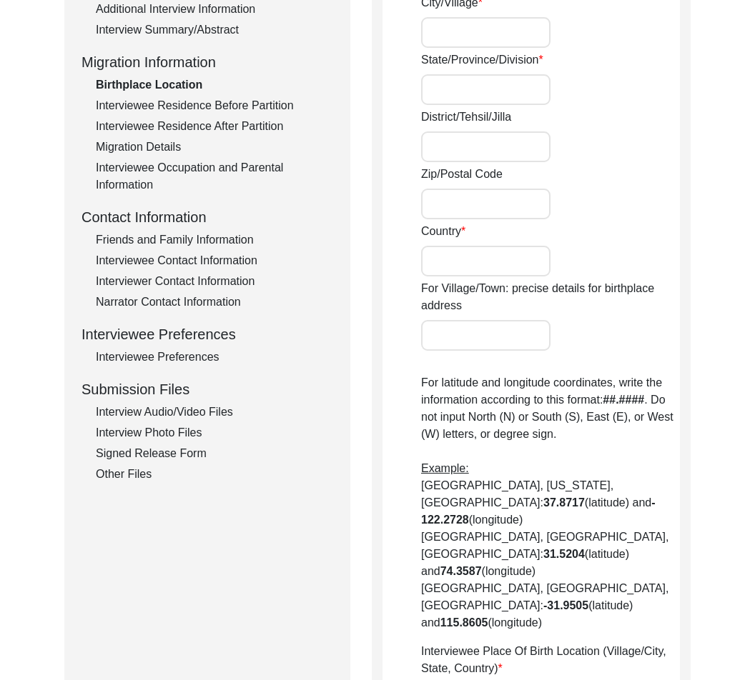
click at [456, 106] on div "House [GEOGRAPHIC_DATA]/Village State/Province/Division District/Tehsil/Jilla Z…" at bounding box center [550, 354] width 259 height 948
drag, startPoint x: 423, startPoint y: 117, endPoint x: 515, endPoint y: 127, distance: 92.7
click at [515, 127] on div "District/Tehsil/Jilla" at bounding box center [550, 136] width 259 height 54
drag, startPoint x: 519, startPoint y: 179, endPoint x: 402, endPoint y: 166, distance: 117.2
click at [402, 166] on app-birthplace-location "Birthplace Location House [GEOGRAPHIC_DATA]/Village State/Province/Division Dis…" at bounding box center [530, 384] width 297 height 1074
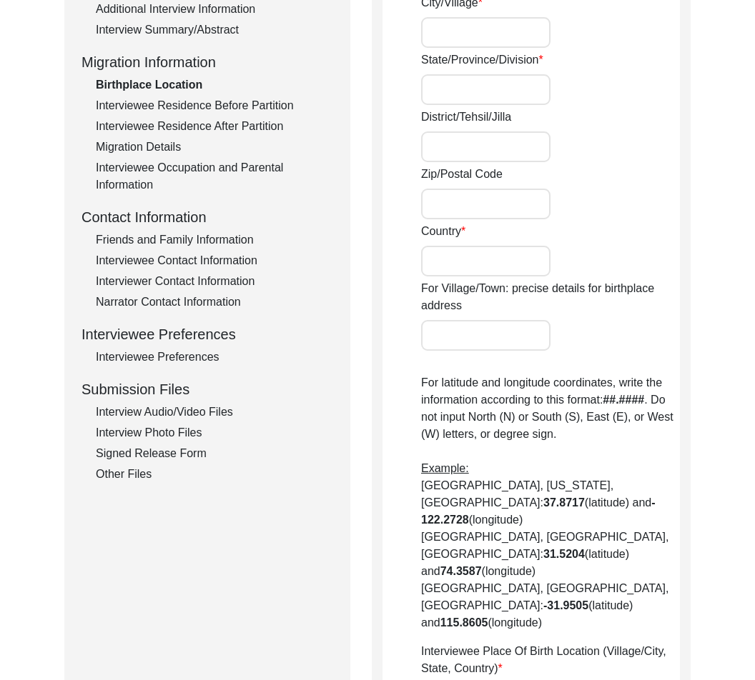
click at [438, 229] on label "Country" at bounding box center [443, 231] width 44 height 17
click at [438, 246] on input "Country" at bounding box center [485, 261] width 129 height 31
click at [438, 229] on label "Country" at bounding box center [443, 231] width 44 height 17
click at [438, 246] on input "Country" at bounding box center [485, 261] width 129 height 31
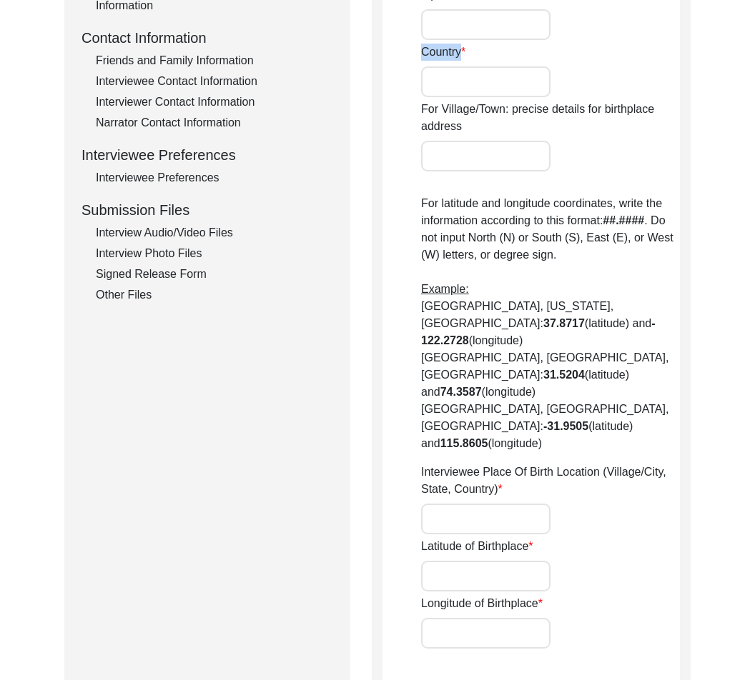
scroll to position [556, 0]
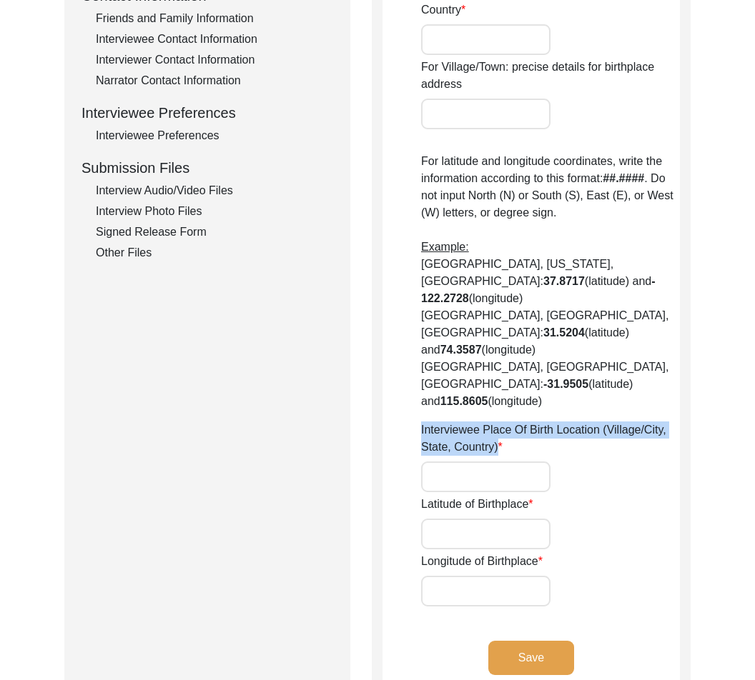
drag, startPoint x: 499, startPoint y: 398, endPoint x: 403, endPoint y: 383, distance: 96.9
click at [403, 383] on app-birthplace-location "Birthplace Location House [GEOGRAPHIC_DATA]/Village State/Province/Division Dis…" at bounding box center [530, 162] width 297 height 1074
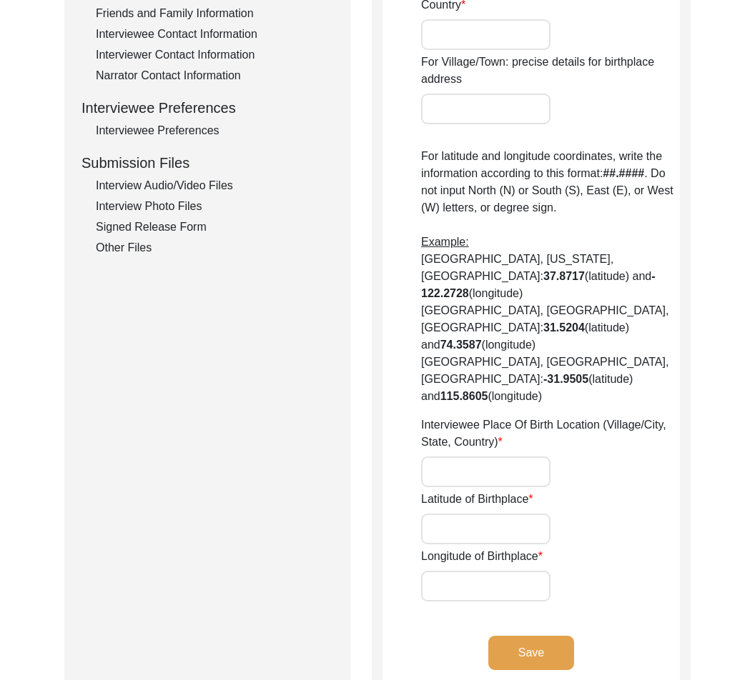
drag, startPoint x: 528, startPoint y: 460, endPoint x: 492, endPoint y: 456, distance: 35.9
click at [492, 491] on div "Latitude of Birthplace" at bounding box center [550, 518] width 259 height 54
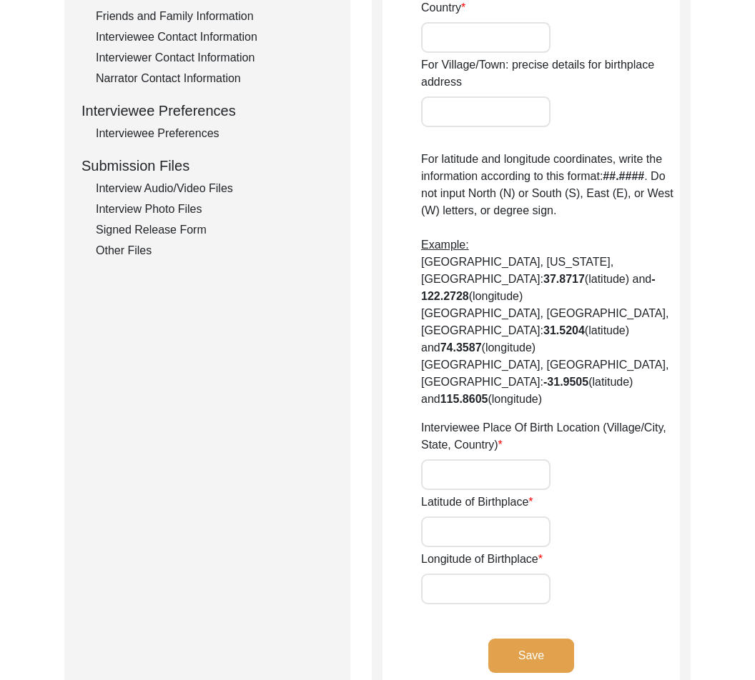
scroll to position [555, 0]
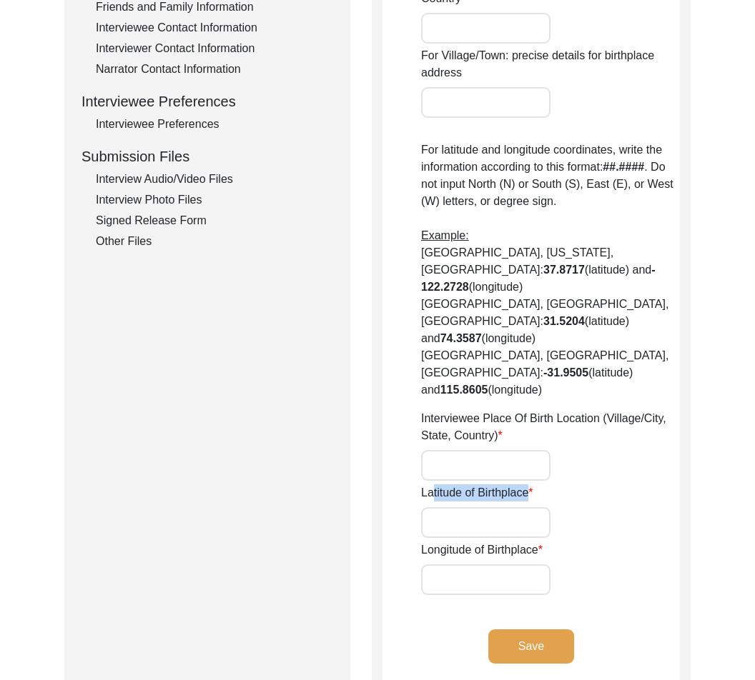
drag, startPoint x: 525, startPoint y: 454, endPoint x: 425, endPoint y: 442, distance: 100.8
click at [425, 485] on label "Latitude of Birthplace" at bounding box center [477, 493] width 112 height 17
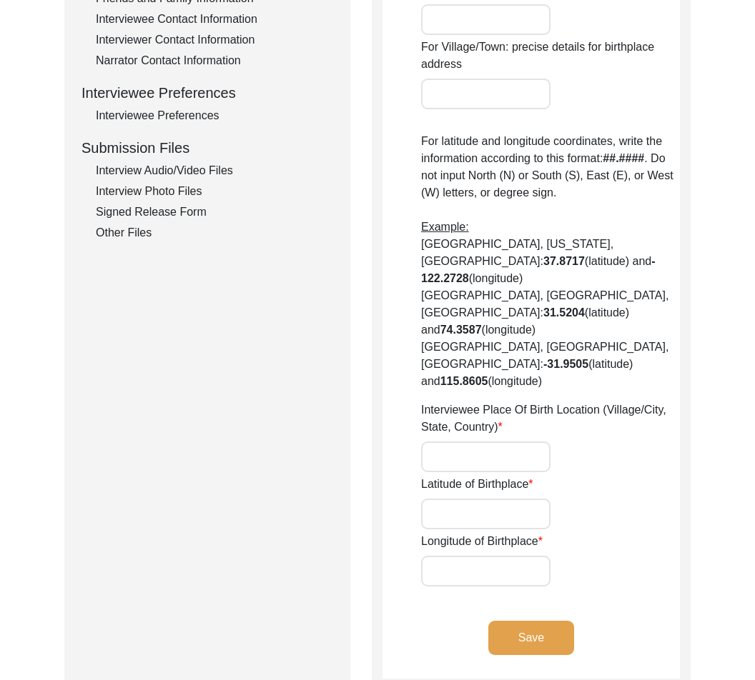
scroll to position [573, 0]
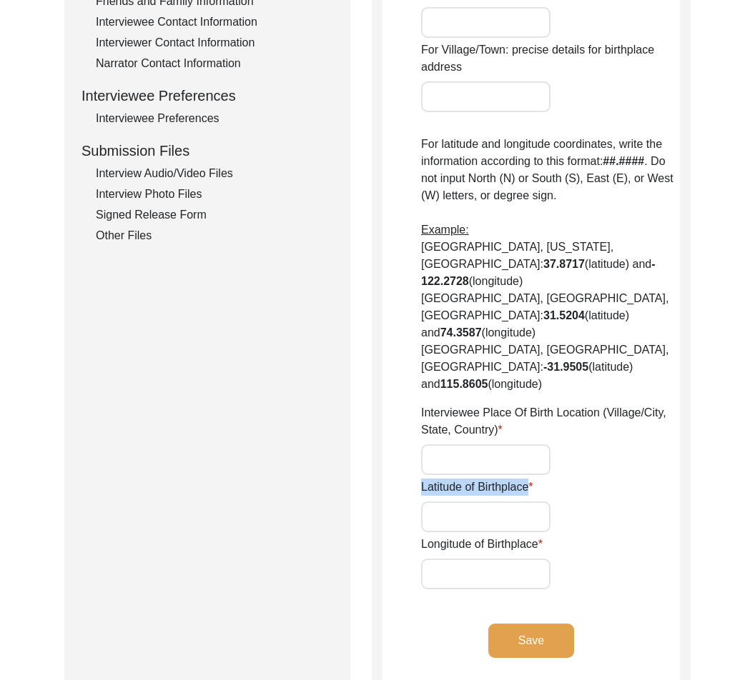
drag, startPoint x: 415, startPoint y: 442, endPoint x: 529, endPoint y: 440, distance: 113.7
click at [531, 437] on app-birthplace-location "Birthplace Location House [GEOGRAPHIC_DATA]/Village State/Province/Division Dis…" at bounding box center [530, 145] width 297 height 1074
drag, startPoint x: 535, startPoint y: 494, endPoint x: 412, endPoint y: 487, distance: 122.4
click at [412, 487] on app-birthplace-location "Birthplace Location House [GEOGRAPHIC_DATA]/Village State/Province/Division Dis…" at bounding box center [530, 145] width 297 height 1074
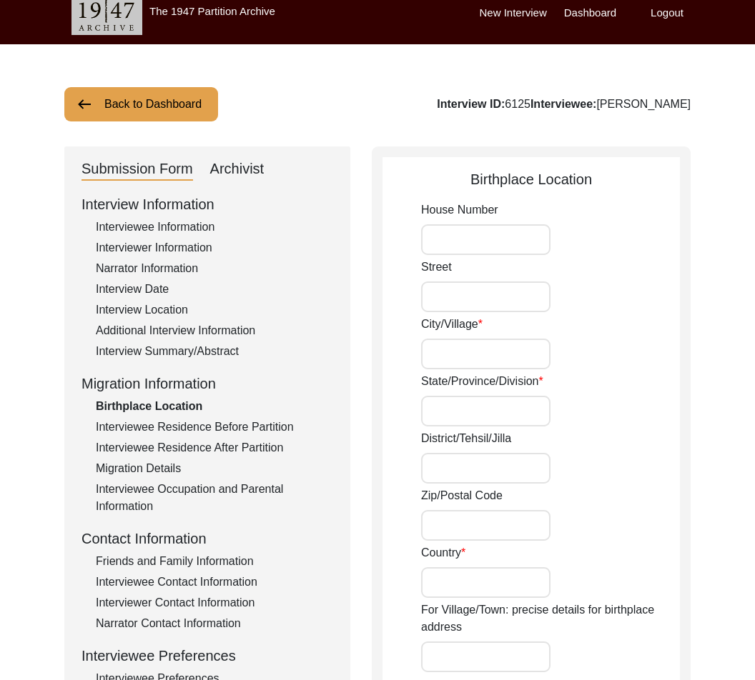
scroll to position [0, 0]
